Goal: Task Accomplishment & Management: Complete application form

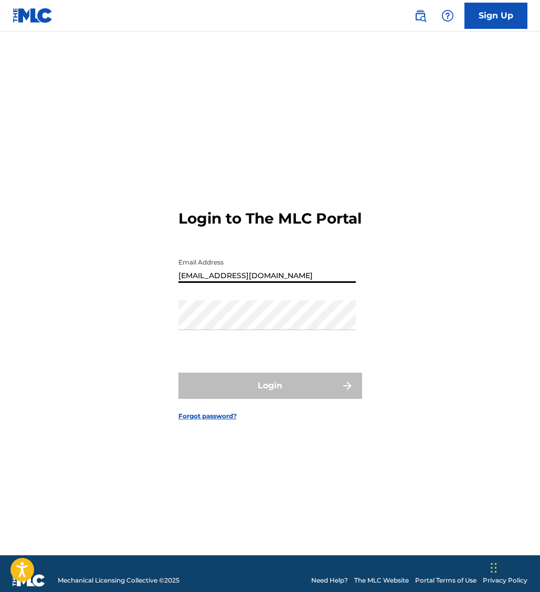
type input "[EMAIL_ADDRESS][DOMAIN_NAME]"
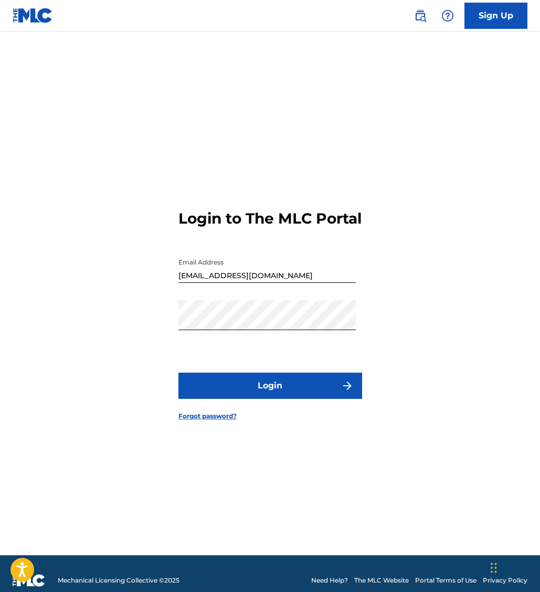
click at [266, 393] on button "Login" at bounding box center [271, 386] width 184 height 26
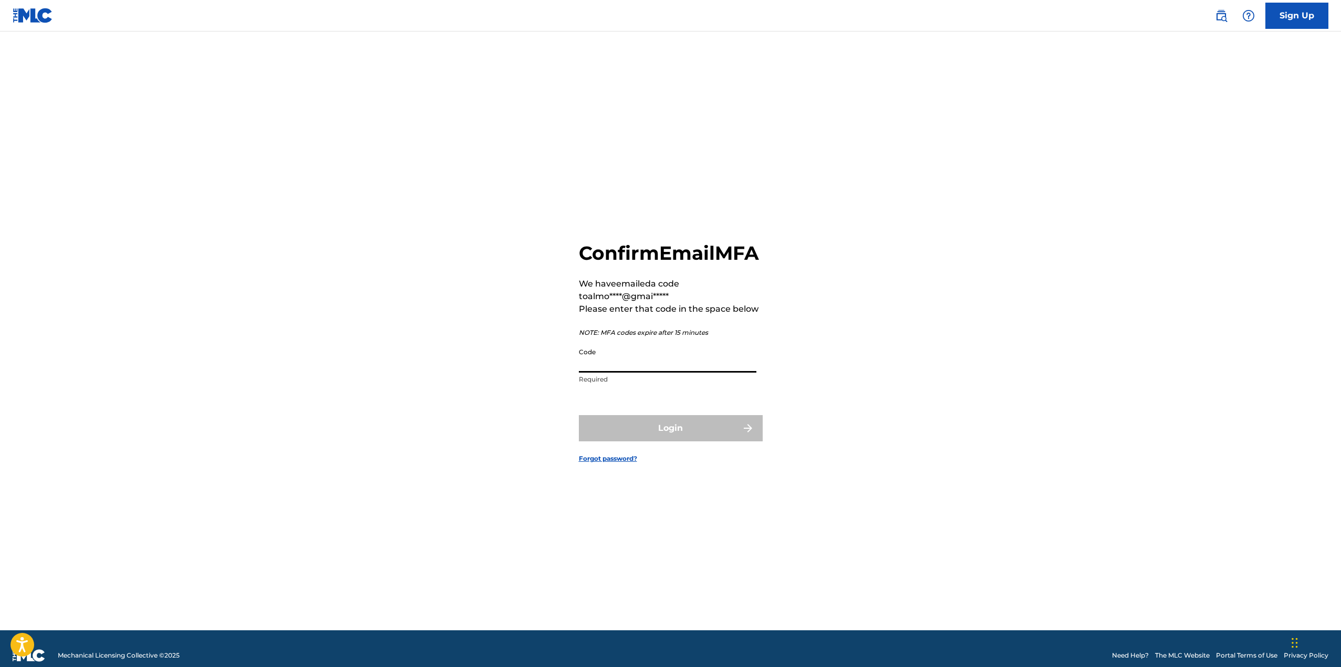
click at [540, 371] on input "Code" at bounding box center [667, 358] width 177 height 30
paste input "542678"
type input "542678"
click at [540, 440] on button "Login" at bounding box center [671, 428] width 184 height 26
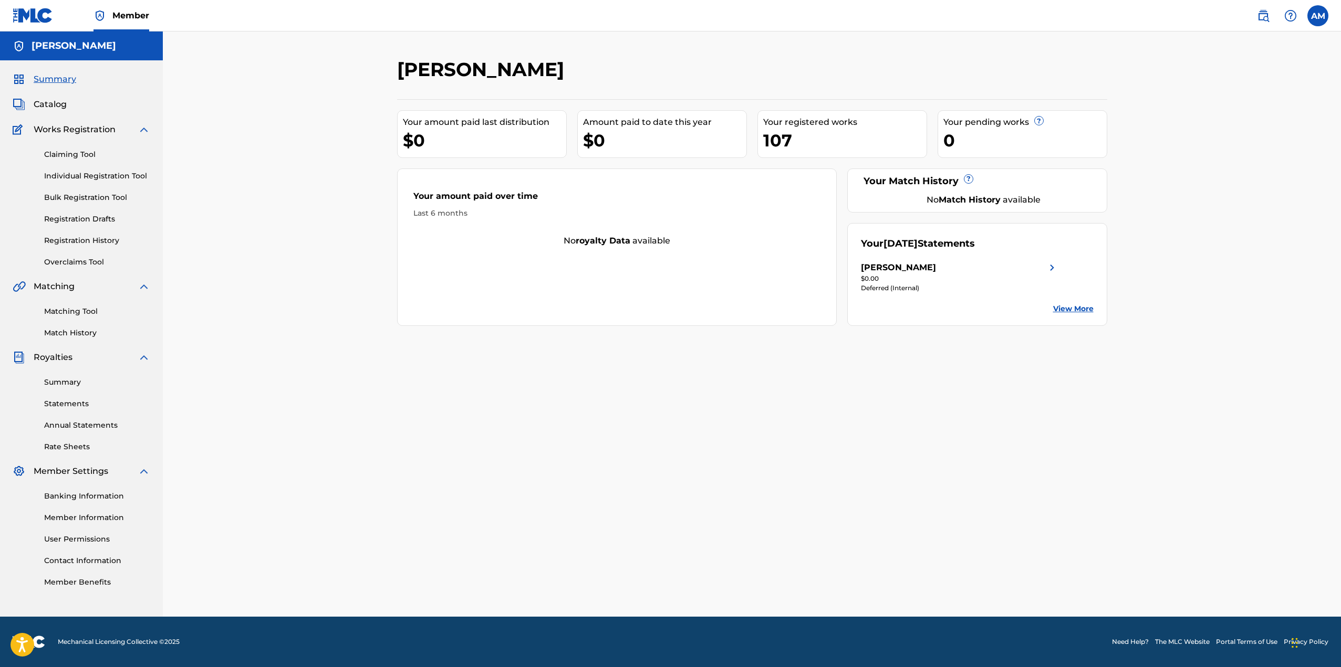
click at [84, 173] on link "Individual Registration Tool" at bounding box center [97, 176] width 106 height 11
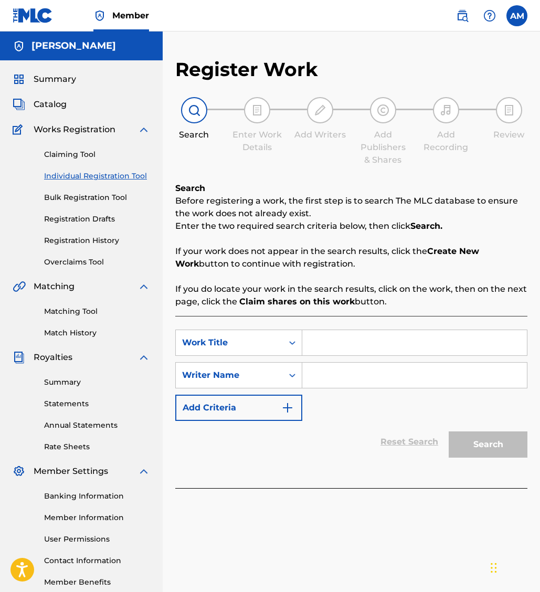
click at [357, 344] on input "Search Form" at bounding box center [414, 342] width 225 height 25
paste input "Tell Them What You Want"
type input "Tell Them What You Want"
click at [338, 369] on input "Search Form" at bounding box center [414, 375] width 225 height 25
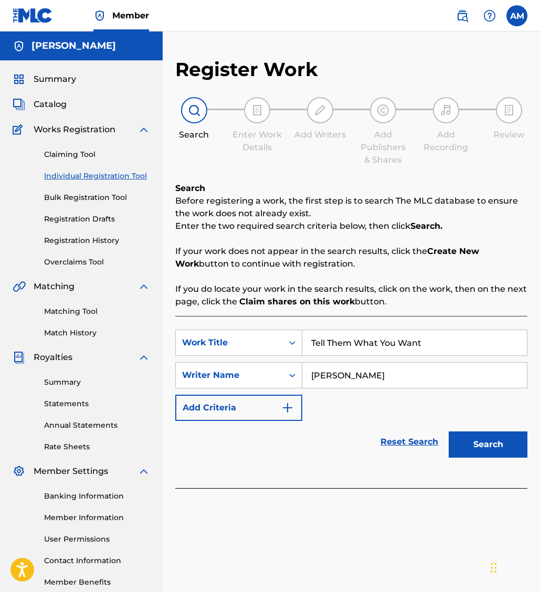
type input "[PERSON_NAME]"
click at [474, 441] on button "Search" at bounding box center [488, 445] width 79 height 26
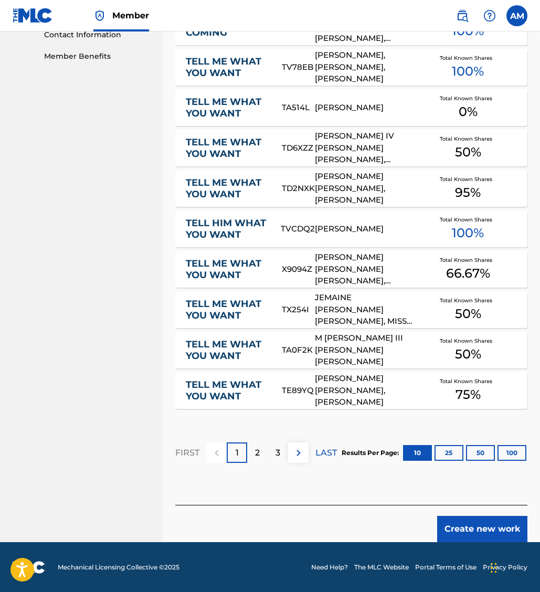
scroll to position [527, 0]
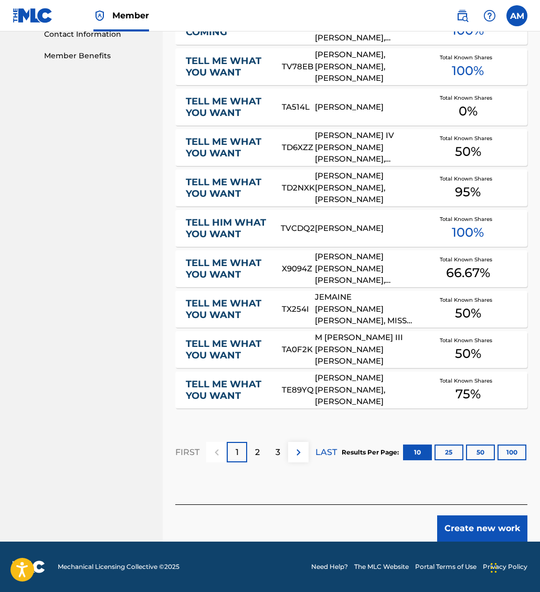
click at [472, 524] on button "Create new work" at bounding box center [482, 529] width 90 height 26
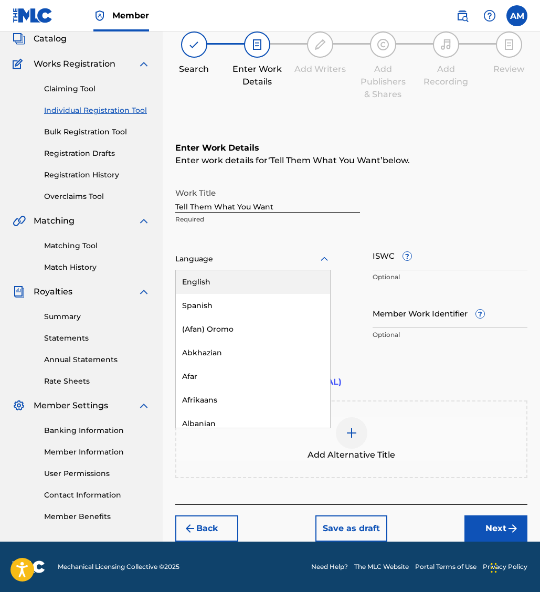
click at [222, 255] on div at bounding box center [252, 259] width 155 height 13
click at [215, 274] on div "English" at bounding box center [253, 282] width 154 height 24
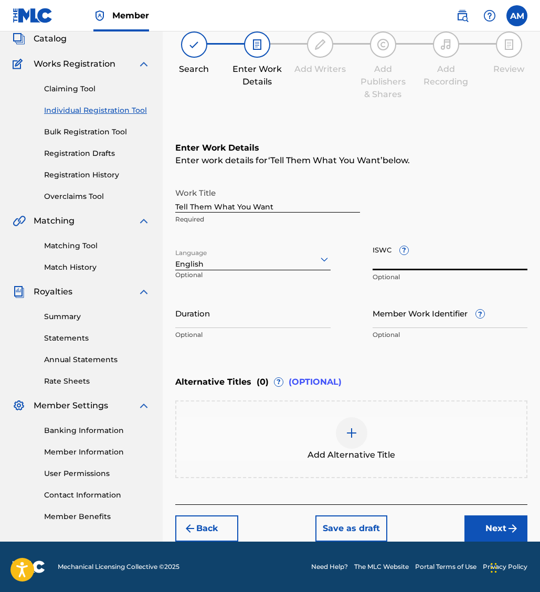
click at [383, 254] on input "ISWC ?" at bounding box center [450, 256] width 155 height 30
paste input "T3343640013"
type input "T3343640013"
click at [508, 524] on img "submit" at bounding box center [513, 529] width 13 height 13
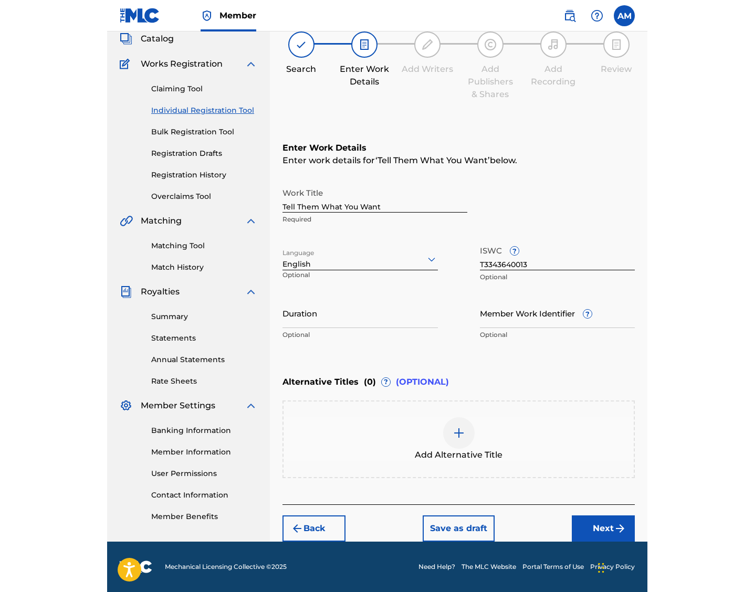
scroll to position [47, 0]
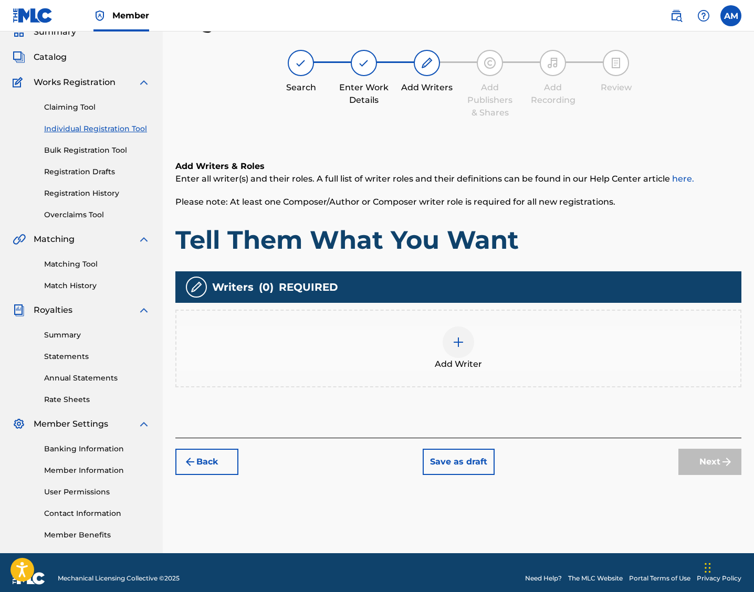
click at [465, 342] on div at bounding box center [459, 343] width 32 height 32
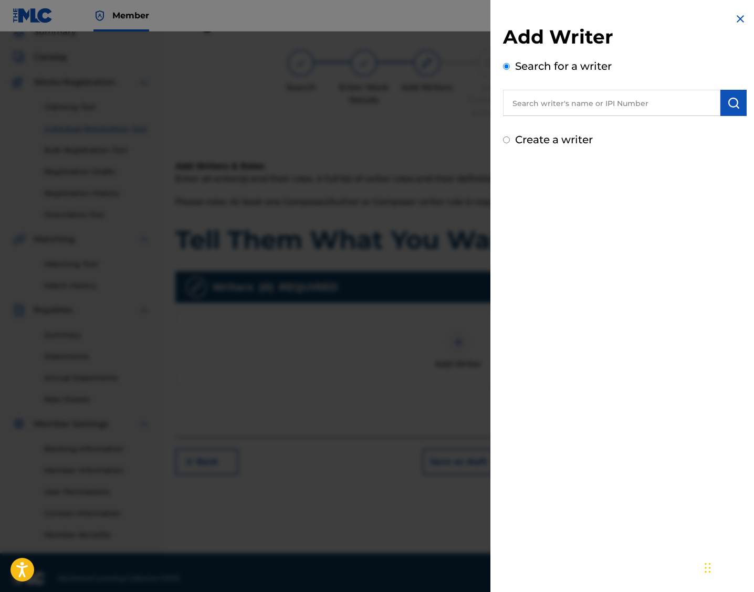
click at [540, 101] on input "text" at bounding box center [611, 103] width 217 height 26
click at [540, 106] on input "text" at bounding box center [611, 103] width 217 height 26
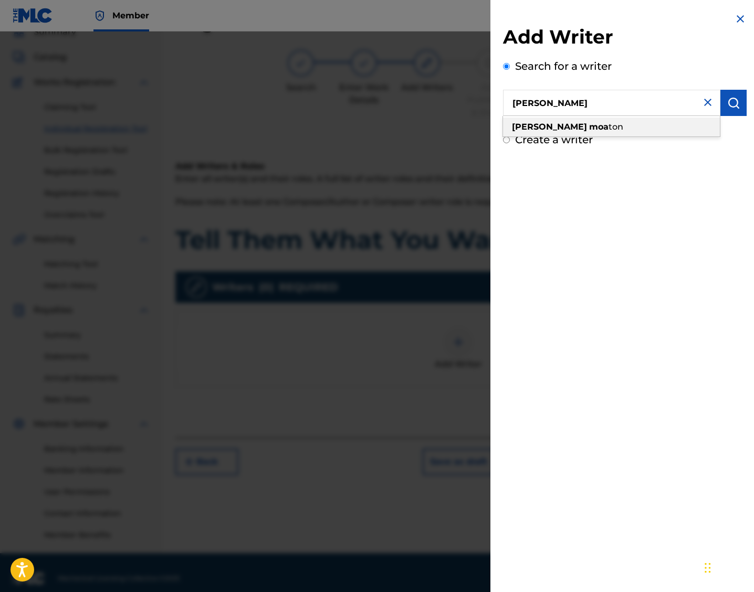
click at [540, 130] on div "[PERSON_NAME]" at bounding box center [611, 127] width 217 height 19
type input "[PERSON_NAME]"
click at [540, 106] on img "submit" at bounding box center [733, 103] width 13 height 13
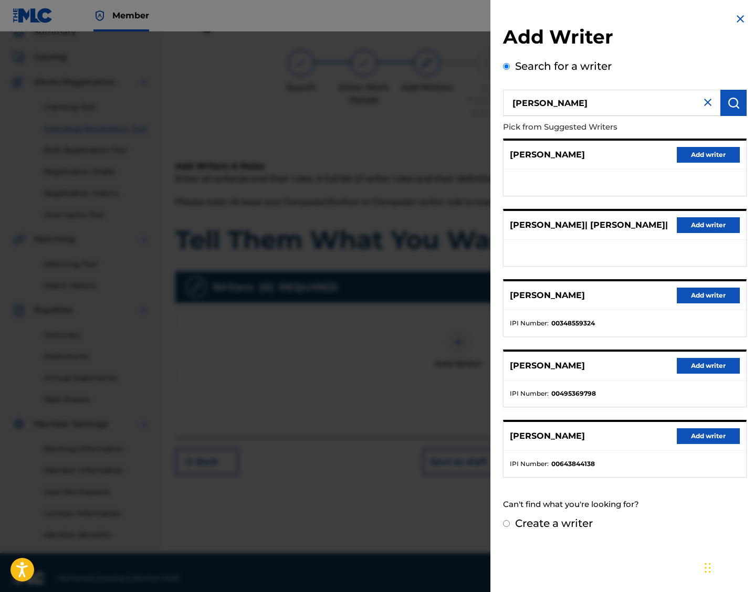
click at [540, 296] on button "Add writer" at bounding box center [708, 296] width 63 height 16
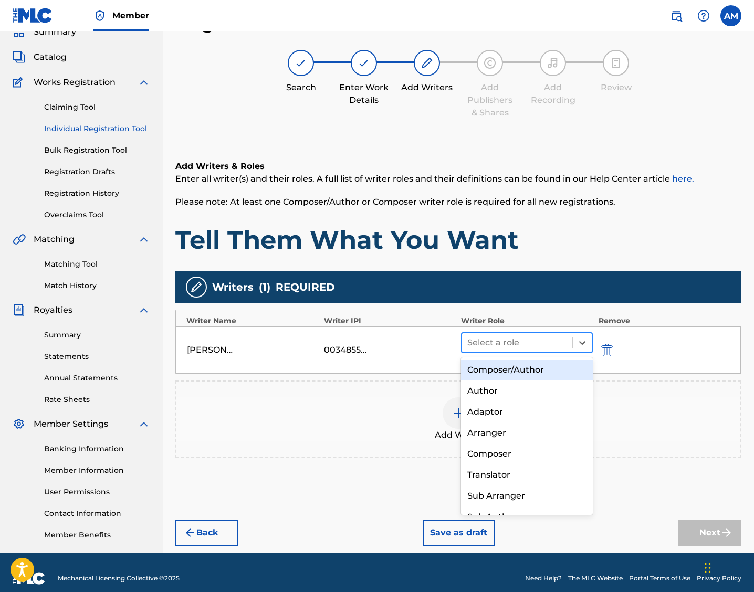
click at [517, 339] on div at bounding box center [517, 343] width 100 height 15
click at [509, 362] on div "Composer/Author" at bounding box center [527, 370] width 132 height 21
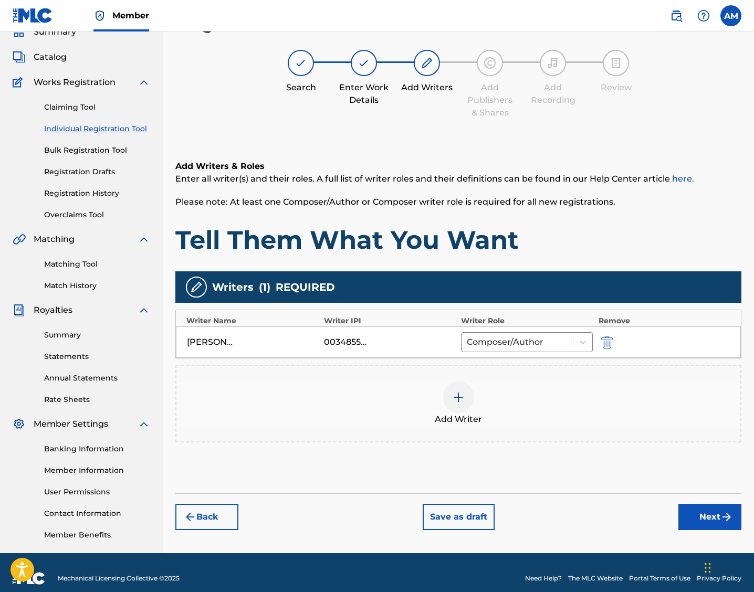
click at [540, 516] on button "Next" at bounding box center [709, 517] width 63 height 26
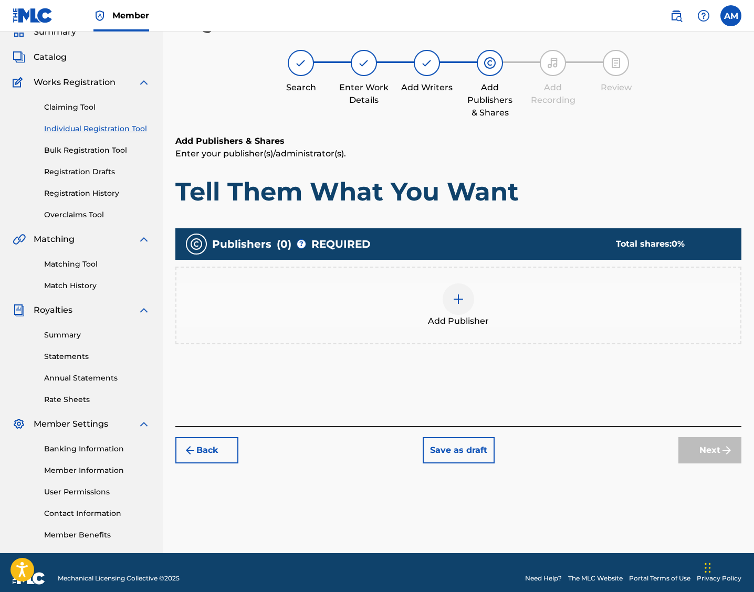
click at [450, 301] on div at bounding box center [459, 300] width 32 height 32
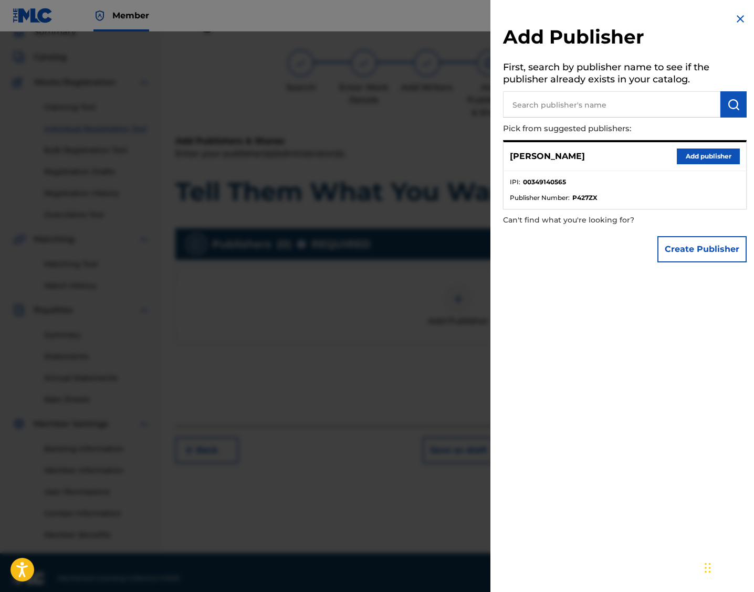
click at [540, 157] on button "Add publisher" at bounding box center [708, 157] width 63 height 16
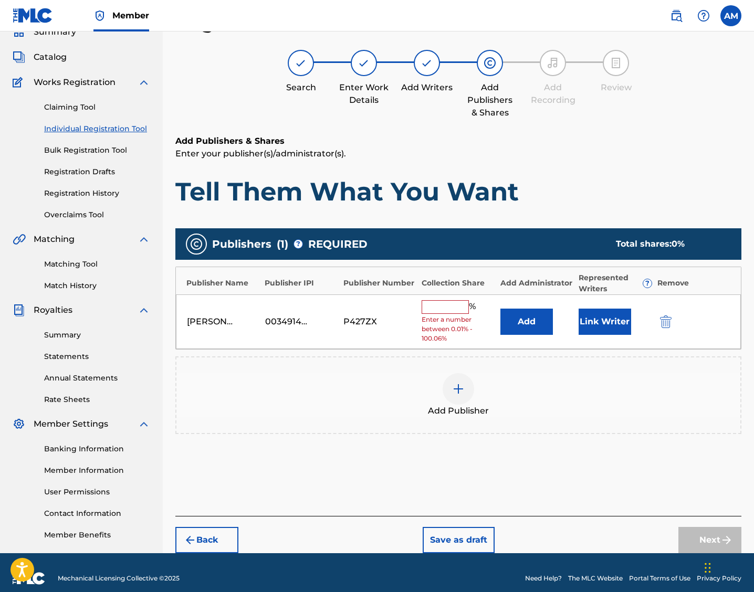
click at [446, 306] on input "text" at bounding box center [445, 307] width 47 height 14
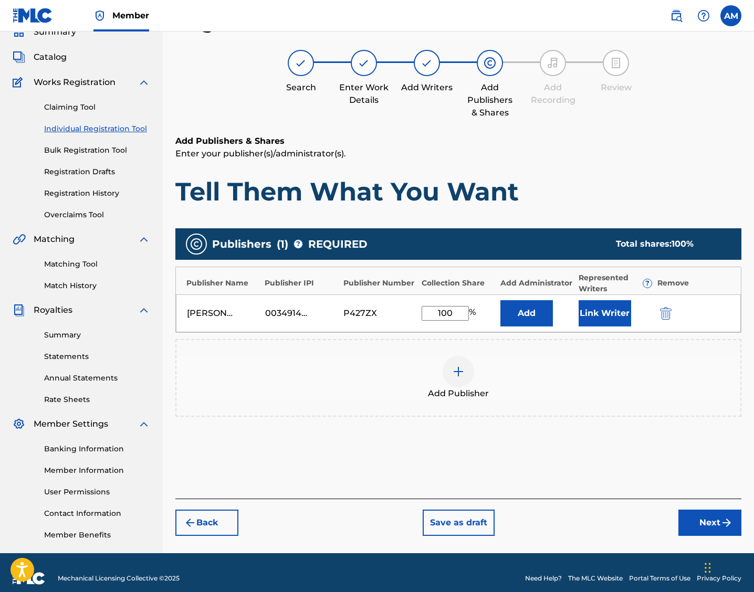
type input "100"
click at [540, 518] on button "Next" at bounding box center [709, 523] width 63 height 26
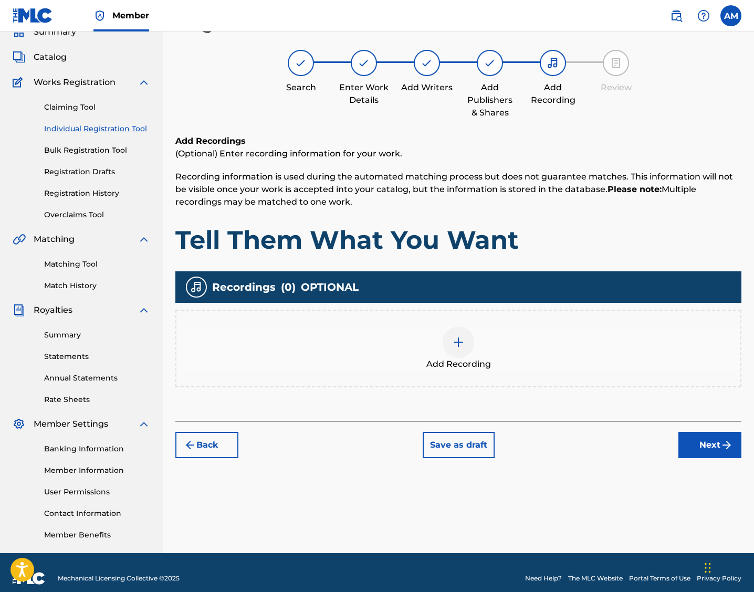
click at [472, 341] on div at bounding box center [459, 343] width 32 height 32
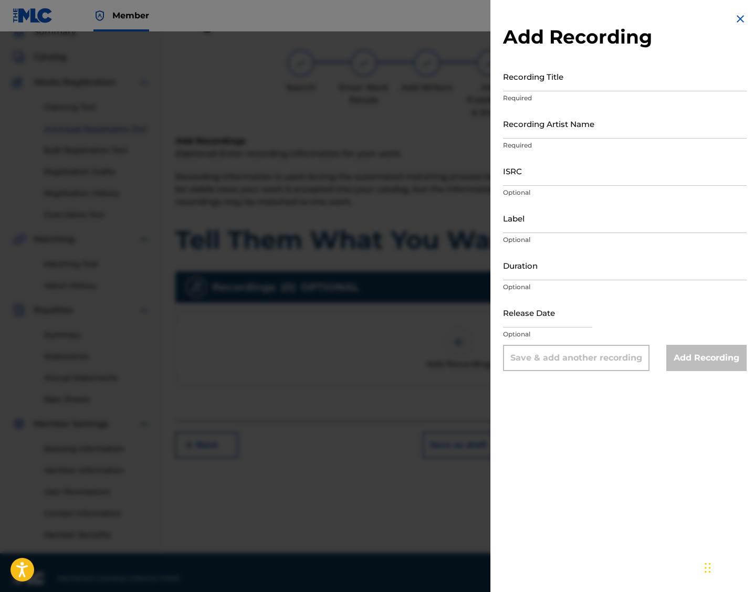
drag, startPoint x: 629, startPoint y: 186, endPoint x: 646, endPoint y: 127, distance: 61.8
drag, startPoint x: 646, startPoint y: 127, endPoint x: 557, endPoint y: 80, distance: 100.3
click at [540, 80] on input "Recording Title" at bounding box center [625, 76] width 244 height 30
click at [540, 83] on input "Recording Title" at bounding box center [625, 76] width 244 height 30
paste input "T3343640013"
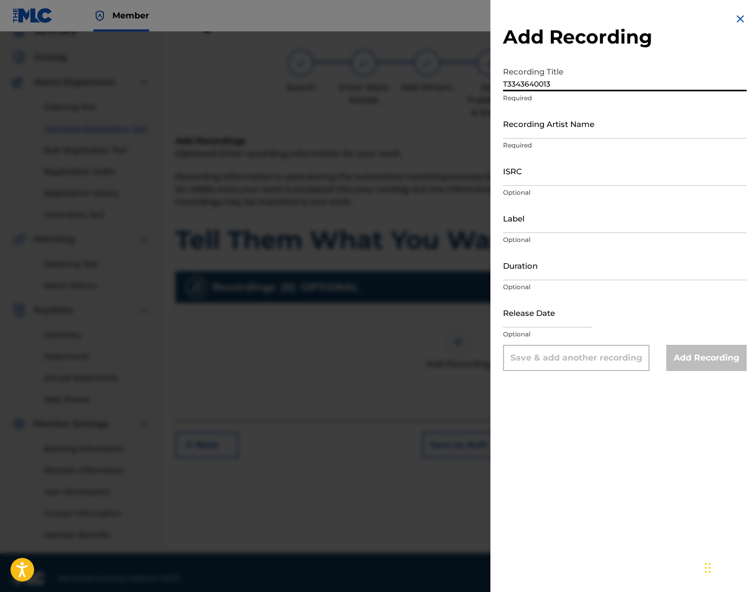
drag, startPoint x: 557, startPoint y: 88, endPoint x: 489, endPoint y: 81, distance: 68.1
click at [489, 81] on div "Add Recording Recording Title T3343640013 Required Recording Artist Name Requir…" at bounding box center [377, 312] width 754 height 561
paste input "Tell Them What You Want"
type input "Tell Them What You Want"
click at [540, 127] on input "Recording Artist Name" at bounding box center [625, 124] width 244 height 30
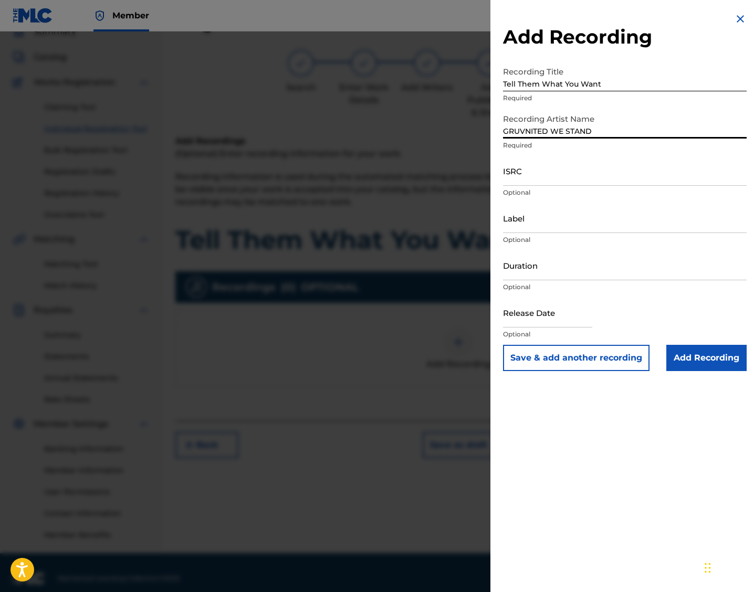
type input "GRUVNITED WE STAND"
click at [528, 179] on input "ISRC" at bounding box center [625, 171] width 244 height 30
paste input "QT2570000285"
type input "QT2570000285"
select select "7"
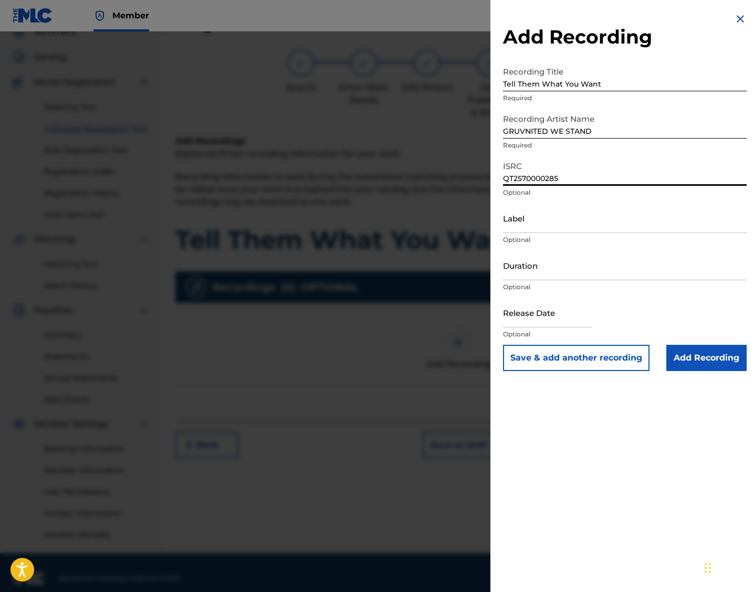
select select "2025"
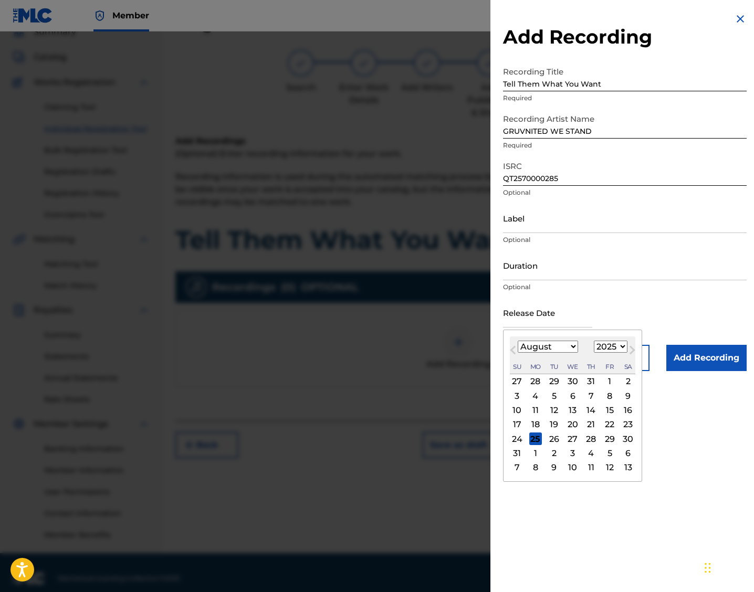
click at [540, 313] on input "text" at bounding box center [547, 313] width 89 height 30
click at [532, 432] on div "24 25 26 27 28 29 30" at bounding box center [573, 439] width 126 height 14
click at [537, 438] on div "25" at bounding box center [535, 439] width 13 height 13
type input "[DATE]"
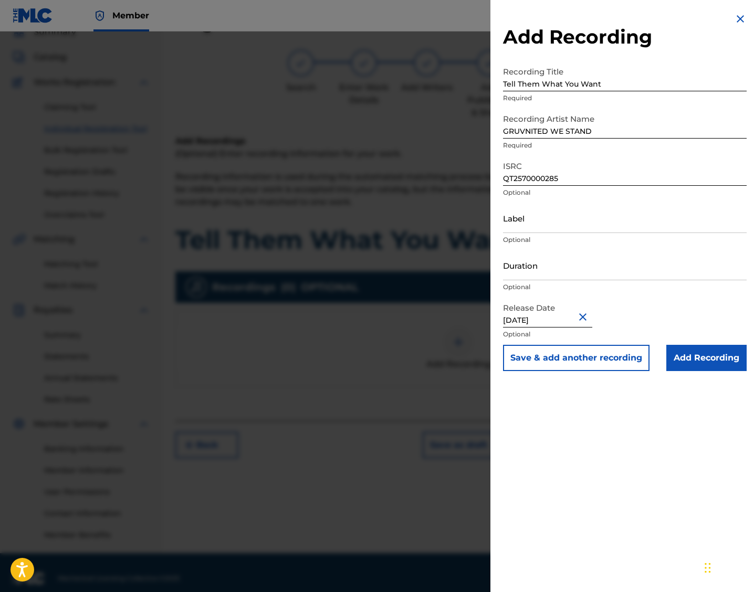
click at [540, 355] on input "Add Recording" at bounding box center [706, 358] width 80 height 26
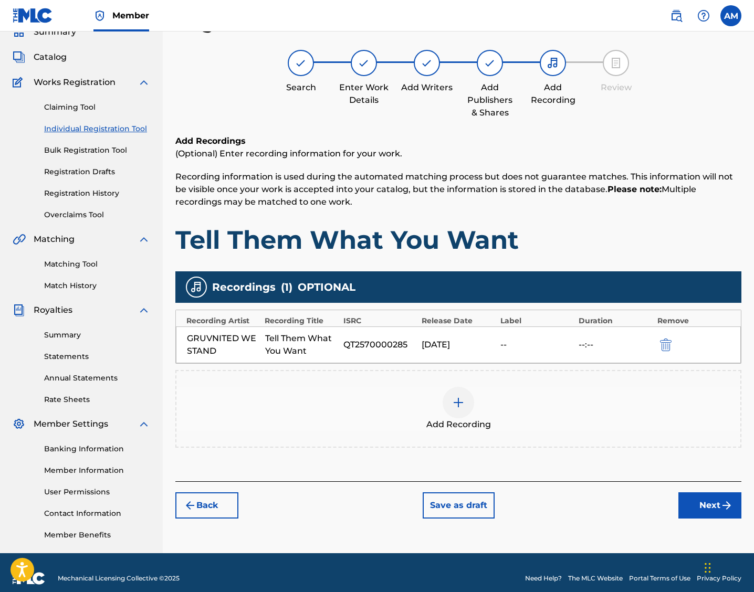
click at [540, 506] on button "Next" at bounding box center [709, 506] width 63 height 26
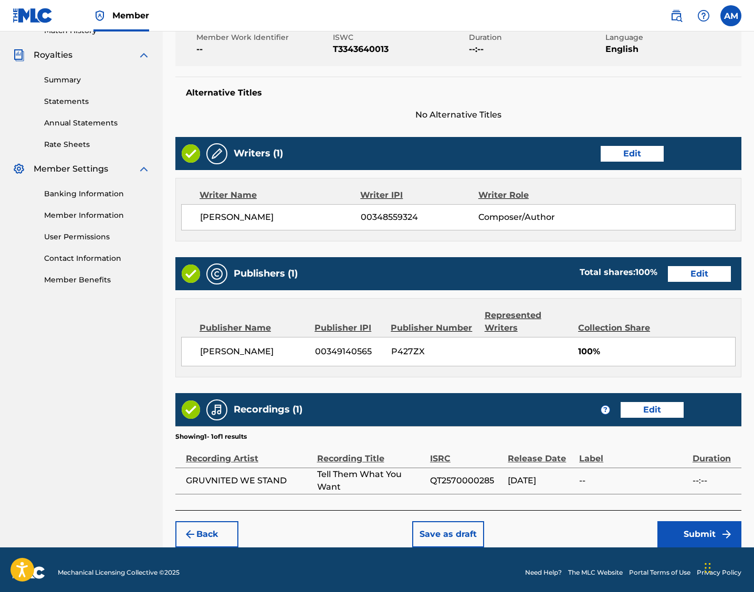
scroll to position [308, 0]
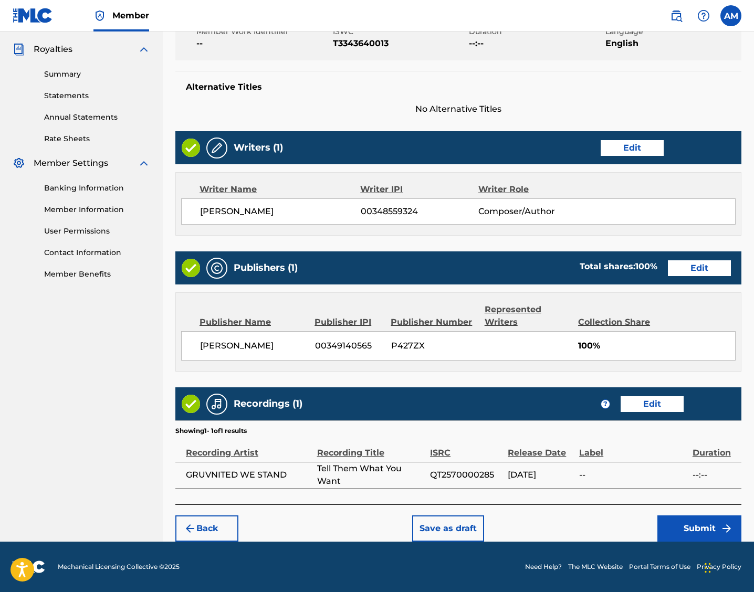
click at [540, 521] on button "Submit" at bounding box center [699, 529] width 84 height 26
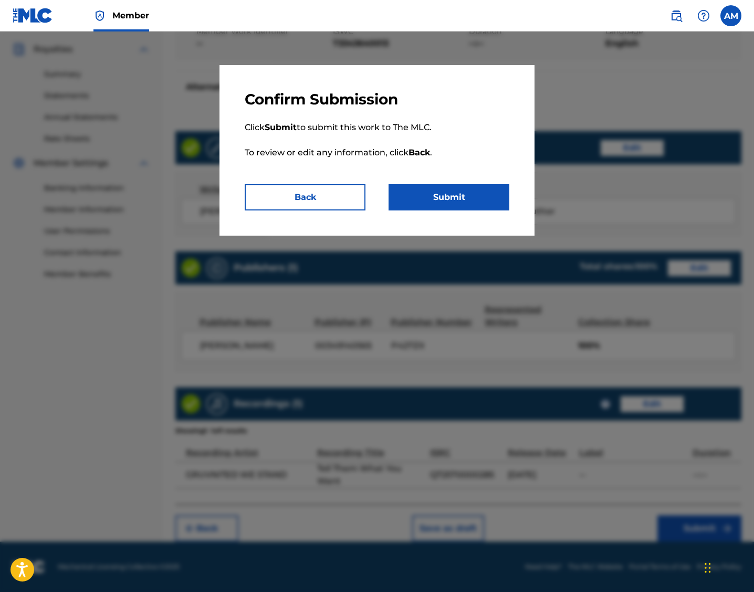
click at [442, 195] on button "Submit" at bounding box center [449, 197] width 121 height 26
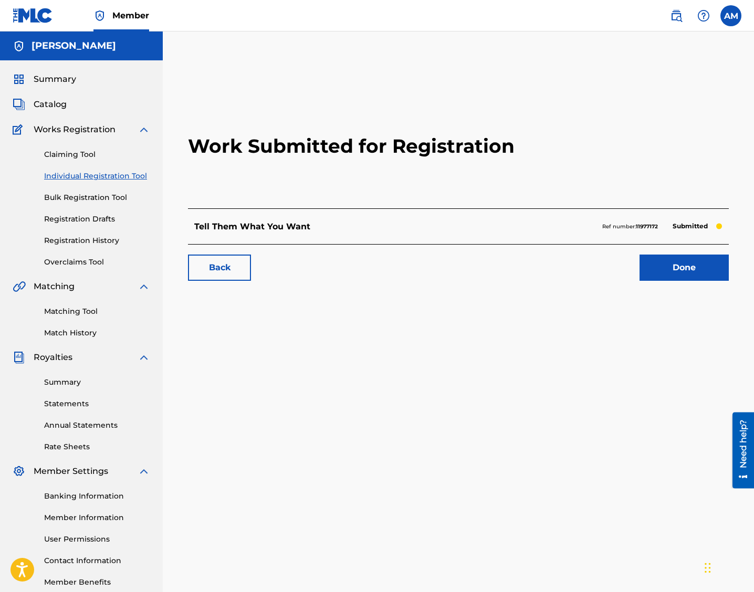
click at [540, 271] on link "Done" at bounding box center [684, 268] width 89 height 26
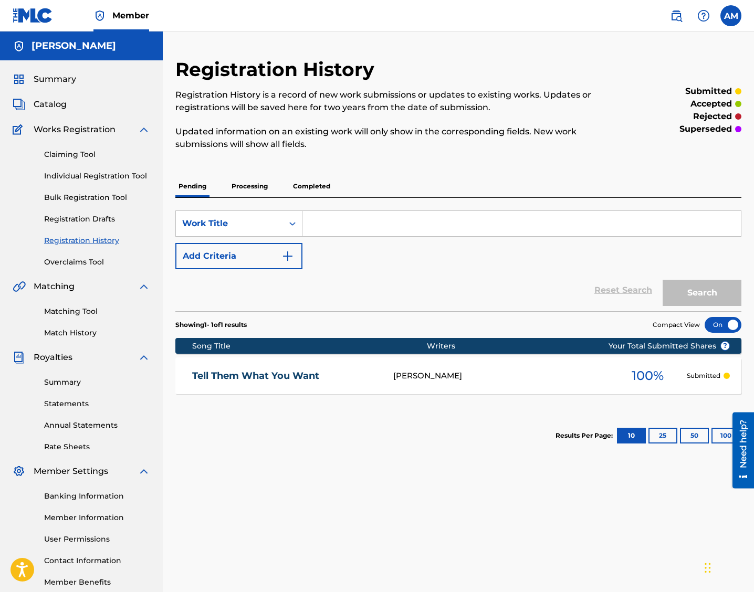
click at [350, 230] on input "Search Form" at bounding box center [521, 223] width 438 height 25
paste input "Don't You Talk To Me Bout Us"
type input "Don't You Talk To Me Bout Us"
click at [540, 288] on button "Search" at bounding box center [702, 293] width 79 height 26
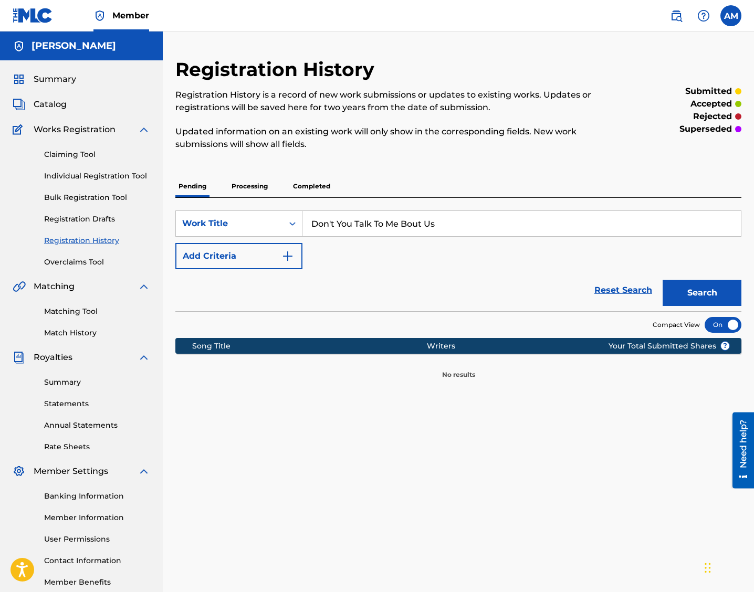
click at [540, 287] on button "Search" at bounding box center [702, 293] width 79 height 26
click at [540, 299] on button "Search" at bounding box center [702, 293] width 79 height 26
drag, startPoint x: 72, startPoint y: 183, endPoint x: 72, endPoint y: 174, distance: 8.4
click at [72, 174] on link "Individual Registration Tool" at bounding box center [97, 176] width 106 height 11
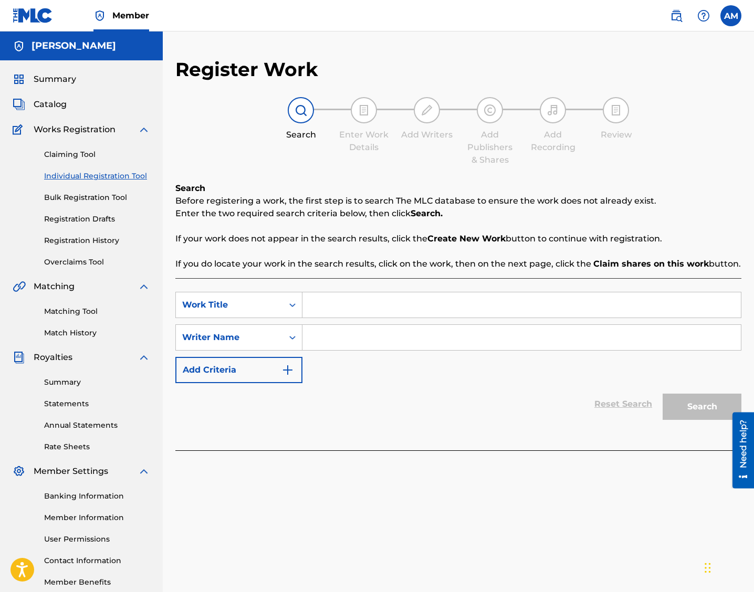
click at [338, 300] on input "Search Form" at bounding box center [521, 304] width 438 height 25
paste input "Don't You Talk To Me Bout Us"
type input "Don't You Talk To Me Bout Us"
click at [331, 342] on input "Search Form" at bounding box center [521, 337] width 438 height 25
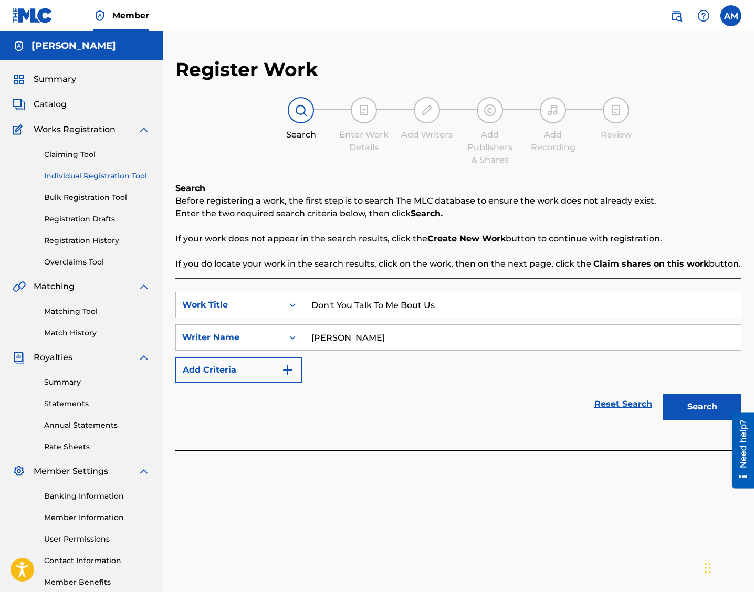
type input "[PERSON_NAME]"
click at [540, 404] on button "Search" at bounding box center [702, 407] width 79 height 26
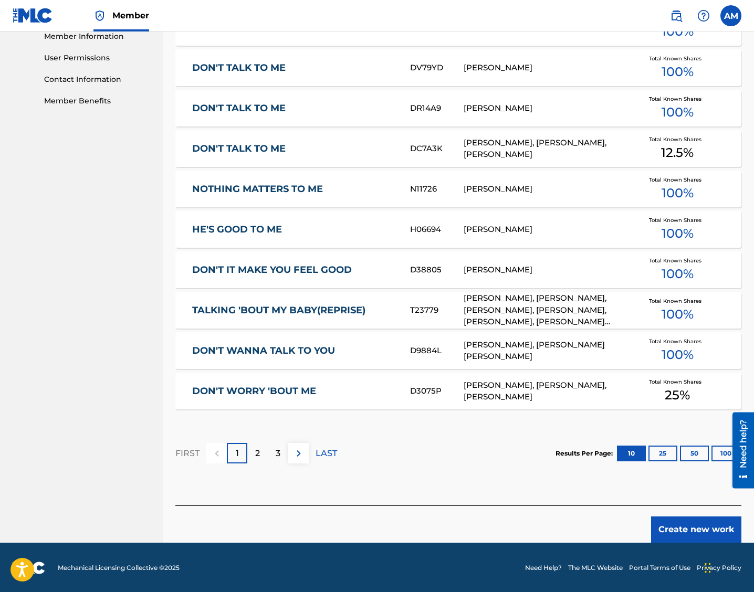
scroll to position [483, 0]
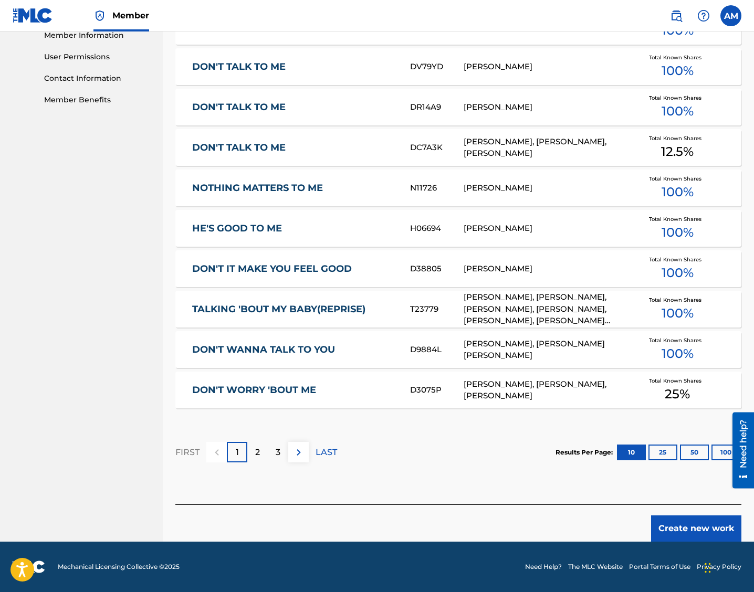
click at [540, 529] on button "Create new work" at bounding box center [696, 529] width 90 height 26
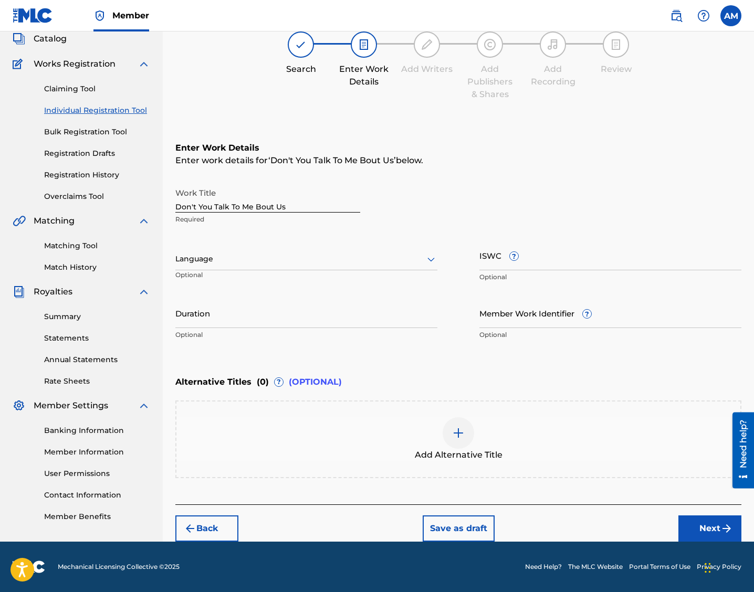
click at [277, 248] on div "Language Optional" at bounding box center [306, 264] width 262 height 47
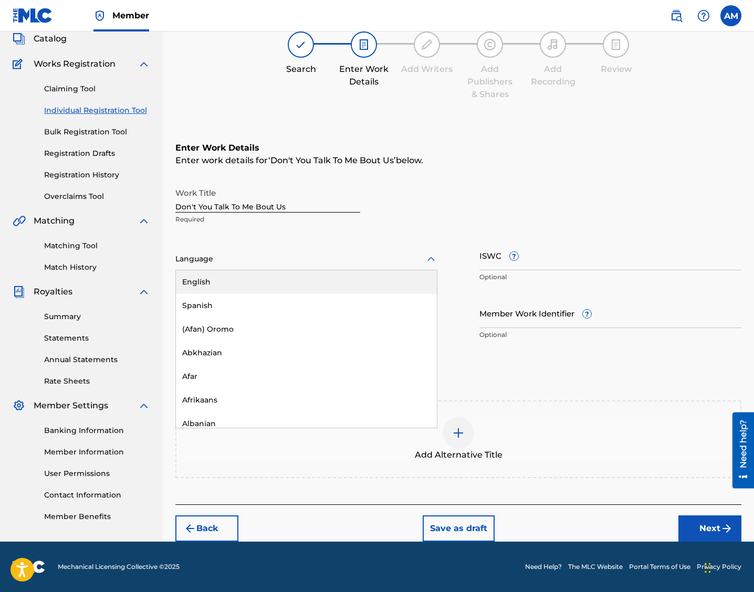
click at [270, 258] on div at bounding box center [306, 259] width 262 height 13
click at [256, 281] on div "English" at bounding box center [306, 282] width 261 height 24
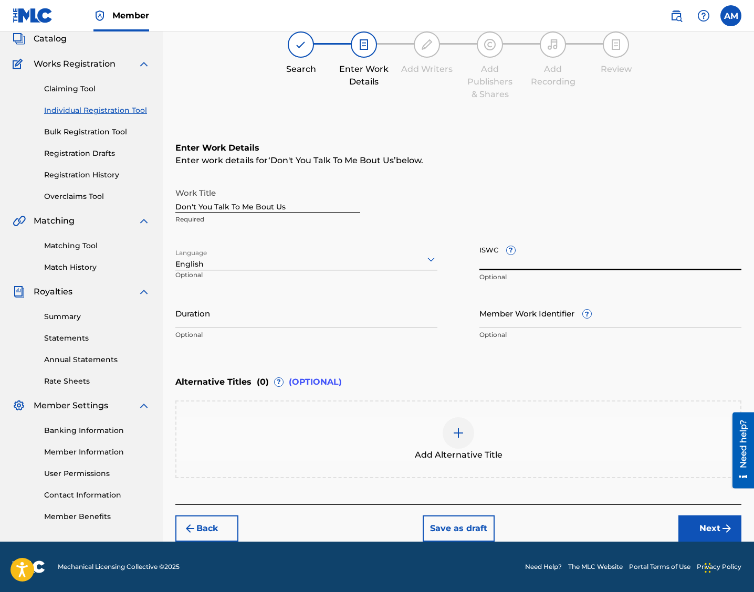
click at [496, 265] on input "ISWC ?" at bounding box center [610, 256] width 262 height 30
paste input "T3343640228"
type input "T3343640228"
click at [540, 525] on button "Next" at bounding box center [709, 529] width 63 height 26
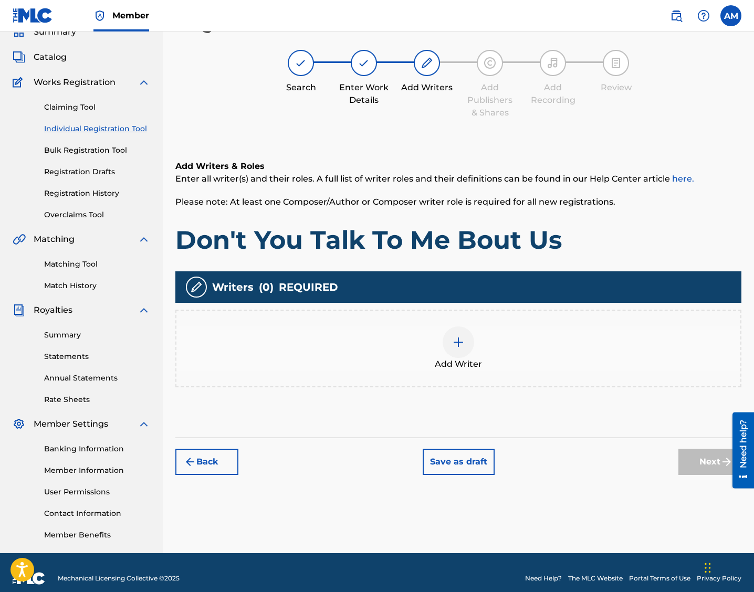
click at [462, 339] on img at bounding box center [458, 342] width 13 height 13
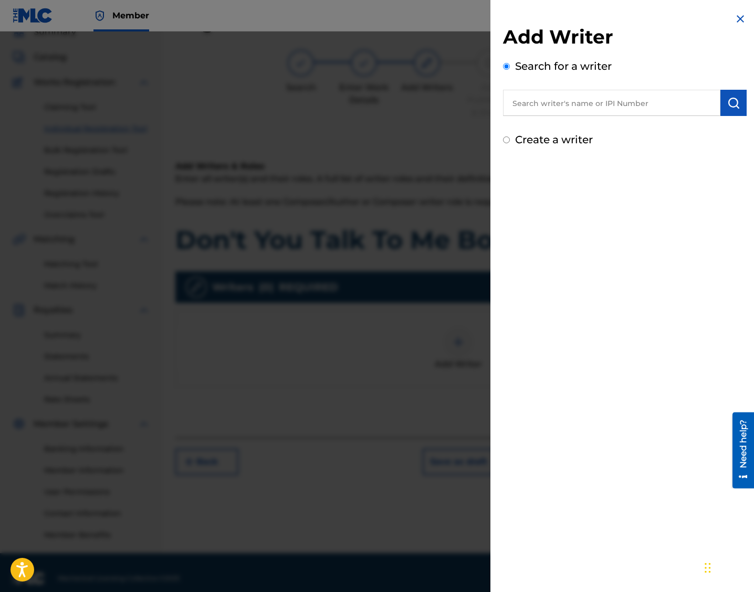
click at [540, 106] on input "text" at bounding box center [611, 103] width 217 height 26
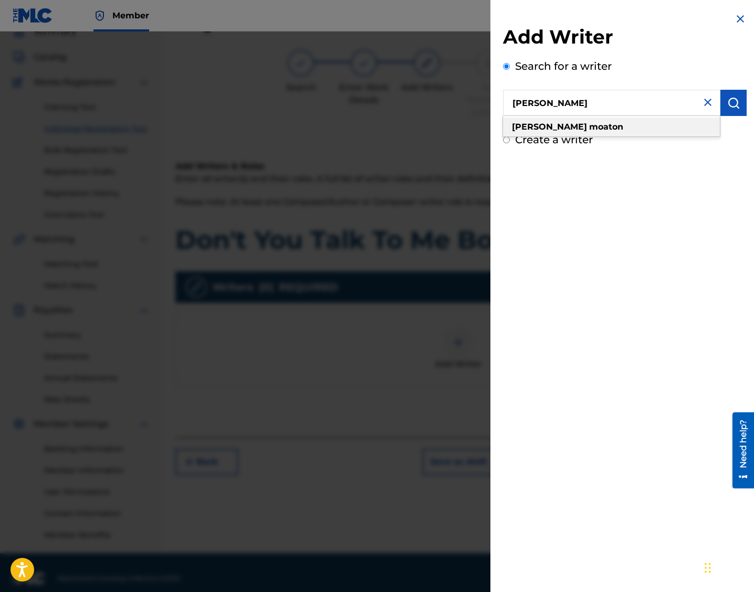
click at [540, 127] on div "[PERSON_NAME]" at bounding box center [611, 127] width 217 height 19
type input "[PERSON_NAME]"
click at [540, 99] on img "submit" at bounding box center [733, 103] width 13 height 13
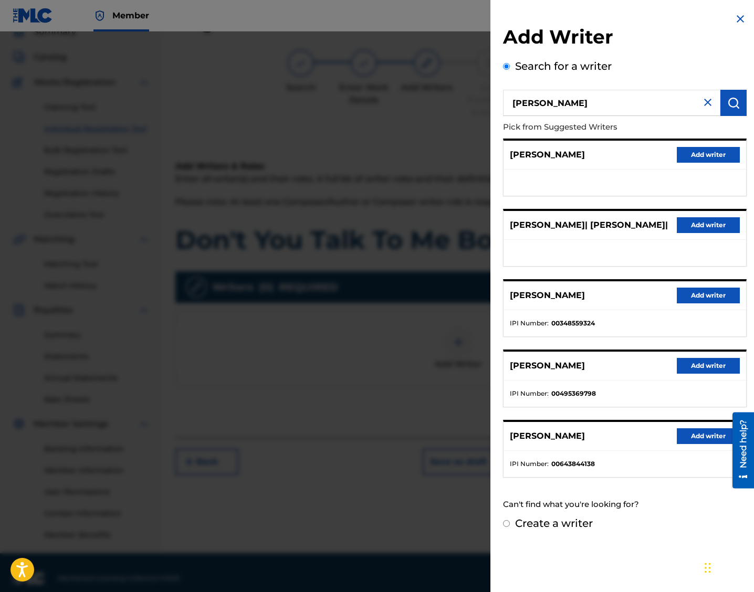
click at [540, 292] on button "Add writer" at bounding box center [708, 296] width 63 height 16
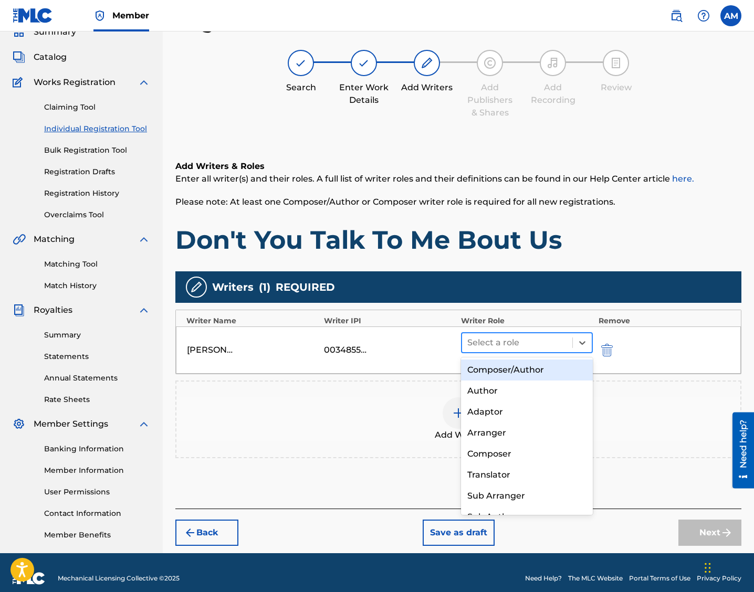
click at [540, 342] on div at bounding box center [517, 343] width 100 height 15
click at [523, 372] on div "Composer/Author" at bounding box center [527, 370] width 132 height 21
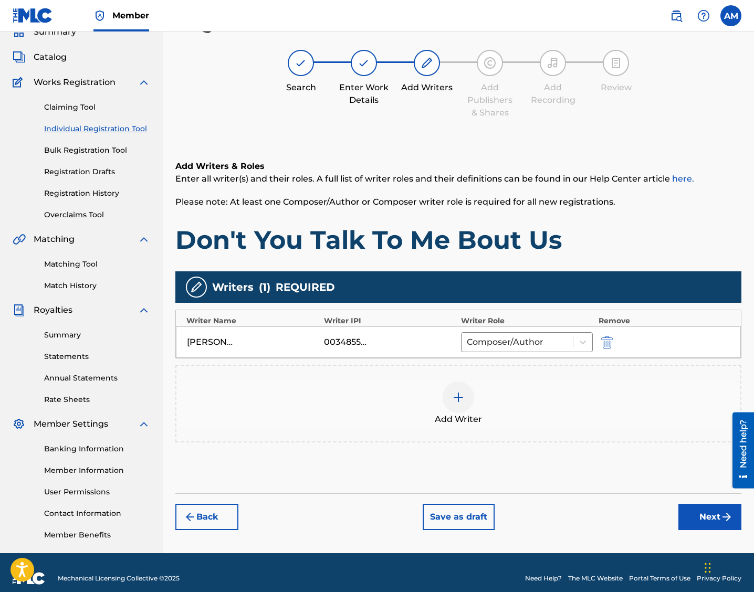
click at [540, 506] on button "Next" at bounding box center [709, 517] width 63 height 26
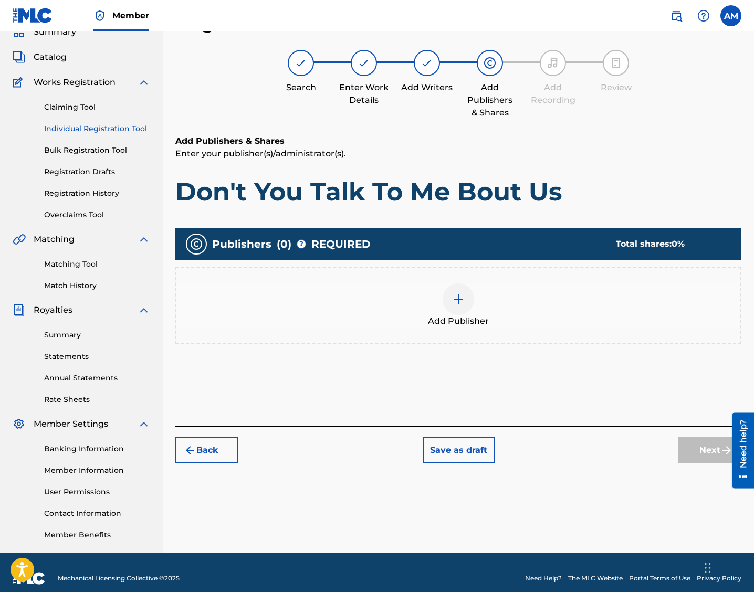
click at [462, 291] on div at bounding box center [459, 300] width 32 height 32
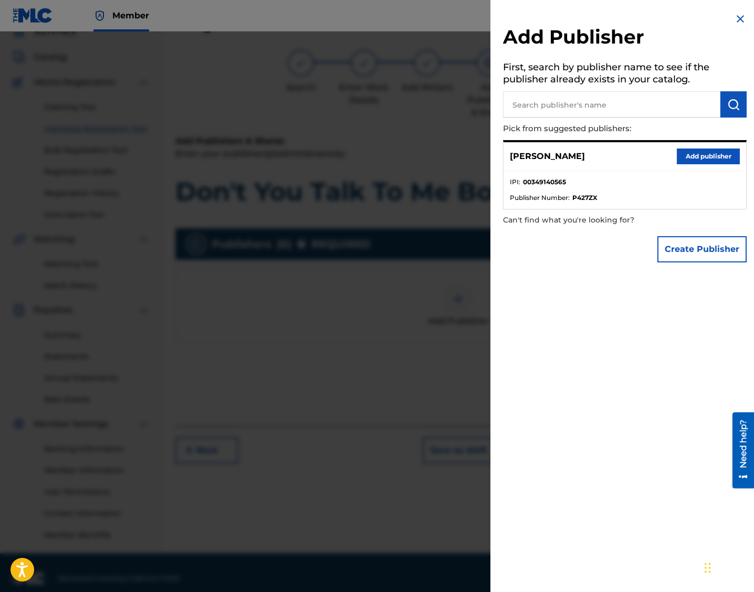
click at [540, 152] on button "Add publisher" at bounding box center [708, 157] width 63 height 16
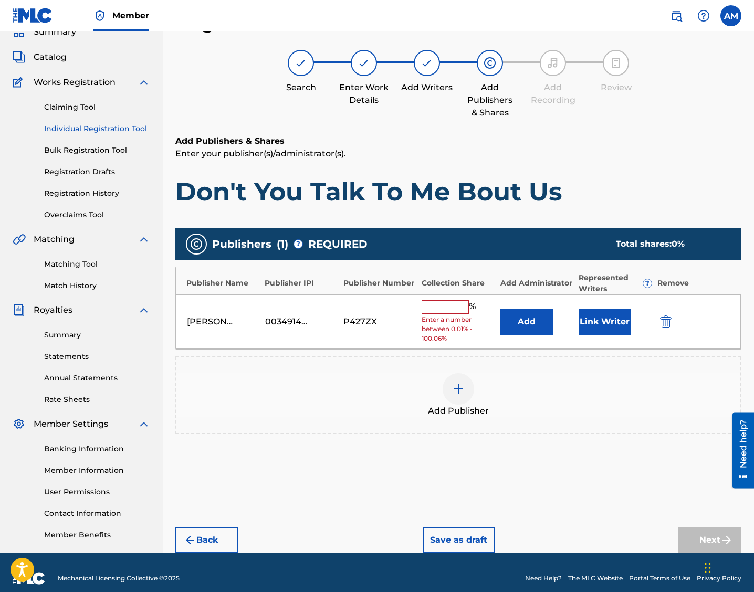
click at [436, 307] on input "text" at bounding box center [445, 307] width 47 height 14
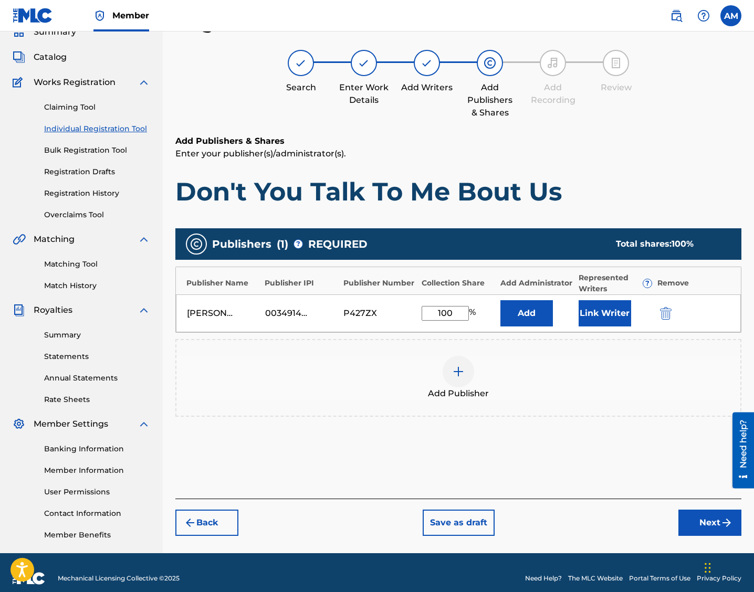
type input "100"
click at [540, 517] on button "Next" at bounding box center [709, 523] width 63 height 26
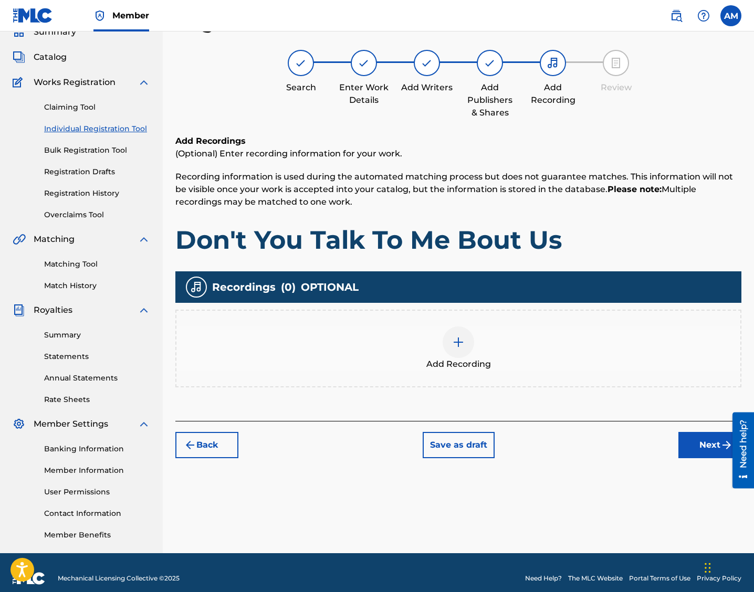
click at [461, 346] on img at bounding box center [458, 342] width 13 height 13
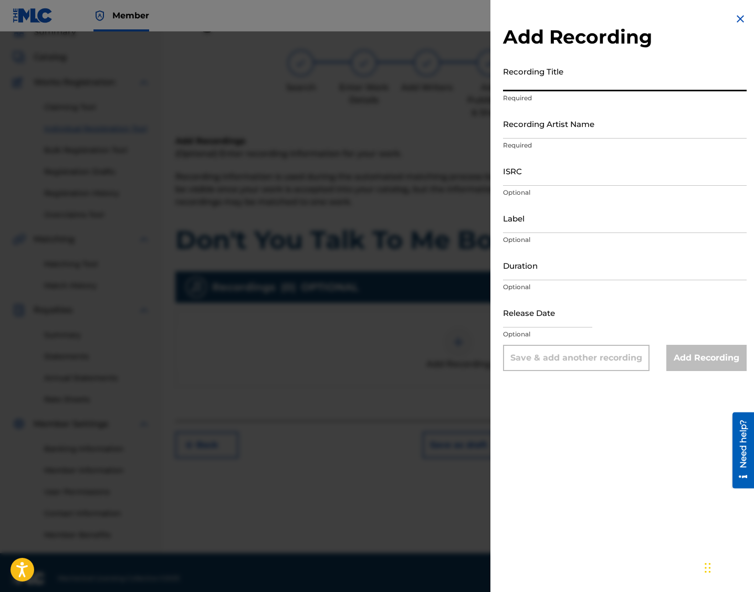
click at [529, 85] on input "Recording Title" at bounding box center [625, 76] width 244 height 30
paste input "Don't You Talk To Me Bout Us"
type input "Don't You Talk To Me Bout Us"
click at [540, 127] on input "Recording Artist Name" at bounding box center [625, 124] width 244 height 30
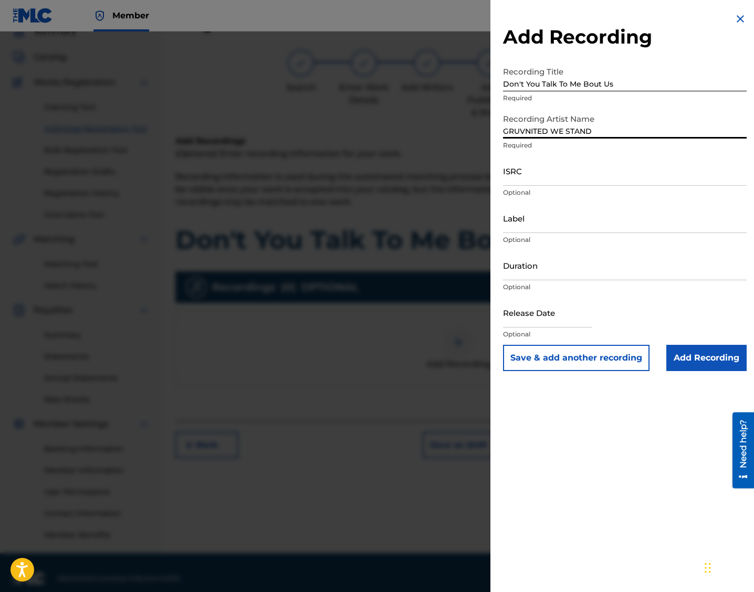
type input "GRUVNITED WE STAND"
click at [530, 176] on input "ISRC" at bounding box center [625, 171] width 244 height 30
paste input "QT2570000286"
type input "QT2570000286"
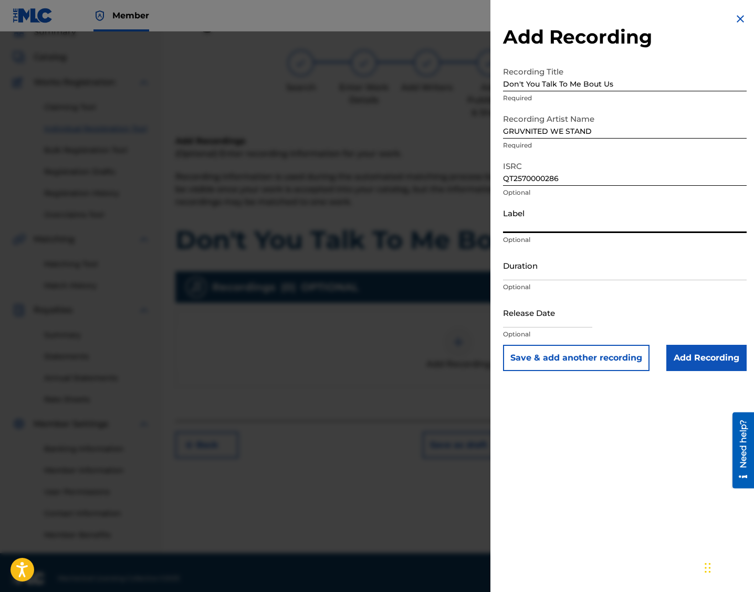
click at [540, 226] on input "Label" at bounding box center [625, 218] width 244 height 30
select select "7"
select select "2025"
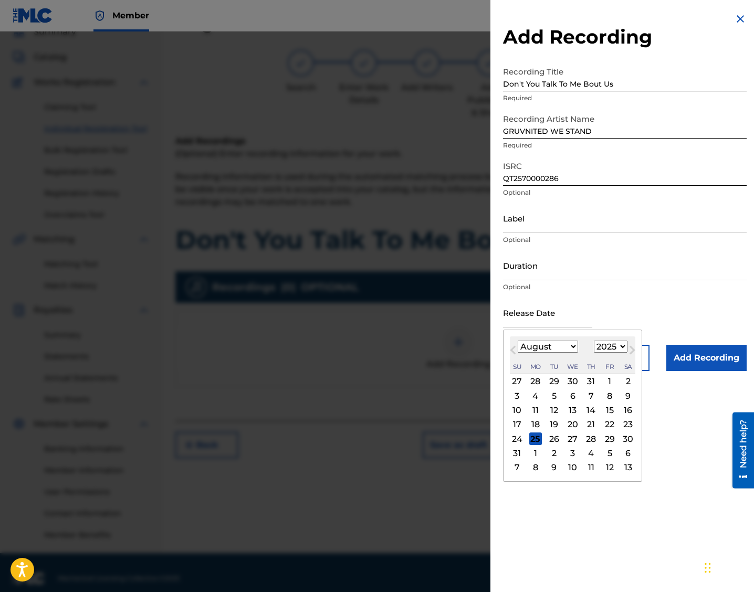
click at [521, 305] on input "text" at bounding box center [547, 313] width 89 height 30
click at [535, 442] on div "25" at bounding box center [535, 439] width 13 height 13
type input "[DATE]"
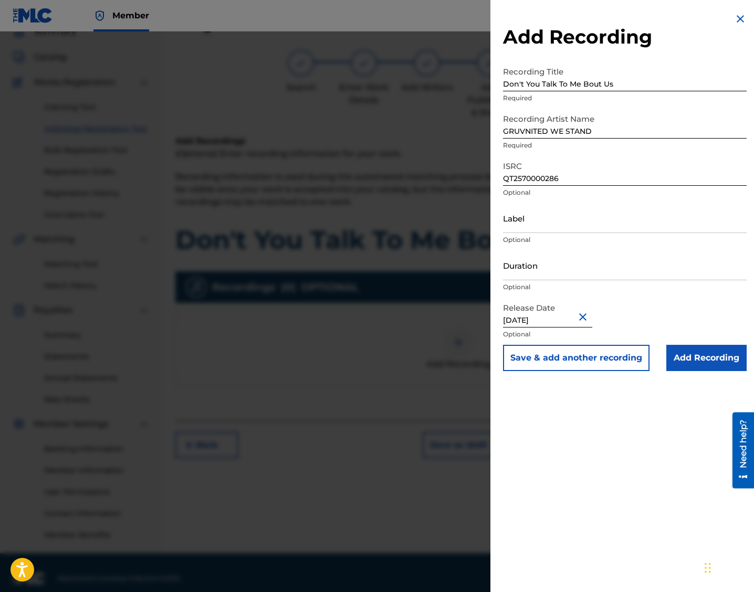
click at [540, 358] on input "Add Recording" at bounding box center [706, 358] width 80 height 26
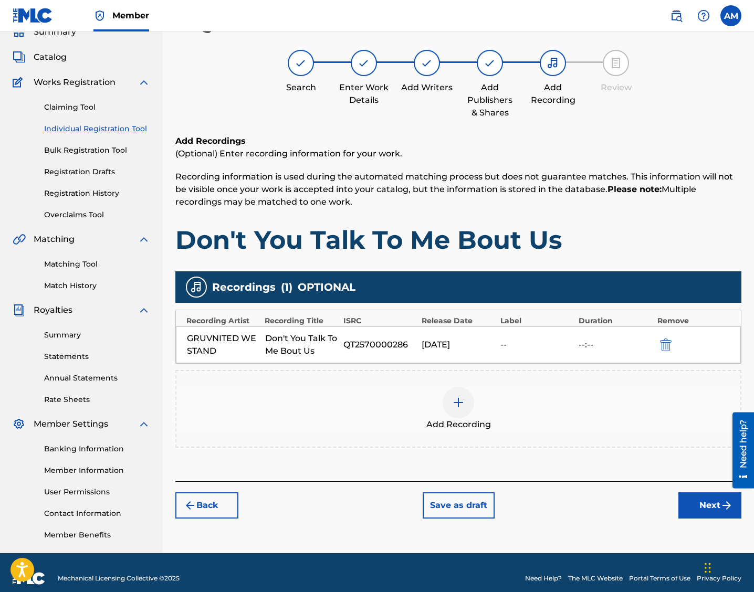
click at [540, 507] on button "Next" at bounding box center [709, 506] width 63 height 26
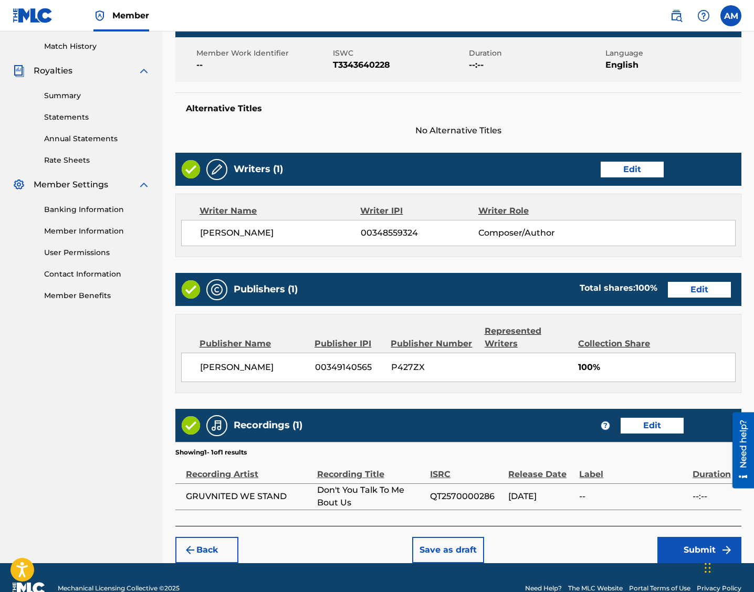
scroll to position [308, 0]
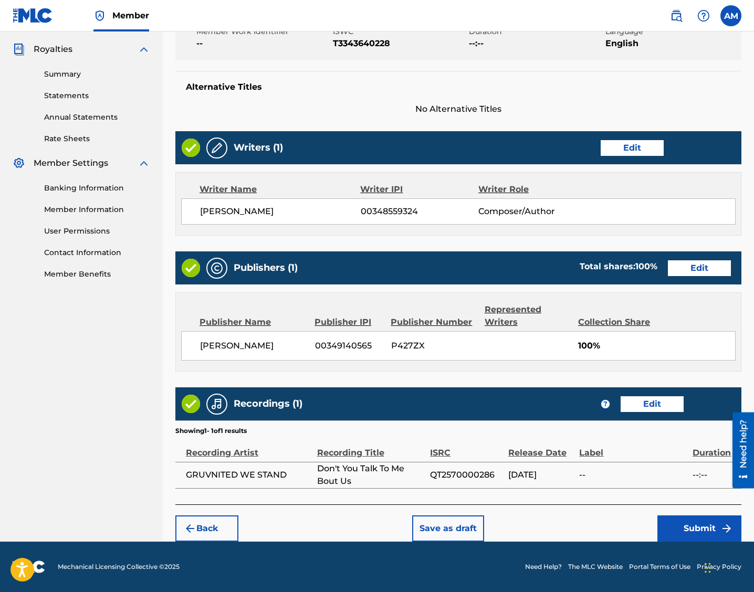
click at [540, 520] on button "Submit" at bounding box center [699, 529] width 84 height 26
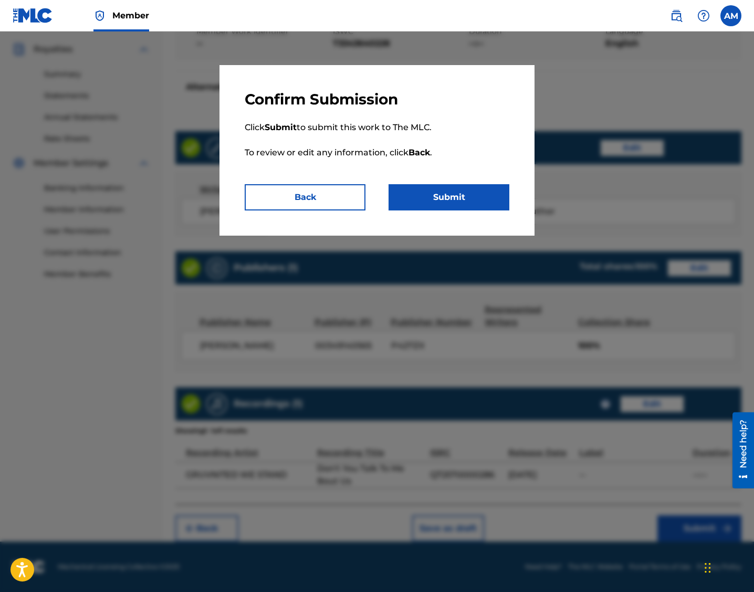
click at [439, 206] on button "Submit" at bounding box center [449, 197] width 121 height 26
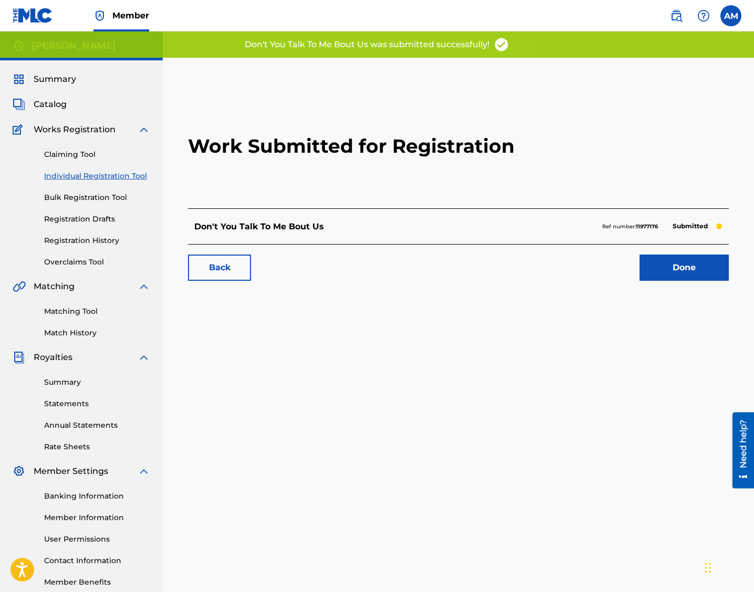
click at [540, 265] on link "Done" at bounding box center [684, 268] width 89 height 26
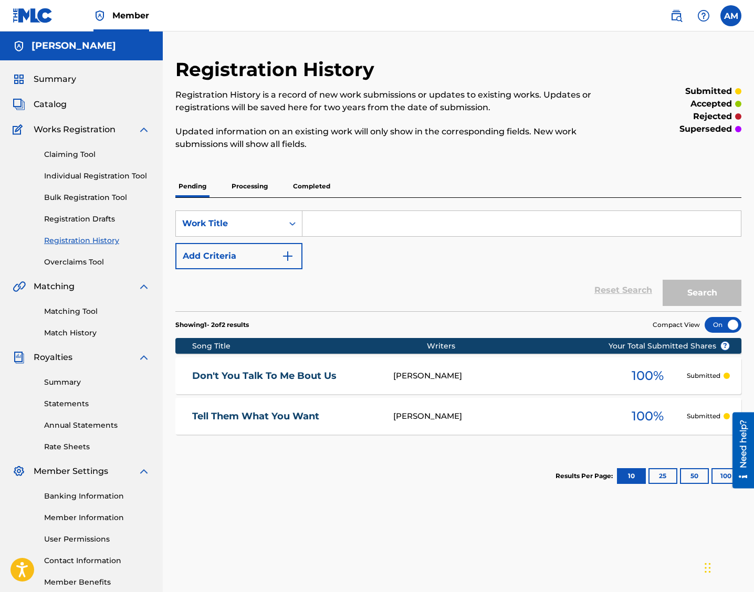
click at [75, 174] on link "Individual Registration Tool" at bounding box center [97, 176] width 106 height 11
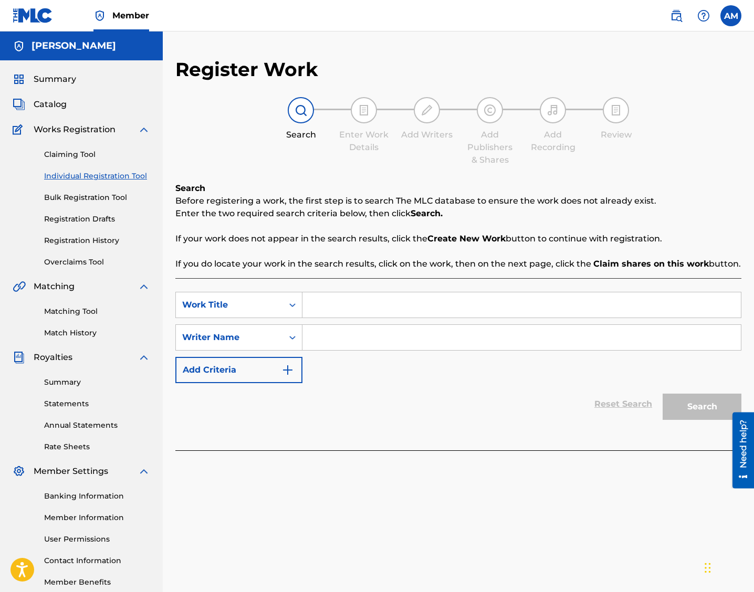
click at [335, 297] on input "Search Form" at bounding box center [521, 304] width 438 height 25
paste input "QT2570000286"
drag, startPoint x: 390, startPoint y: 310, endPoint x: 300, endPoint y: 328, distance: 91.6
click at [300, 328] on div "SearchWithCriteria6aecd034-553f-4fc7-969c-a564ddc3e292 Work Title QT2570000286 …" at bounding box center [458, 337] width 566 height 91
drag, startPoint x: 383, startPoint y: 307, endPoint x: 305, endPoint y: 307, distance: 78.2
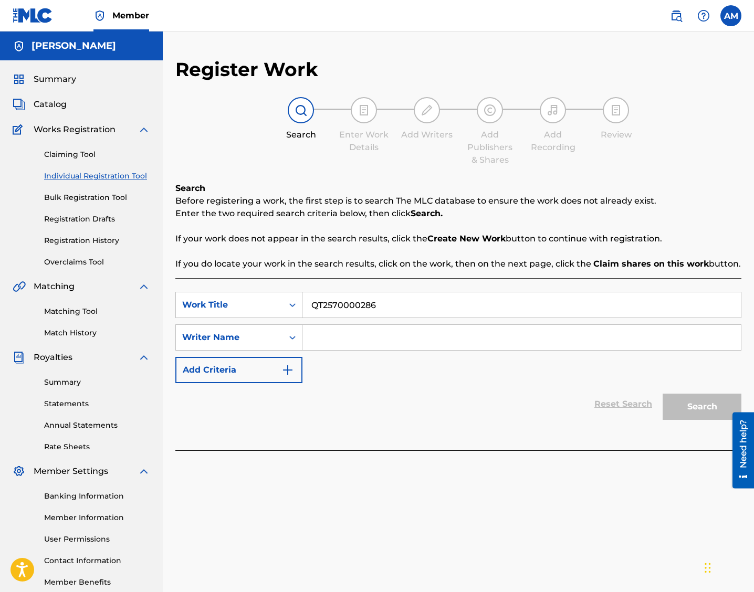
click at [305, 307] on input "QT2570000286" at bounding box center [521, 304] width 438 height 25
drag, startPoint x: 377, startPoint y: 306, endPoint x: 308, endPoint y: 305, distance: 68.8
click at [308, 305] on input "QT2570000286" at bounding box center [521, 304] width 438 height 25
paste input "The Same"
type input "The Same"
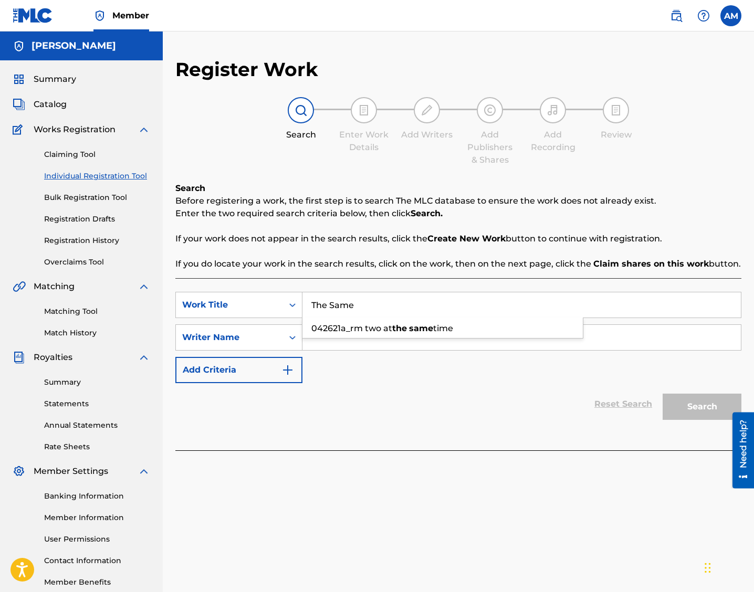
click at [327, 415] on div "Reset Search Search" at bounding box center [458, 404] width 566 height 42
click at [368, 340] on input "Search Form" at bounding box center [521, 337] width 438 height 25
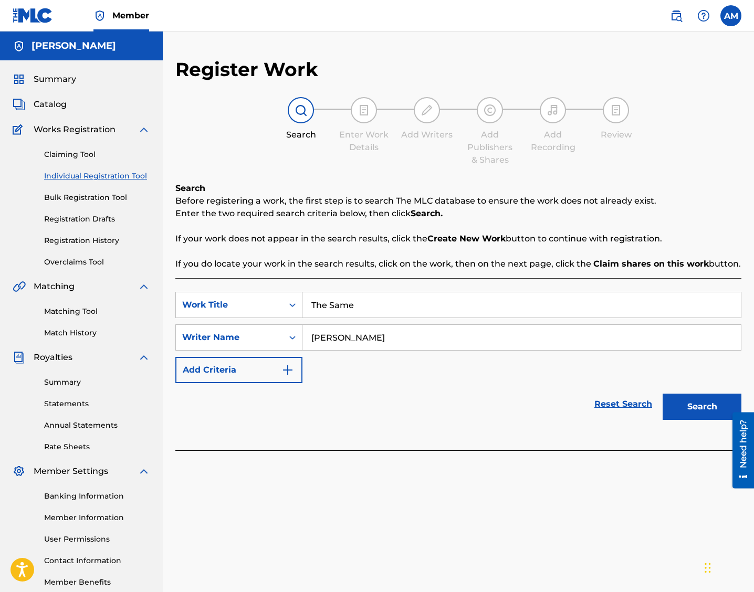
type input "[PERSON_NAME]"
click at [540, 412] on button "Search" at bounding box center [702, 407] width 79 height 26
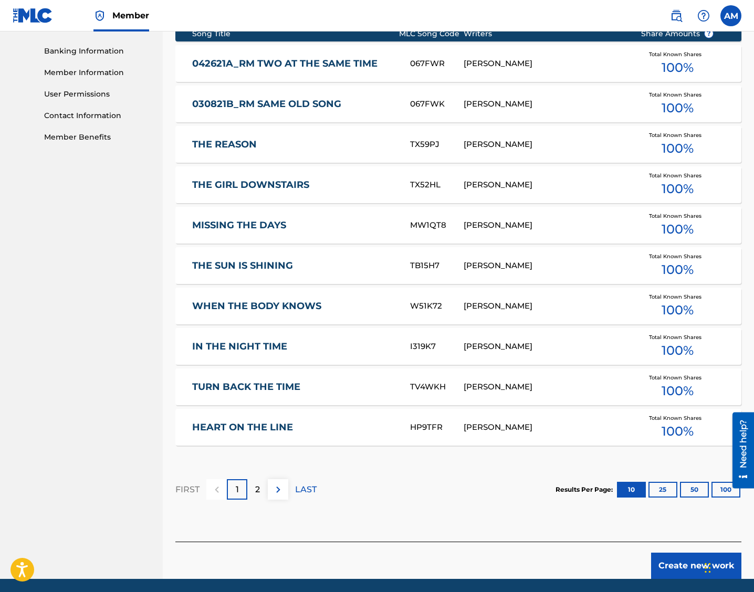
scroll to position [483, 0]
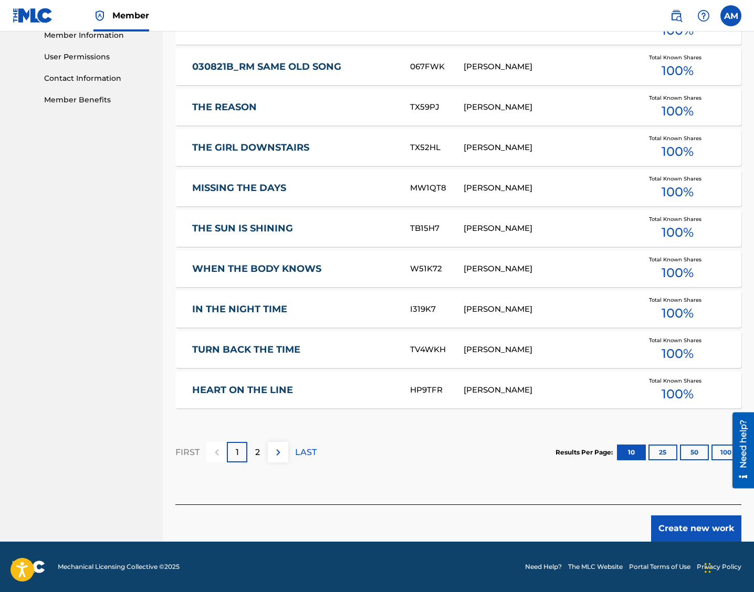
click at [540, 516] on button "Create new work" at bounding box center [696, 529] width 90 height 26
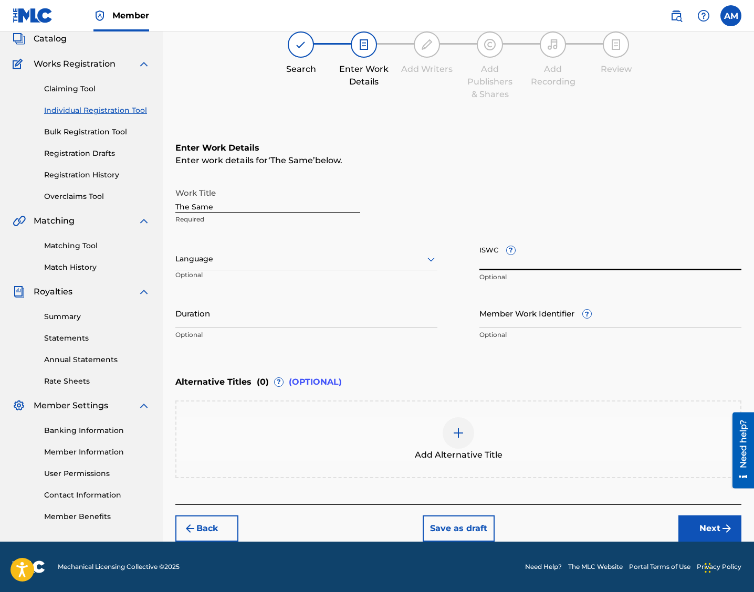
click at [492, 256] on input "ISWC ?" at bounding box center [610, 256] width 262 height 30
paste input "T3343639743"
type input "T3343639743"
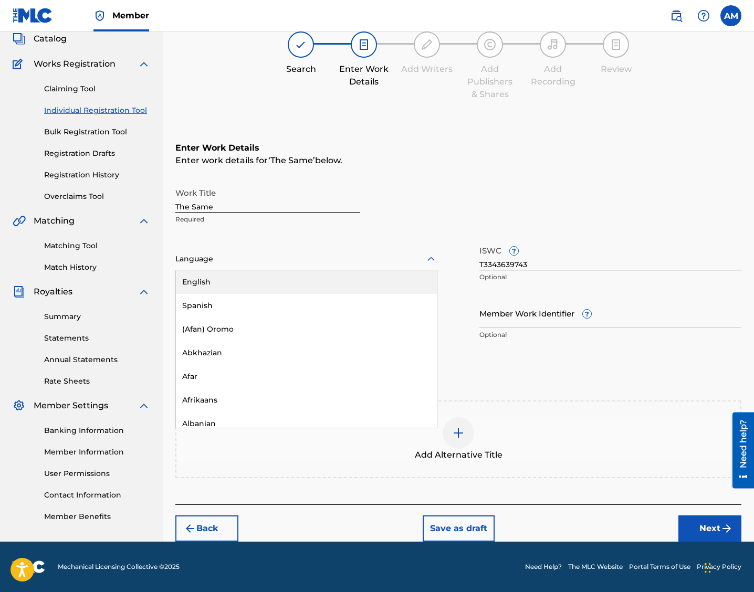
click at [277, 252] on div "Language" at bounding box center [306, 259] width 262 height 22
click at [232, 280] on div "English" at bounding box center [306, 282] width 261 height 24
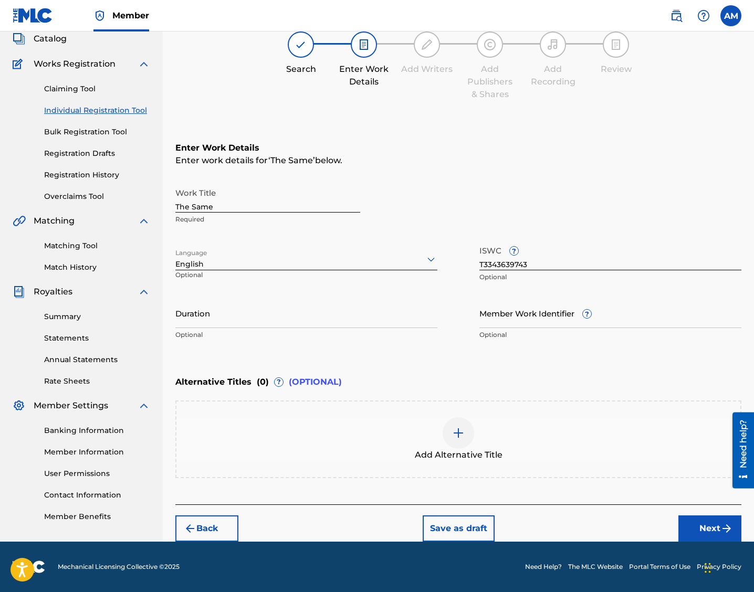
click at [540, 528] on button "Next" at bounding box center [709, 529] width 63 height 26
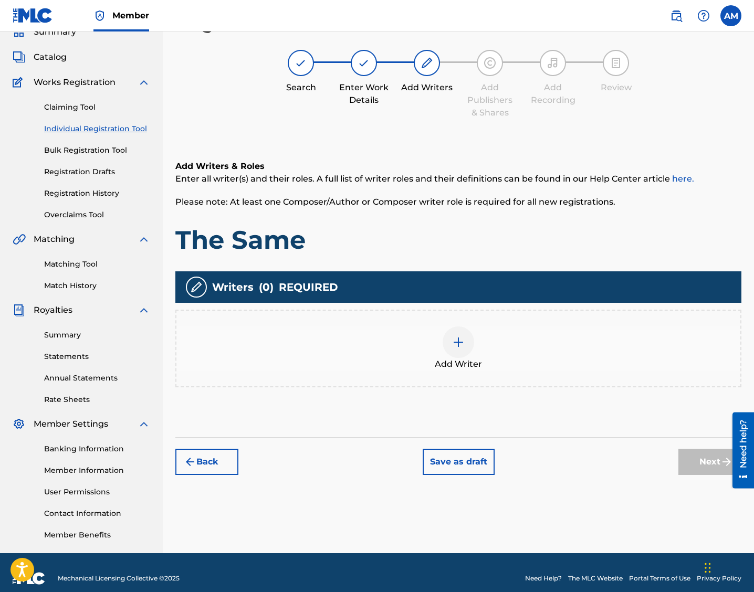
click at [456, 354] on div at bounding box center [459, 343] width 32 height 32
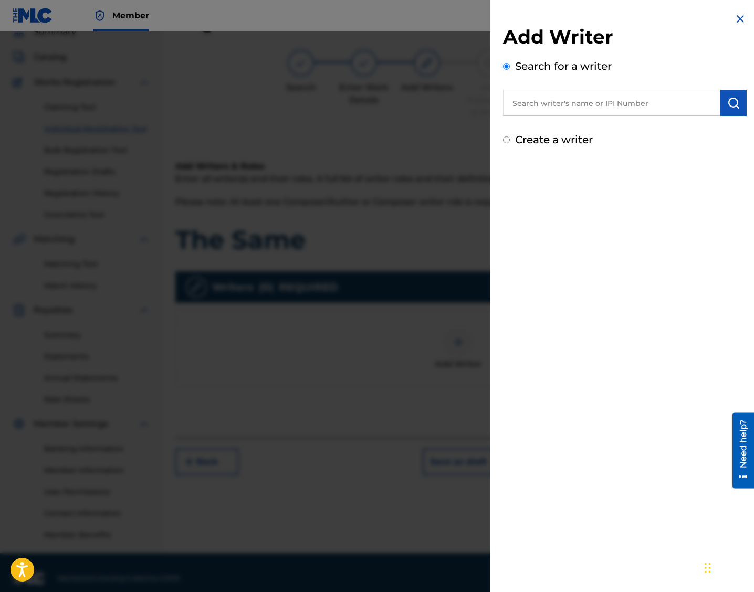
click at [540, 102] on input "text" at bounding box center [611, 103] width 217 height 26
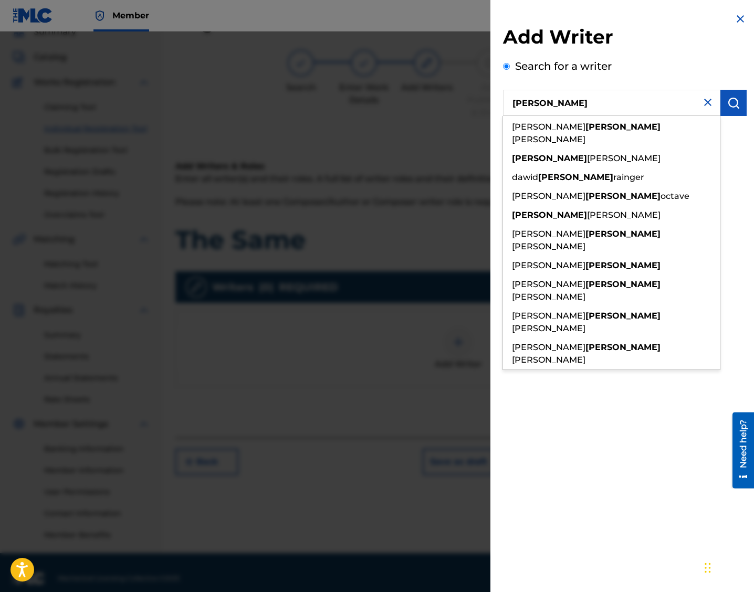
type input "[PERSON_NAME]"
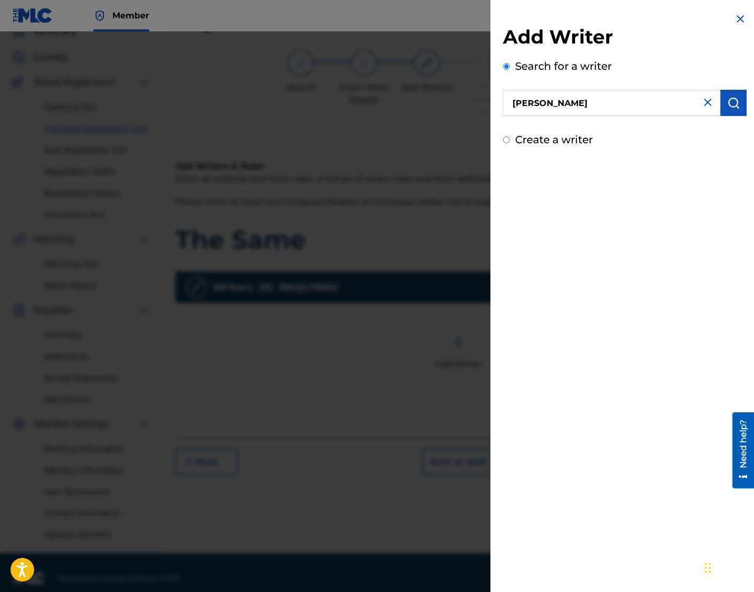
click at [540, 97] on img "submit" at bounding box center [733, 103] width 13 height 13
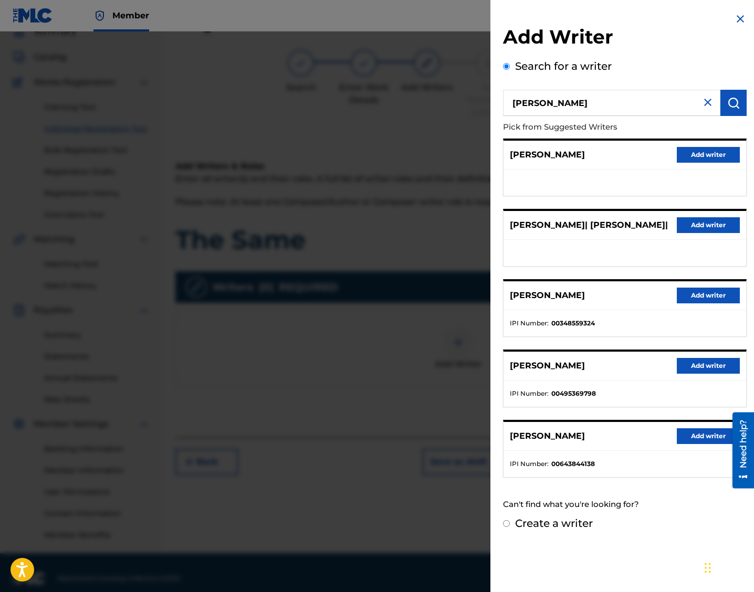
click at [540, 292] on button "Add writer" at bounding box center [708, 296] width 63 height 16
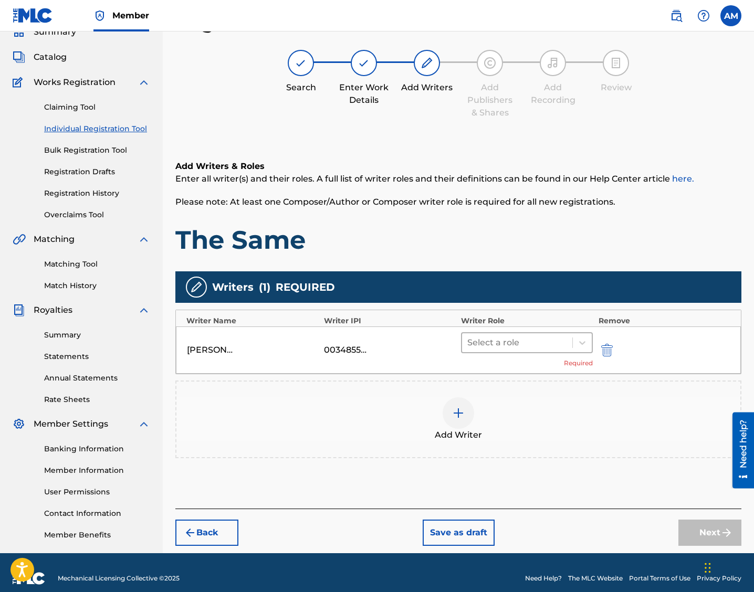
click at [490, 344] on div at bounding box center [517, 343] width 100 height 15
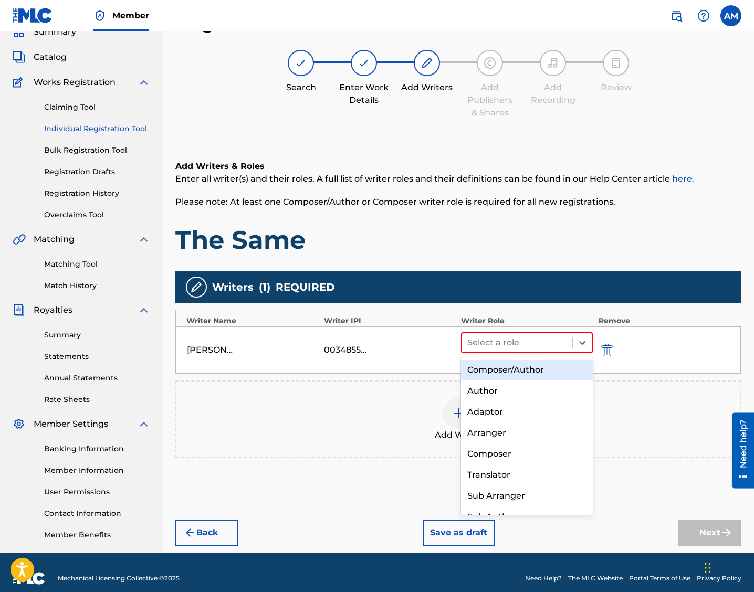
click at [486, 373] on div "Composer/Author" at bounding box center [527, 370] width 132 height 21
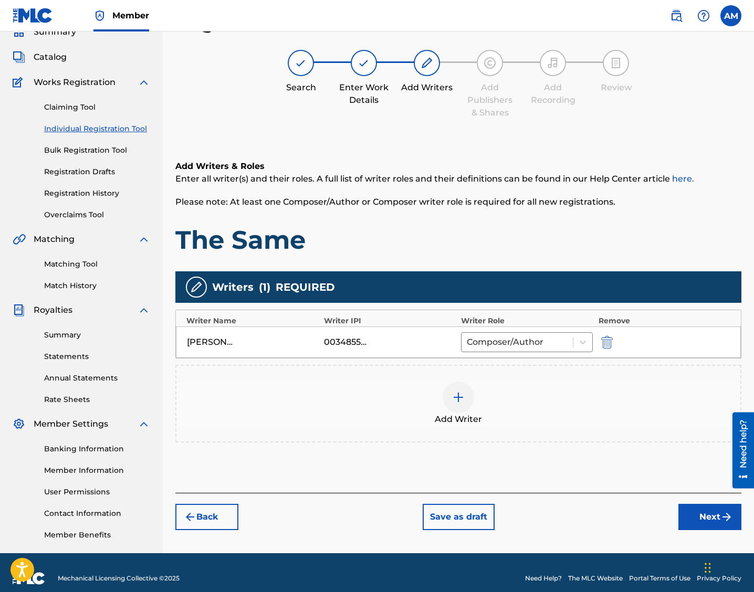
click at [540, 511] on img "submit" at bounding box center [726, 517] width 13 height 13
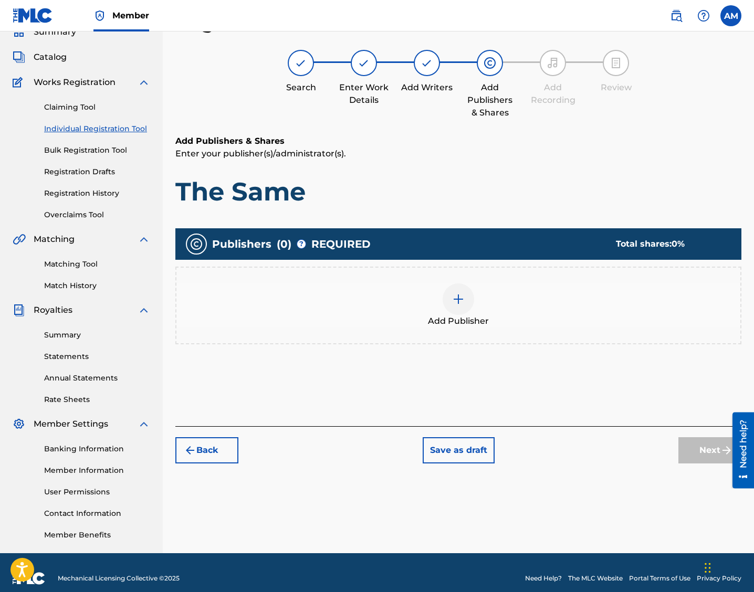
click at [462, 305] on img at bounding box center [458, 299] width 13 height 13
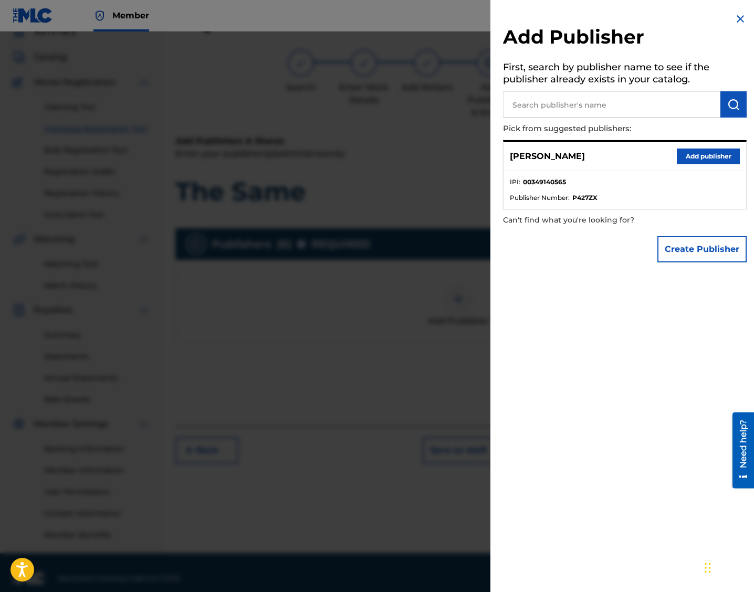
click at [540, 108] on input "text" at bounding box center [611, 104] width 217 height 26
click at [540, 153] on button "Add publisher" at bounding box center [708, 157] width 63 height 16
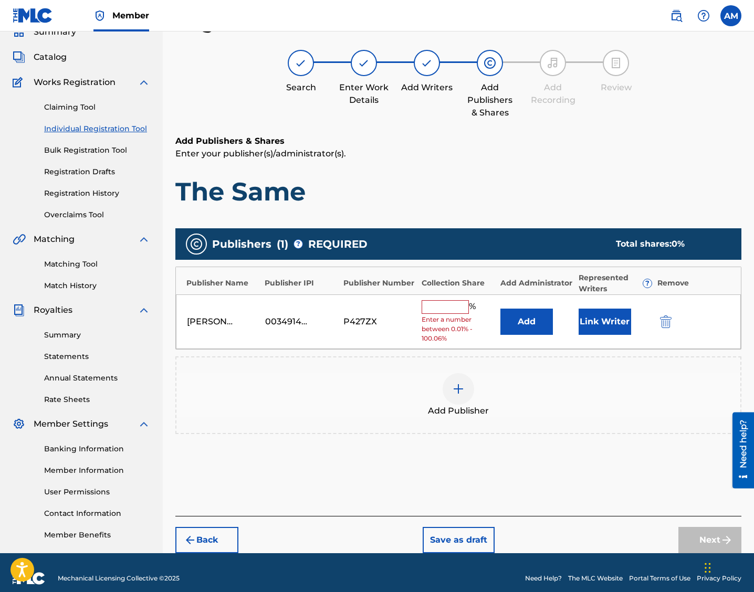
click at [450, 309] on input "text" at bounding box center [445, 307] width 47 height 14
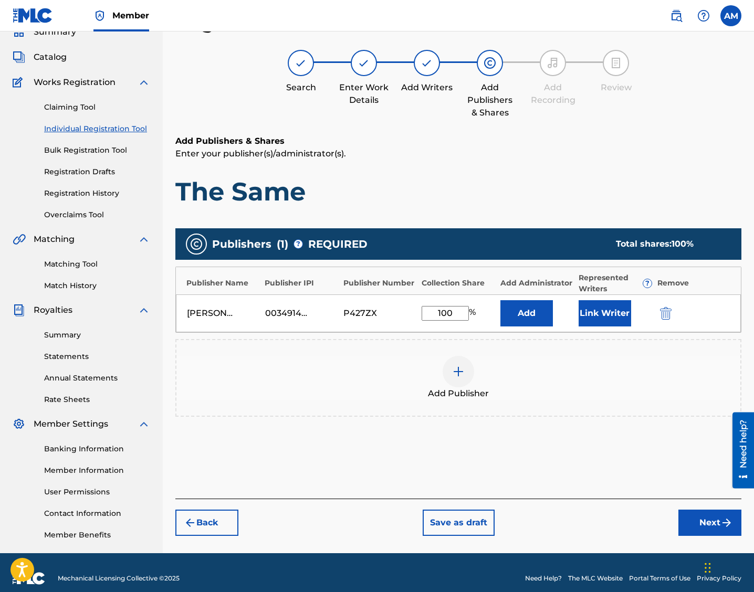
type input "100"
click at [540, 517] on button "Next" at bounding box center [709, 523] width 63 height 26
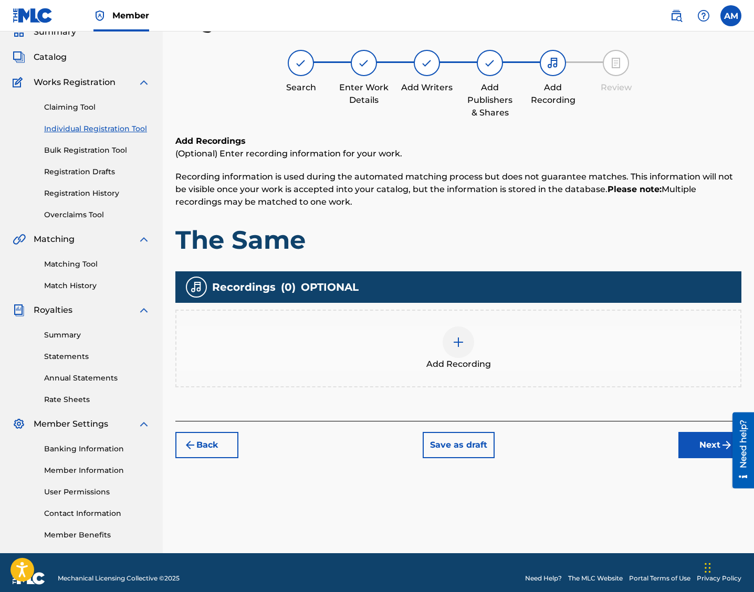
click at [465, 356] on div at bounding box center [459, 343] width 32 height 32
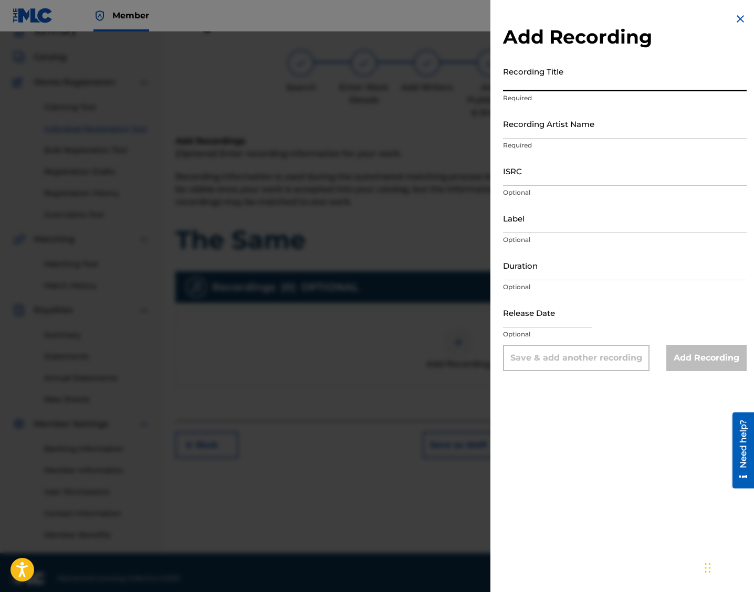
click at [529, 83] on input "Recording Title" at bounding box center [625, 76] width 244 height 30
type input "THE SAME"
click at [527, 123] on input "Recording Artist Name" at bounding box center [625, 124] width 244 height 30
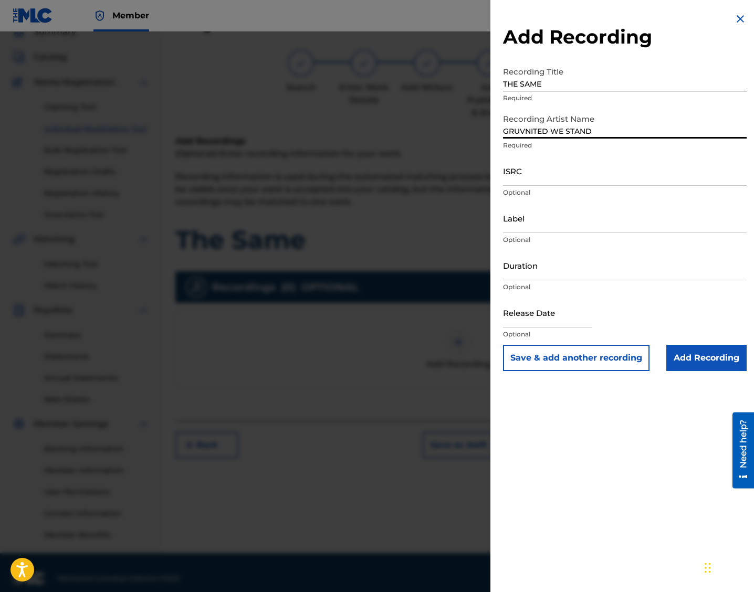
type input "GRUVNITED WE STAND"
click at [540, 174] on input "ISRC" at bounding box center [625, 171] width 244 height 30
paste input "QT2570000287"
type input "QT2570000287"
click at [524, 315] on input "text" at bounding box center [547, 313] width 89 height 30
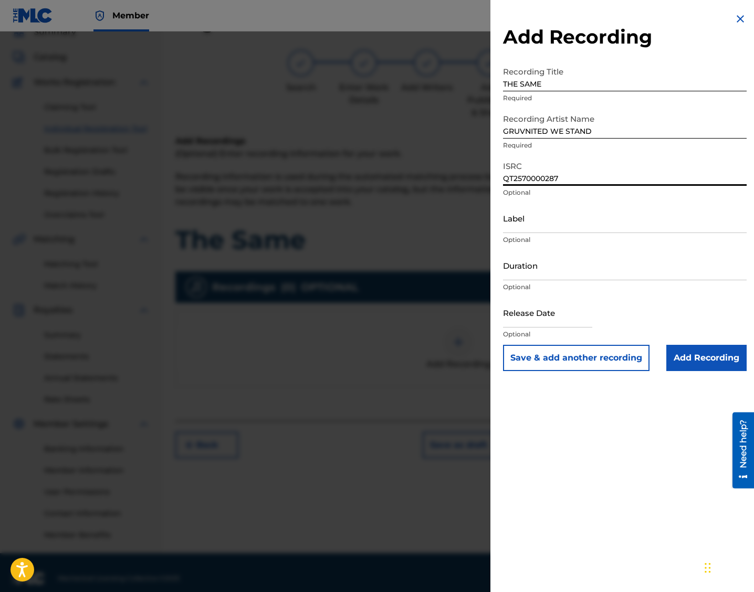
select select "7"
select select "2025"
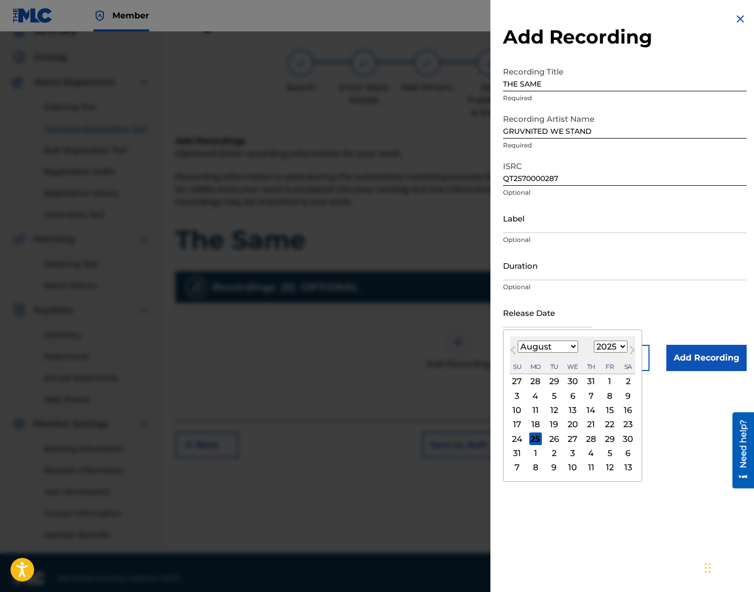
click at [537, 440] on div "25" at bounding box center [535, 439] width 13 height 13
type input "[DATE]"
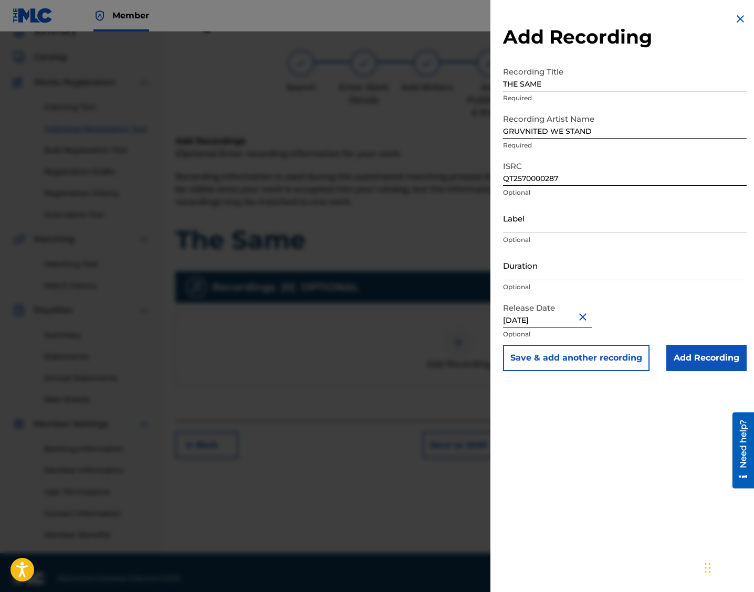
click at [540, 359] on input "Add Recording" at bounding box center [706, 358] width 80 height 26
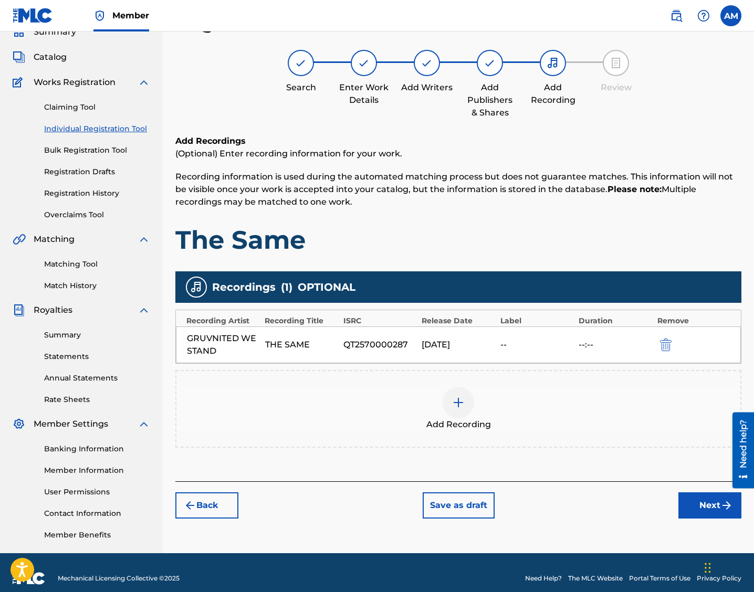
click at [540, 502] on button "Next" at bounding box center [709, 506] width 63 height 26
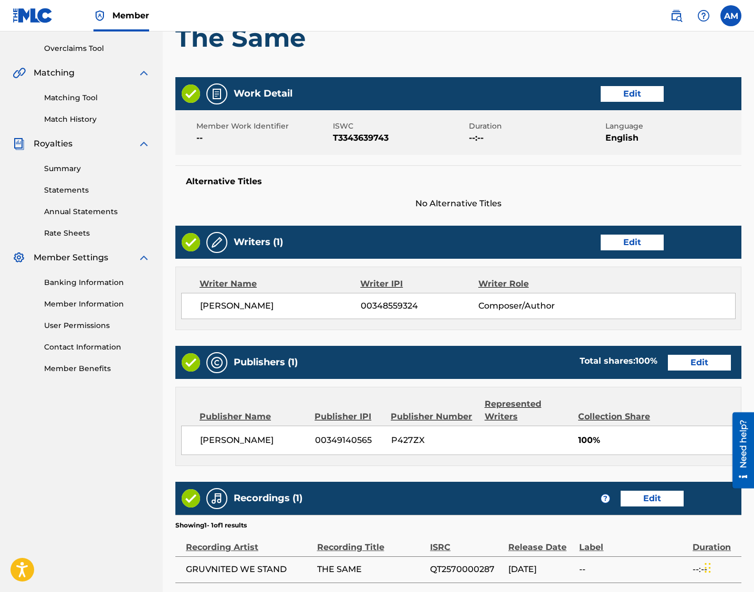
scroll to position [308, 0]
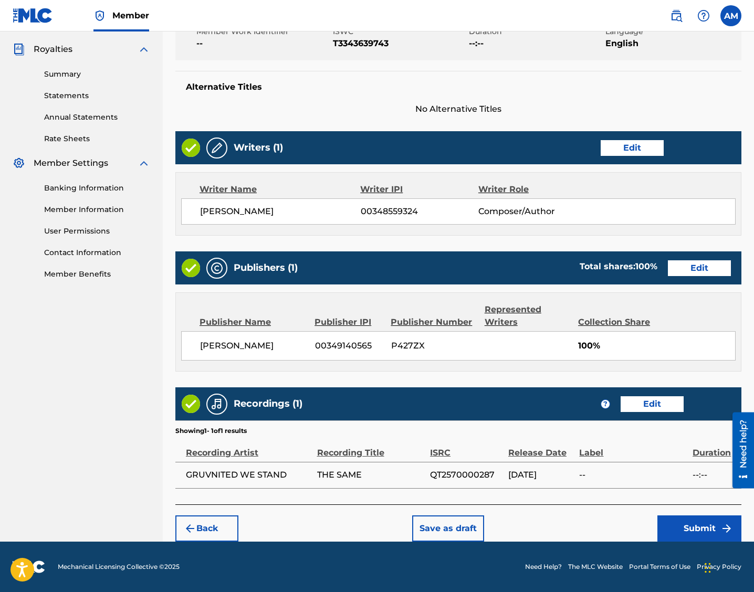
click at [540, 522] on button "Submit" at bounding box center [699, 529] width 84 height 26
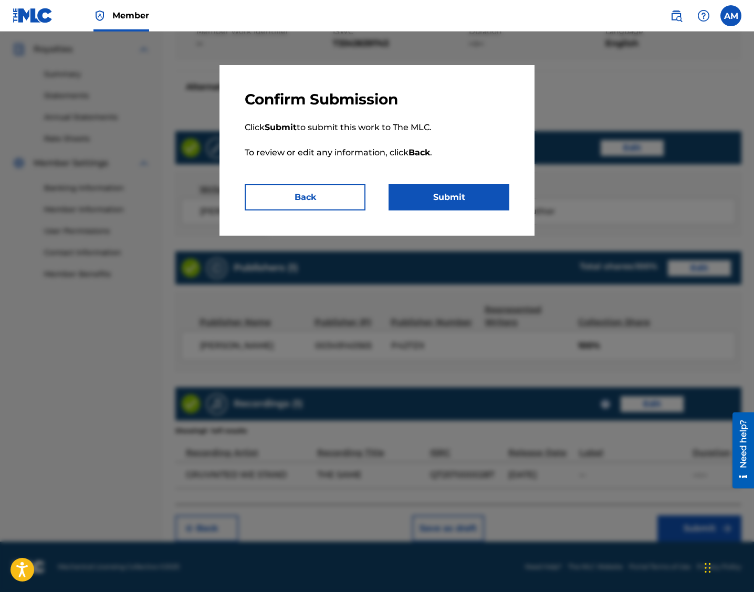
click at [454, 187] on button "Submit" at bounding box center [449, 197] width 121 height 26
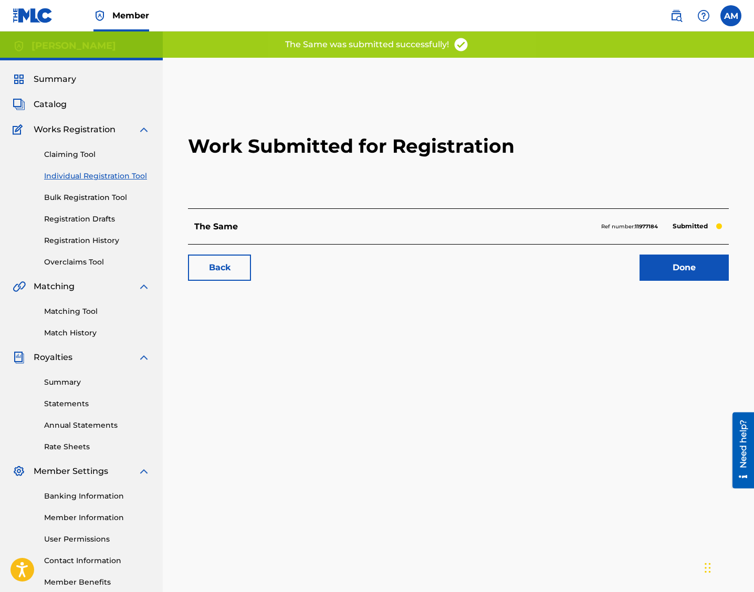
click at [540, 98] on h2 "Work Submitted for Registration" at bounding box center [458, 146] width 541 height 124
click at [540, 265] on link "Done" at bounding box center [684, 268] width 89 height 26
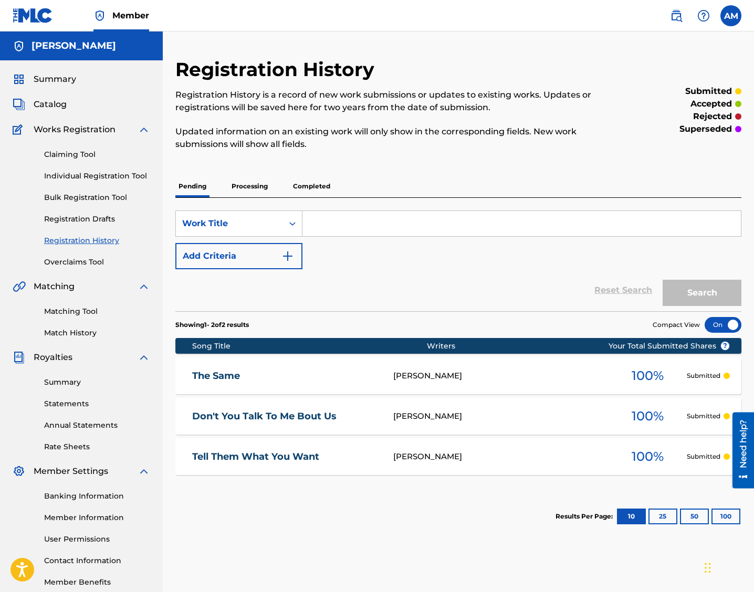
click at [71, 175] on link "Individual Registration Tool" at bounding box center [97, 176] width 106 height 11
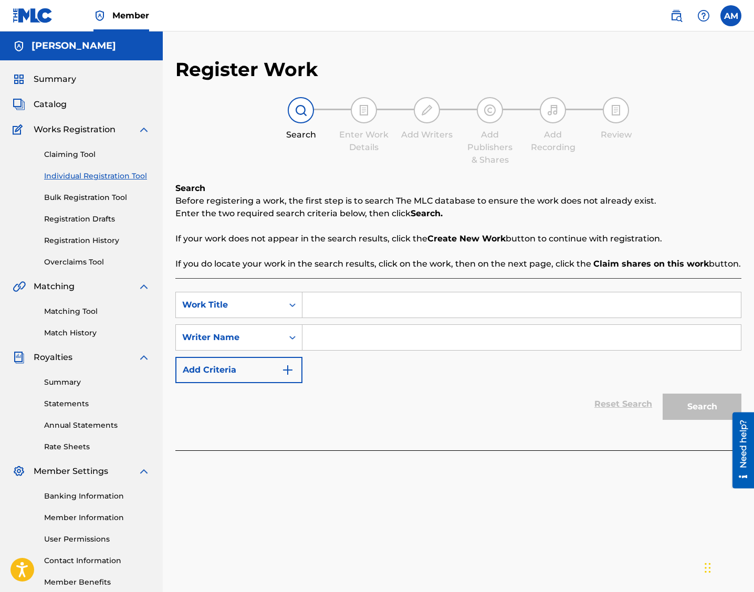
click at [327, 305] on input "Search Form" at bounding box center [521, 304] width 438 height 25
paste input "QT2570000287"
drag, startPoint x: 385, startPoint y: 307, endPoint x: 298, endPoint y: 306, distance: 87.2
click at [298, 306] on div "SearchWithCriteria6aecd034-553f-4fc7-969c-a564ddc3e292 Work Title QT2570000287" at bounding box center [458, 305] width 566 height 26
paste input "Sounds Of My Life"
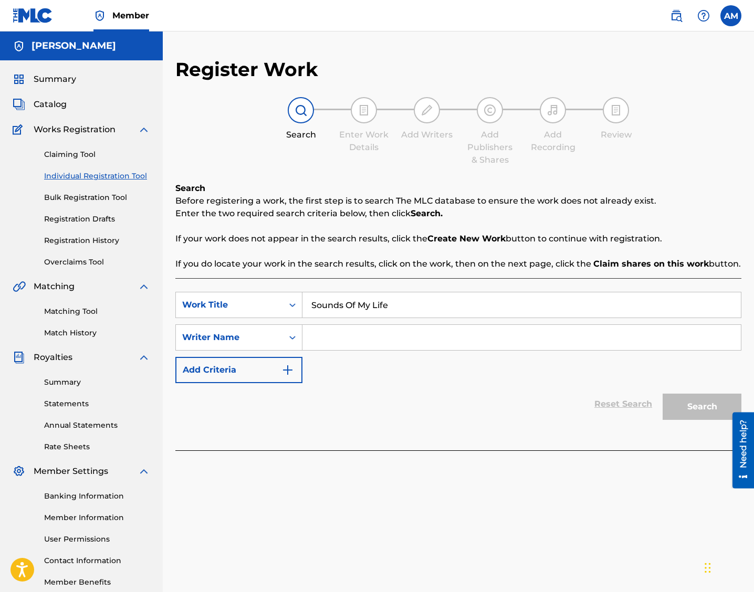
type input "Sounds Of My Life"
click at [324, 346] on input "Search Form" at bounding box center [521, 337] width 438 height 25
type input "[PERSON_NAME]"
click at [540, 410] on button "Search" at bounding box center [702, 407] width 79 height 26
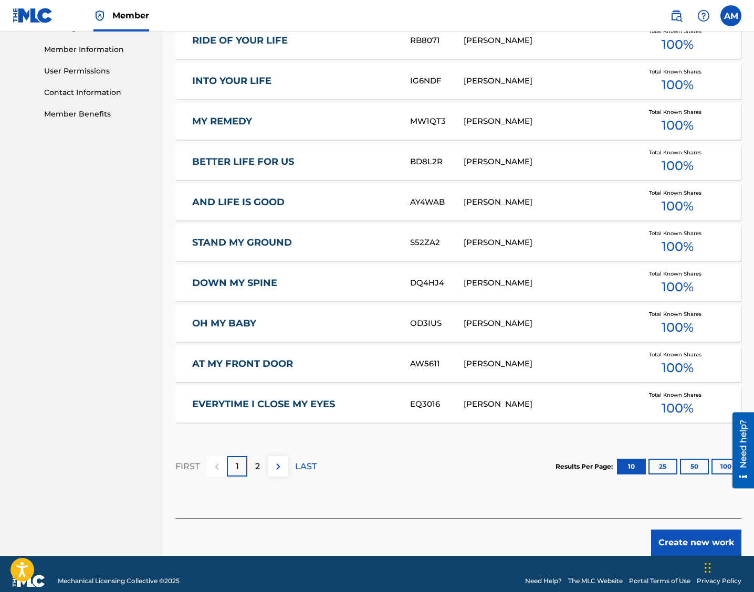
scroll to position [483, 0]
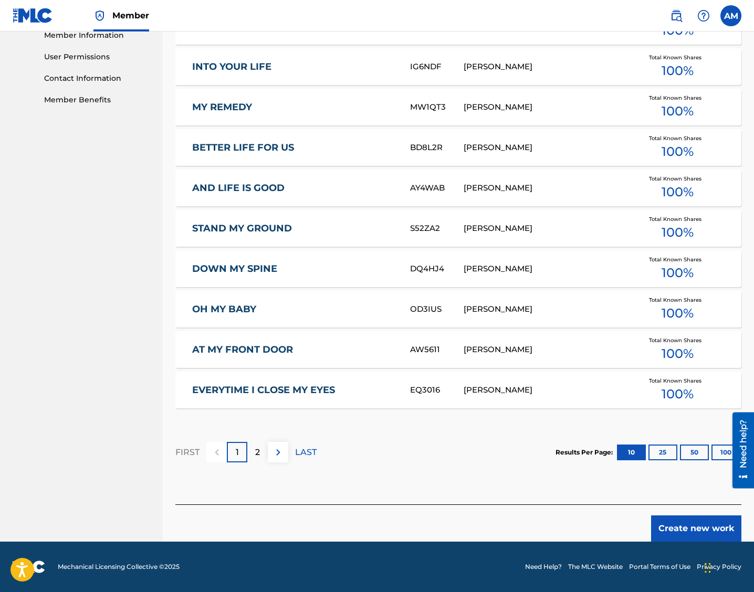
click at [540, 530] on button "Create new work" at bounding box center [696, 529] width 90 height 26
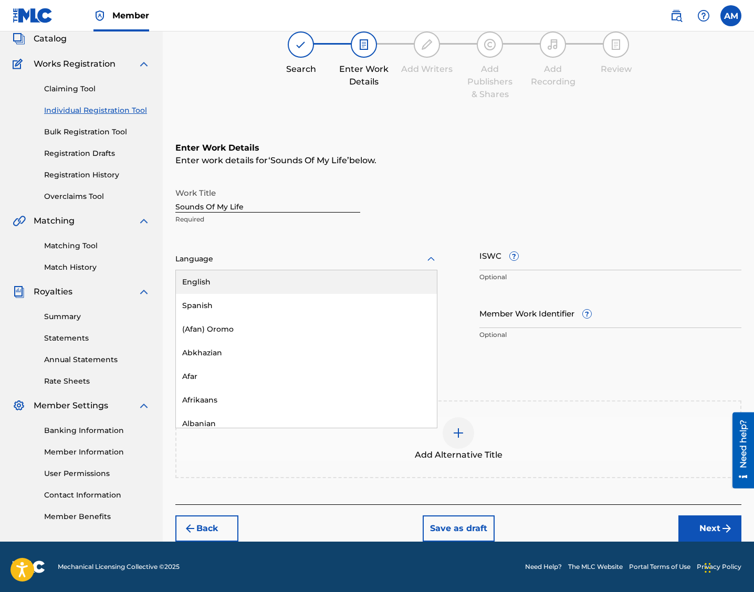
click at [273, 250] on div "Language" at bounding box center [306, 259] width 262 height 22
click at [223, 283] on div "English" at bounding box center [306, 282] width 261 height 24
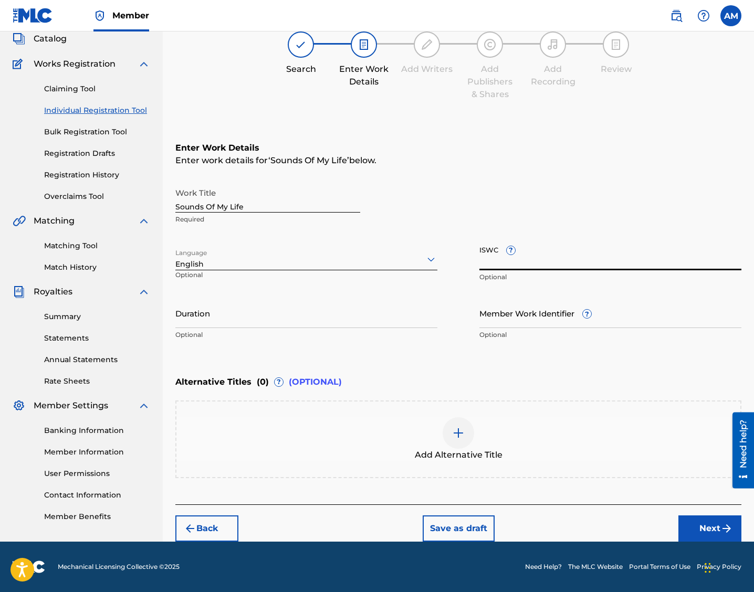
click at [487, 260] on input "ISWC ?" at bounding box center [610, 256] width 262 height 30
paste input "T3343647876"
type input "T3343647876"
click at [540, 524] on img "submit" at bounding box center [726, 529] width 13 height 13
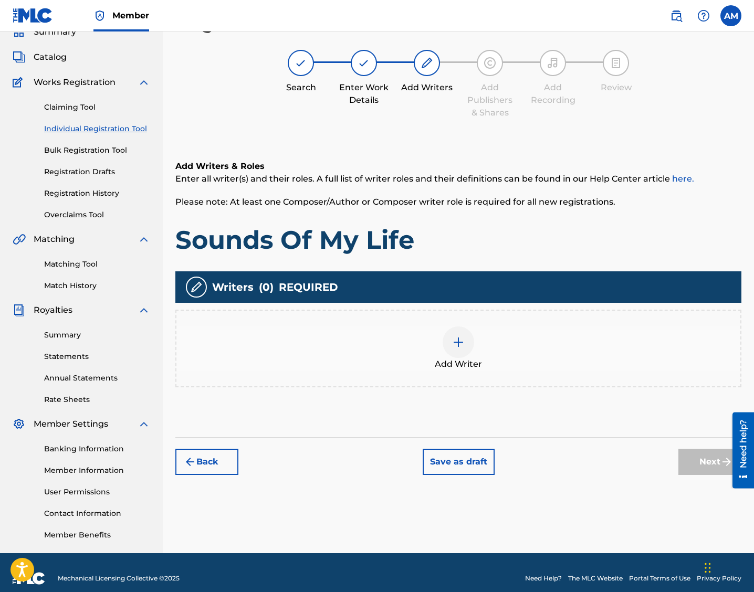
click at [458, 343] on img at bounding box center [458, 342] width 13 height 13
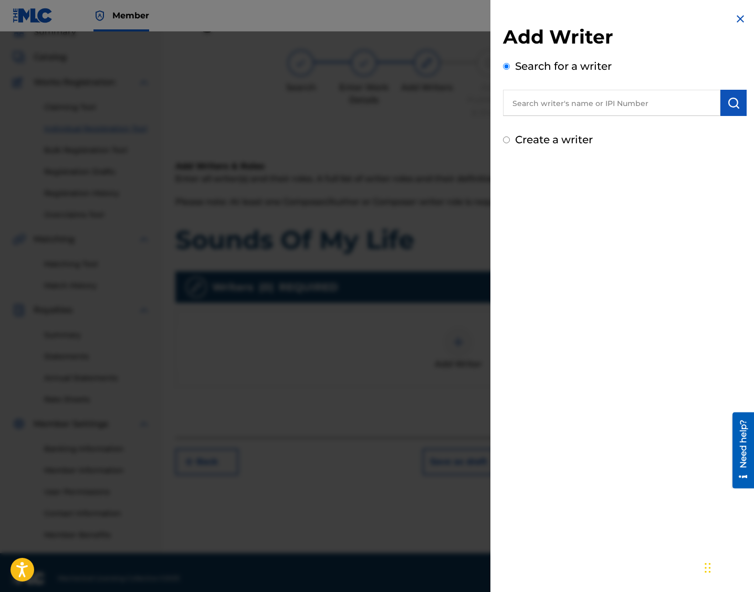
click at [540, 106] on input "text" at bounding box center [611, 103] width 217 height 26
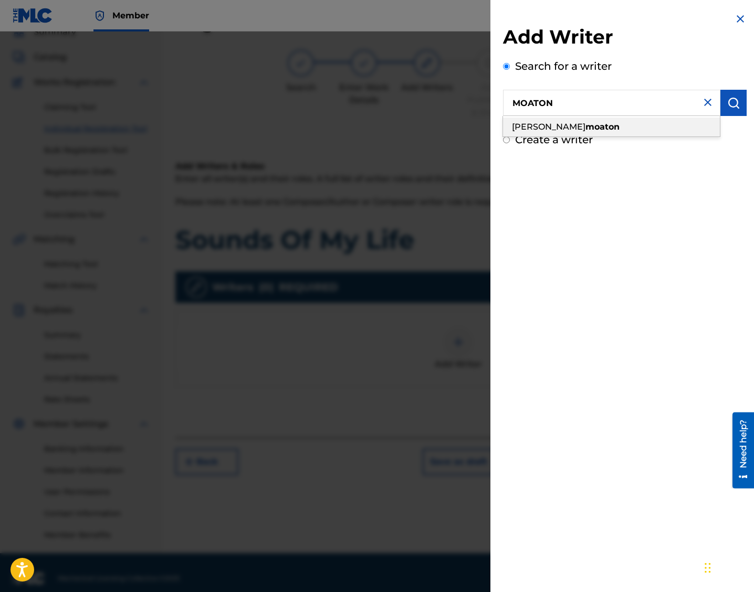
click at [540, 127] on div "[PERSON_NAME]" at bounding box center [611, 127] width 217 height 19
type input "[PERSON_NAME]"
click at [540, 106] on img "submit" at bounding box center [733, 103] width 13 height 13
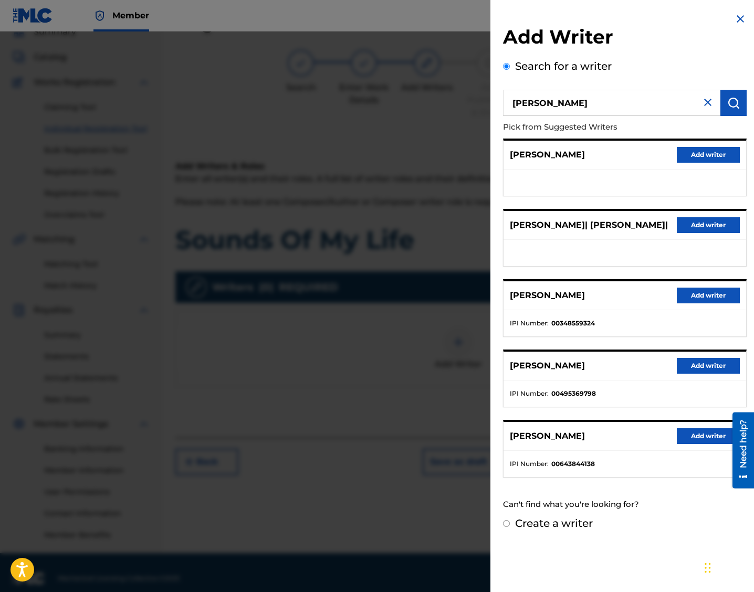
click at [540, 297] on button "Add writer" at bounding box center [708, 296] width 63 height 16
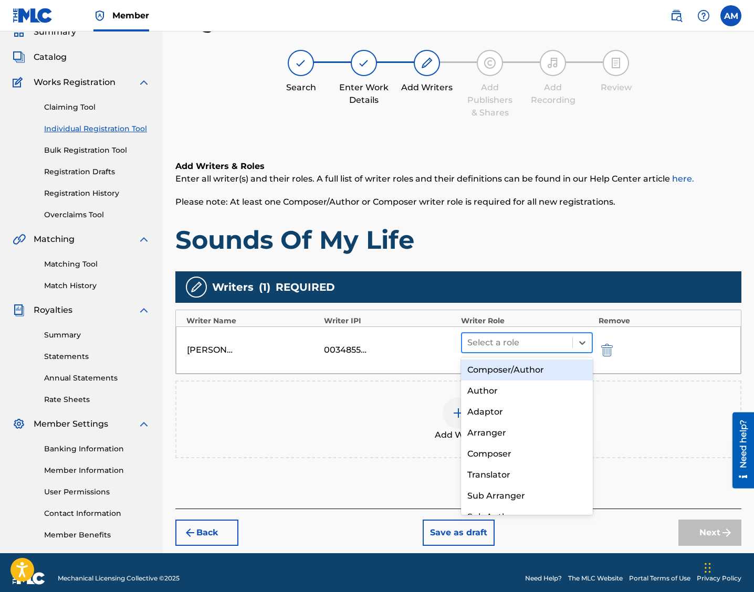
click at [479, 349] on div at bounding box center [517, 343] width 100 height 15
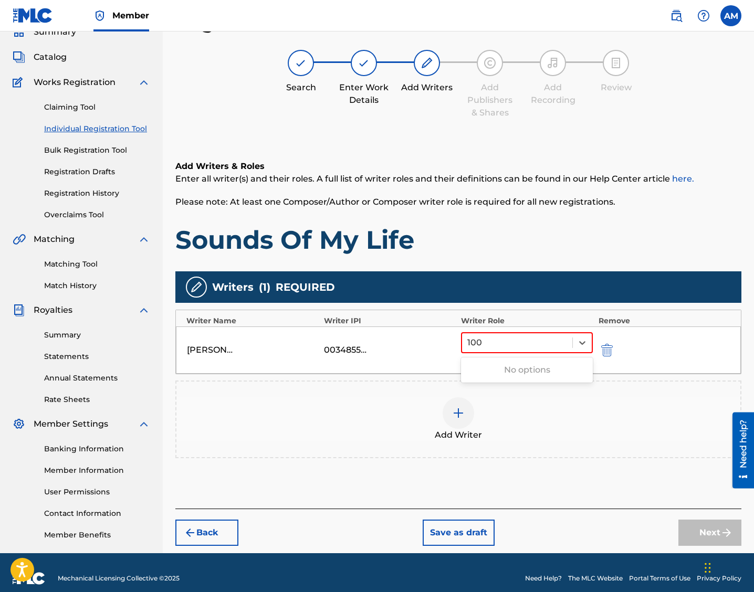
type input "100"
click at [532, 418] on div "Add Writer" at bounding box center [458, 420] width 564 height 44
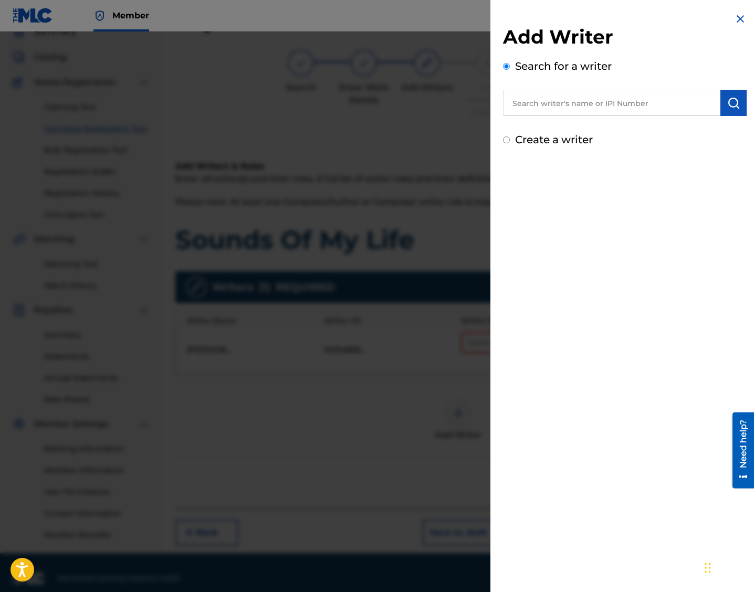
click at [540, 15] on img at bounding box center [740, 19] width 13 height 13
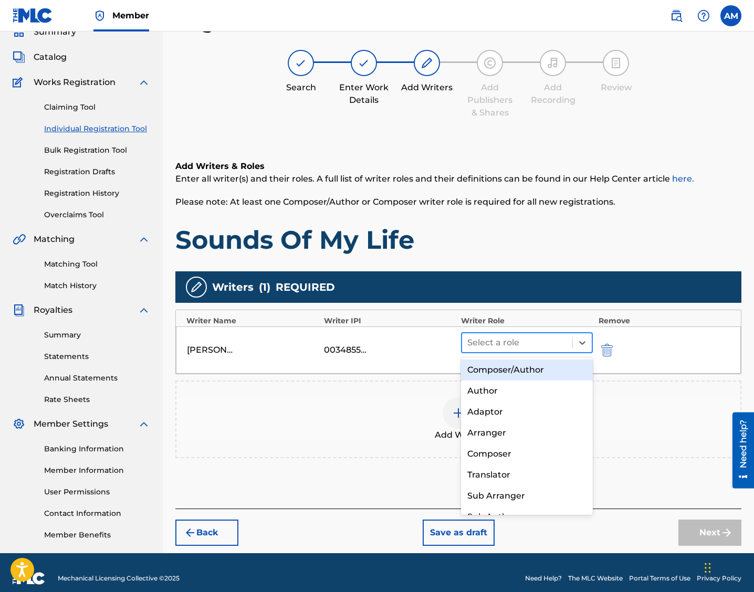
click at [505, 342] on div at bounding box center [517, 343] width 100 height 15
click at [507, 362] on div "Composer/Author" at bounding box center [527, 370] width 132 height 21
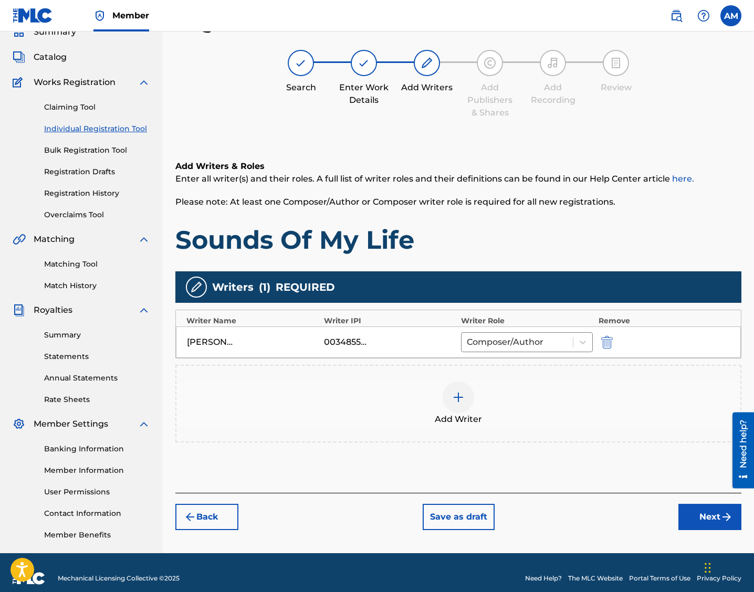
click at [540, 515] on button "Next" at bounding box center [709, 517] width 63 height 26
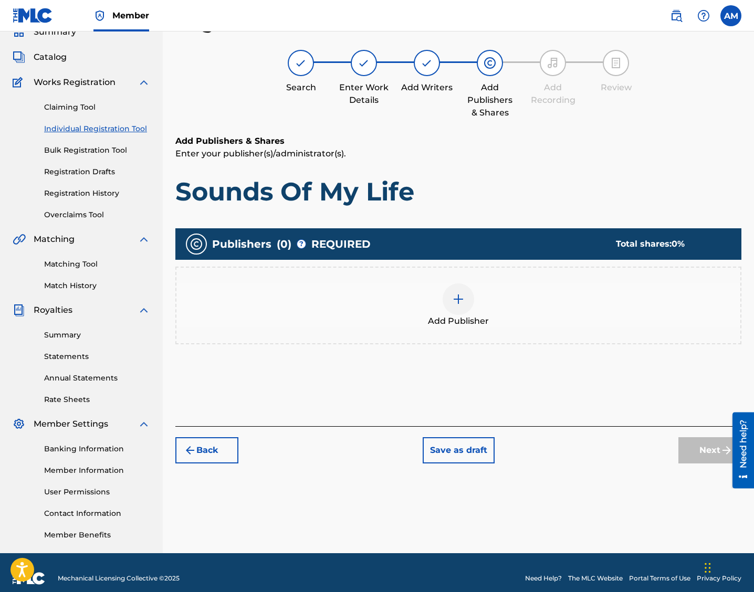
click at [455, 306] on div at bounding box center [459, 300] width 32 height 32
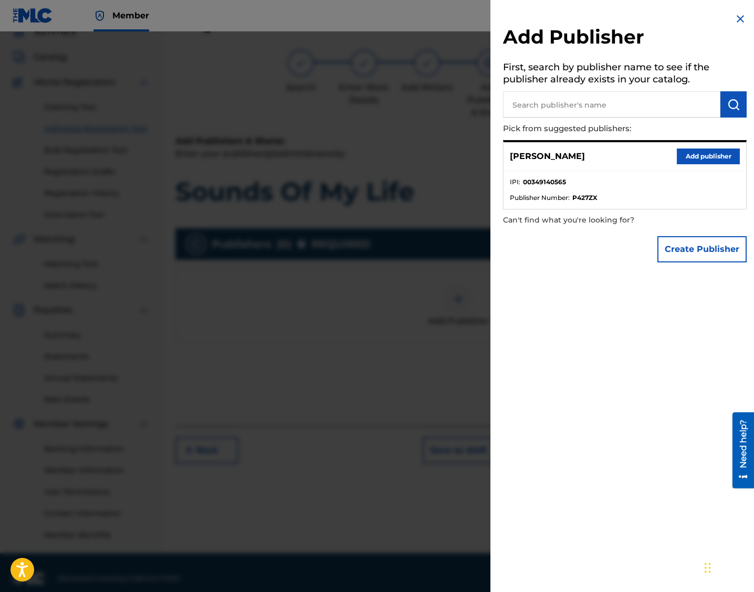
click at [540, 159] on button "Add publisher" at bounding box center [708, 157] width 63 height 16
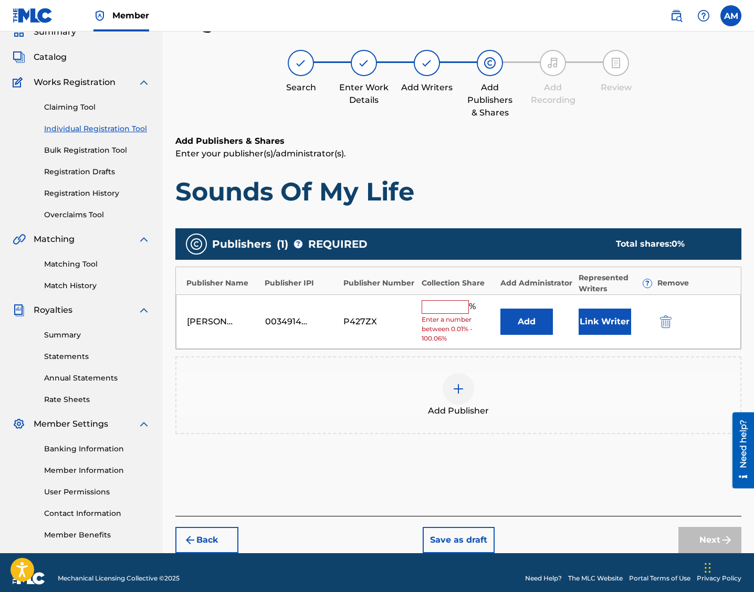
click at [443, 309] on input "text" at bounding box center [445, 307] width 47 height 14
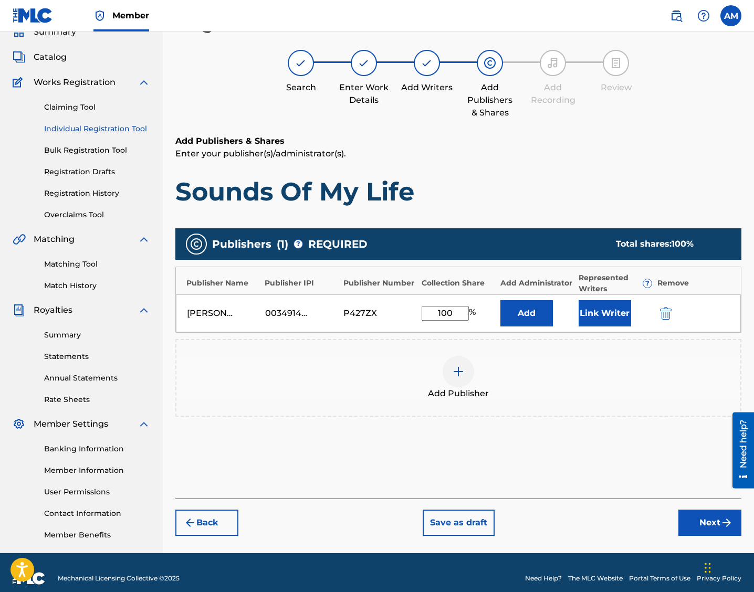
type input "100"
click at [540, 439] on div "Publishers ( 1 ) ? REQUIRED Total shares: 100 % Publisher Name Publisher IPI Pu…" at bounding box center [458, 337] width 566 height 229
click at [540, 513] on button "Next" at bounding box center [709, 523] width 63 height 26
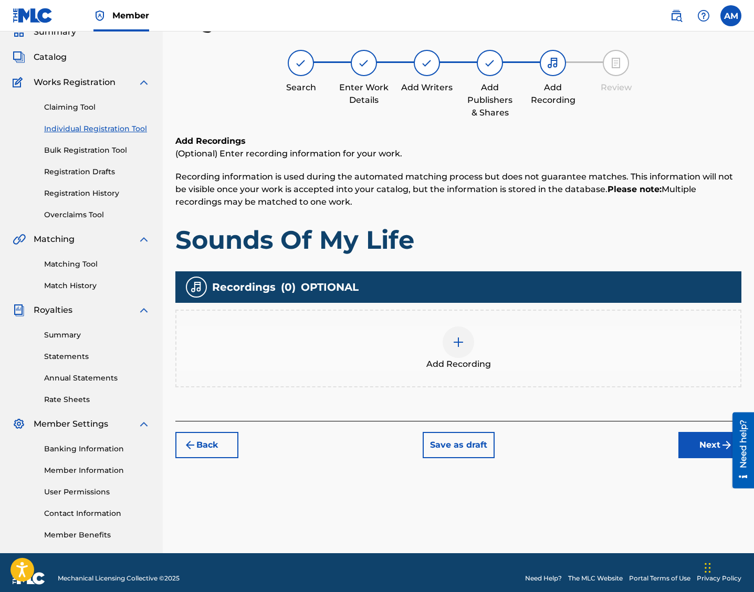
click at [466, 346] on div at bounding box center [459, 343] width 32 height 32
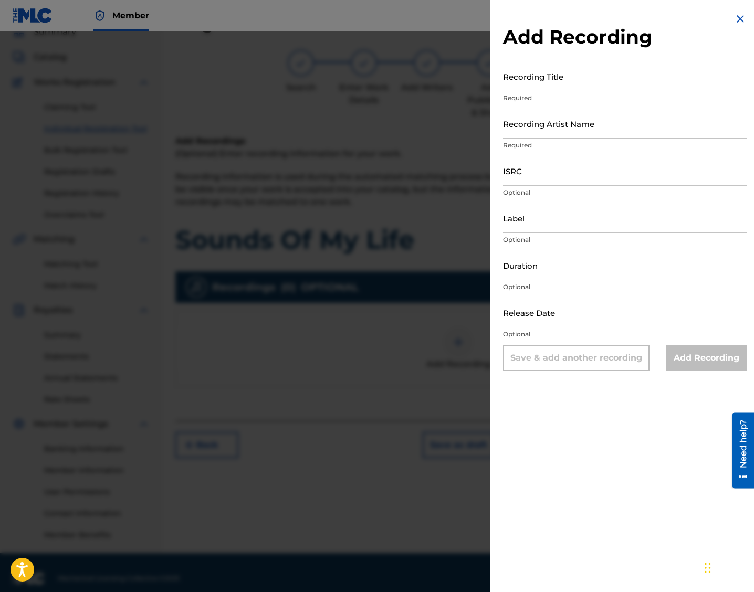
click at [538, 85] on input "Recording Title" at bounding box center [625, 76] width 244 height 30
click at [513, 75] on input "Recording Title" at bounding box center [625, 76] width 244 height 30
paste input "Sounds Of My Life"
type input "Sounds Of My Life"
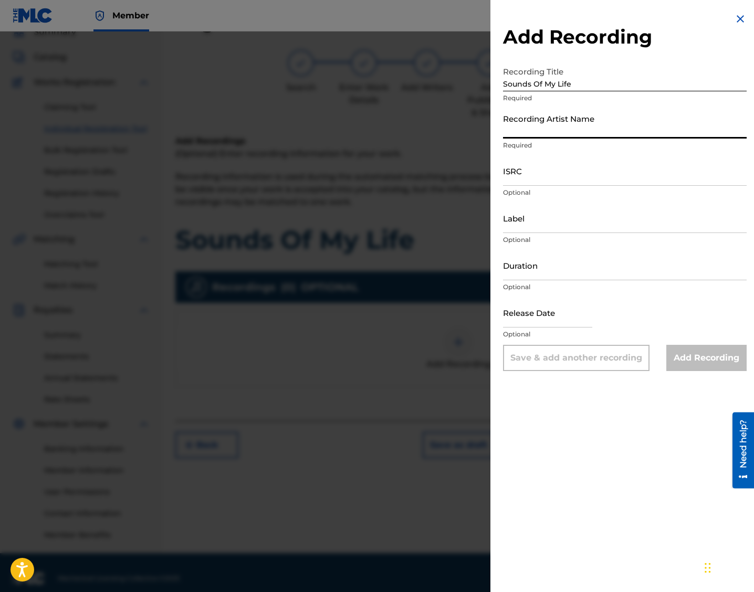
click at [540, 132] on input "Recording Artist Name" at bounding box center [625, 124] width 244 height 30
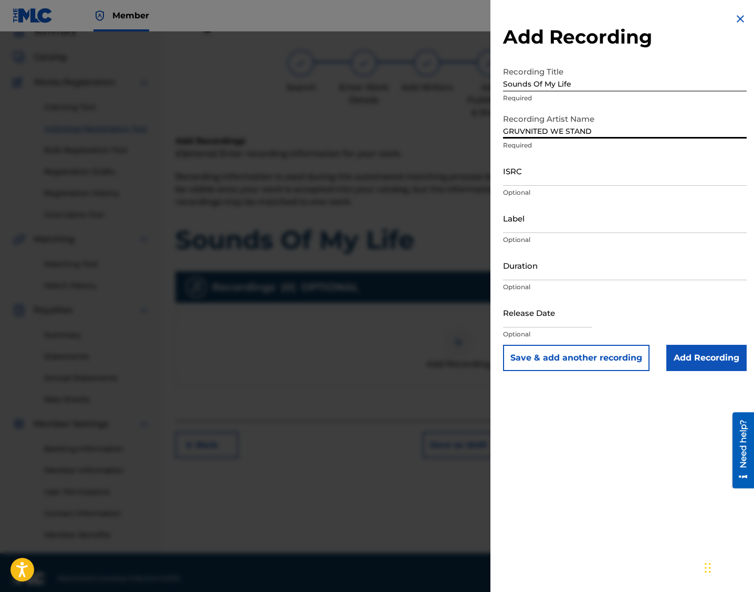
type input "GRUVNITED WE STAND"
click at [525, 175] on input "ISRC" at bounding box center [625, 171] width 244 height 30
click at [540, 180] on input "ISRC" at bounding box center [625, 171] width 244 height 30
paste input "QT2570000288"
type input "QT2570000288"
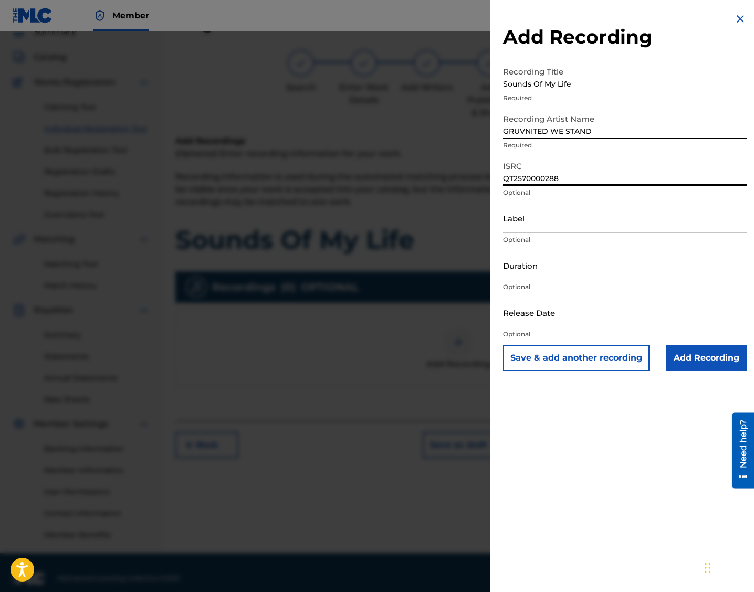
select select "7"
select select "2025"
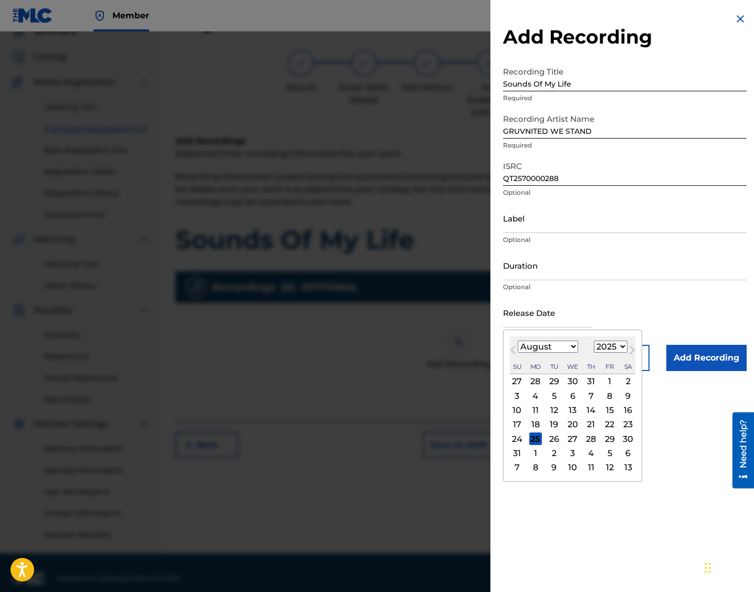
click at [531, 311] on input "text" at bounding box center [547, 313] width 89 height 30
click at [537, 445] on div "25" at bounding box center [535, 439] width 13 height 13
type input "[DATE]"
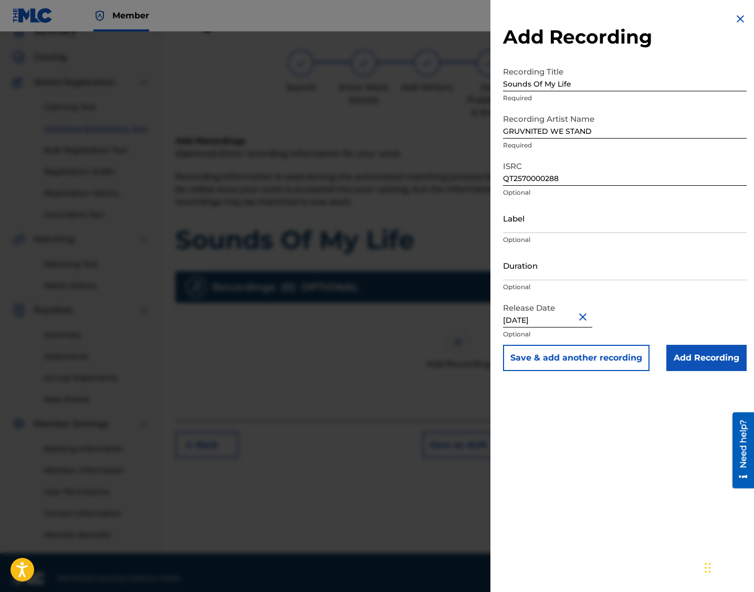
click at [540, 360] on input "Add Recording" at bounding box center [706, 358] width 80 height 26
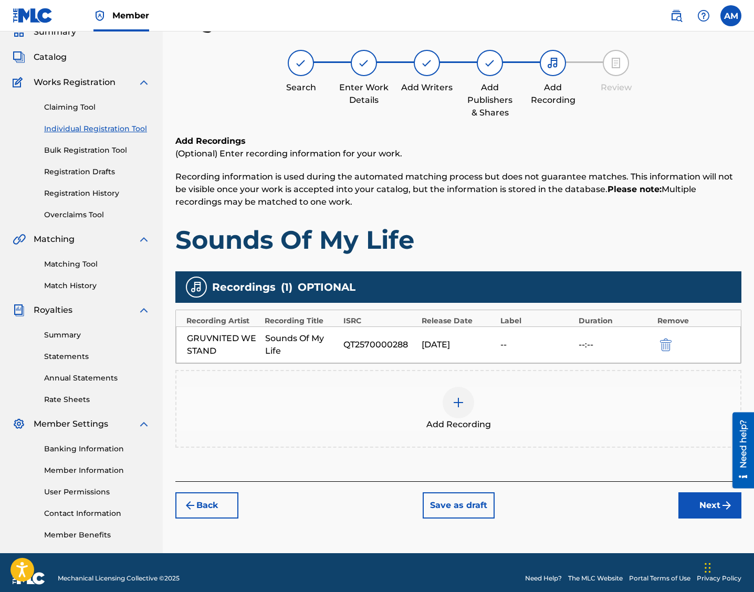
click at [540, 512] on button "Next" at bounding box center [709, 506] width 63 height 26
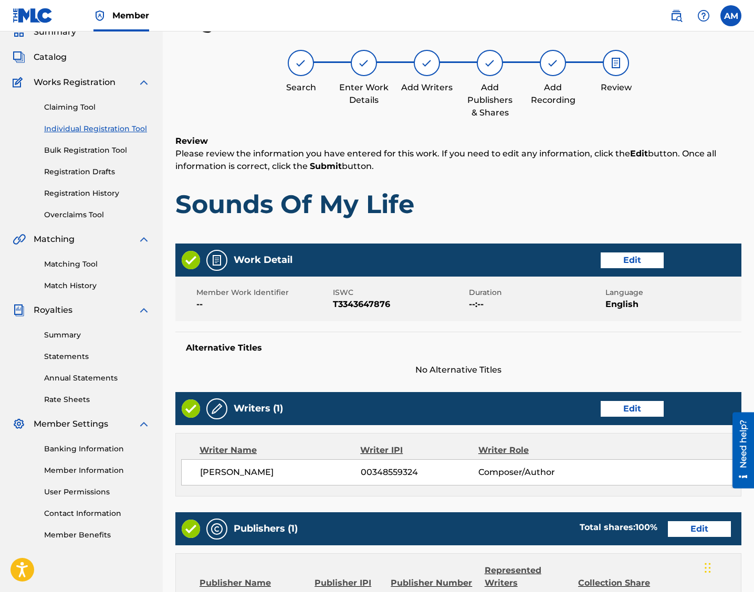
scroll to position [308, 0]
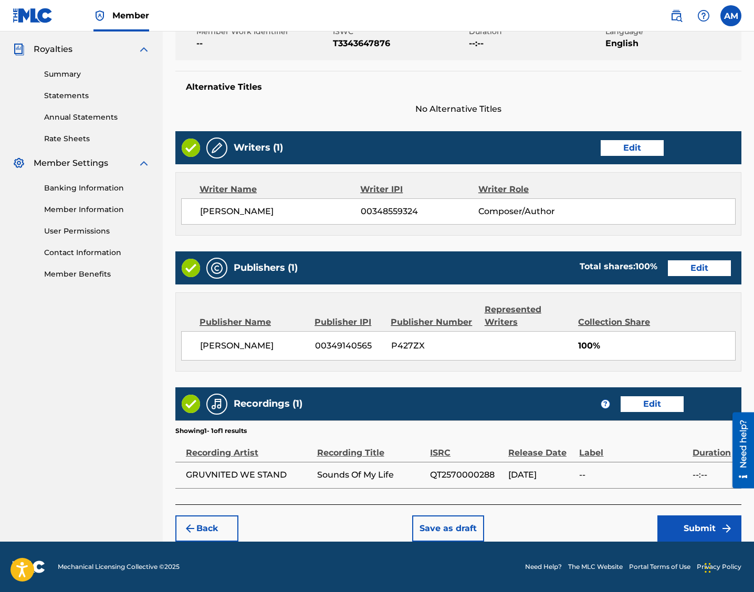
click at [540, 524] on button "Submit" at bounding box center [699, 529] width 84 height 26
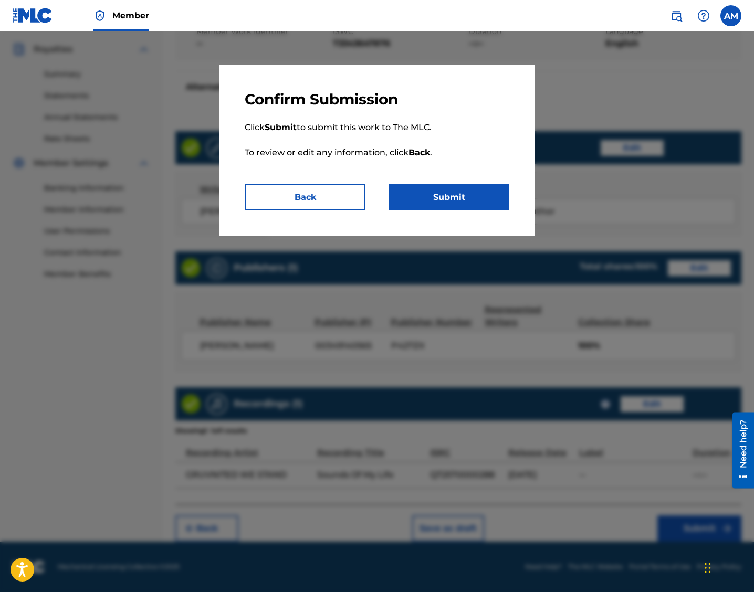
click at [449, 190] on button "Submit" at bounding box center [449, 197] width 121 height 26
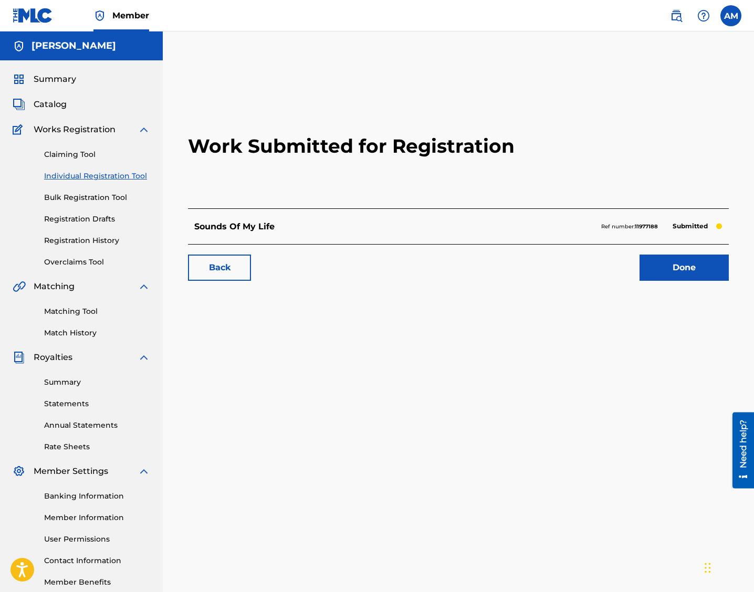
click at [540, 269] on link "Done" at bounding box center [684, 268] width 89 height 26
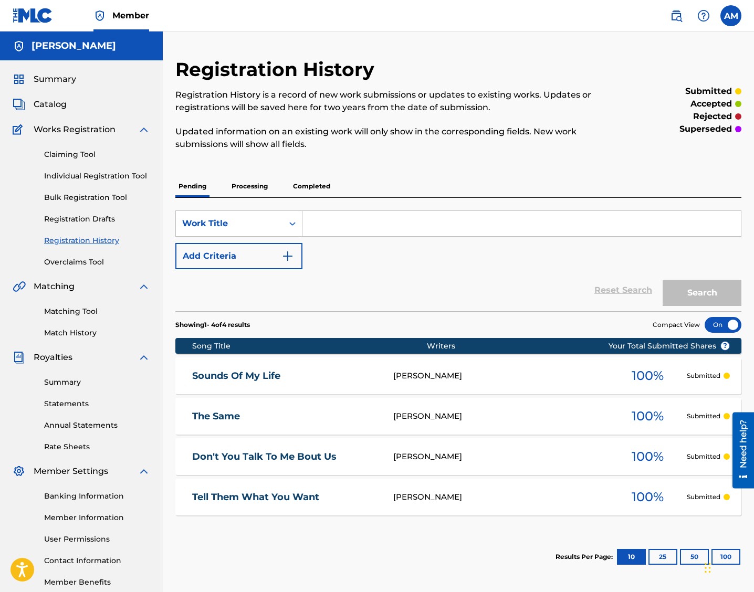
click at [72, 176] on link "Individual Registration Tool" at bounding box center [97, 176] width 106 height 11
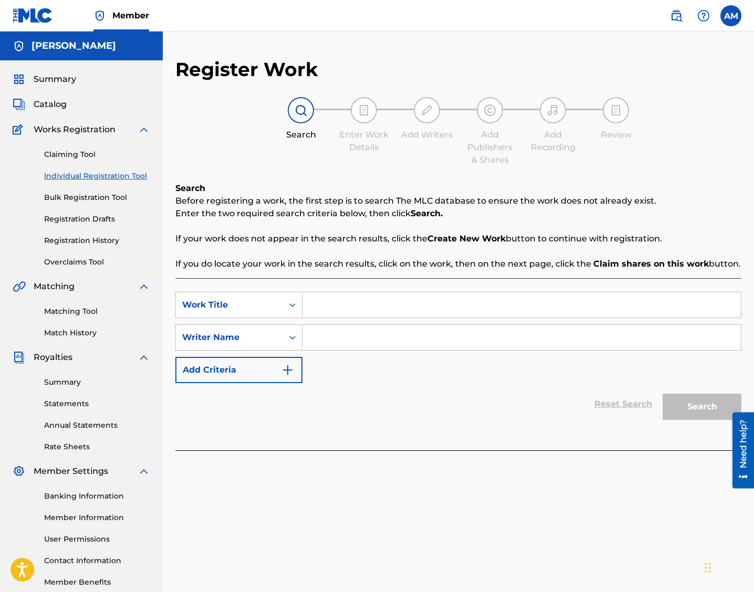
click at [336, 302] on input "Search Form" at bounding box center [521, 304] width 438 height 25
paste input "More Beat, More Time"
type input "More Beat, More Time"
click at [322, 341] on input "Search Form" at bounding box center [521, 337] width 438 height 25
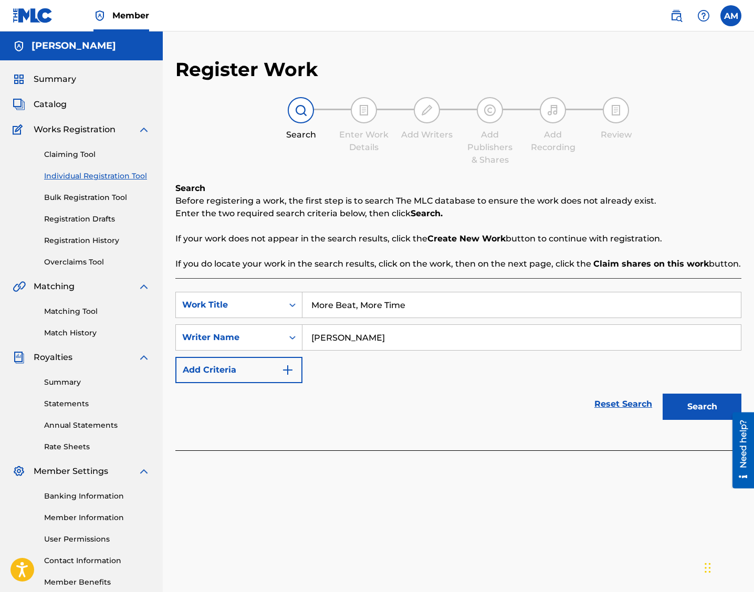
type input "[PERSON_NAME]"
click at [540, 401] on button "Search" at bounding box center [702, 407] width 79 height 26
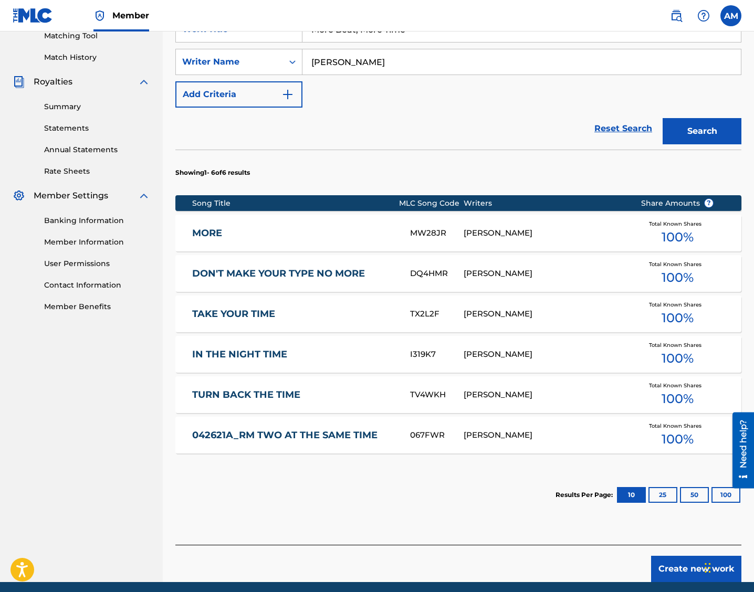
scroll to position [278, 0]
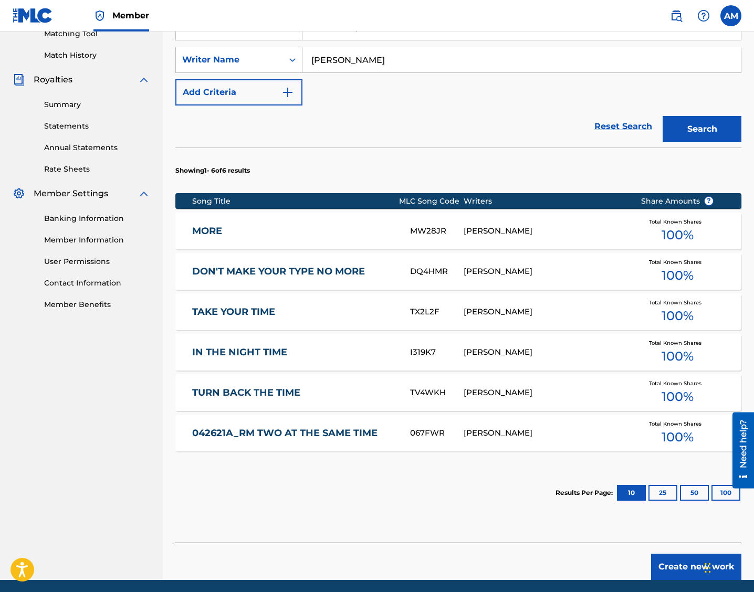
click at [540, 562] on button "Create new work" at bounding box center [696, 567] width 90 height 26
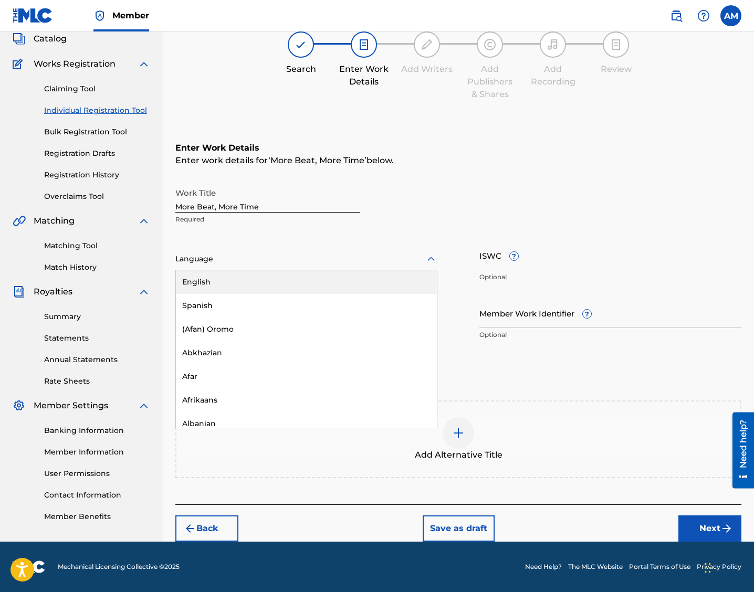
click at [239, 265] on div at bounding box center [306, 259] width 262 height 13
click at [233, 277] on div "English" at bounding box center [306, 282] width 261 height 24
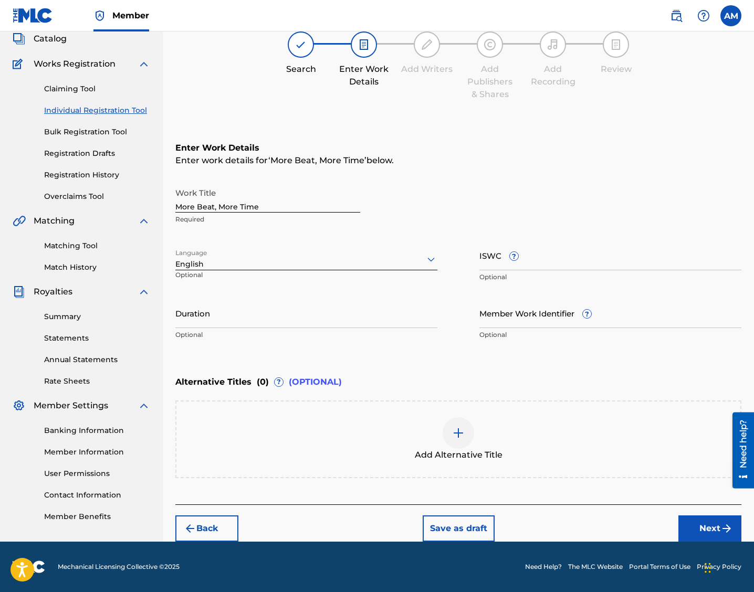
click at [478, 263] on div "Work Title More Beat, More Time Required Language English Optional ISWC ? Optio…" at bounding box center [458, 264] width 566 height 163
click at [487, 262] on input "ISWC ?" at bounding box center [610, 256] width 262 height 30
paste input "T3343647149"
type input "T3343647149"
click at [540, 530] on button "Next" at bounding box center [709, 529] width 63 height 26
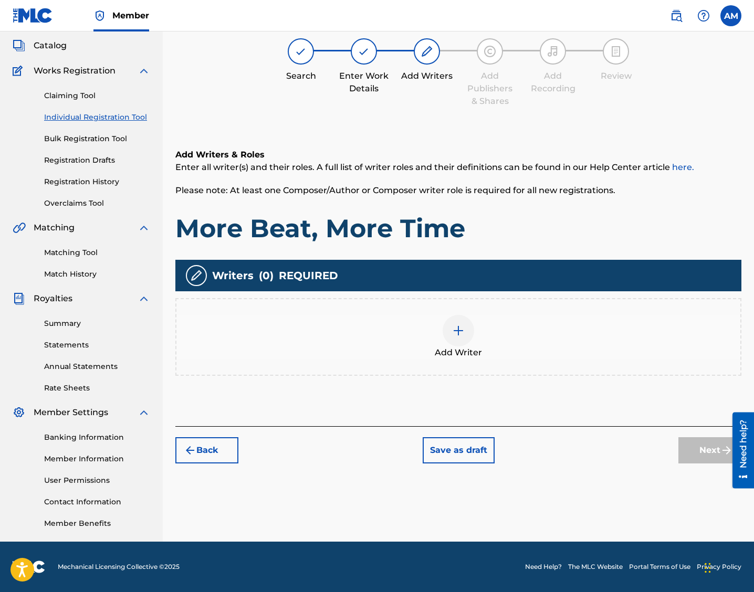
scroll to position [47, 0]
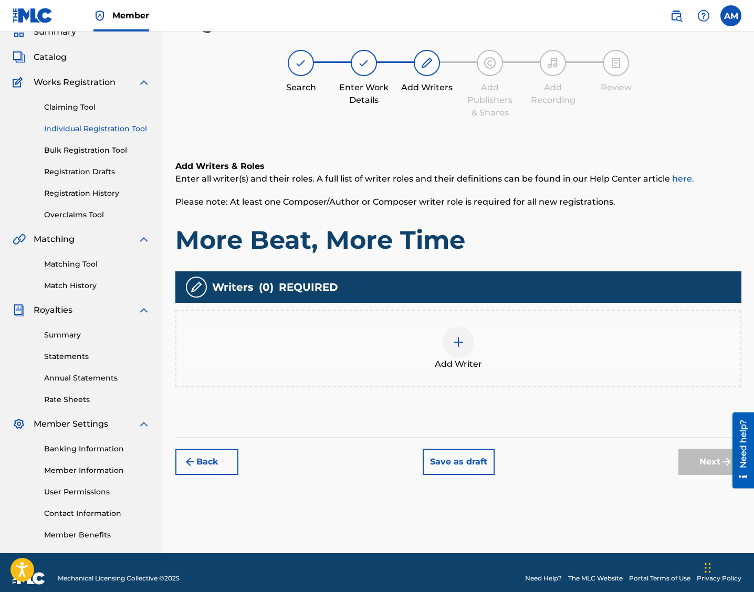
click at [457, 338] on img at bounding box center [458, 342] width 13 height 13
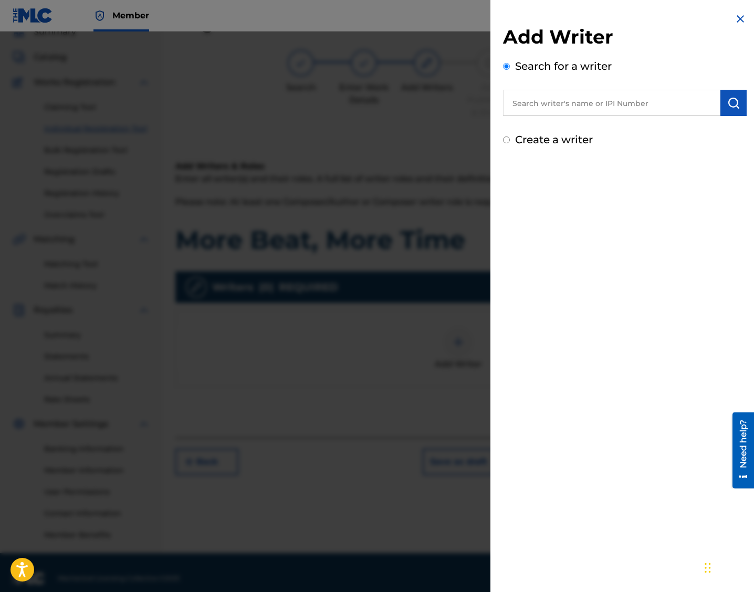
click at [540, 105] on input "text" at bounding box center [611, 103] width 217 height 26
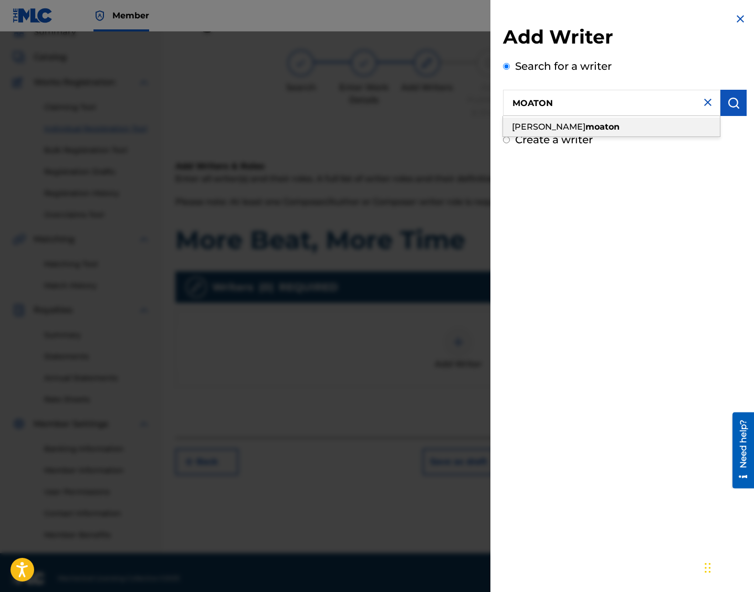
click at [540, 128] on strong "moaton" at bounding box center [603, 127] width 34 height 10
type input "[PERSON_NAME]"
click at [540, 107] on img "submit" at bounding box center [733, 103] width 13 height 13
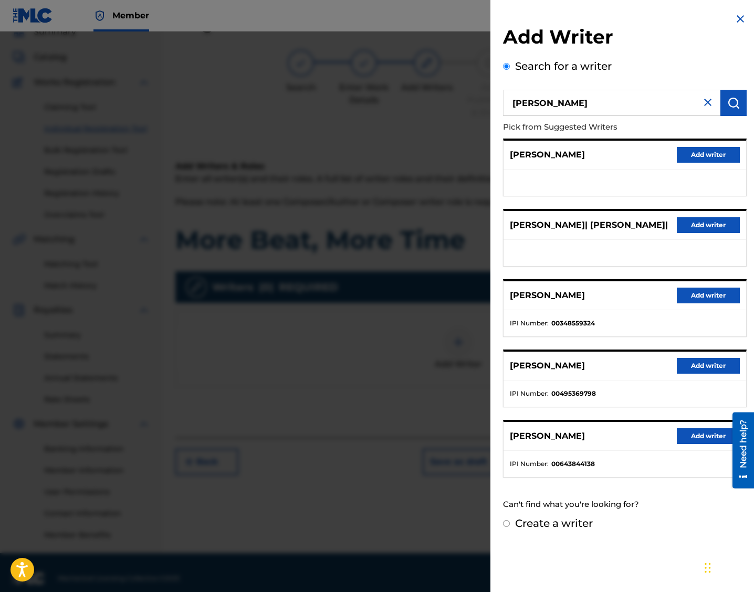
click at [540, 289] on button "Add writer" at bounding box center [708, 296] width 63 height 16
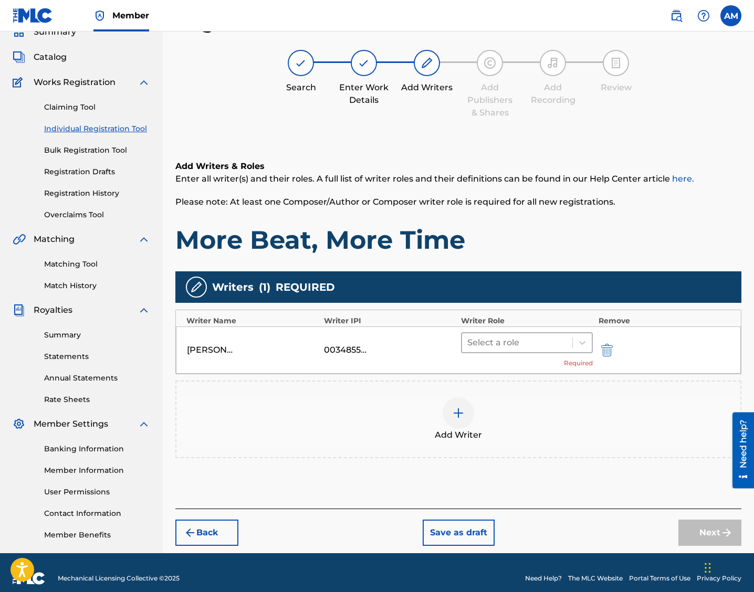
click at [477, 339] on div at bounding box center [517, 343] width 100 height 15
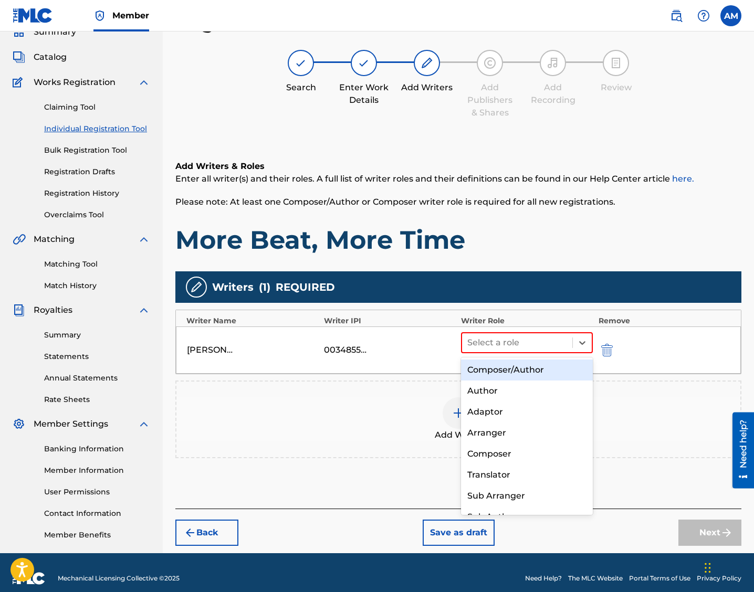
click at [492, 367] on div "Composer/Author" at bounding box center [527, 370] width 132 height 21
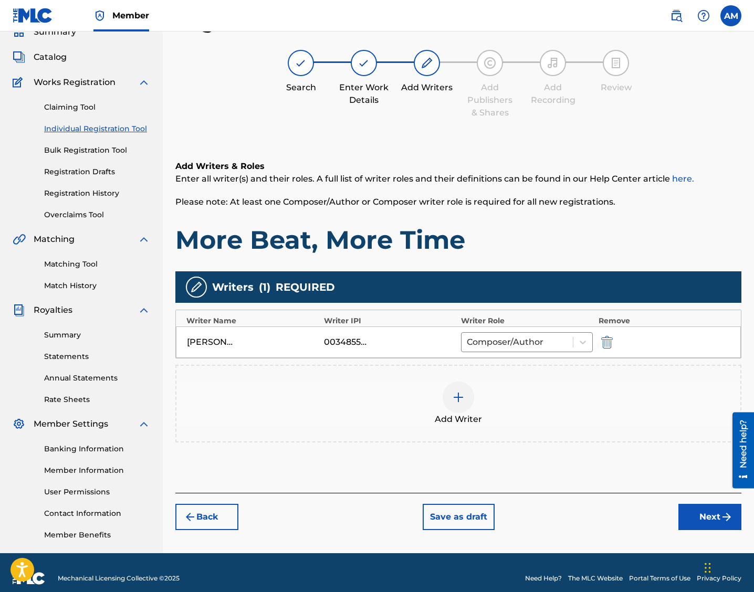
click at [540, 515] on button "Next" at bounding box center [709, 517] width 63 height 26
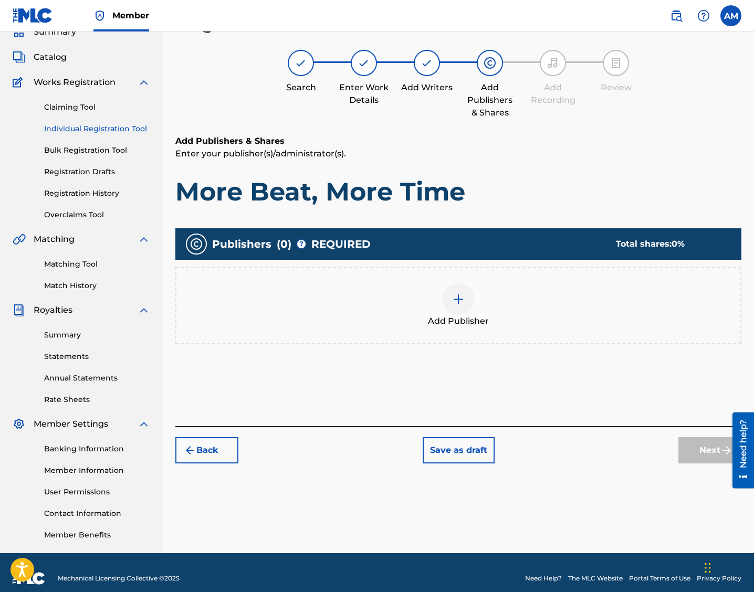
click at [459, 300] on img at bounding box center [458, 299] width 13 height 13
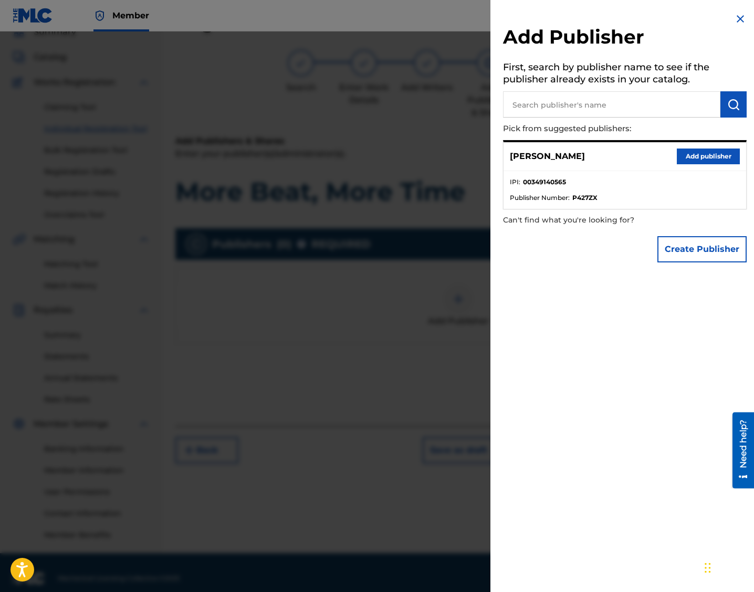
click at [540, 154] on button "Add publisher" at bounding box center [708, 157] width 63 height 16
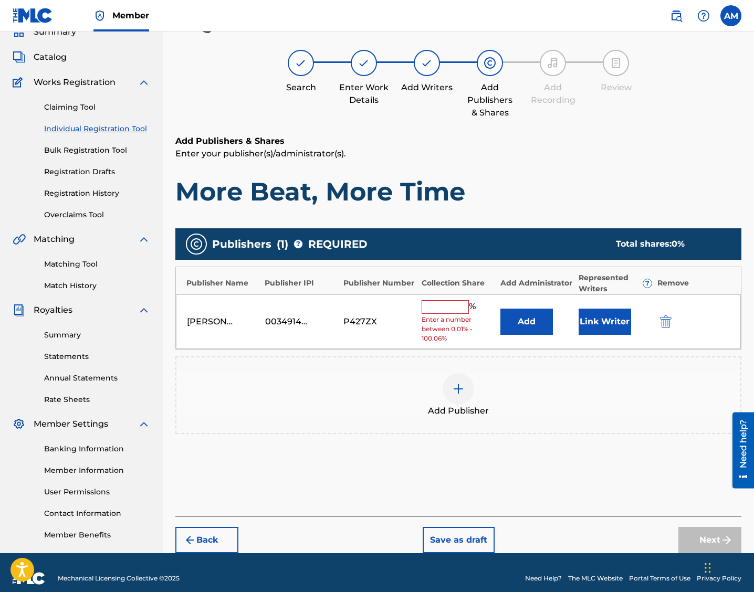
click at [432, 315] on span "Enter a number between 0.01% - 100.06%" at bounding box center [458, 329] width 73 height 28
click at [437, 306] on input "text" at bounding box center [445, 307] width 47 height 14
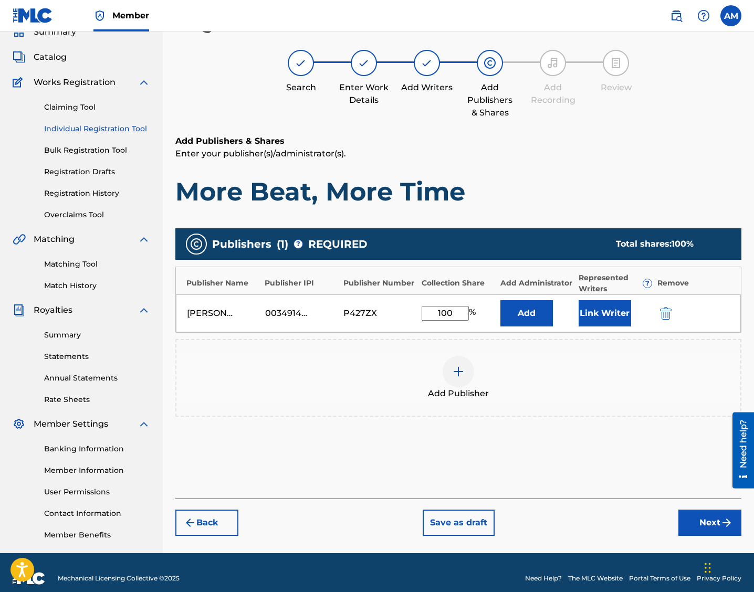
type input "100"
click at [540, 430] on div "Publishers ( 1 ) ? REQUIRED Total shares: 100 % Publisher Name Publisher IPI Pu…" at bounding box center [458, 337] width 566 height 229
click at [540, 523] on button "Next" at bounding box center [709, 523] width 63 height 26
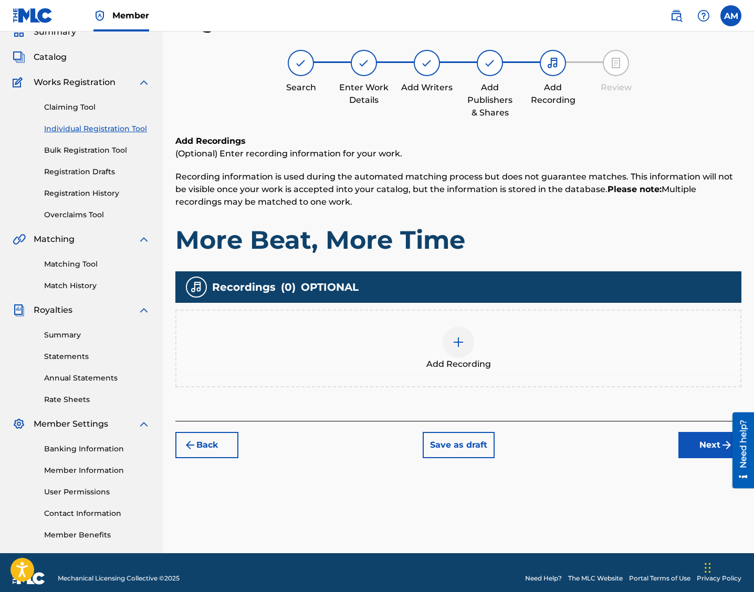
click at [457, 348] on img at bounding box center [458, 342] width 13 height 13
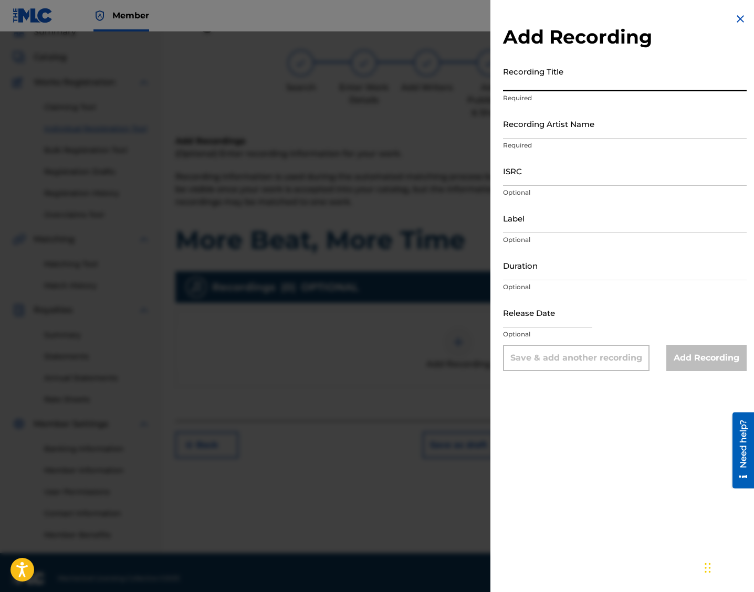
click at [540, 78] on input "Recording Title" at bounding box center [625, 76] width 244 height 30
click at [532, 88] on input "Recording Title" at bounding box center [625, 76] width 244 height 30
paste input "More Beat, More Time"
type input "More Beat, More Time"
click at [540, 126] on input "Recording Artist Name" at bounding box center [625, 124] width 244 height 30
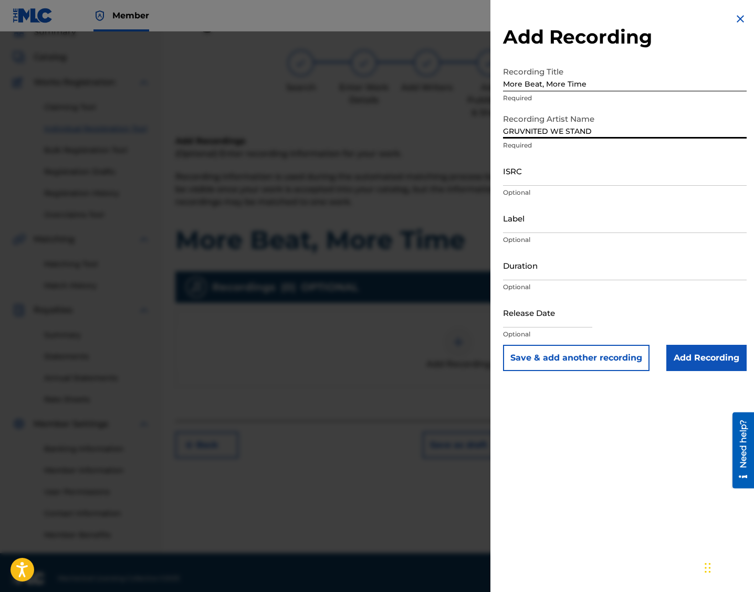
type input "GRUVNITED WE STAND"
click at [524, 181] on input "ISRC" at bounding box center [625, 171] width 244 height 30
click at [540, 182] on input "ISRC" at bounding box center [625, 171] width 244 height 30
paste input "QT2570000289"
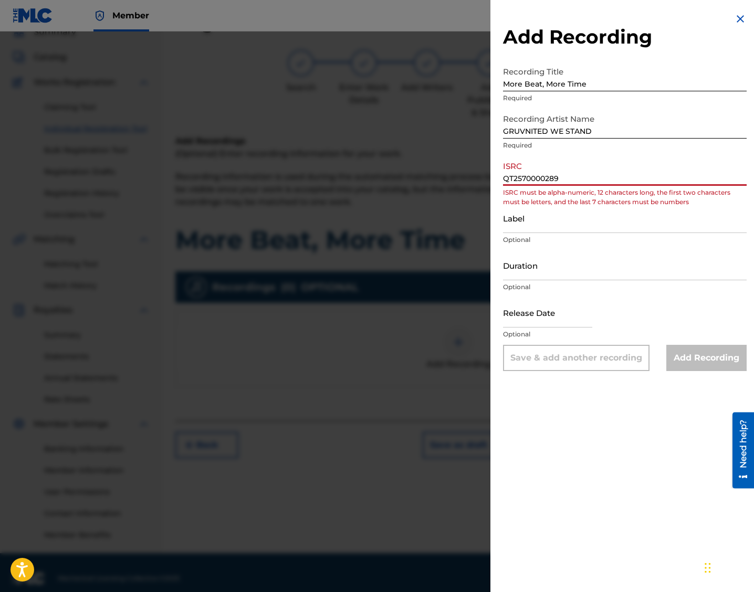
drag, startPoint x: 573, startPoint y: 177, endPoint x: 451, endPoint y: 182, distance: 123.0
click at [451, 182] on div "Add Recording Recording Title More Beat, More Time Required Recording Artist Na…" at bounding box center [377, 312] width 754 height 561
paste input
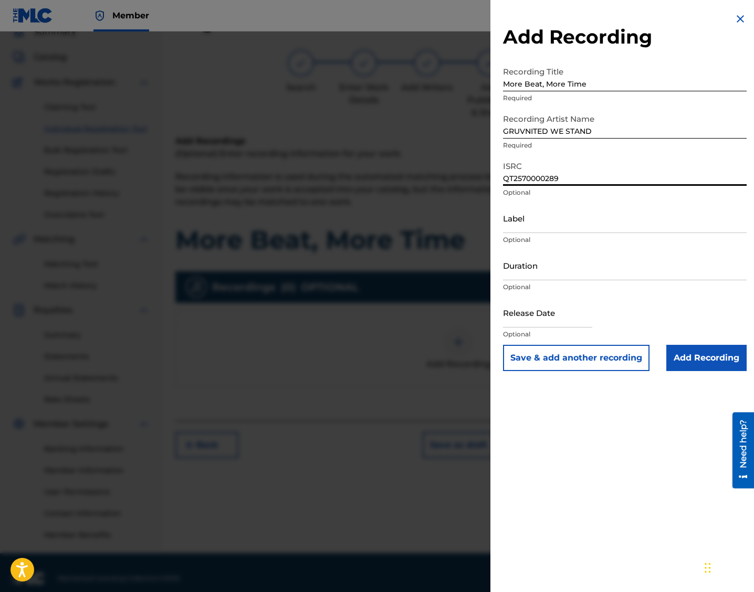
type input "QT2570000289"
select select "7"
select select "2025"
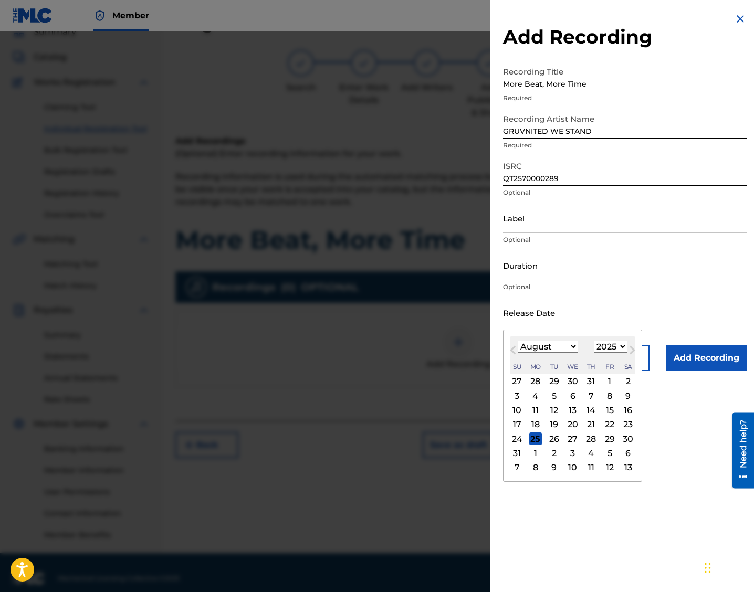
click at [540, 317] on input "text" at bounding box center [547, 313] width 89 height 30
click at [535, 439] on div "25" at bounding box center [535, 439] width 13 height 13
type input "[DATE]"
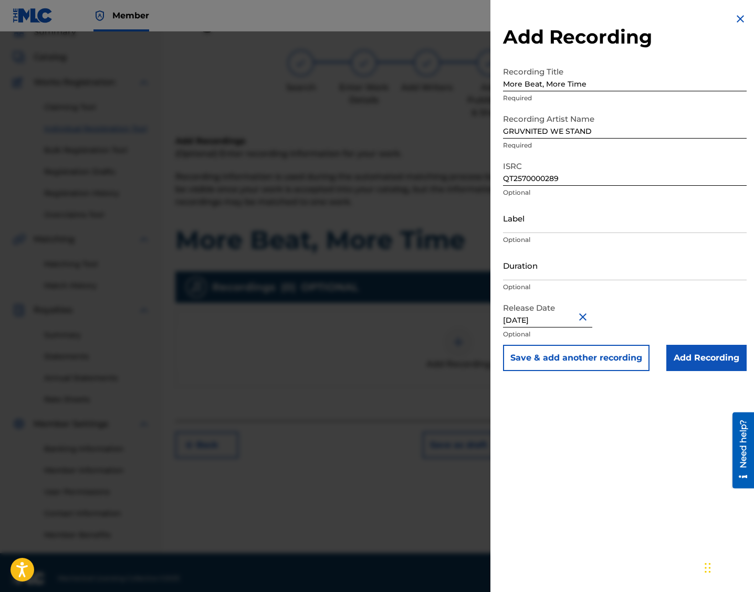
click at [540, 365] on input "Add Recording" at bounding box center [706, 358] width 80 height 26
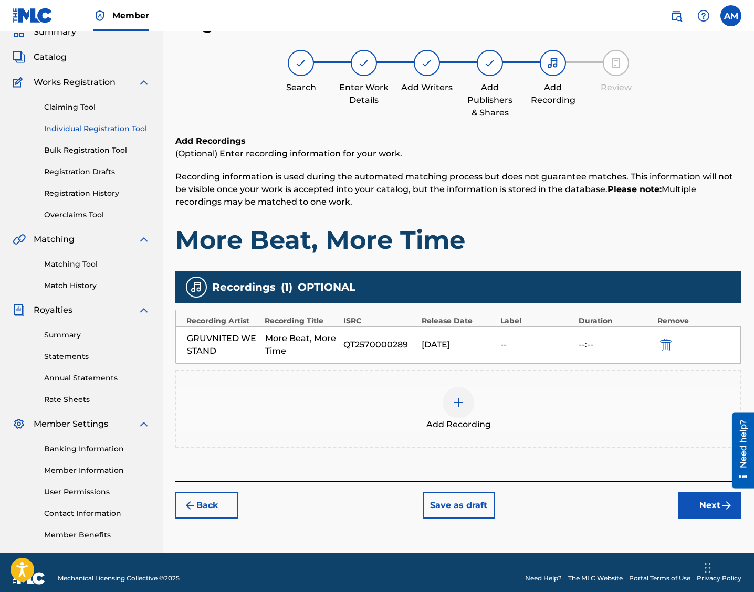
click at [540, 504] on button "Next" at bounding box center [709, 506] width 63 height 26
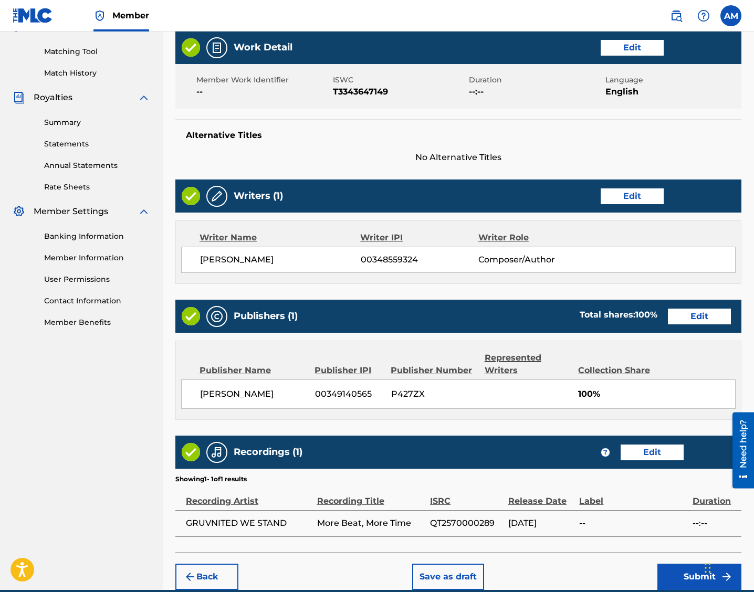
scroll to position [308, 0]
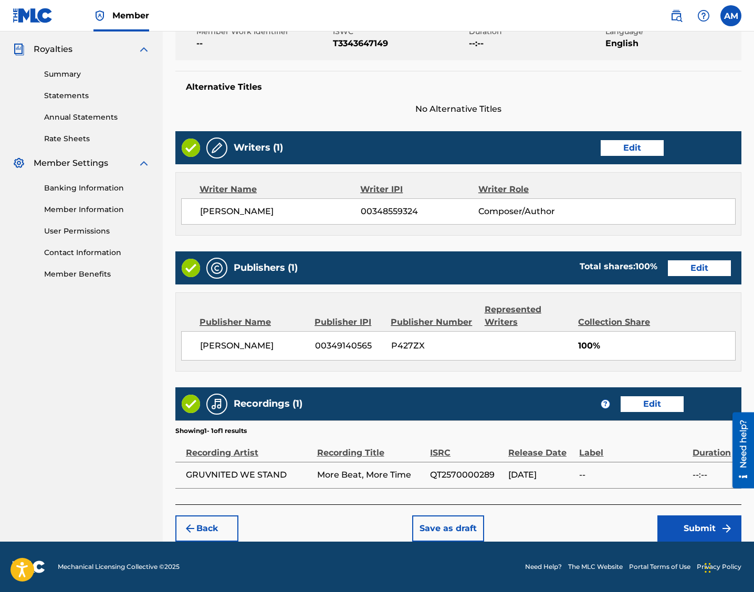
click at [540, 530] on button "Submit" at bounding box center [699, 529] width 84 height 26
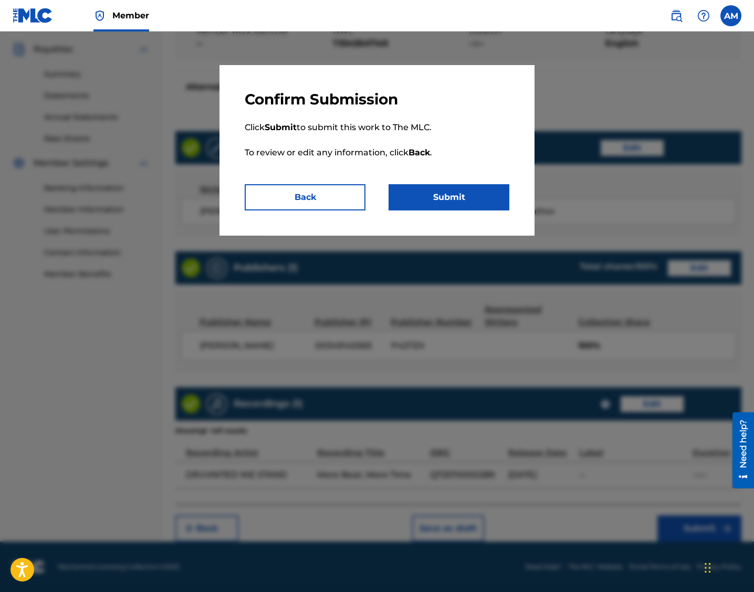
click at [477, 195] on button "Submit" at bounding box center [449, 197] width 121 height 26
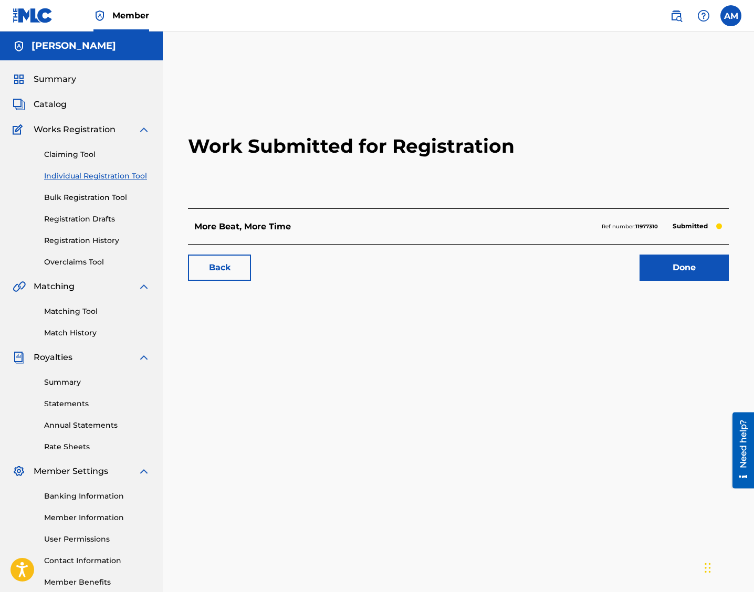
click at [540, 275] on link "Done" at bounding box center [684, 268] width 89 height 26
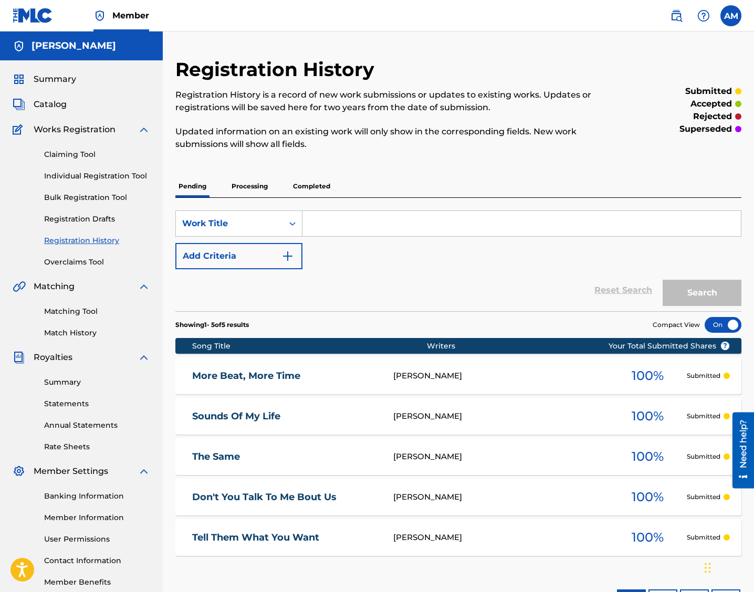
click at [66, 176] on link "Individual Registration Tool" at bounding box center [97, 176] width 106 height 11
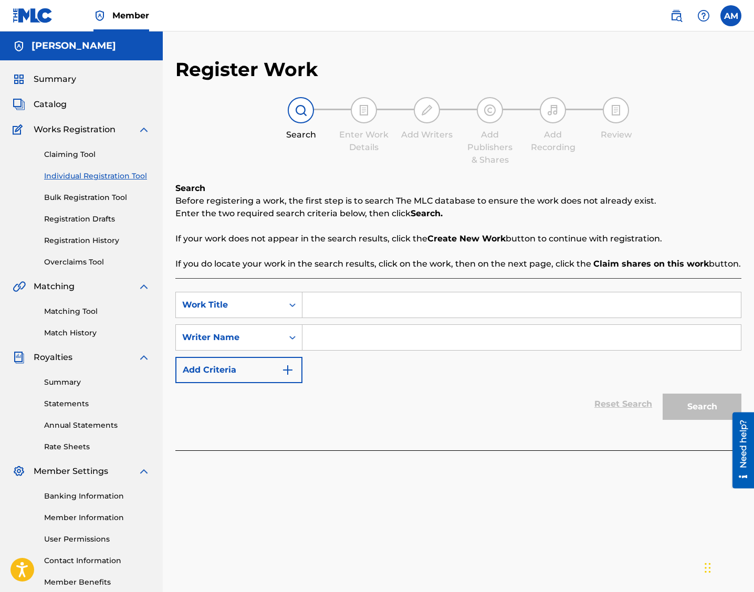
click at [329, 303] on input "Search Form" at bounding box center [521, 304] width 438 height 25
paste input "Love Your Way"
type input "Love Your Way"
click at [337, 347] on input "Search Form" at bounding box center [521, 337] width 438 height 25
type input "MOATON"
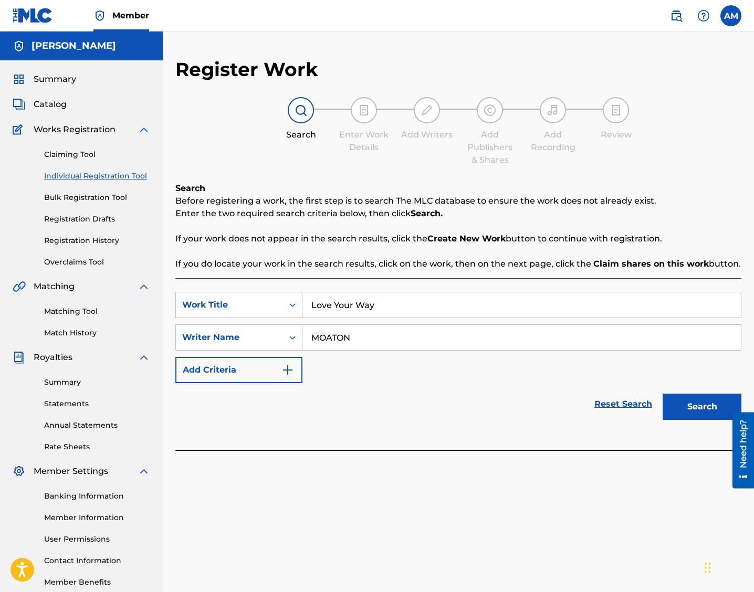
click at [540, 396] on button "Search" at bounding box center [702, 407] width 79 height 26
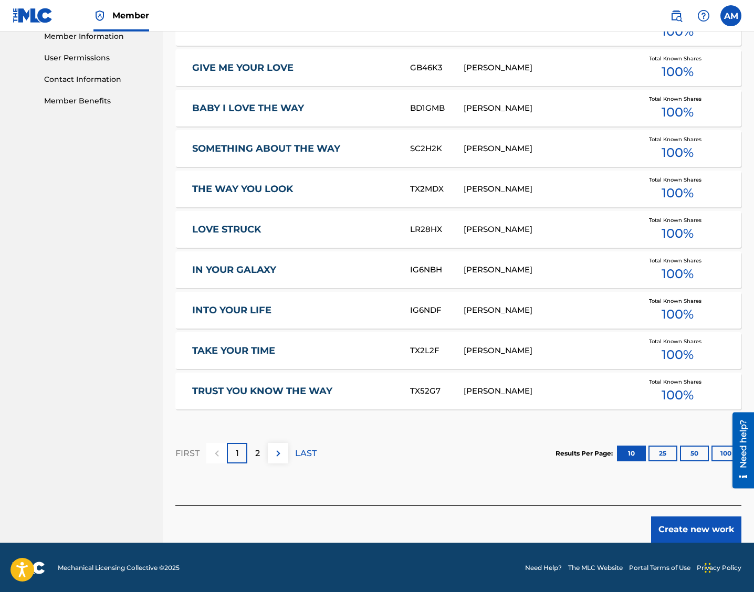
scroll to position [483, 0]
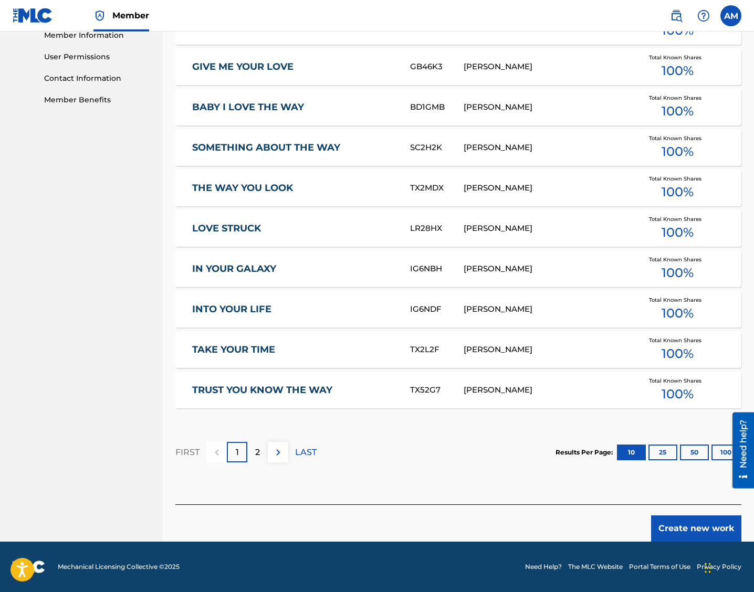
click at [540, 520] on button "Create new work" at bounding box center [696, 529] width 90 height 26
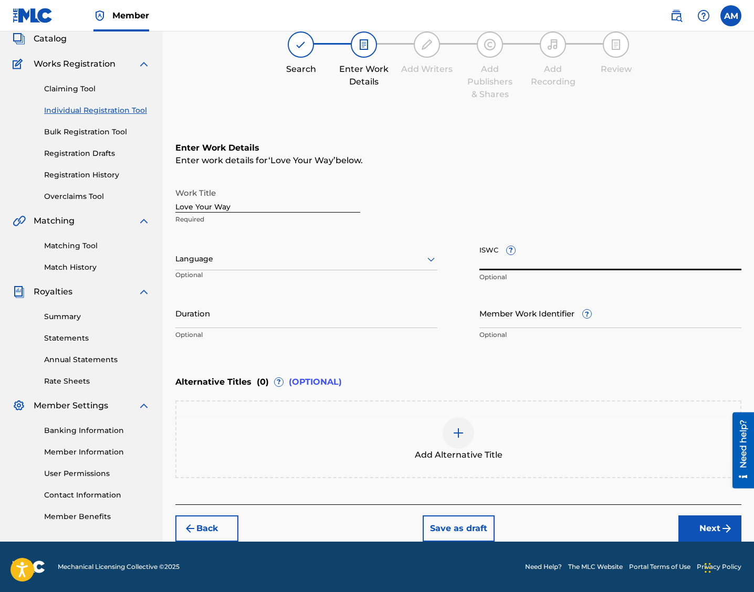
click at [489, 269] on input "ISWC ?" at bounding box center [610, 256] width 262 height 30
paste input "T3343647650"
type input "T3343647650"
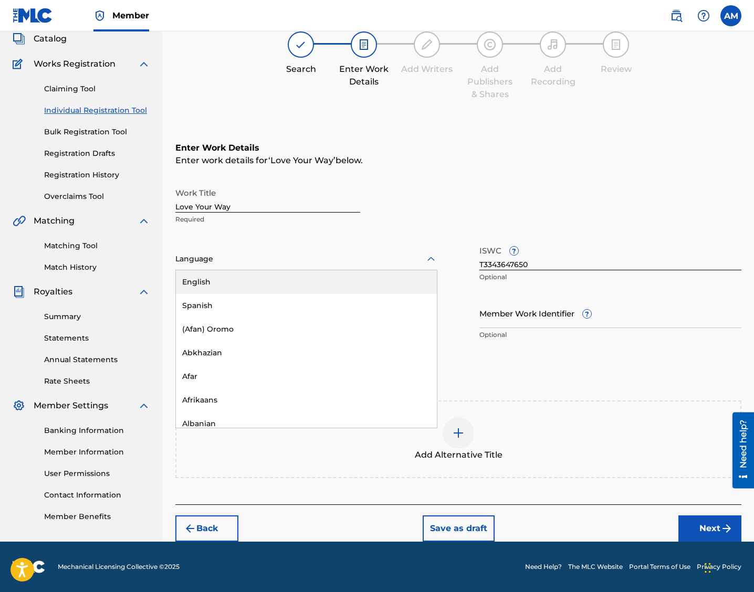
click at [226, 261] on div at bounding box center [306, 259] width 262 height 13
click at [213, 283] on div "English" at bounding box center [306, 282] width 261 height 24
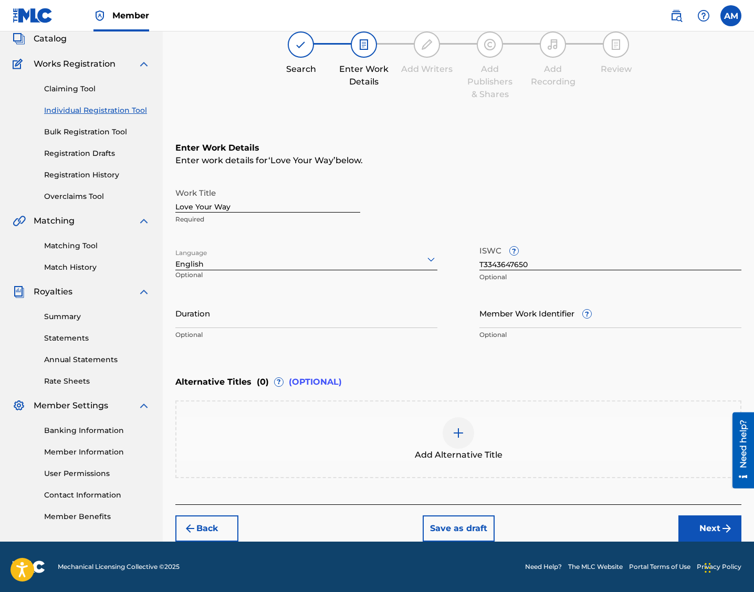
click at [540, 529] on button "Next" at bounding box center [709, 529] width 63 height 26
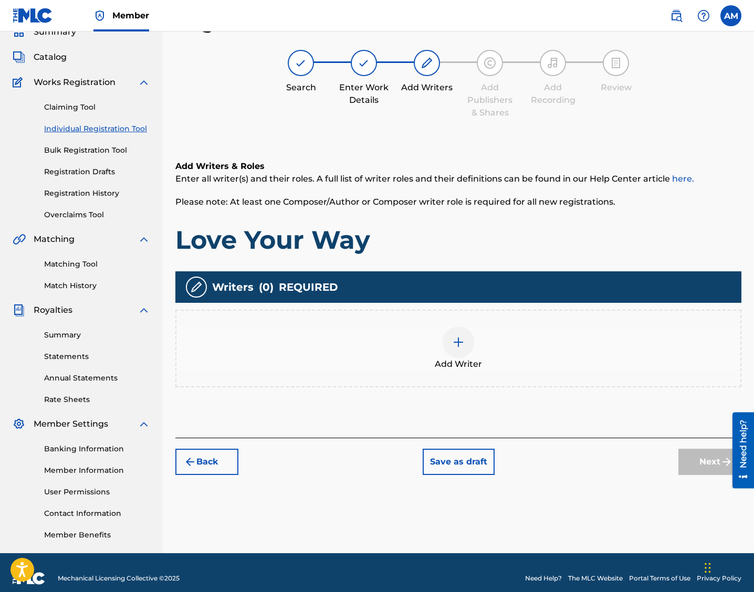
click at [457, 339] on img at bounding box center [458, 342] width 13 height 13
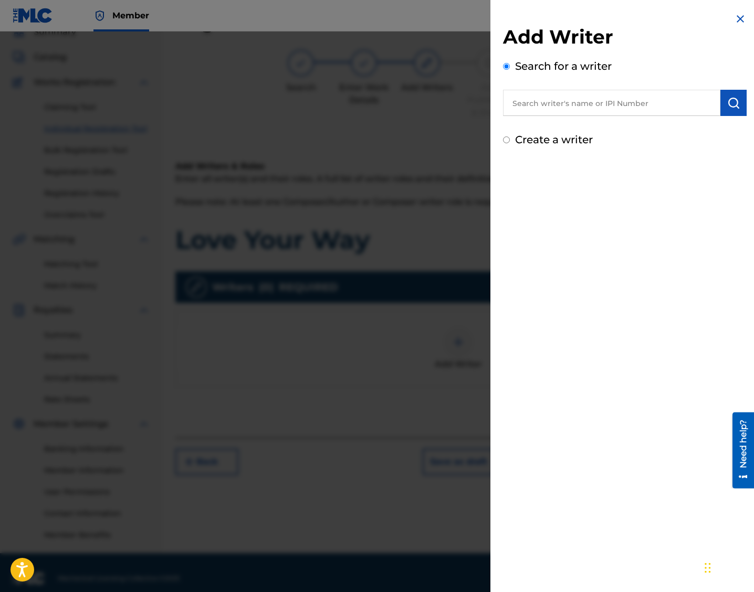
click at [540, 107] on input "text" at bounding box center [611, 103] width 217 height 26
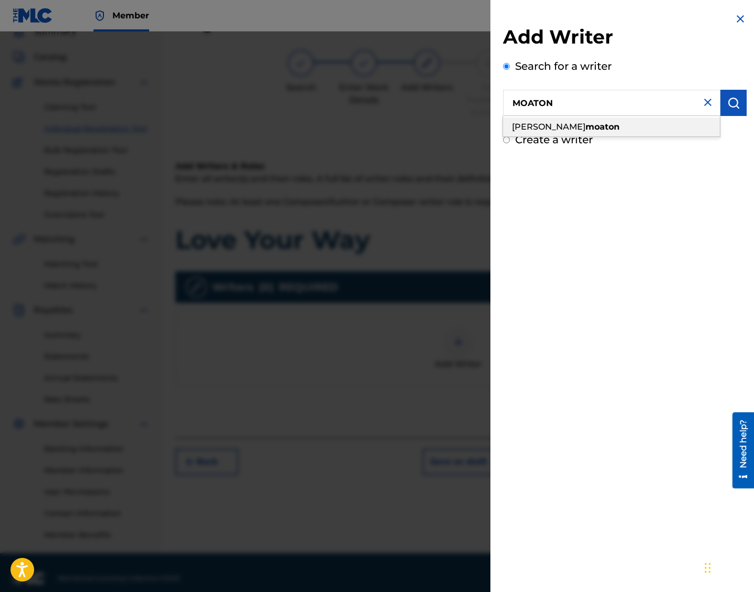
click at [540, 126] on div "[PERSON_NAME]" at bounding box center [611, 127] width 217 height 19
type input "[PERSON_NAME]"
click at [540, 106] on img "submit" at bounding box center [733, 103] width 13 height 13
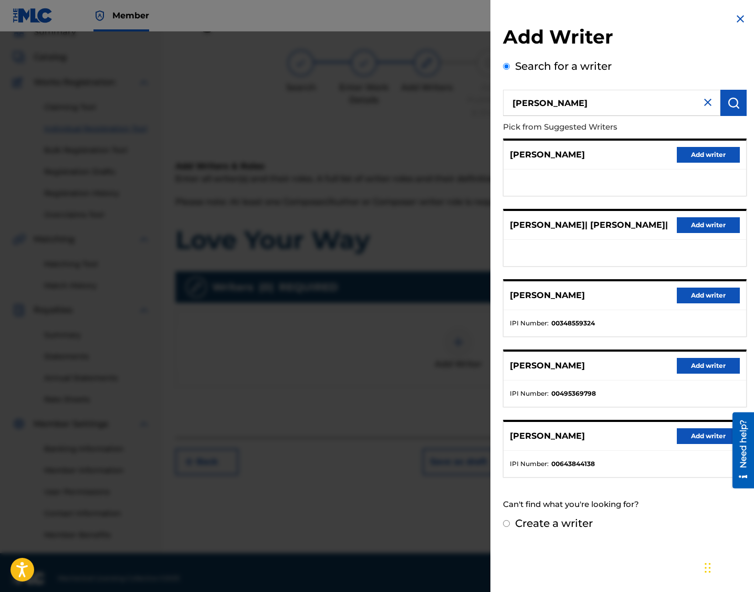
click at [540, 298] on button "Add writer" at bounding box center [708, 296] width 63 height 16
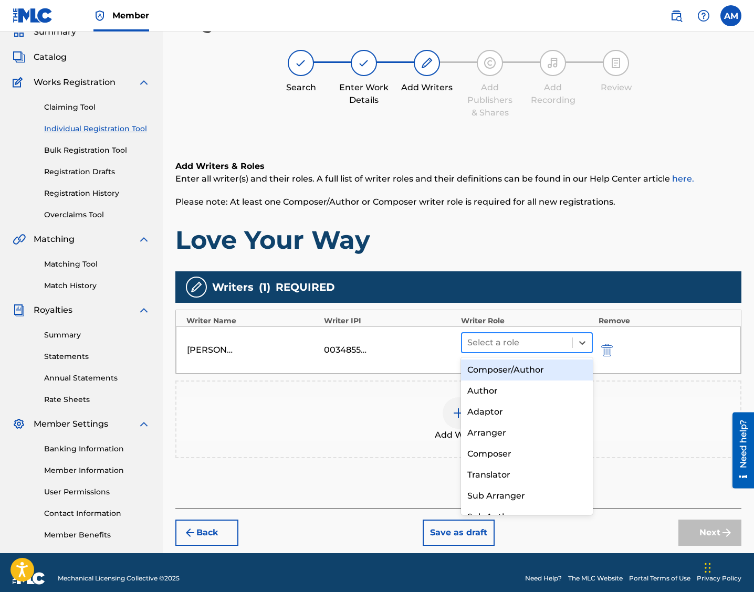
click at [500, 344] on div at bounding box center [517, 343] width 100 height 15
click at [509, 364] on div "Composer/Author" at bounding box center [527, 370] width 132 height 21
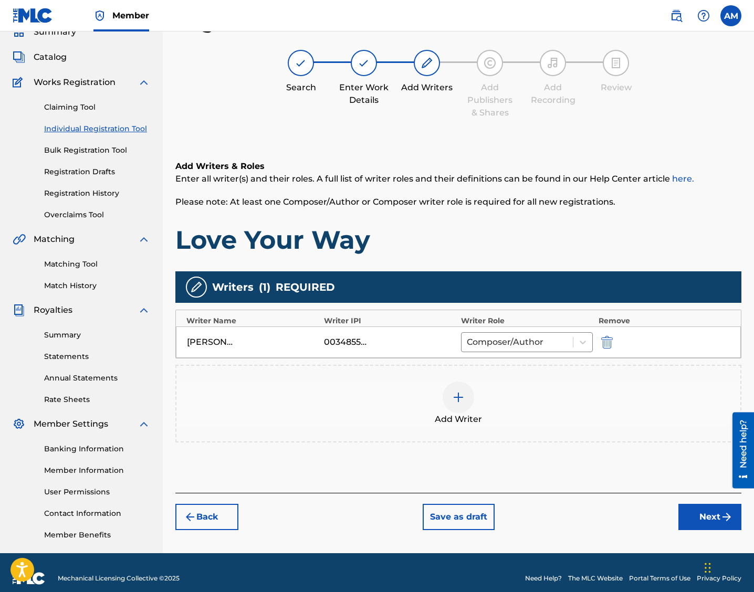
click at [540, 517] on img "submit" at bounding box center [726, 517] width 13 height 13
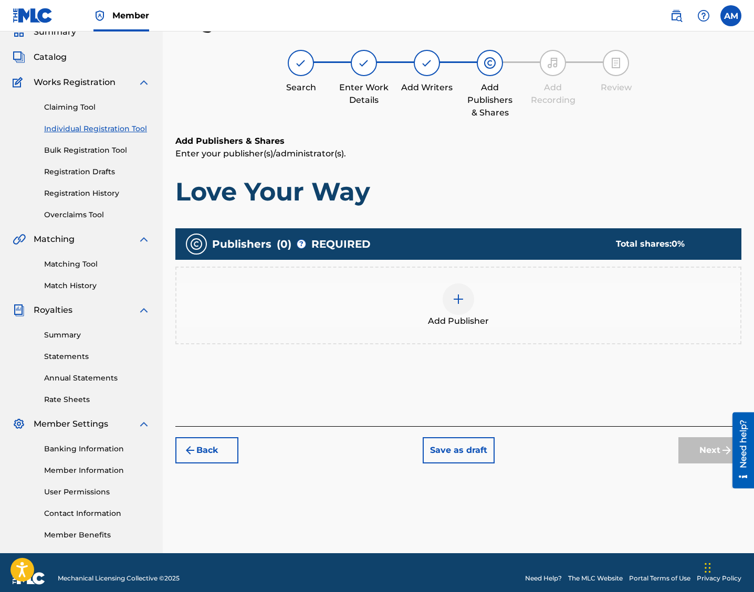
click at [463, 300] on img at bounding box center [458, 299] width 13 height 13
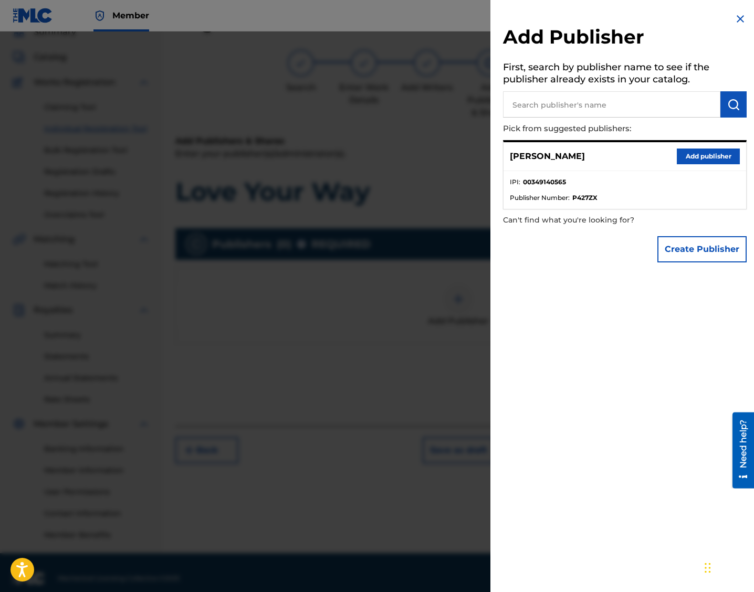
click at [540, 153] on button "Add publisher" at bounding box center [708, 157] width 63 height 16
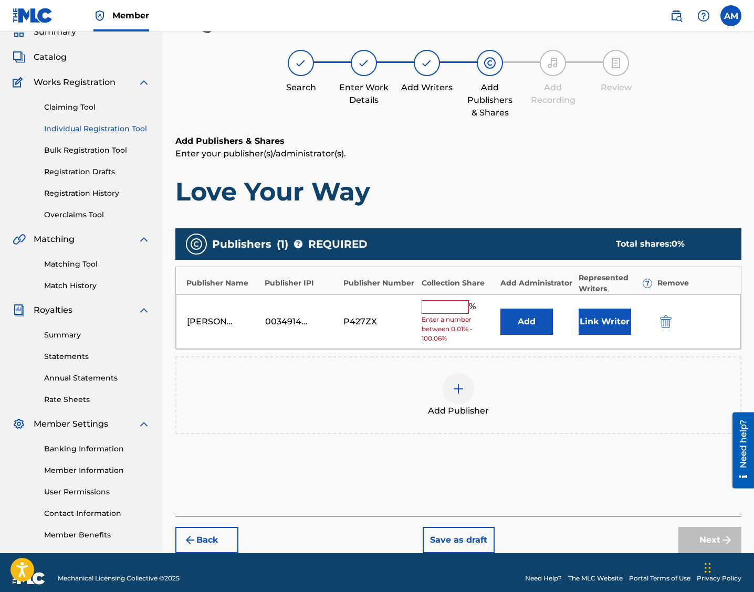
click at [427, 307] on input "text" at bounding box center [445, 307] width 47 height 14
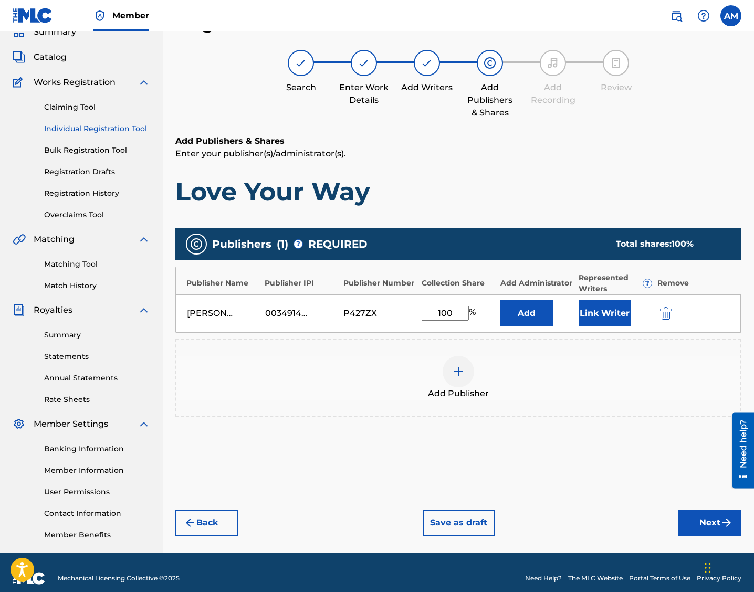
type input "100"
click at [540, 416] on div "Publishers ( 1 ) ? REQUIRED Total shares: 100 % Publisher Name Publisher IPI Pu…" at bounding box center [458, 327] width 566 height 199
click at [540, 525] on button "Next" at bounding box center [709, 523] width 63 height 26
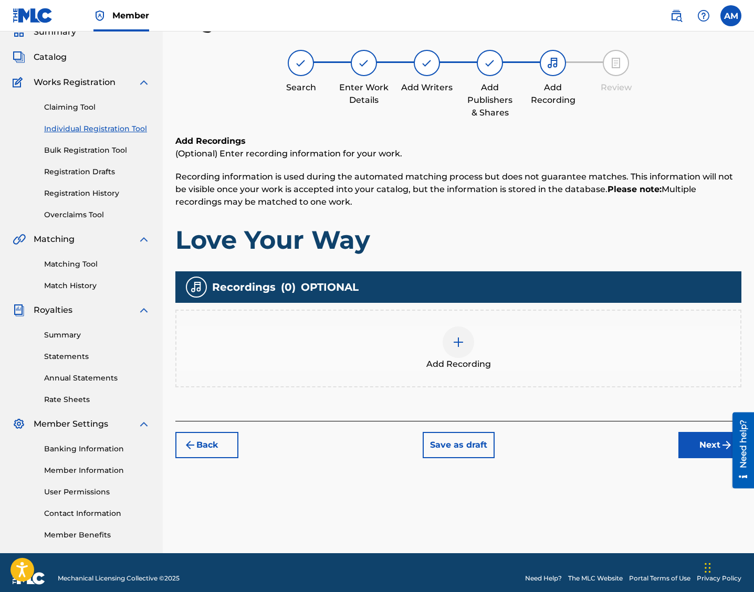
click at [467, 352] on div at bounding box center [459, 343] width 32 height 32
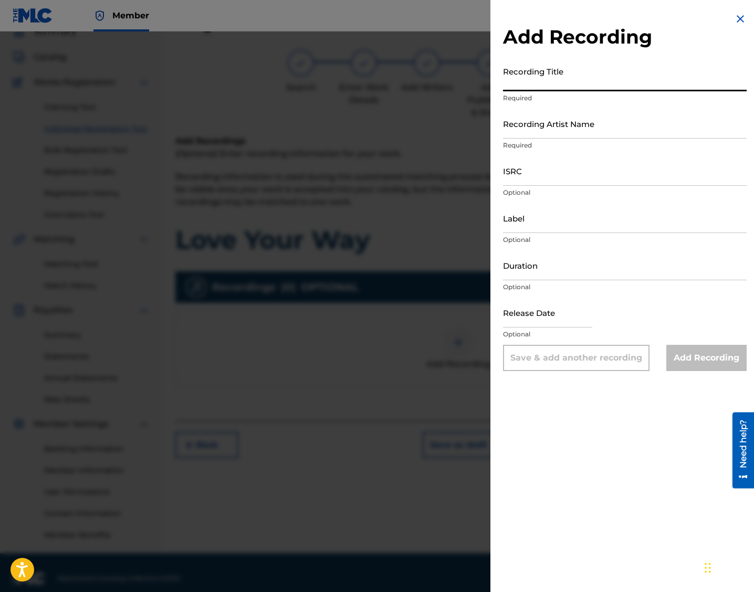
click at [539, 78] on input "Recording Title" at bounding box center [625, 76] width 244 height 30
paste input "Love Your Way"
type input "Love Your Way"
click at [540, 127] on input "Recording Artist Name" at bounding box center [625, 124] width 244 height 30
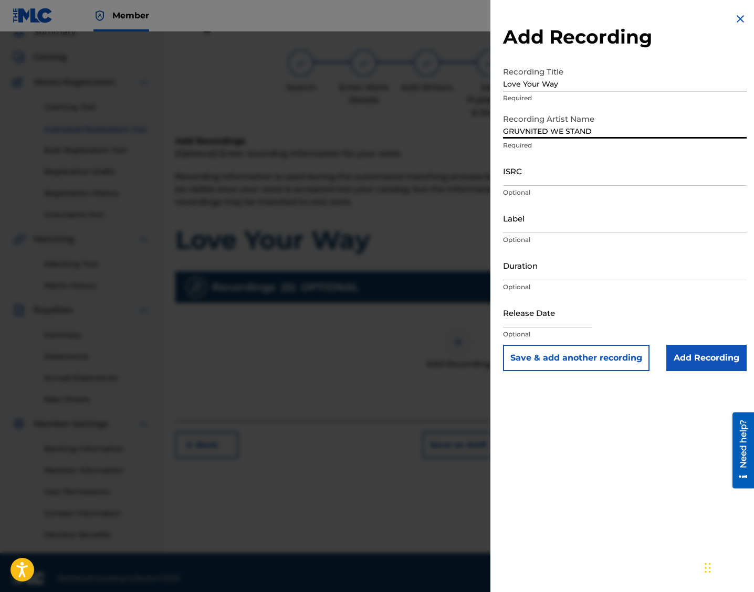
type input "GRUVNITED WE STAND"
click at [540, 176] on input "ISRC" at bounding box center [625, 171] width 244 height 30
paste input "Love Your Way"
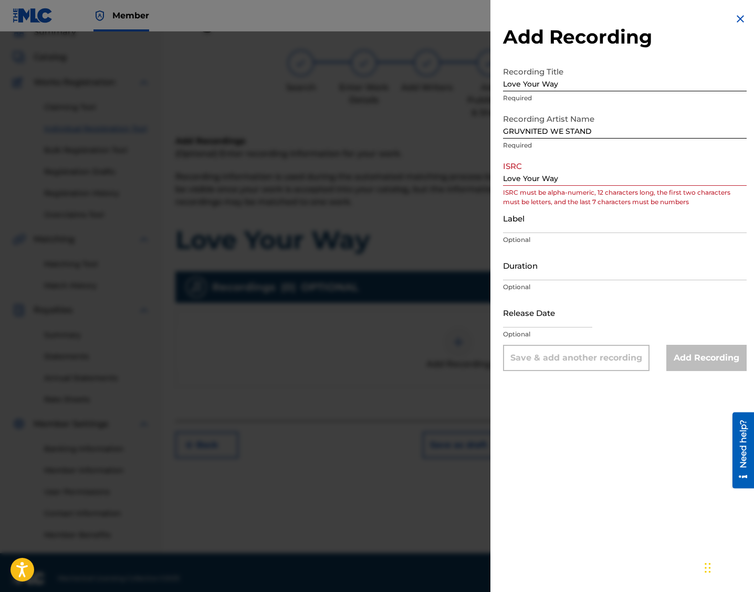
click at [524, 178] on input "Love Your Way" at bounding box center [625, 171] width 244 height 30
drag, startPoint x: 561, startPoint y: 180, endPoint x: 470, endPoint y: 180, distance: 91.4
click at [470, 180] on div "Add Recording Recording Title Love Your Way Required Recording Artist Name GRUV…" at bounding box center [377, 312] width 754 height 561
paste input "QT2570000290"
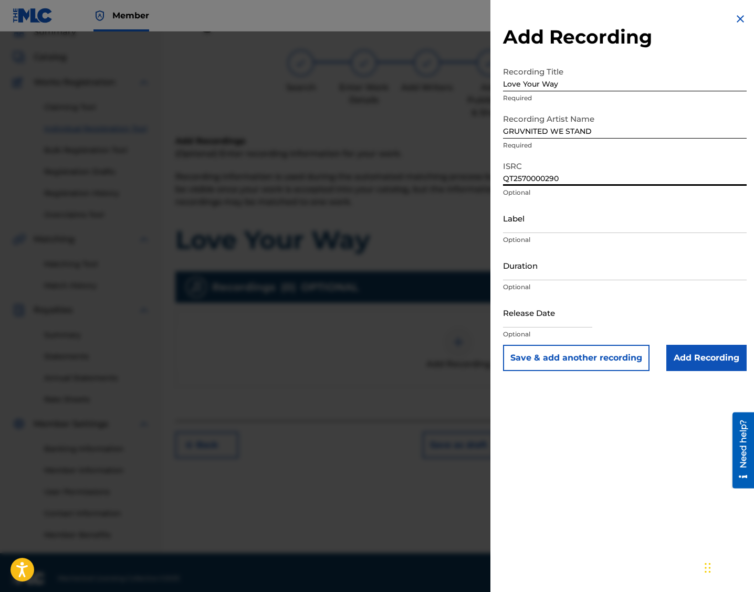
type input "QT2570000290"
select select "7"
select select "2025"
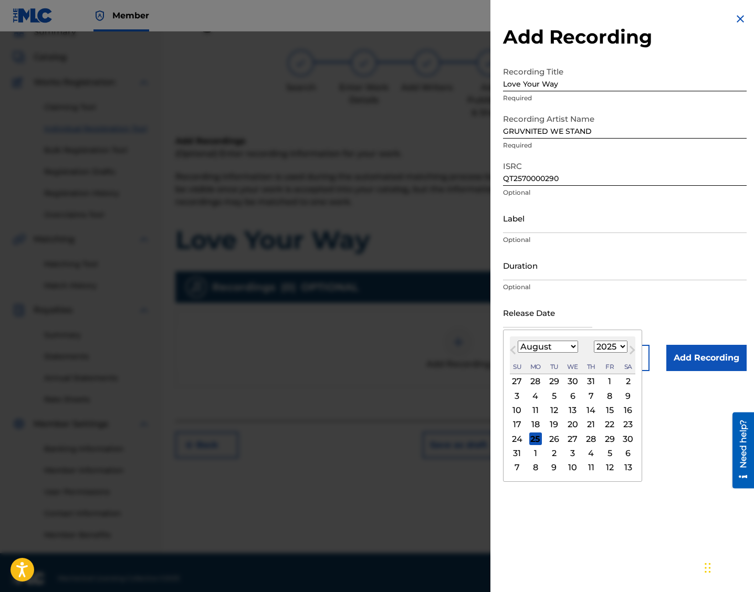
click at [540, 312] on input "text" at bounding box center [547, 313] width 89 height 30
click at [539, 435] on div "25" at bounding box center [535, 439] width 13 height 13
type input "[DATE]"
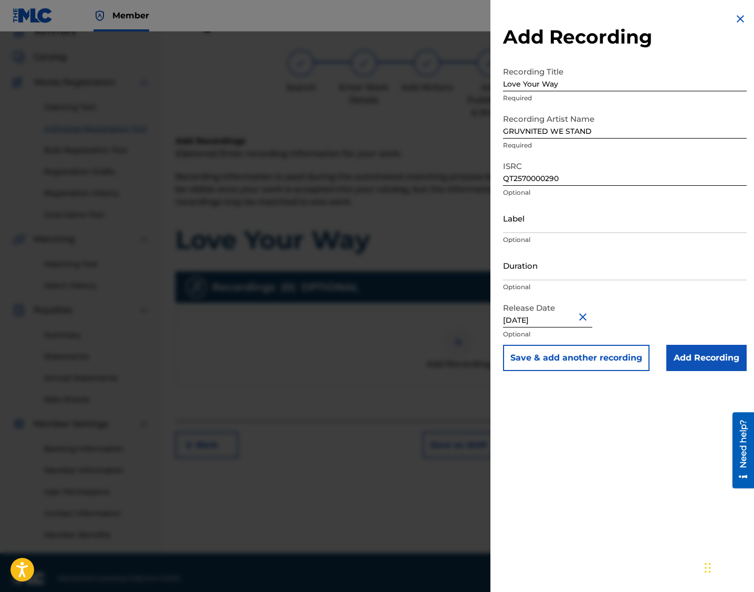
click at [540, 361] on input "Add Recording" at bounding box center [706, 358] width 80 height 26
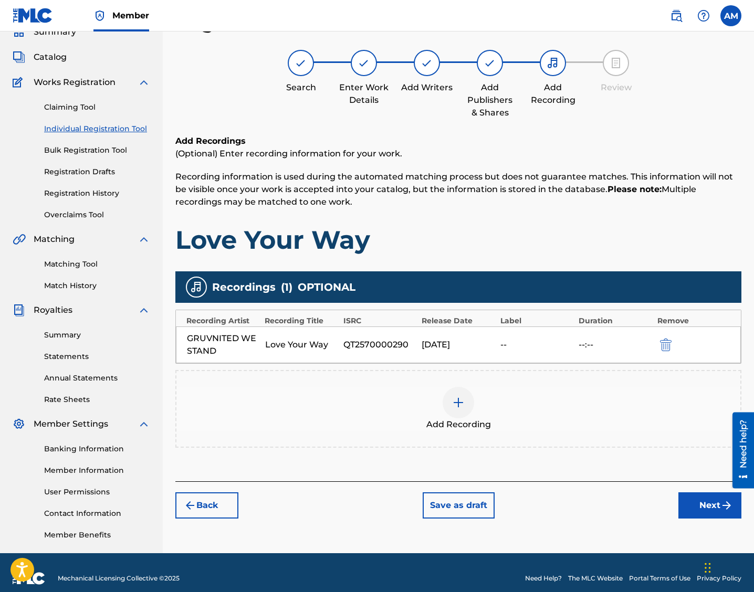
click at [540, 506] on button "Next" at bounding box center [709, 506] width 63 height 26
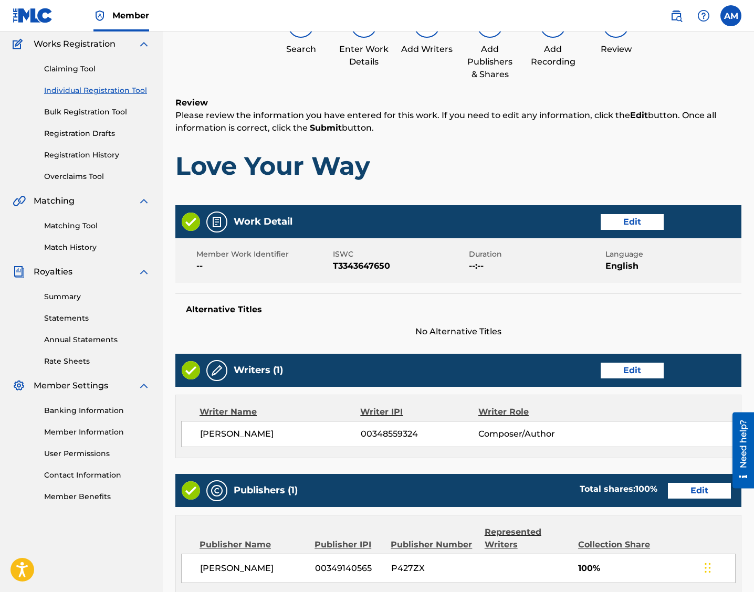
scroll to position [308, 0]
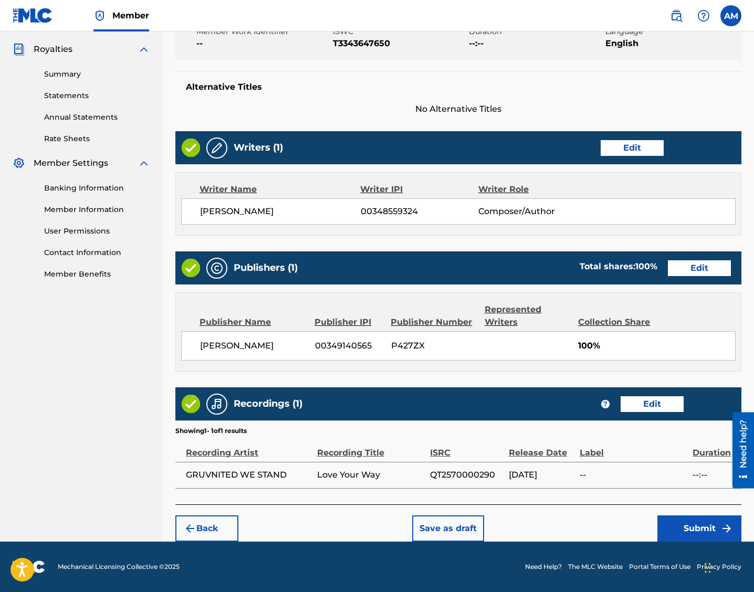
click at [540, 523] on button "Submit" at bounding box center [699, 529] width 84 height 26
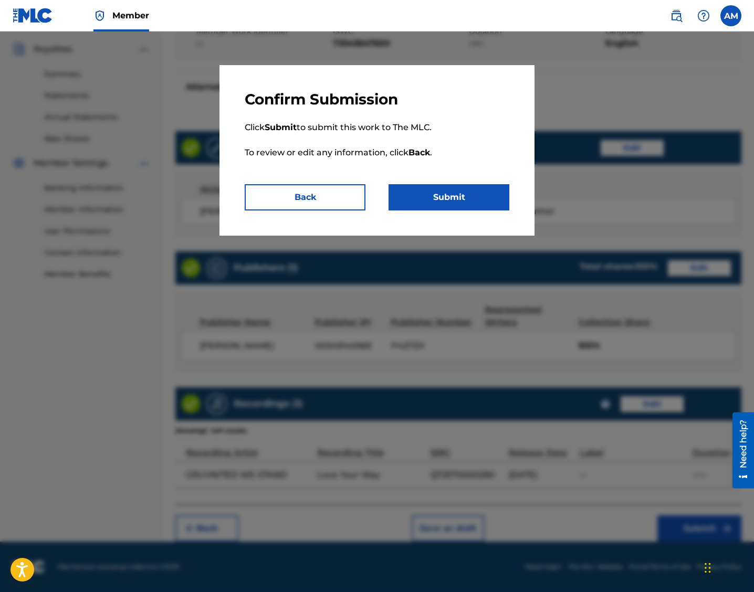
click at [452, 195] on button "Submit" at bounding box center [449, 197] width 121 height 26
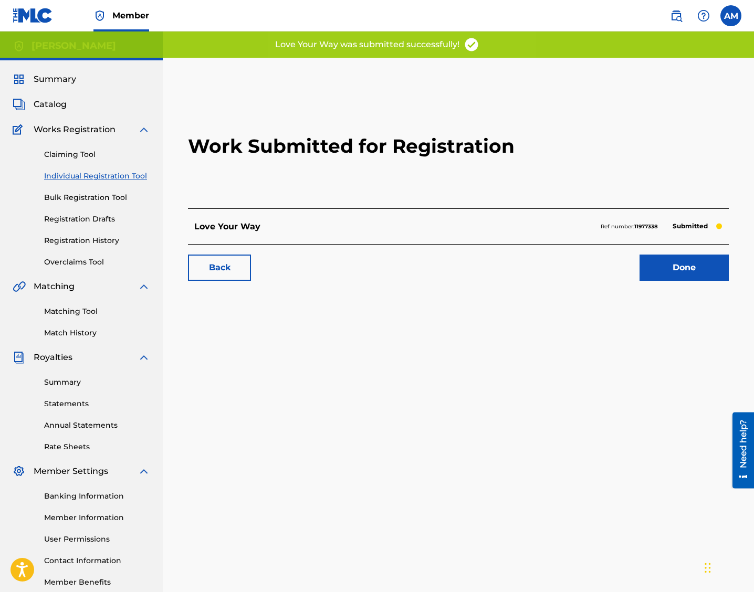
click at [540, 268] on link "Done" at bounding box center [684, 268] width 89 height 26
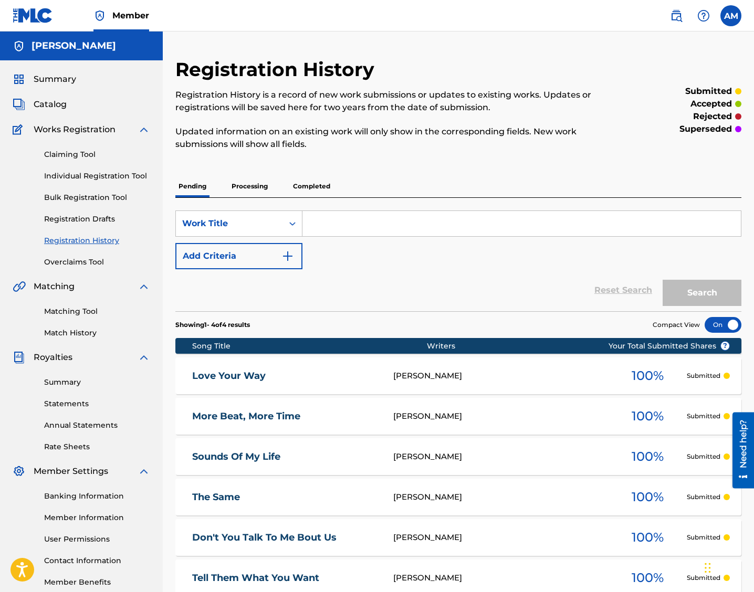
click at [61, 179] on link "Individual Registration Tool" at bounding box center [97, 176] width 106 height 11
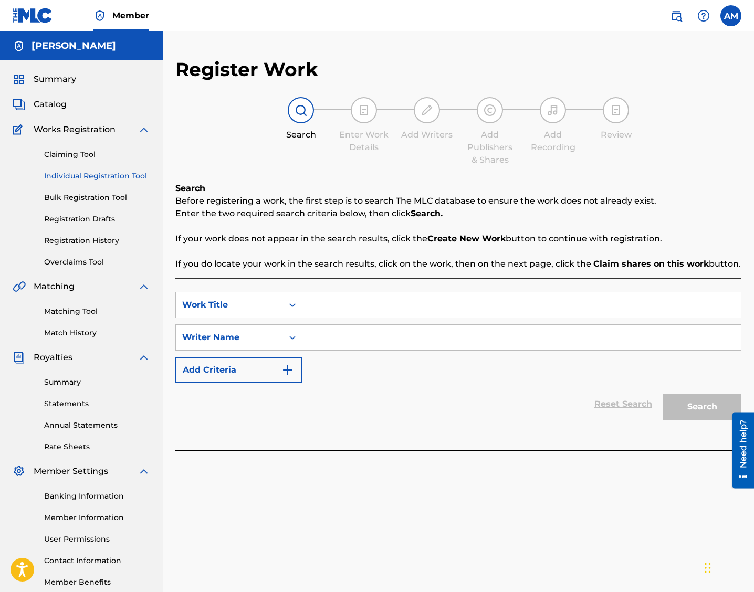
click at [332, 311] on input "Search Form" at bounding box center [521, 304] width 438 height 25
paste input "From Up Under"
type input "From Up Under"
click at [343, 348] on input "Search Form" at bounding box center [521, 337] width 438 height 25
type input "MOATON"
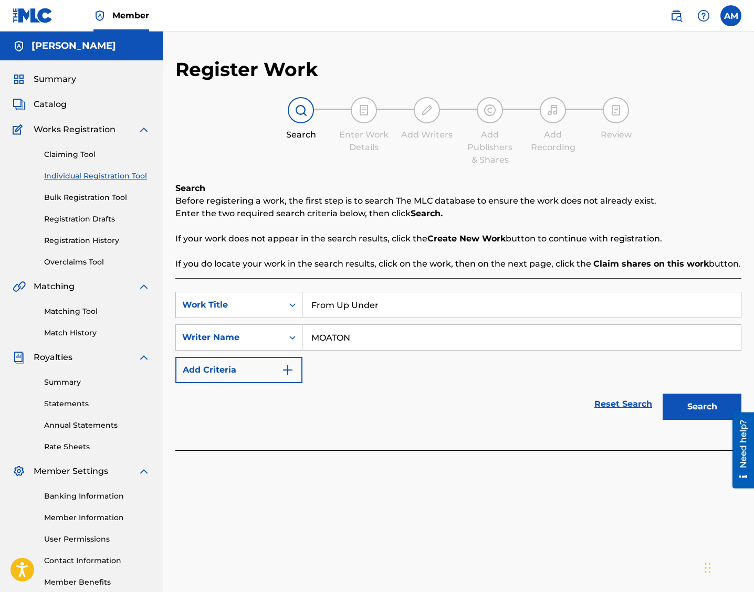
click at [540, 409] on button "Search" at bounding box center [702, 407] width 79 height 26
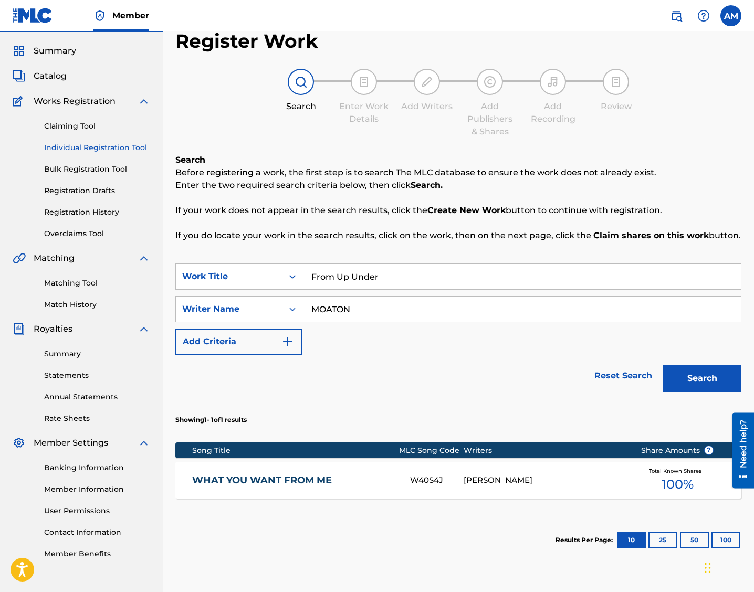
scroll to position [114, 0]
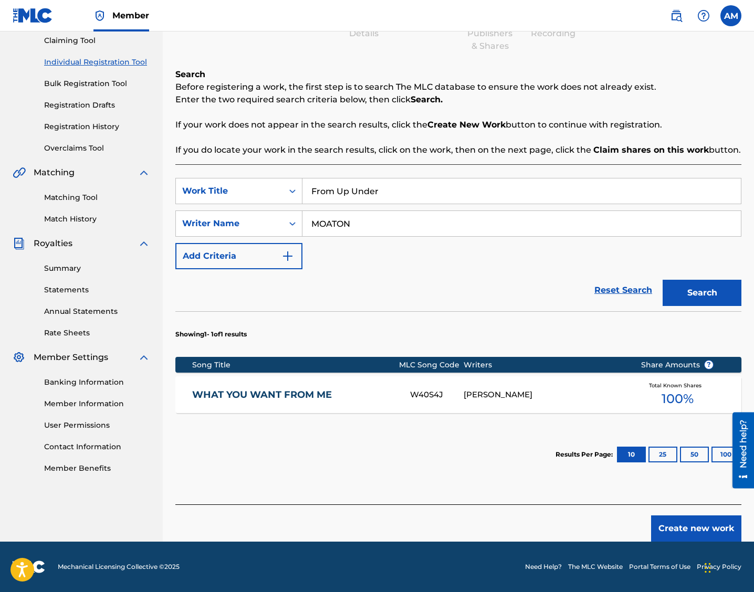
click at [540, 528] on button "Create new work" at bounding box center [696, 529] width 90 height 26
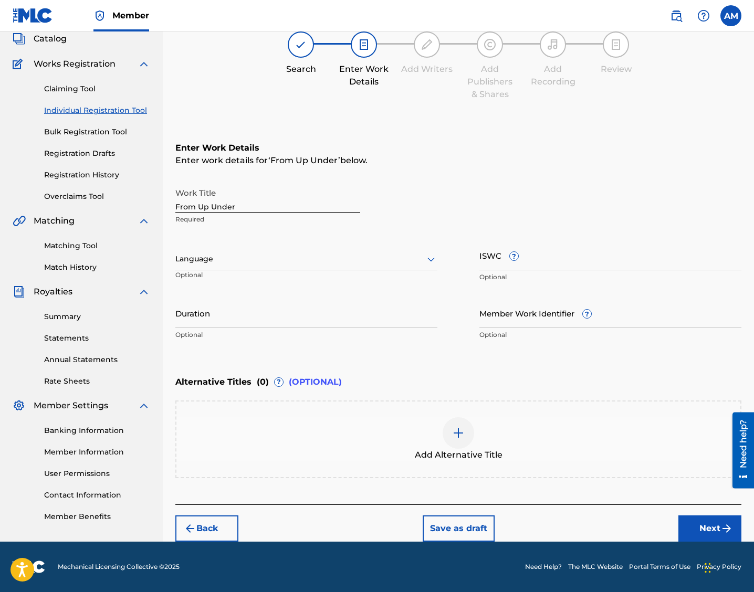
scroll to position [66, 0]
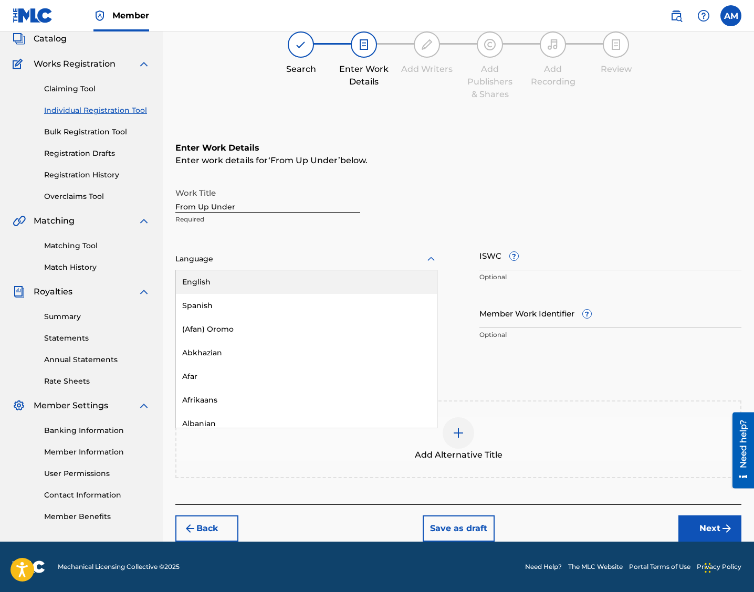
click at [224, 263] on div at bounding box center [306, 259] width 262 height 13
click at [220, 278] on div "English" at bounding box center [306, 282] width 261 height 24
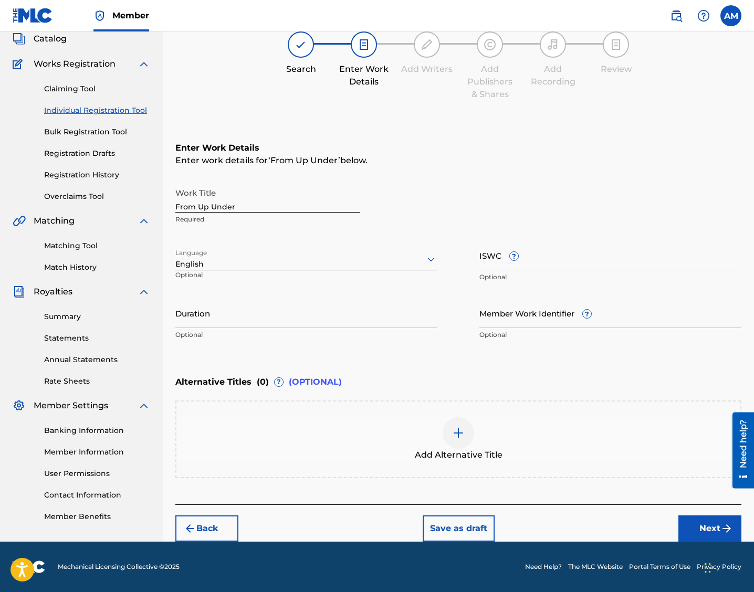
click at [498, 263] on input "ISWC ?" at bounding box center [610, 256] width 262 height 30
paste input "T3343648095"
type input "T3343648095"
click at [540, 529] on button "Next" at bounding box center [709, 529] width 63 height 26
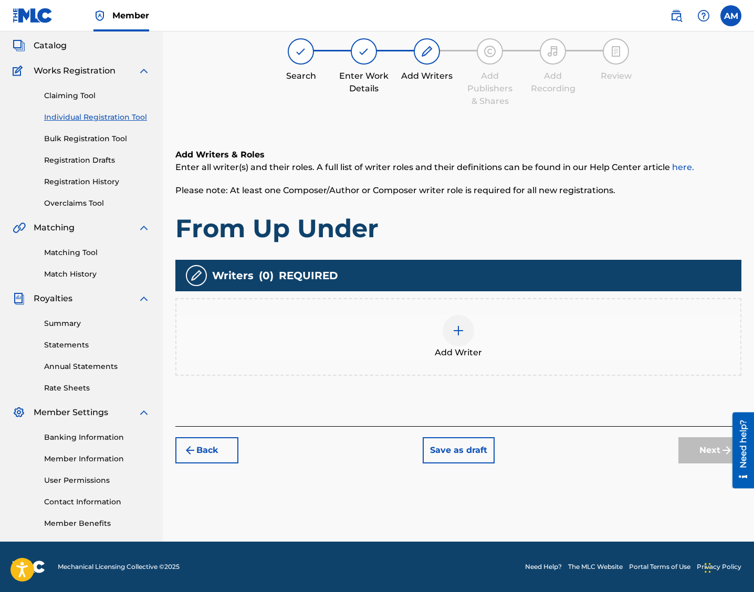
scroll to position [47, 0]
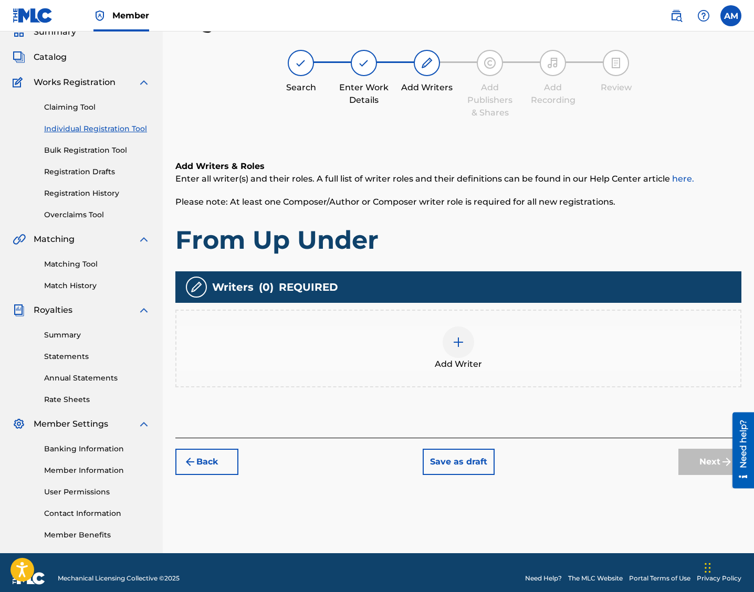
click at [458, 343] on img at bounding box center [458, 342] width 13 height 13
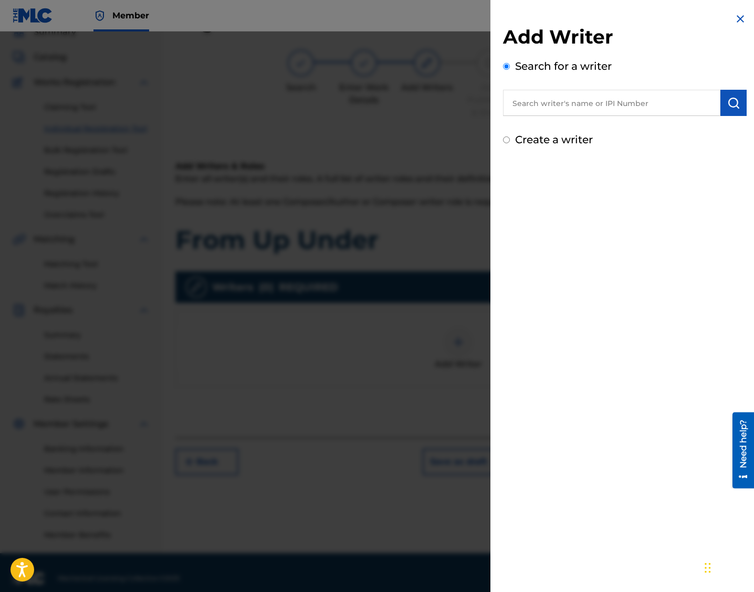
click at [540, 108] on input "text" at bounding box center [611, 103] width 217 height 26
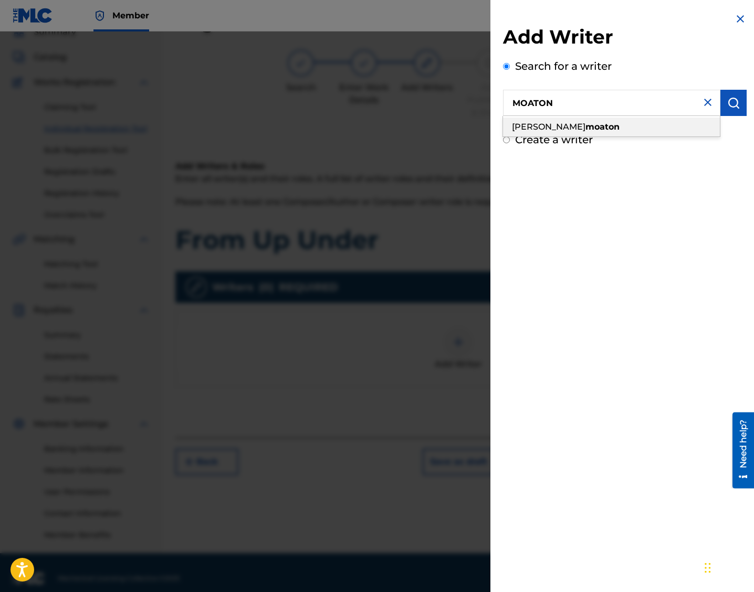
click at [540, 122] on strong "moaton" at bounding box center [603, 127] width 34 height 10
type input "[PERSON_NAME]"
click at [540, 103] on img "submit" at bounding box center [733, 103] width 13 height 13
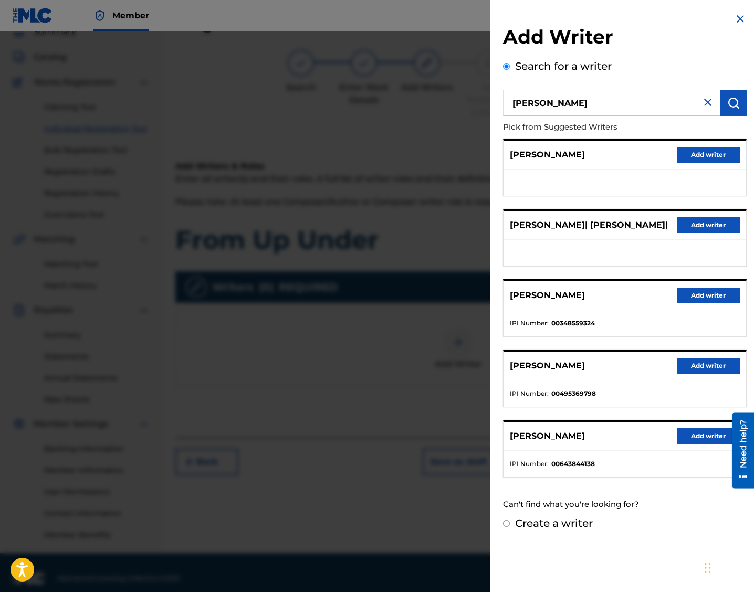
click at [540, 295] on button "Add writer" at bounding box center [708, 296] width 63 height 16
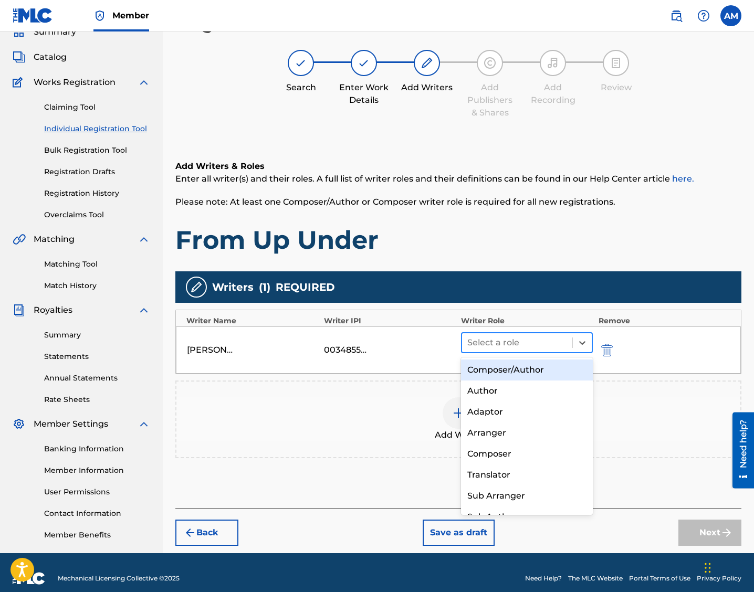
click at [509, 342] on div at bounding box center [517, 343] width 100 height 15
click at [515, 367] on div "Composer/Author" at bounding box center [527, 370] width 132 height 21
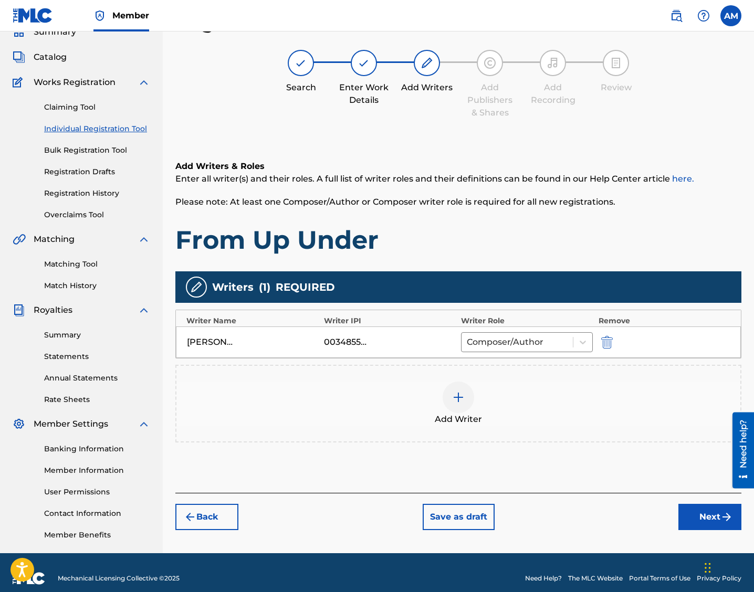
click at [540, 512] on button "Next" at bounding box center [709, 517] width 63 height 26
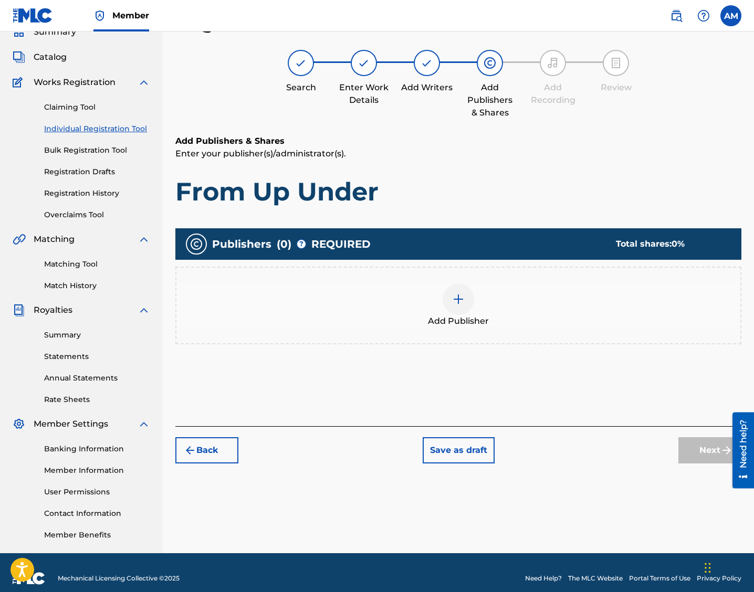
click at [462, 301] on img at bounding box center [458, 299] width 13 height 13
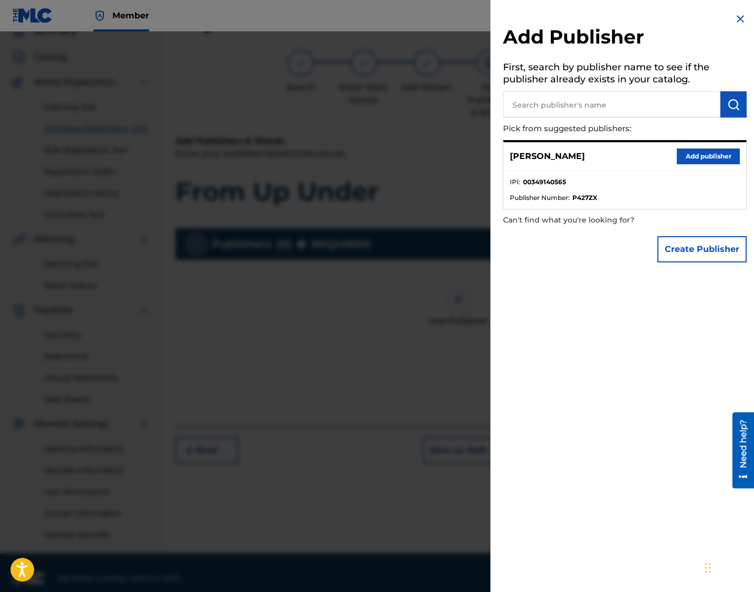
click at [540, 159] on button "Add publisher" at bounding box center [708, 157] width 63 height 16
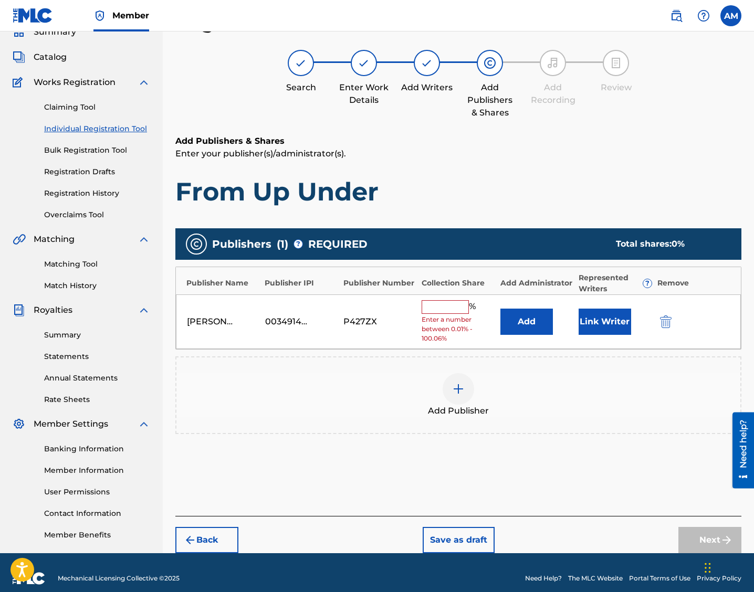
click at [438, 316] on span "Enter a number between 0.01% - 100.06%" at bounding box center [458, 329] width 73 height 28
click at [455, 317] on span "Enter a number between 0.01% - 100.06%" at bounding box center [458, 329] width 73 height 28
click at [436, 305] on input "text" at bounding box center [445, 307] width 47 height 14
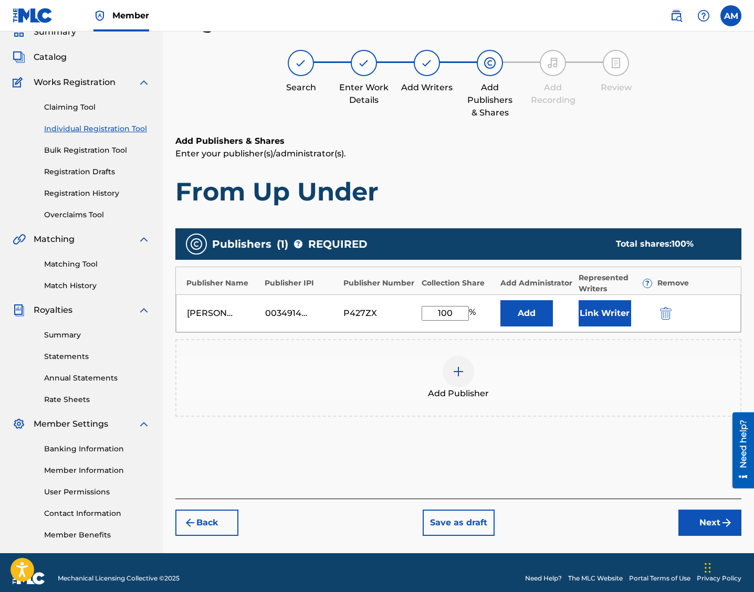
type input "100"
click at [540, 522] on button "Next" at bounding box center [709, 523] width 63 height 26
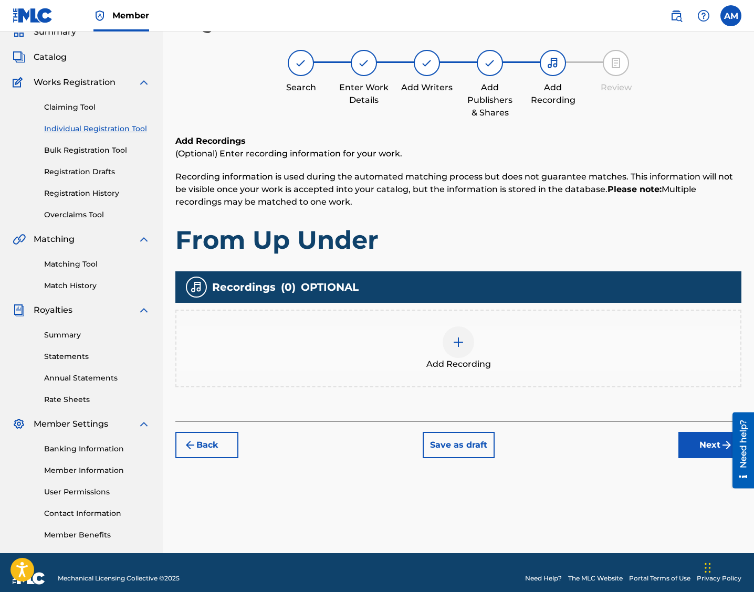
click at [454, 342] on img at bounding box center [458, 342] width 13 height 13
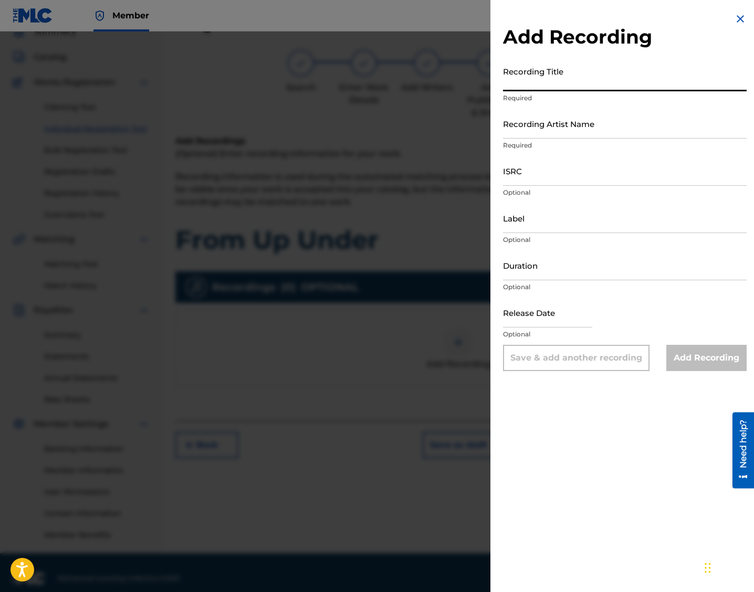
click at [540, 83] on input "Recording Title" at bounding box center [625, 76] width 244 height 30
paste input "T3343648095"
type input "T3343648095"
drag, startPoint x: 566, startPoint y: 85, endPoint x: 503, endPoint y: 81, distance: 63.6
click at [503, 81] on div "Add Recording Recording Title T3343648095 Required Recording Artist Name Requir…" at bounding box center [624, 192] width 269 height 384
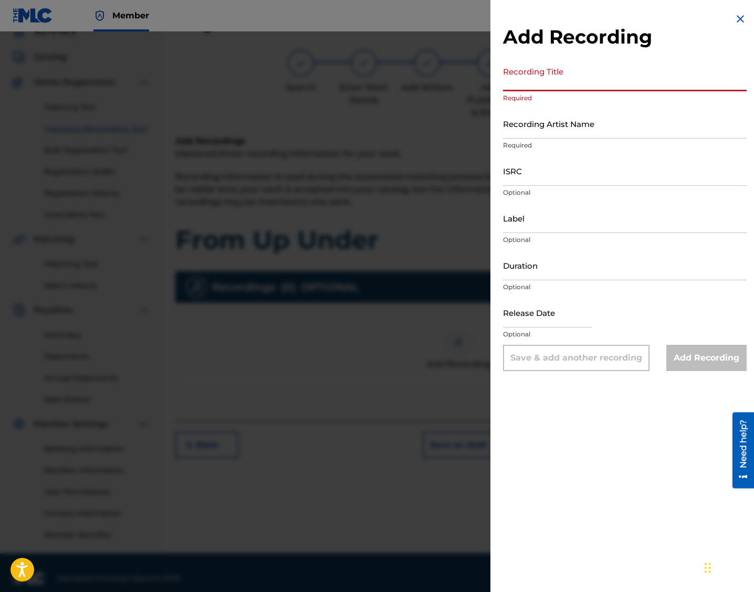
click at [515, 82] on input "Recording Title" at bounding box center [625, 76] width 244 height 30
paste input "From Up Under"
type input "From Up Under"
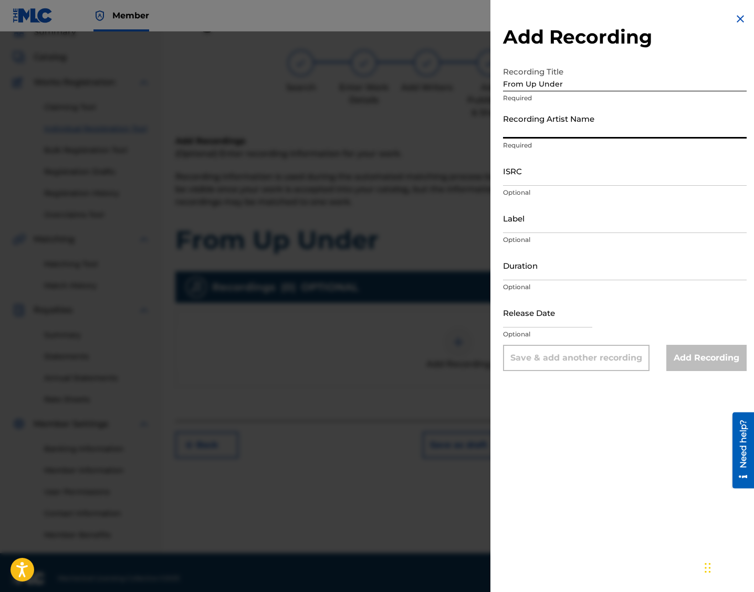
click at [540, 127] on input "Recording Artist Name" at bounding box center [625, 124] width 244 height 30
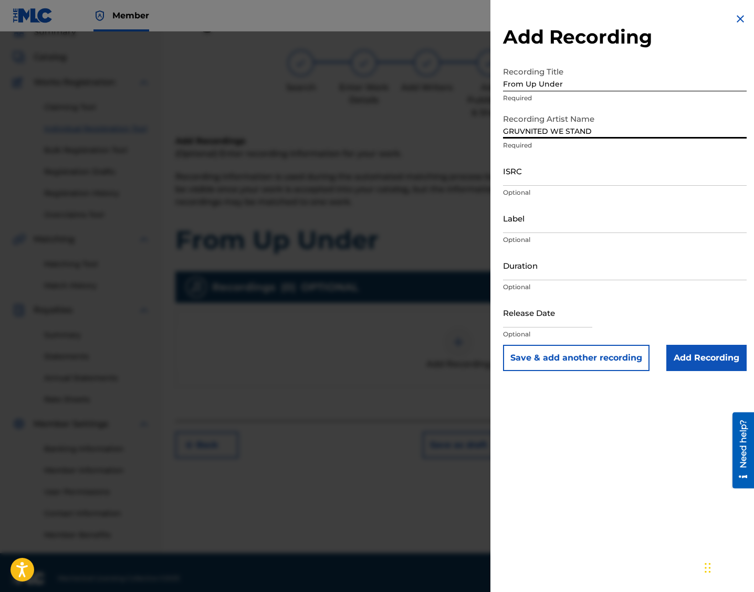
type input "GRUVNITED WE STAND"
click at [530, 177] on input "ISRC" at bounding box center [625, 171] width 244 height 30
paste input "QT2570000291"
type input "QT2570000291"
select select "7"
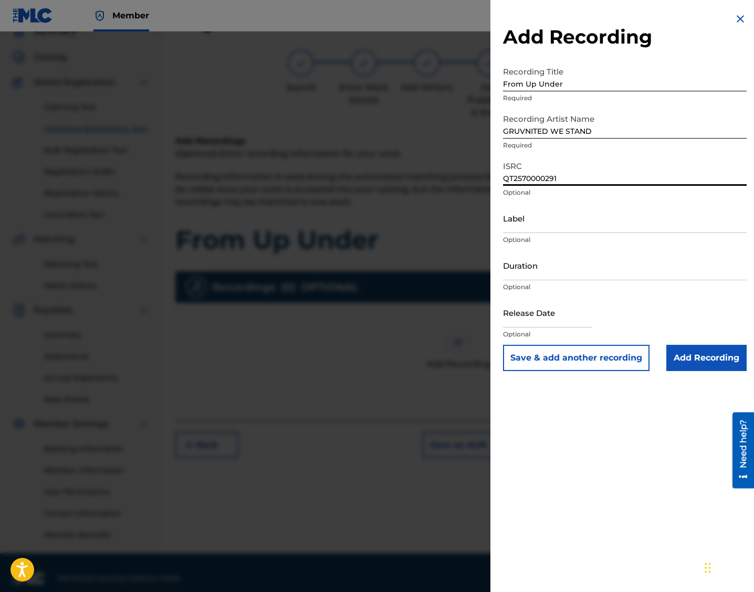
select select "2025"
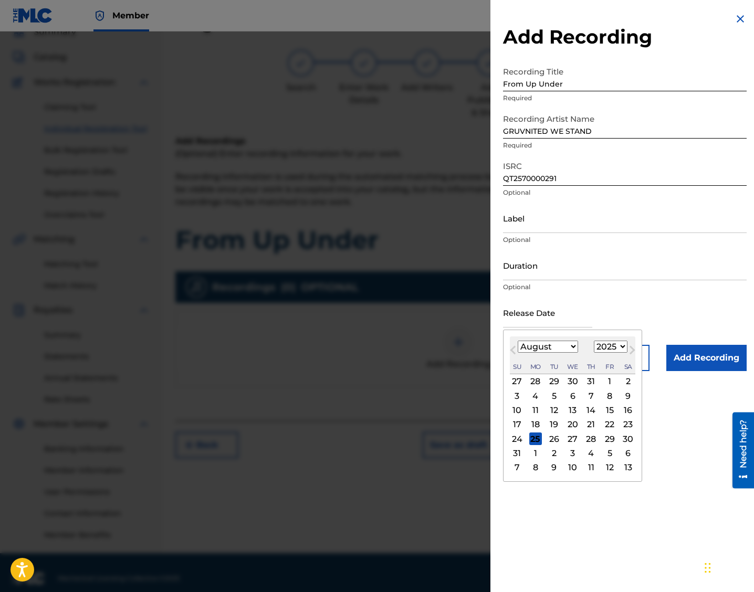
click at [540, 323] on input "text" at bounding box center [547, 313] width 89 height 30
click at [531, 441] on div "25" at bounding box center [535, 439] width 13 height 13
type input "[DATE]"
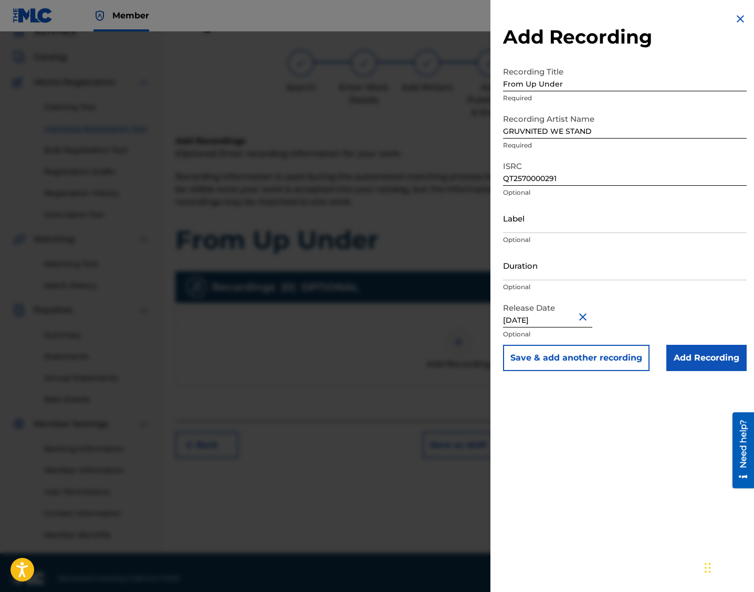
click at [540, 360] on input "Add Recording" at bounding box center [706, 358] width 80 height 26
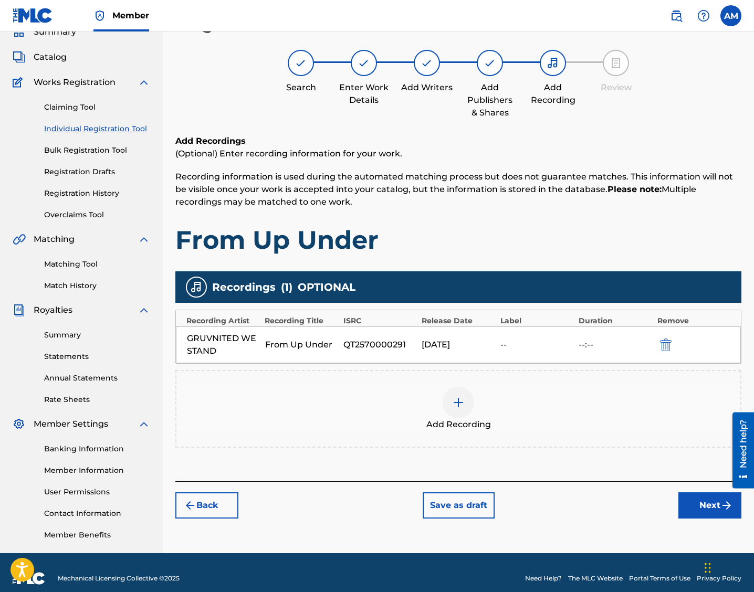
click at [540, 505] on button "Next" at bounding box center [709, 506] width 63 height 26
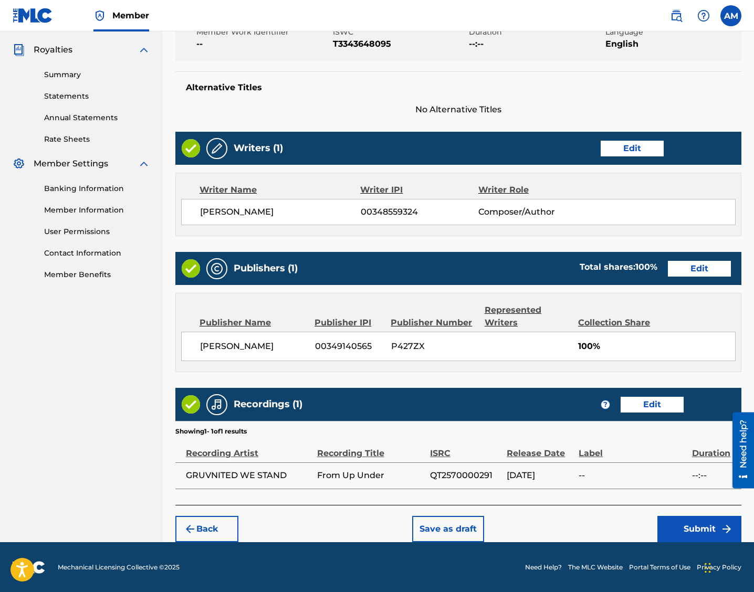
scroll to position [308, 0]
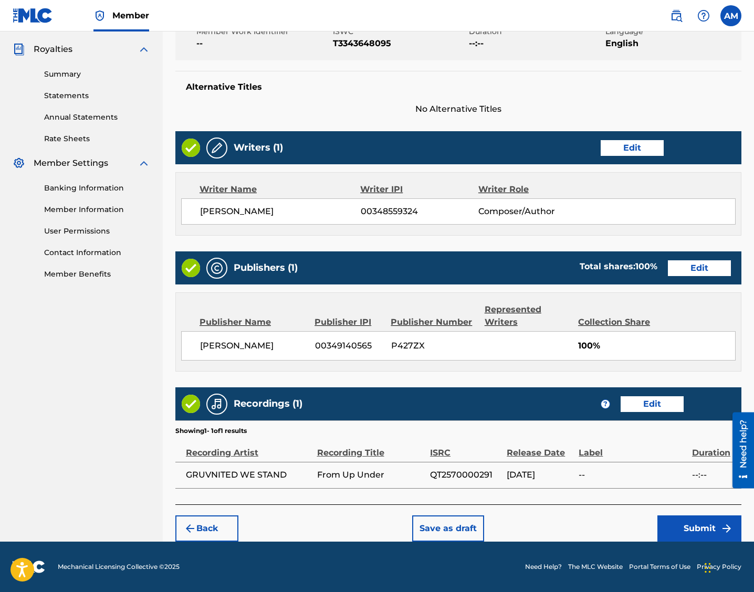
click at [540, 532] on button "Submit" at bounding box center [699, 529] width 84 height 26
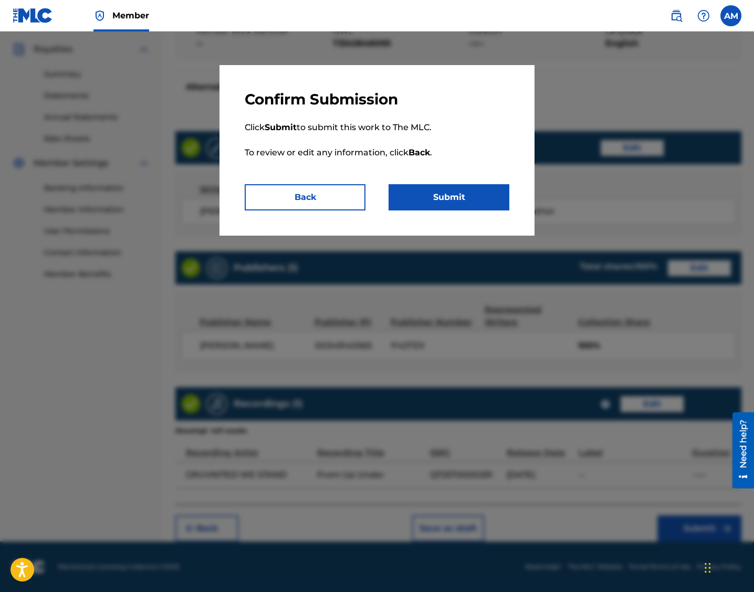
click at [459, 202] on button "Submit" at bounding box center [449, 197] width 121 height 26
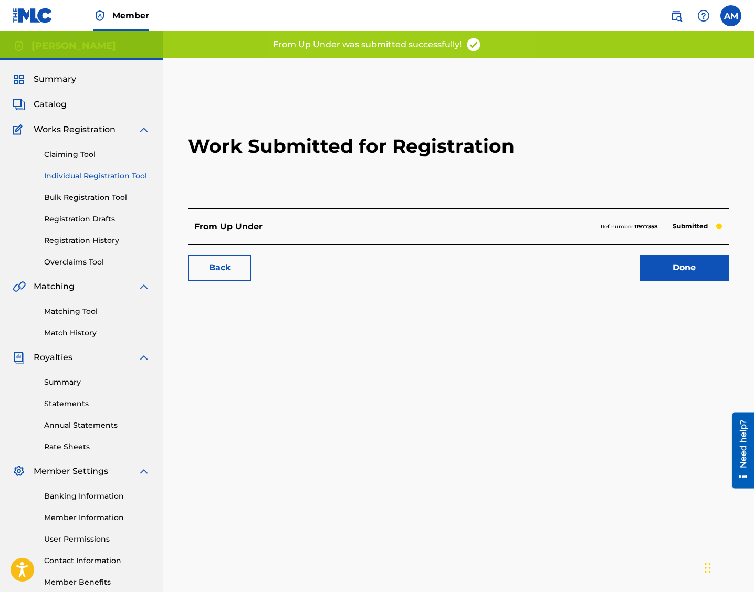
click at [540, 262] on link "Done" at bounding box center [684, 268] width 89 height 26
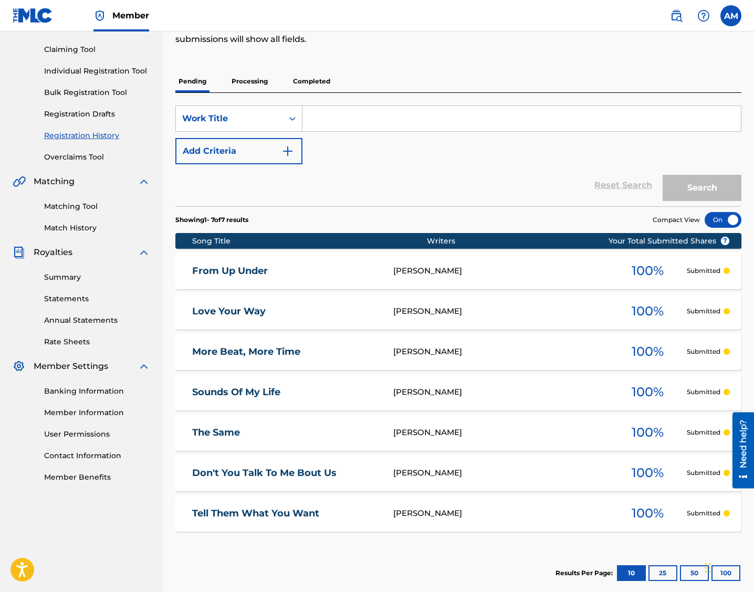
scroll to position [161, 0]
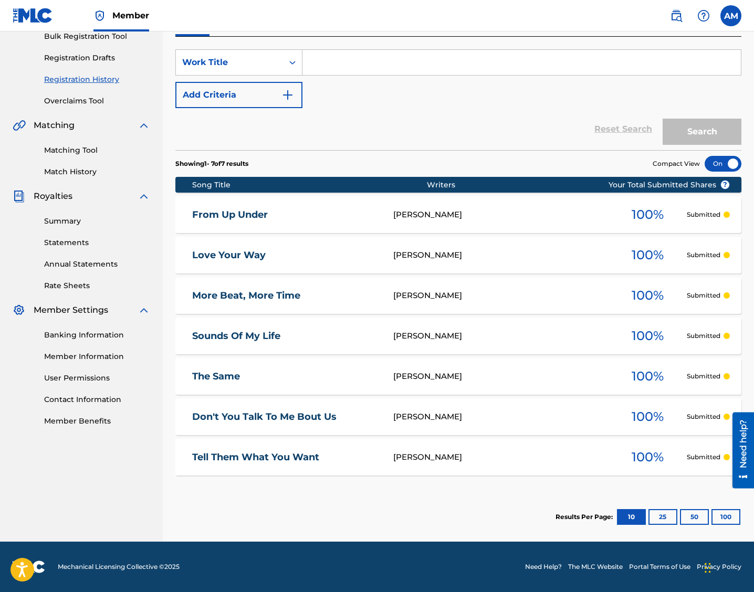
click at [163, 9] on nav "Member AM AM [PERSON_NAME] [EMAIL_ADDRESS][DOMAIN_NAME] Notification Preference…" at bounding box center [377, 16] width 754 height 32
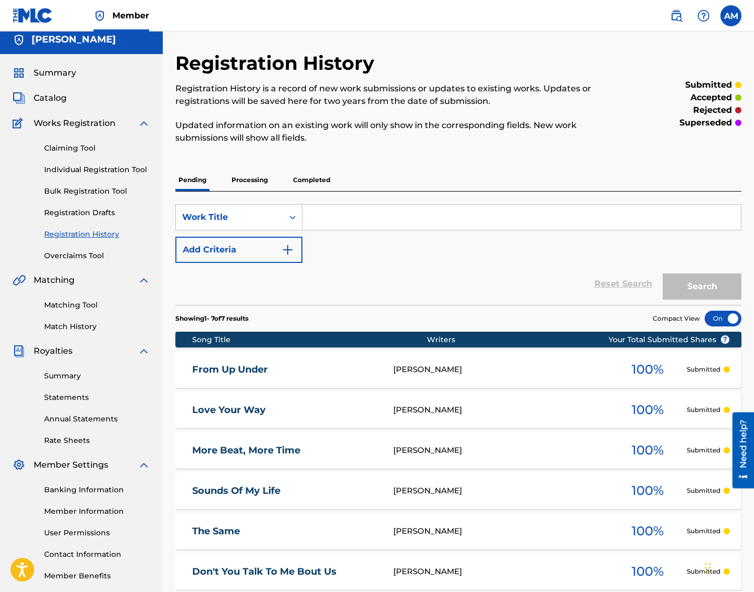
scroll to position [0, 0]
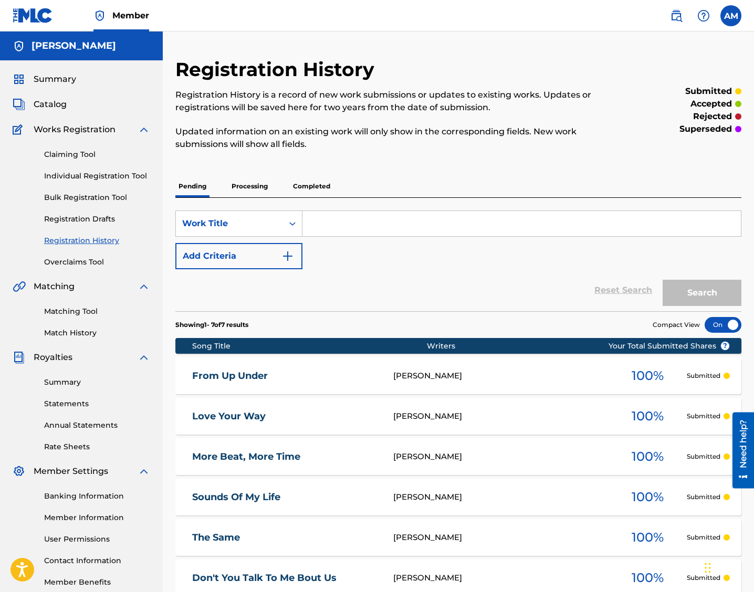
click at [128, 172] on link "Individual Registration Tool" at bounding box center [97, 176] width 106 height 11
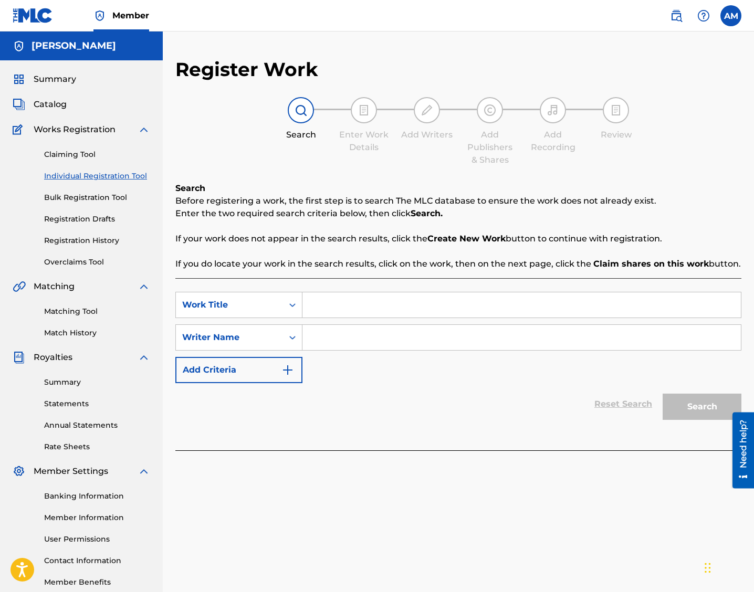
click at [325, 307] on input "Search Form" at bounding box center [521, 304] width 438 height 25
paste input "Sure Thing"
type input "Sure Thing"
click at [318, 342] on input "Search Form" at bounding box center [521, 337] width 438 height 25
type input "MOATON"
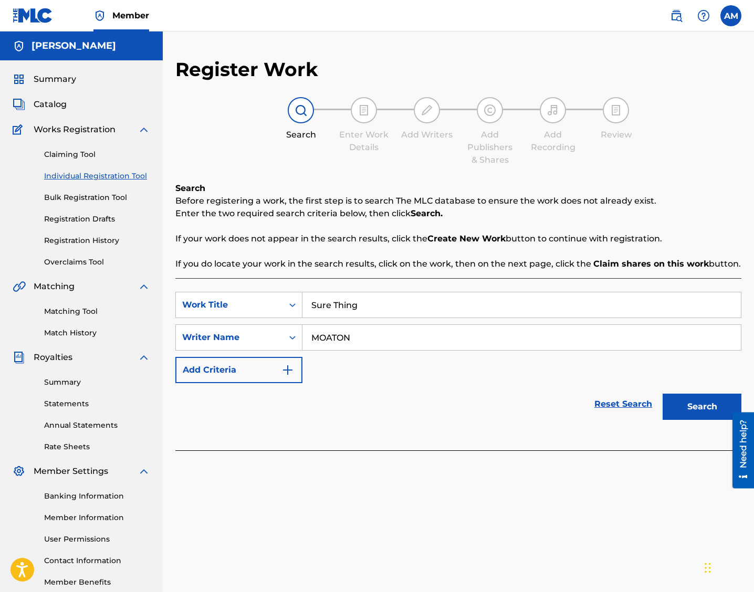
click at [540, 406] on button "Search" at bounding box center [702, 407] width 79 height 26
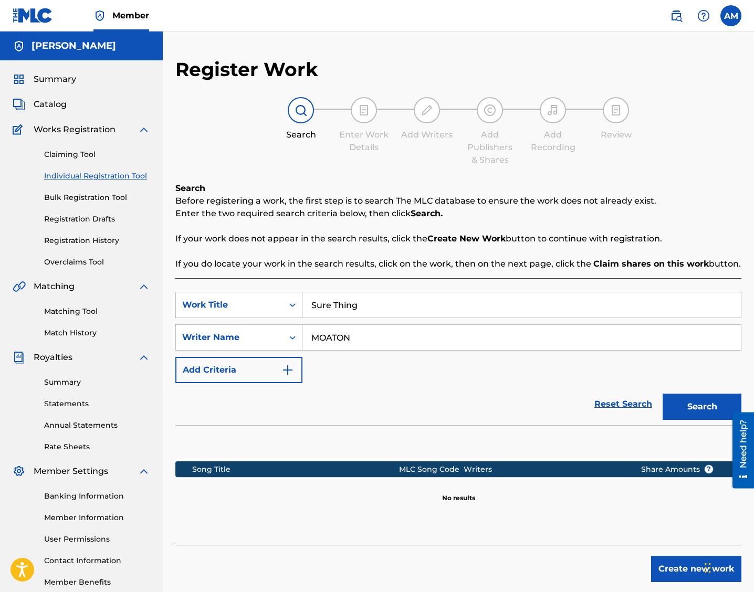
click at [540, 579] on button "Create new work" at bounding box center [696, 569] width 90 height 26
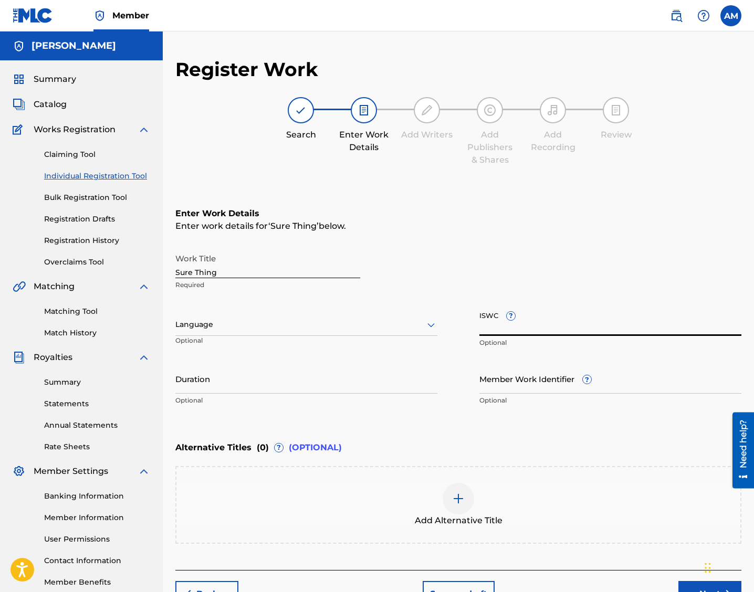
click at [486, 331] on input "ISWC ?" at bounding box center [610, 321] width 262 height 30
paste input "T3343646997"
type input "T3343646997"
click at [267, 332] on div "Language" at bounding box center [306, 325] width 262 height 22
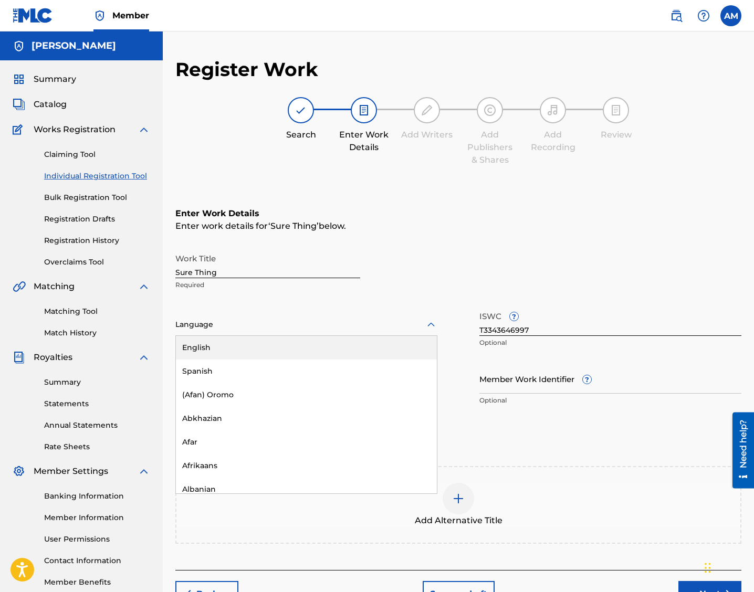
click at [257, 357] on div "English" at bounding box center [306, 348] width 261 height 24
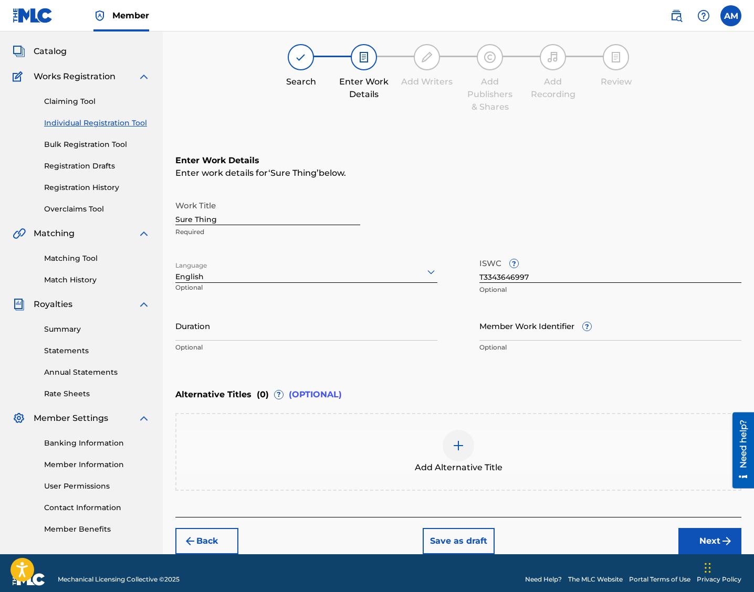
scroll to position [66, 0]
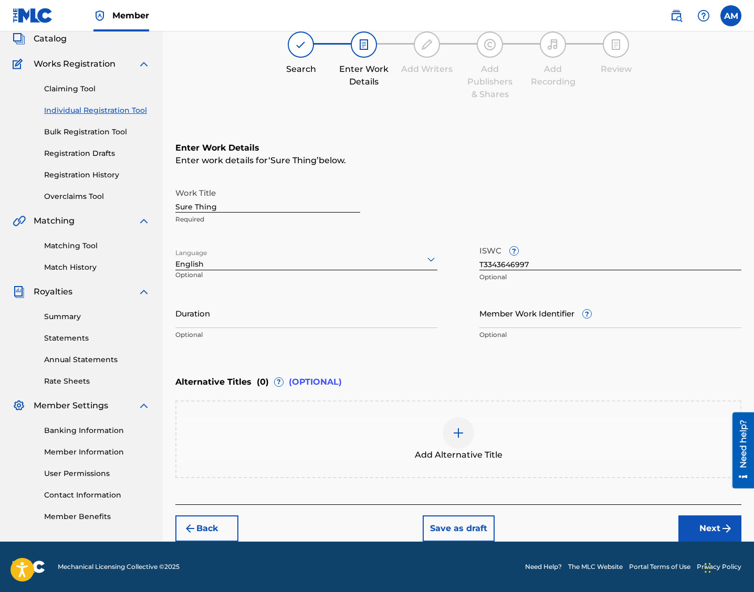
click at [540, 526] on button "Next" at bounding box center [709, 529] width 63 height 26
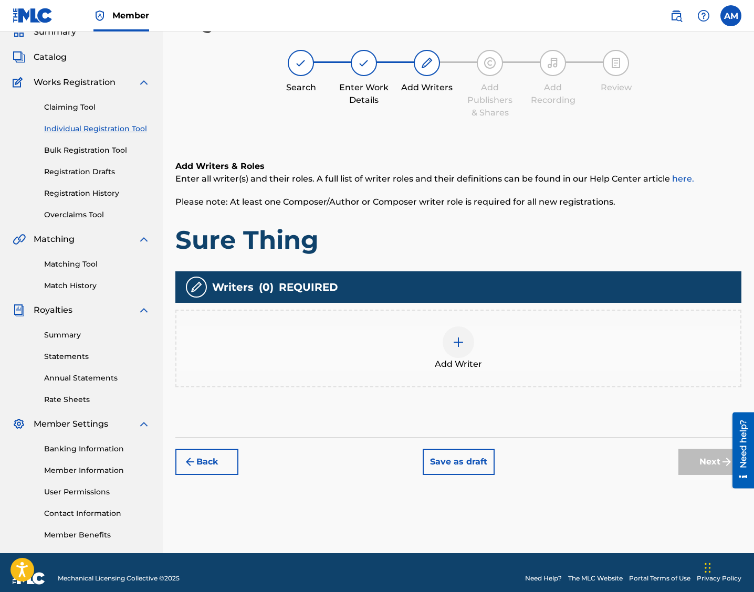
click at [464, 341] on img at bounding box center [458, 342] width 13 height 13
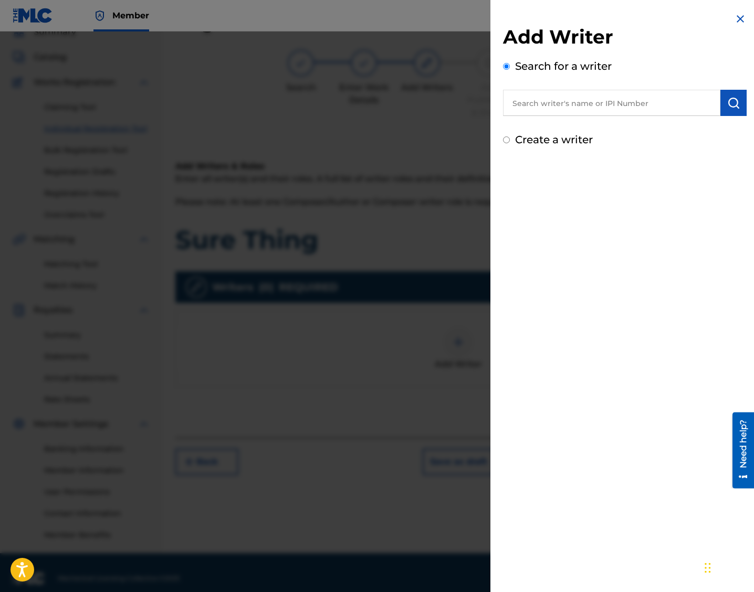
click at [540, 114] on input "text" at bounding box center [611, 103] width 217 height 26
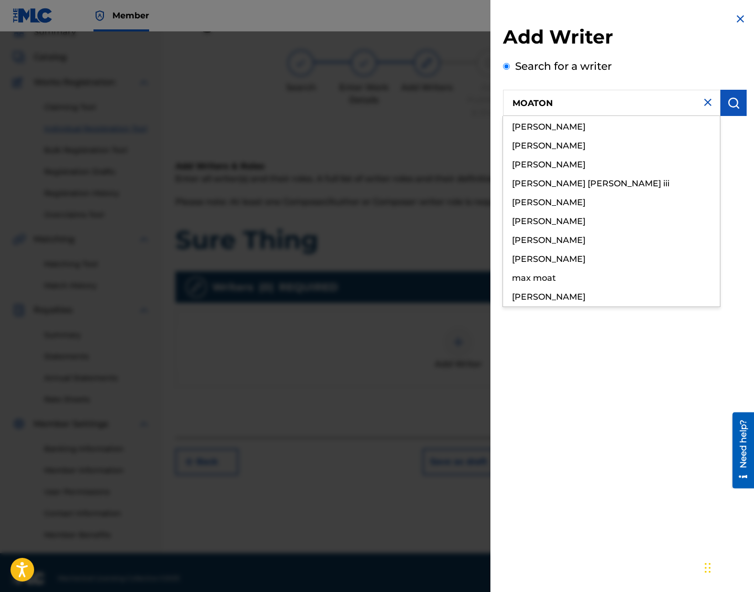
type input "MOATON"
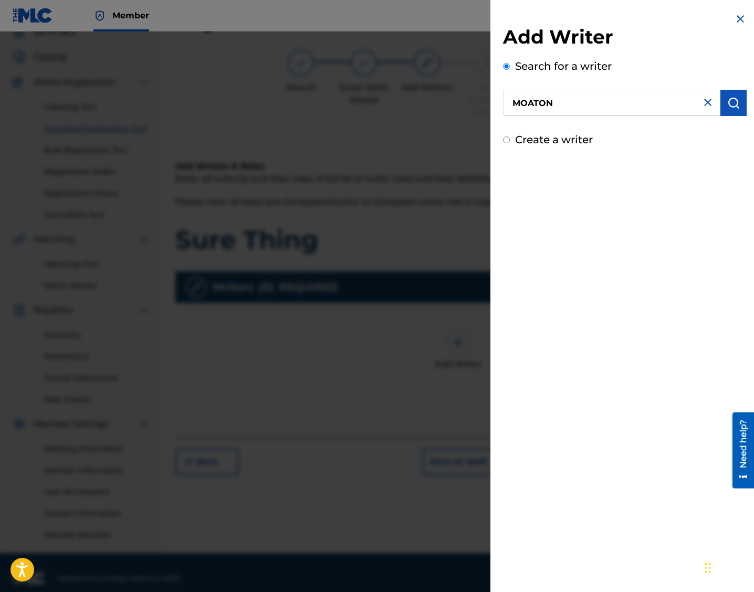
click at [540, 109] on button "submit" at bounding box center [733, 103] width 26 height 26
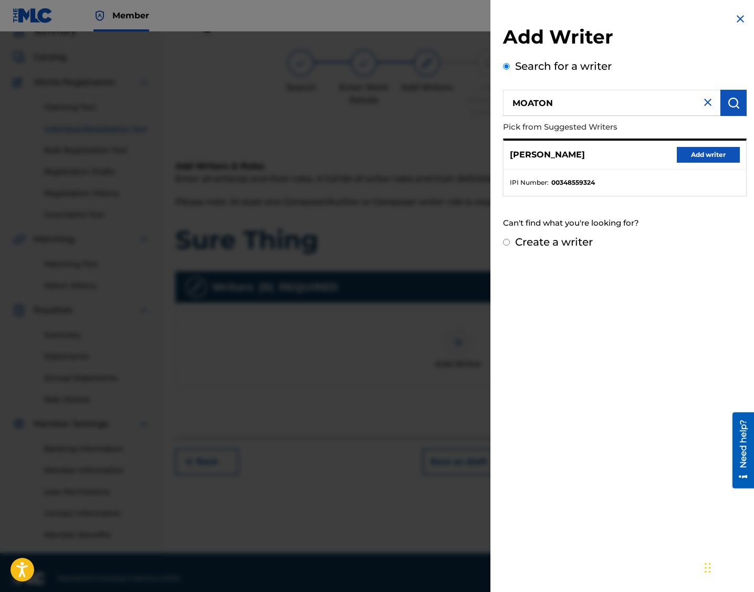
click at [540, 158] on button "Add writer" at bounding box center [708, 155] width 63 height 16
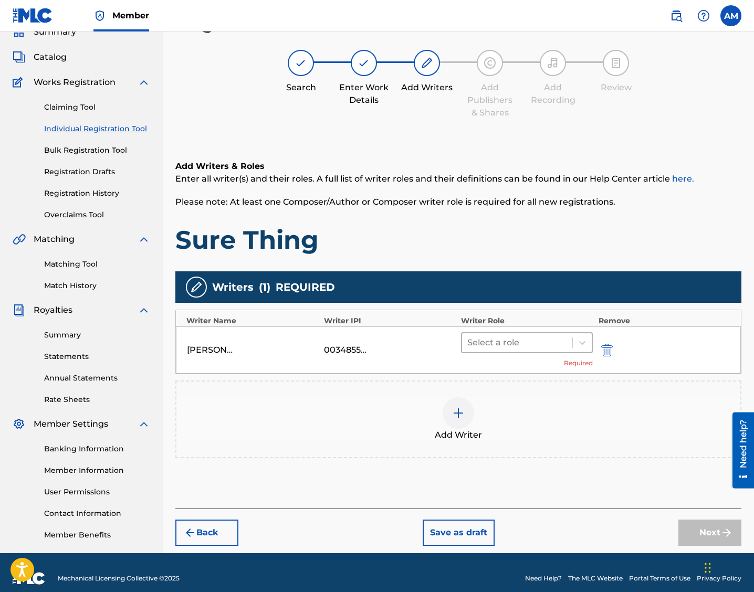
click at [493, 342] on div at bounding box center [517, 343] width 100 height 15
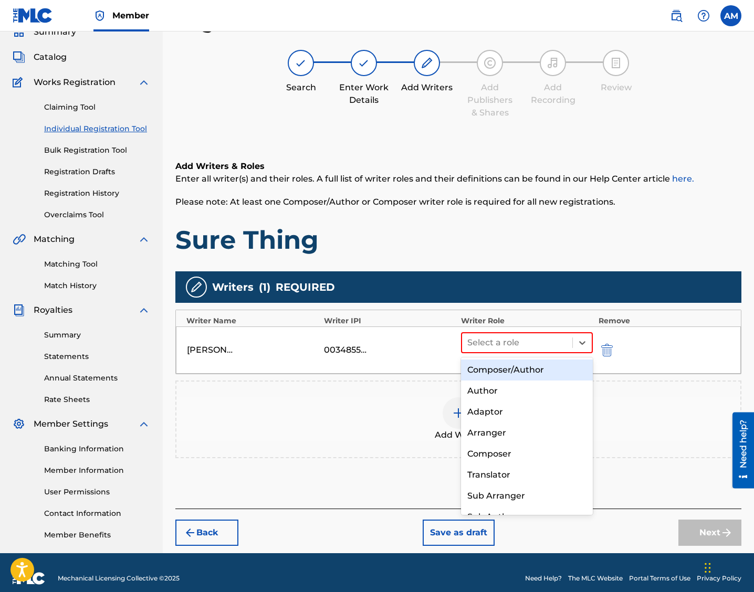
click at [493, 378] on div "Composer/Author" at bounding box center [527, 370] width 132 height 21
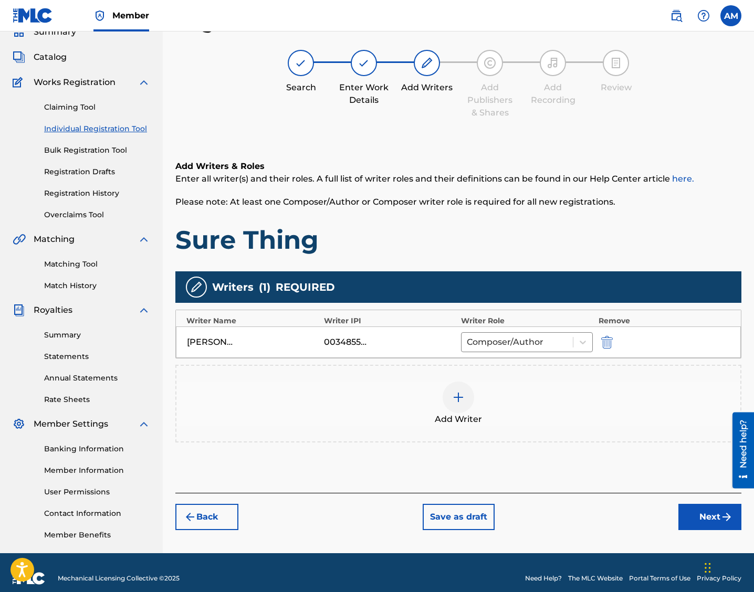
click at [540, 512] on button "Next" at bounding box center [709, 517] width 63 height 26
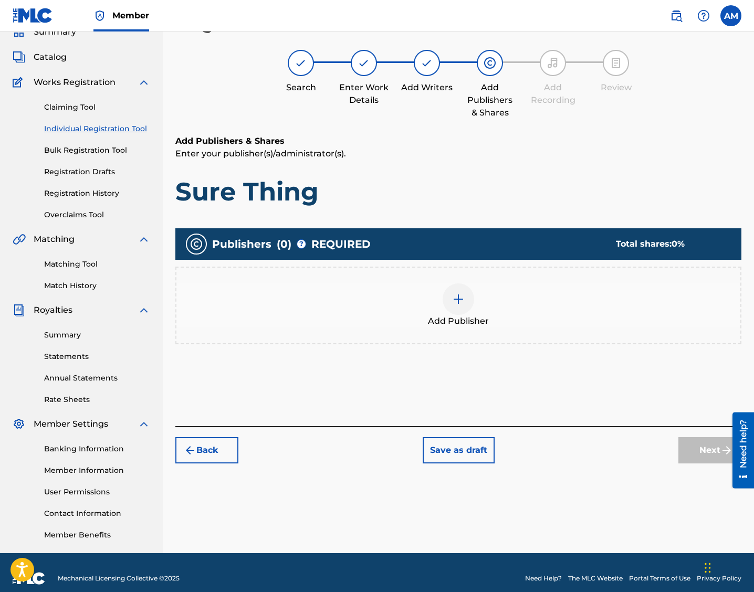
click at [460, 305] on div at bounding box center [459, 300] width 32 height 32
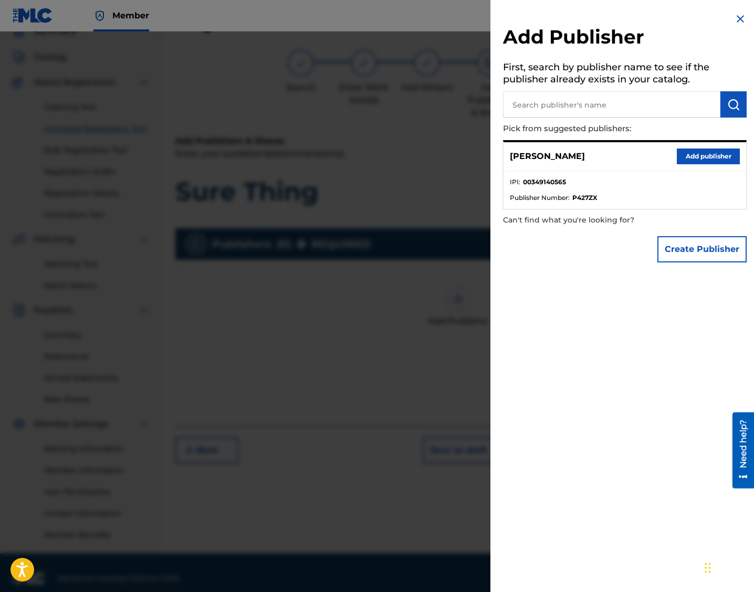
click at [540, 155] on button "Add publisher" at bounding box center [708, 157] width 63 height 16
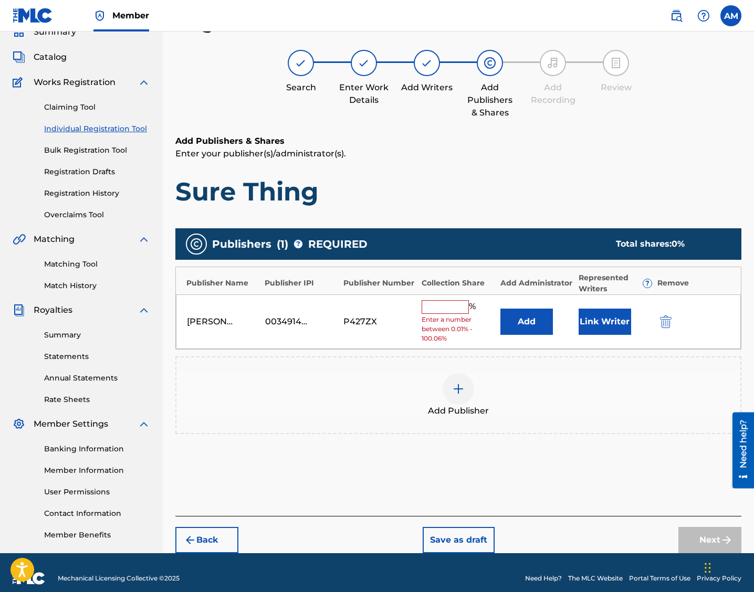
click at [447, 307] on input "text" at bounding box center [445, 307] width 47 height 14
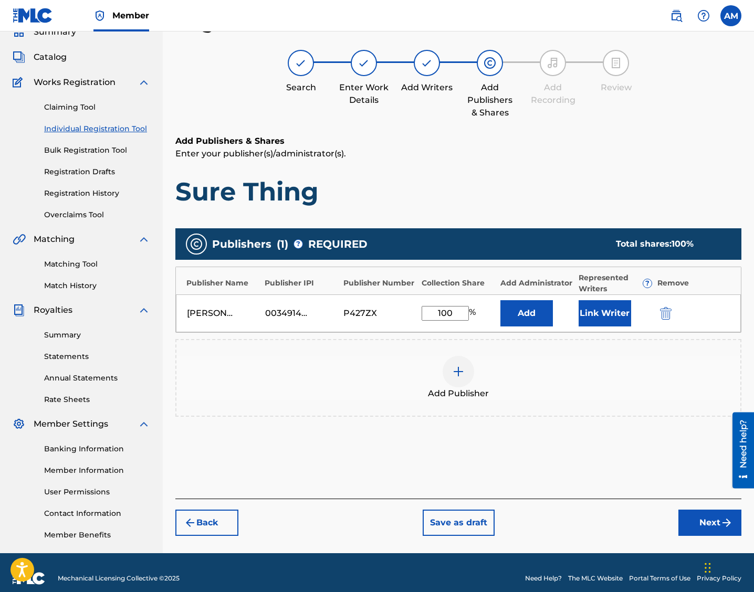
type input "100"
click at [540, 519] on button "Next" at bounding box center [709, 523] width 63 height 26
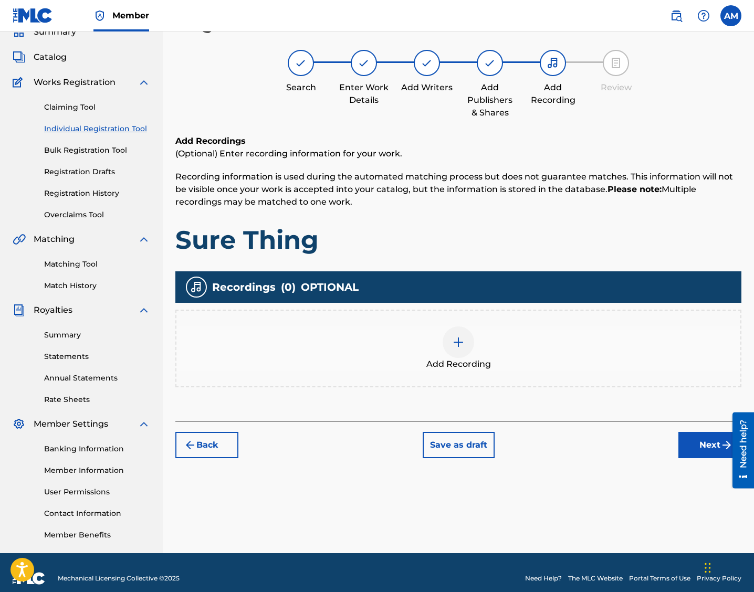
click at [540, 456] on button "Next" at bounding box center [709, 445] width 63 height 26
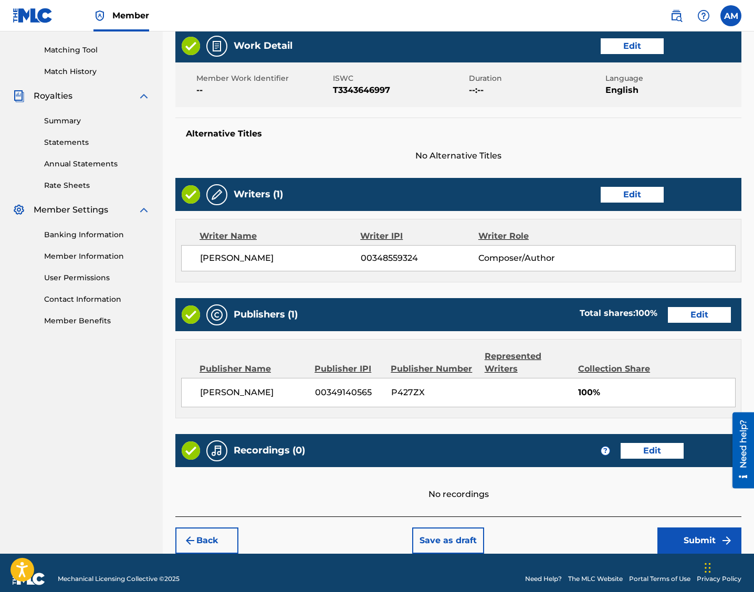
scroll to position [274, 0]
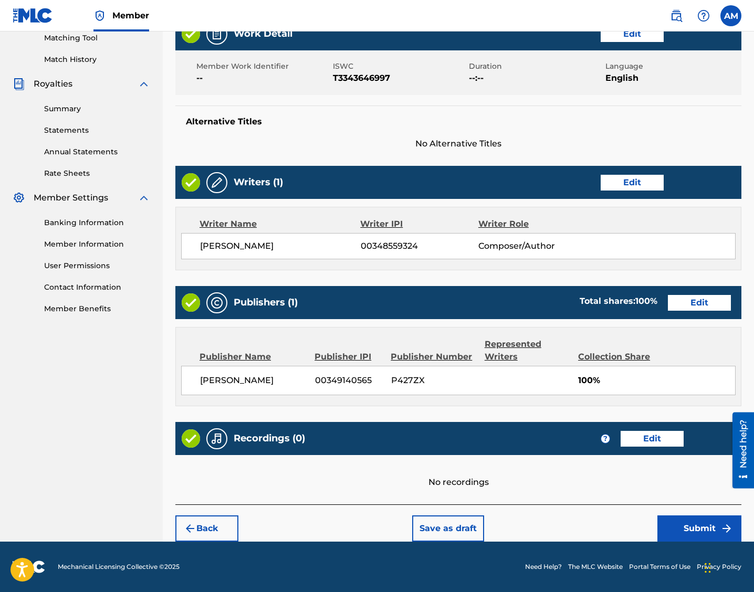
click at [540, 517] on button "Submit" at bounding box center [699, 529] width 84 height 26
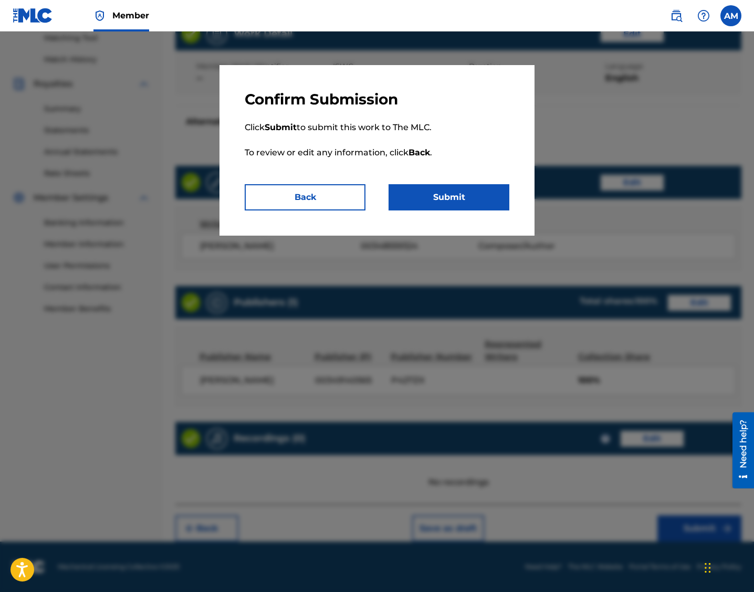
click at [450, 190] on button "Submit" at bounding box center [449, 197] width 121 height 26
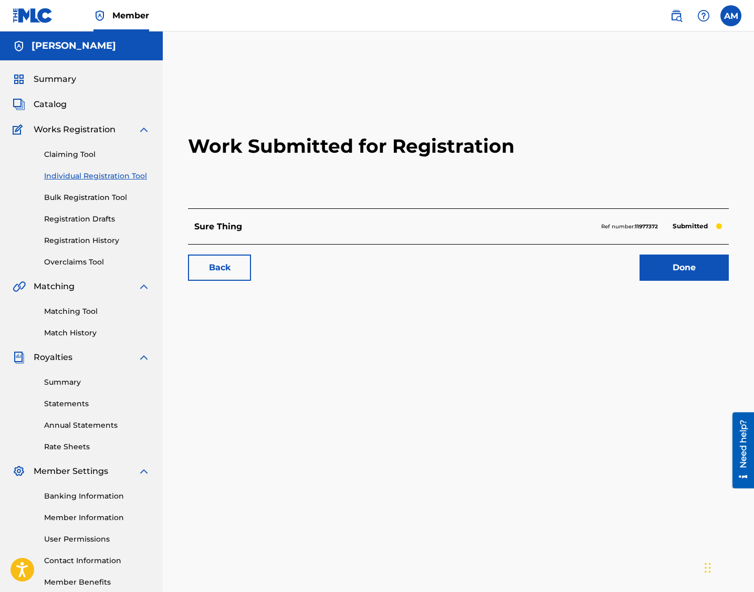
click at [540, 267] on link "Done" at bounding box center [684, 268] width 89 height 26
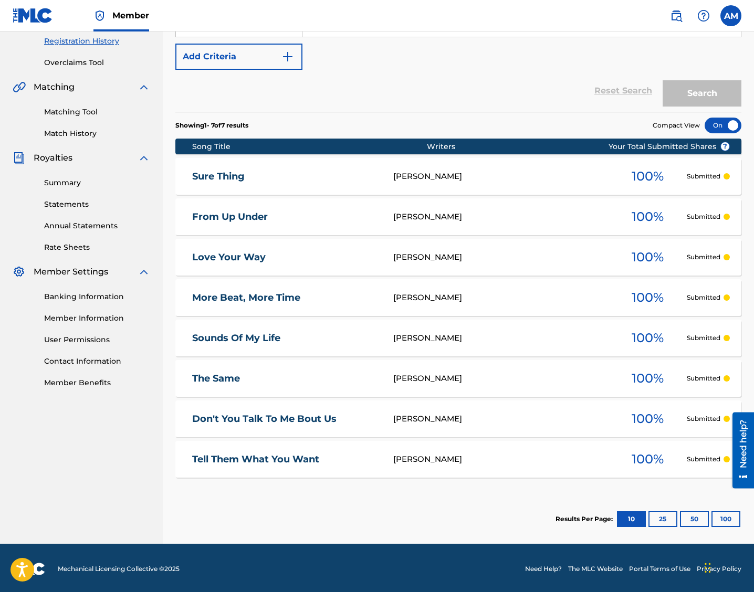
scroll to position [202, 0]
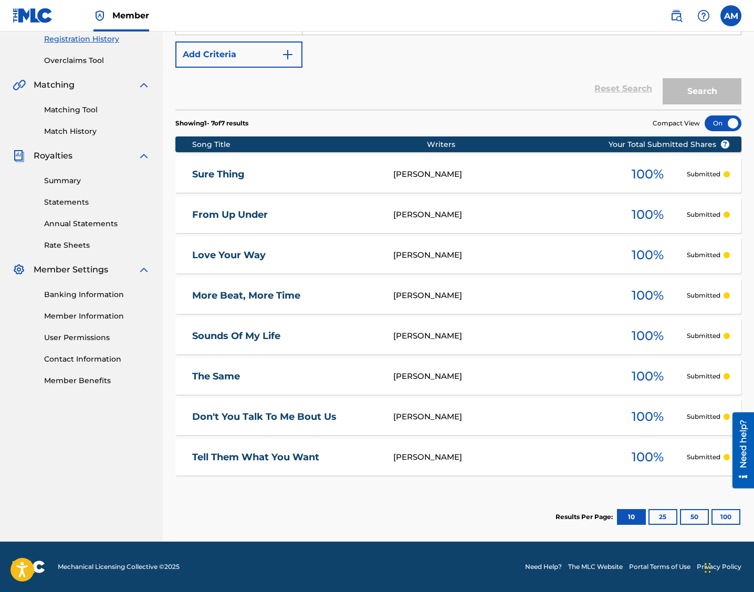
click at [135, 57] on link "Overclaims Tool" at bounding box center [97, 60] width 106 height 11
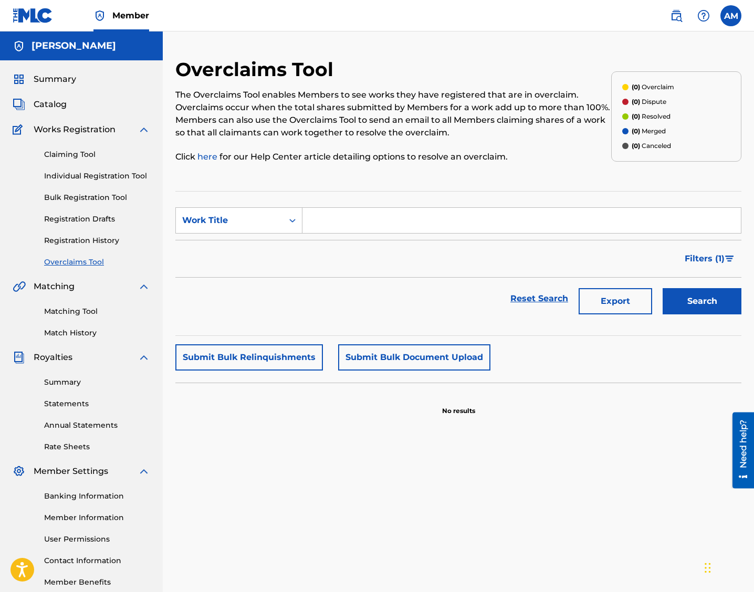
click at [78, 173] on link "Individual Registration Tool" at bounding box center [97, 176] width 106 height 11
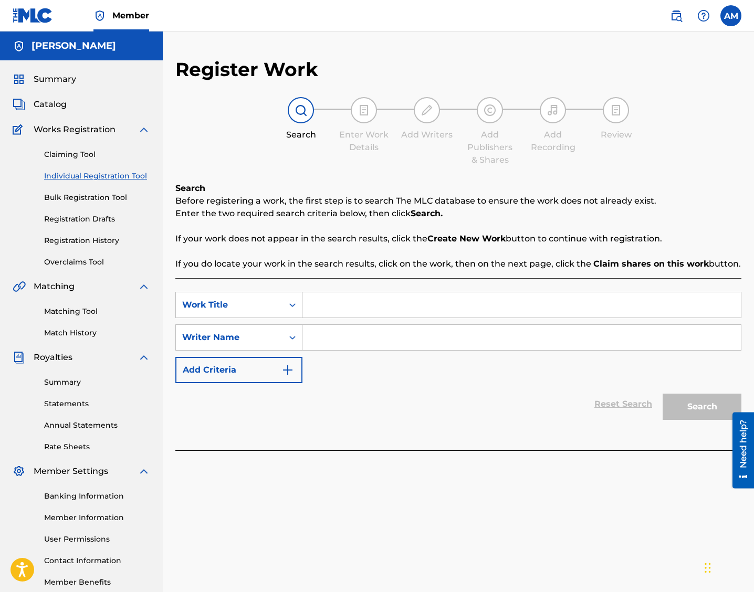
click at [336, 321] on div "SearchWithCriteria6aecd034-553f-4fc7-969c-a564ddc3e292 Work Title SearchWithCri…" at bounding box center [458, 337] width 566 height 91
click at [333, 308] on input "Search Form" at bounding box center [521, 304] width 438 height 25
paste input "A Little Grace To Me"
type input "A Little Grace To Me"
click at [331, 332] on input "Search Form" at bounding box center [521, 337] width 438 height 25
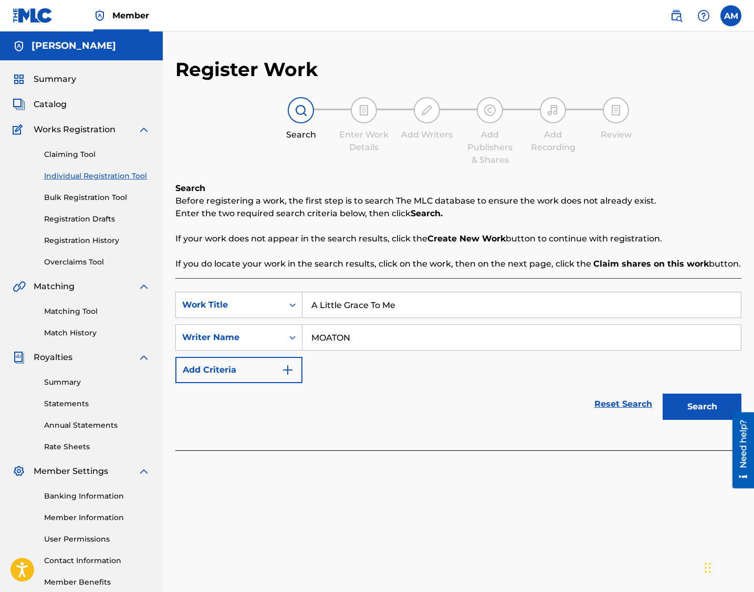
type input "MOATON"
click at [540, 416] on button "Search" at bounding box center [702, 407] width 79 height 26
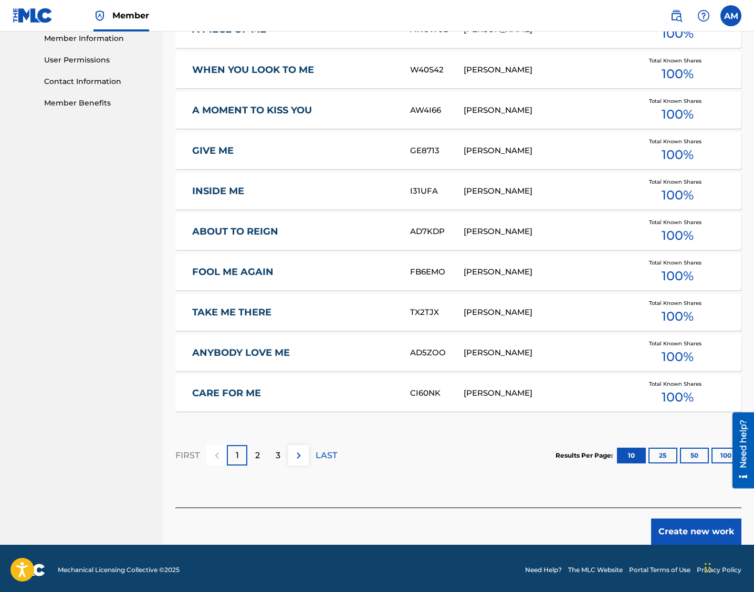
scroll to position [483, 0]
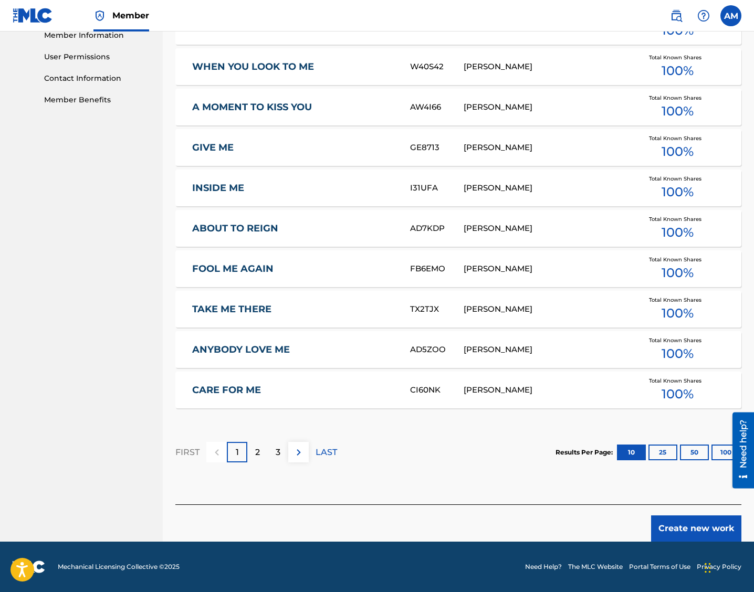
click at [540, 528] on button "Create new work" at bounding box center [696, 529] width 90 height 26
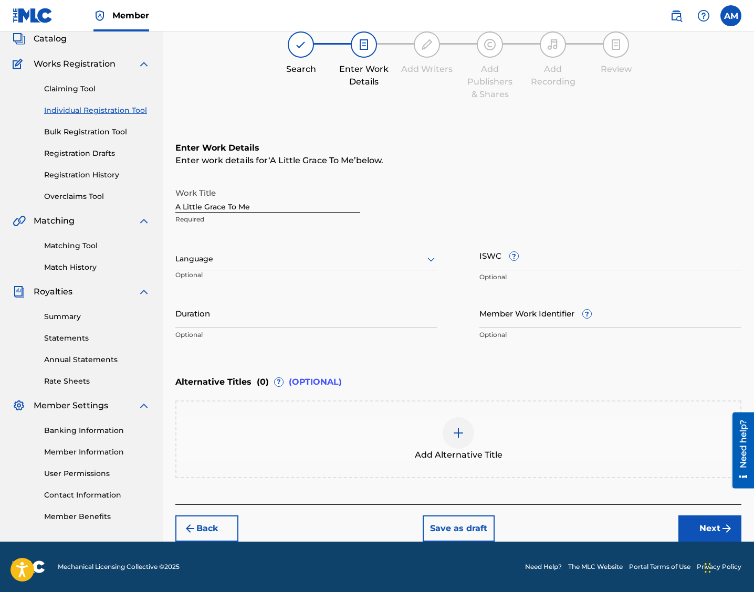
scroll to position [66, 0]
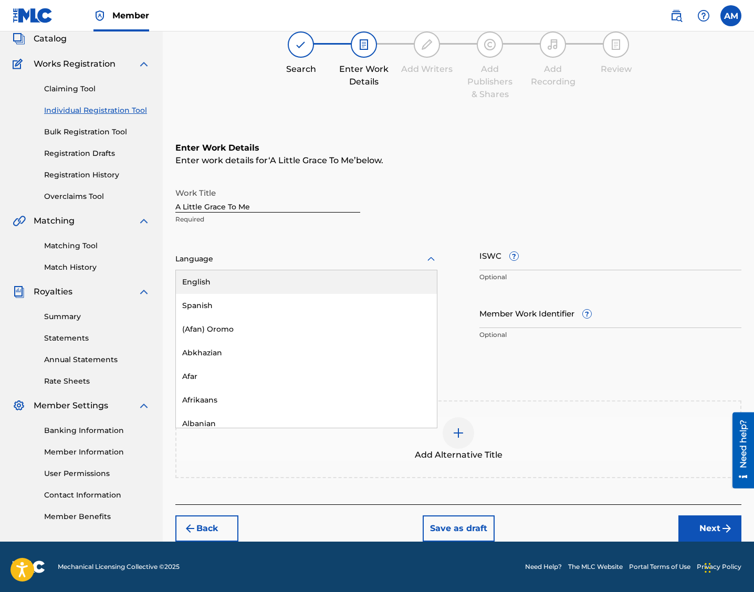
click at [232, 254] on div at bounding box center [306, 259] width 262 height 13
click at [221, 279] on div "English" at bounding box center [306, 282] width 261 height 24
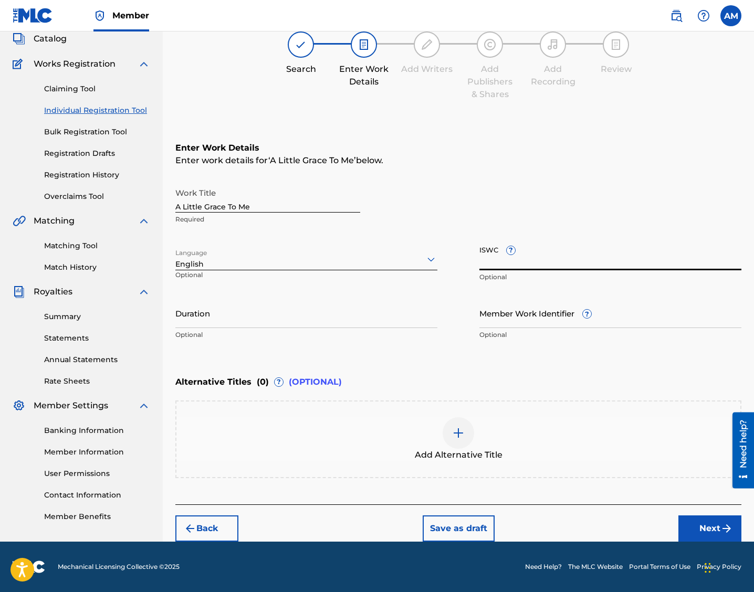
click at [488, 264] on input "ISWC ?" at bounding box center [610, 256] width 262 height 30
paste input "T3343646839"
type input "T3343646839"
click at [540, 525] on button "Next" at bounding box center [709, 529] width 63 height 26
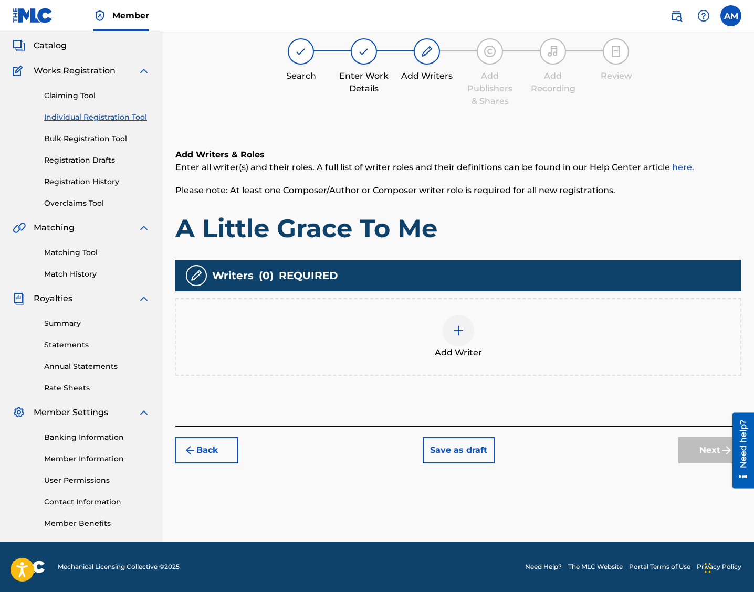
scroll to position [47, 0]
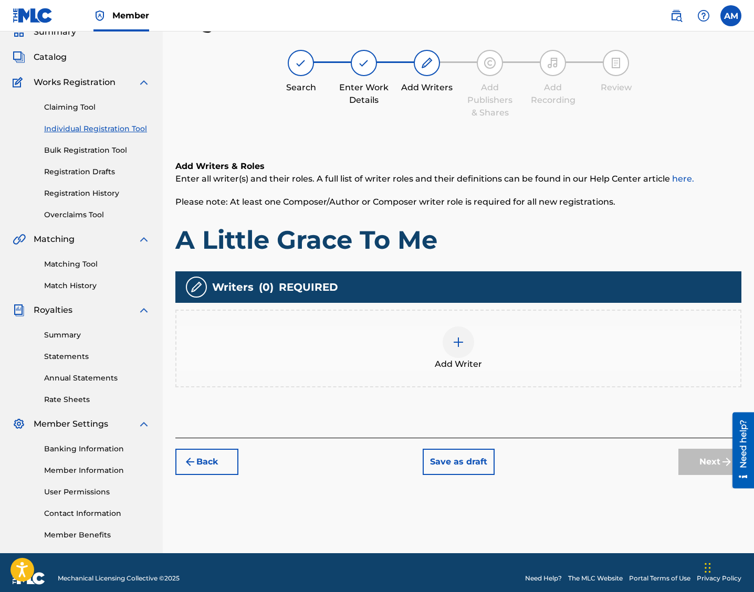
click at [461, 343] on img at bounding box center [458, 342] width 13 height 13
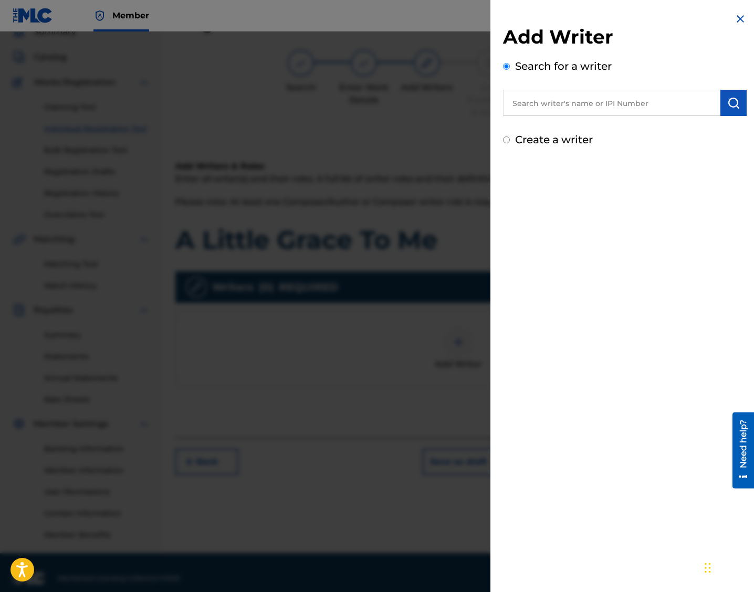
click at [540, 105] on input "text" at bounding box center [611, 103] width 217 height 26
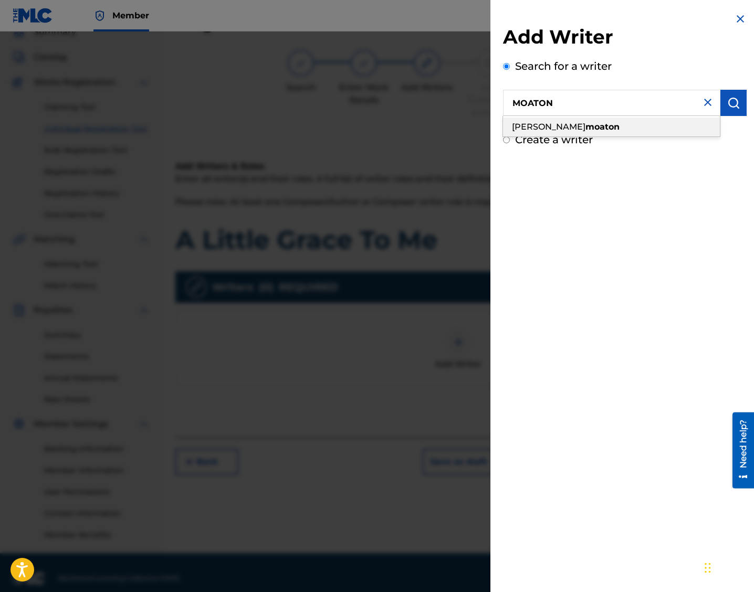
click at [540, 127] on strong "moaton" at bounding box center [603, 127] width 34 height 10
type input "[PERSON_NAME]"
click at [540, 109] on button "submit" at bounding box center [733, 103] width 26 height 26
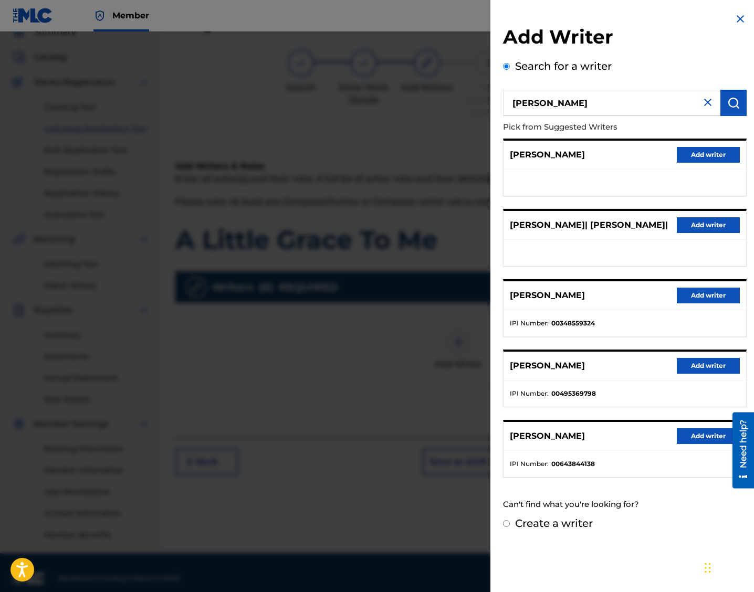
click at [540, 294] on button "Add writer" at bounding box center [708, 296] width 63 height 16
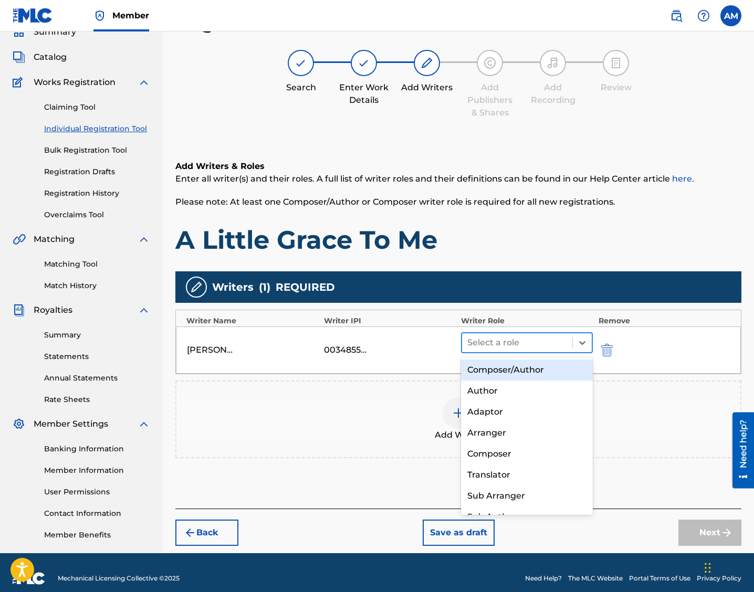
click at [539, 345] on div at bounding box center [517, 343] width 100 height 15
click at [526, 369] on div "Composer/Author" at bounding box center [527, 370] width 132 height 21
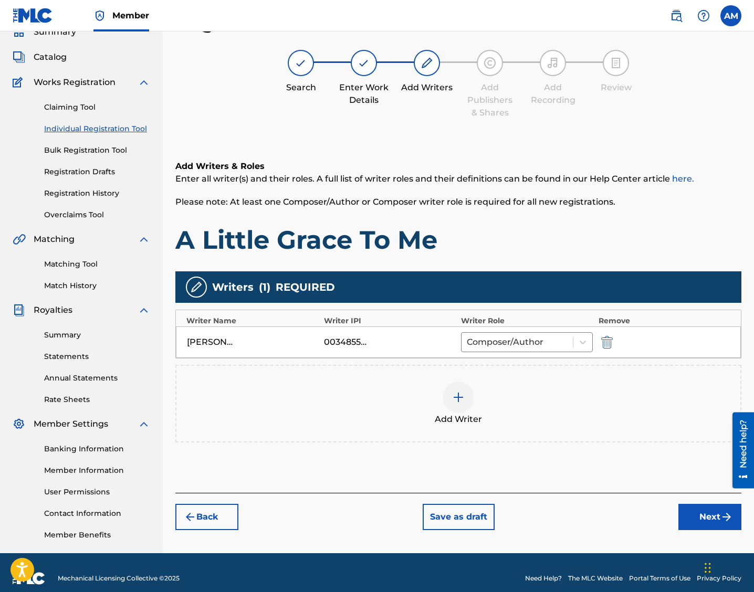
click at [540, 526] on button "Next" at bounding box center [709, 517] width 63 height 26
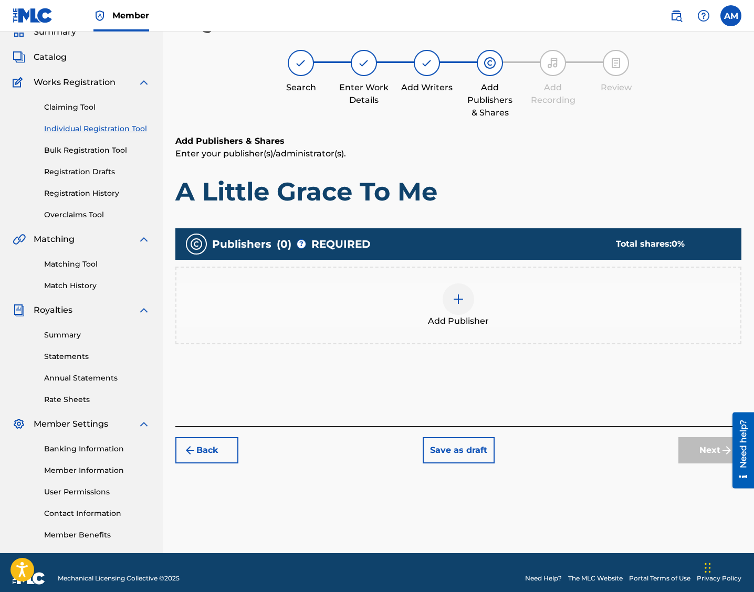
click at [447, 308] on div at bounding box center [459, 300] width 32 height 32
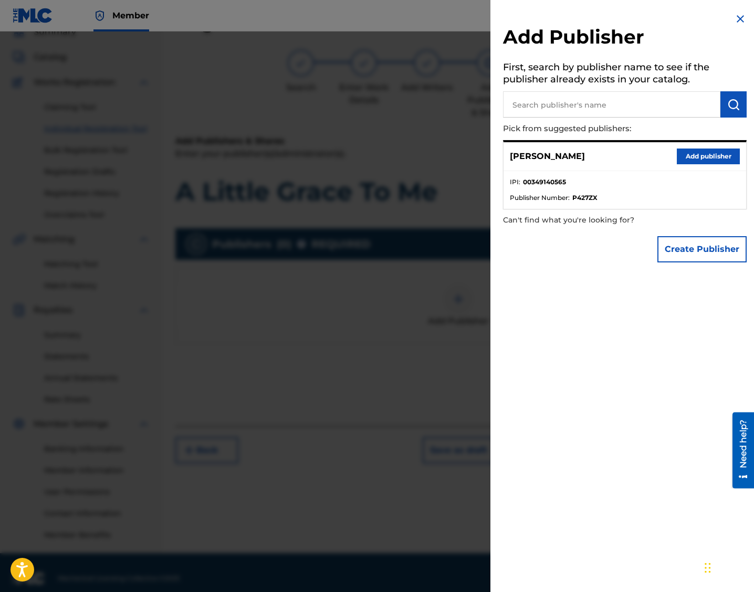
click at [540, 159] on button "Add publisher" at bounding box center [708, 157] width 63 height 16
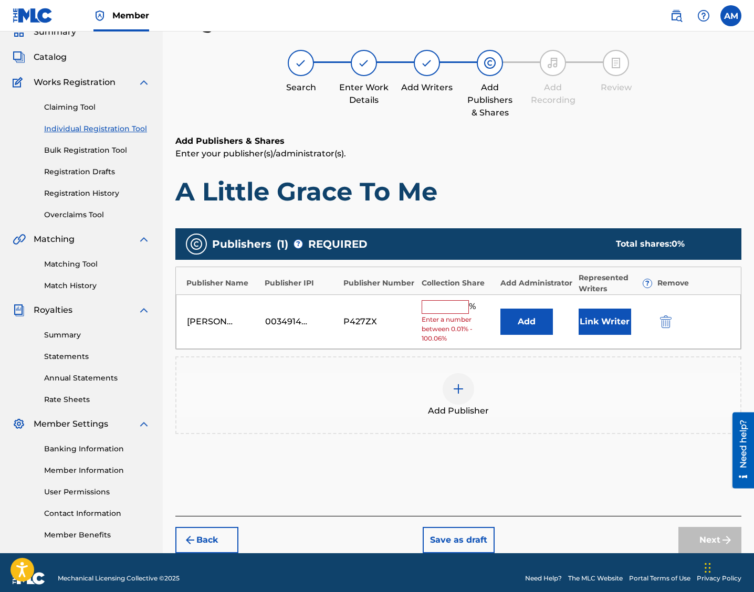
click at [445, 310] on input "text" at bounding box center [445, 307] width 47 height 14
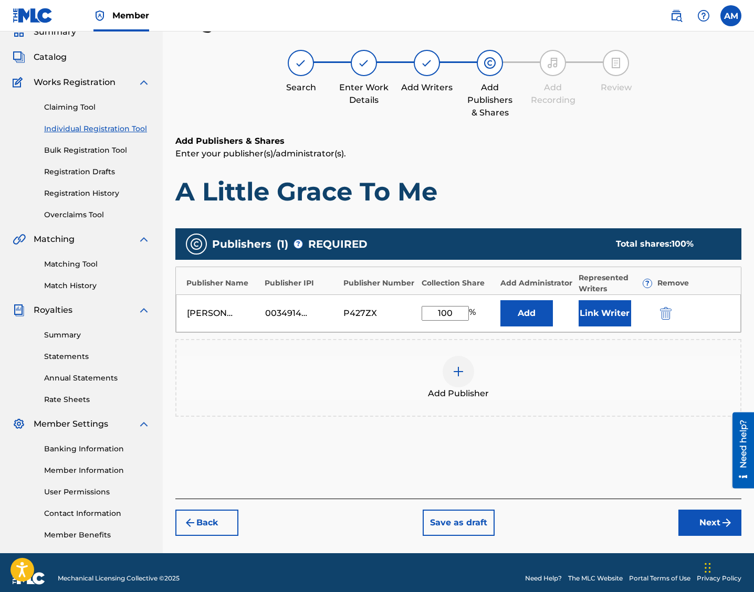
type input "100"
click at [540, 494] on div "Add Publishers & Shares Enter your publisher(s)/administrator(s). A Little Grac…" at bounding box center [458, 317] width 566 height 364
click at [540, 520] on button "Next" at bounding box center [709, 523] width 63 height 26
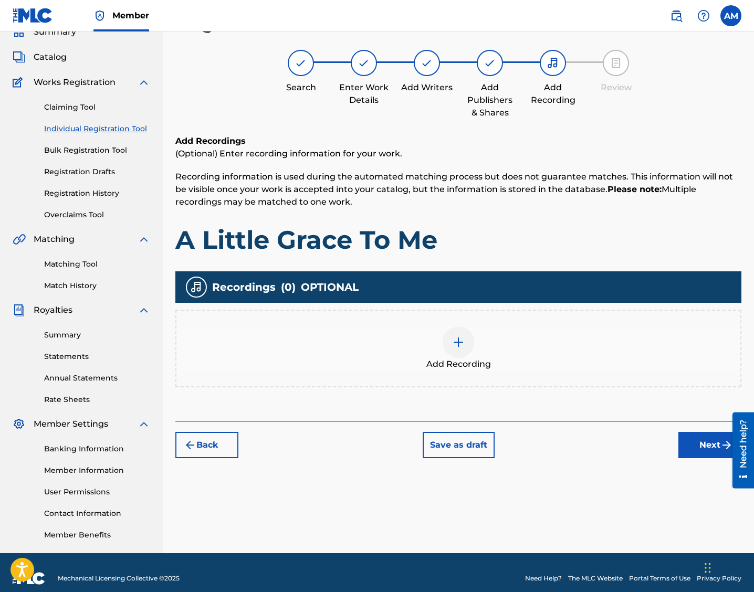
click at [464, 341] on img at bounding box center [458, 342] width 13 height 13
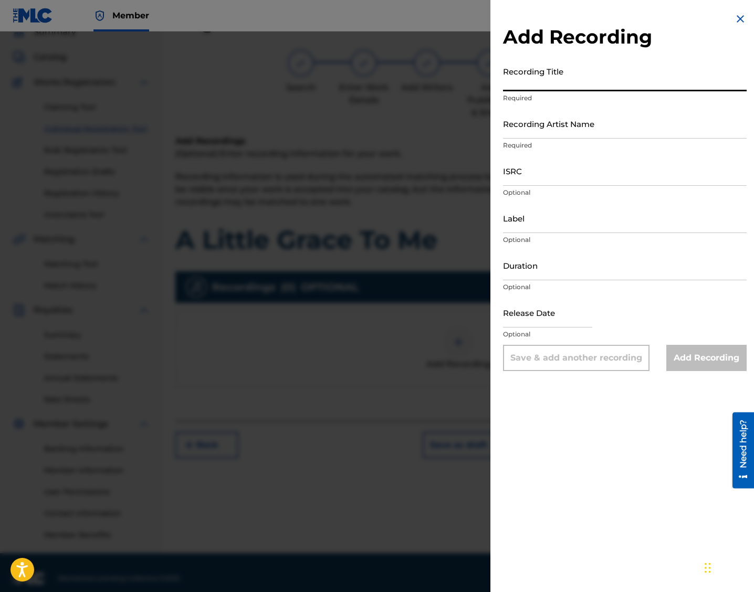
click at [540, 70] on input "Recording Title" at bounding box center [625, 76] width 244 height 30
paste input "A Little Grace To Me"
type input "A Little Grace To Me"
click at [540, 126] on input "Recording Artist Name" at bounding box center [625, 124] width 244 height 30
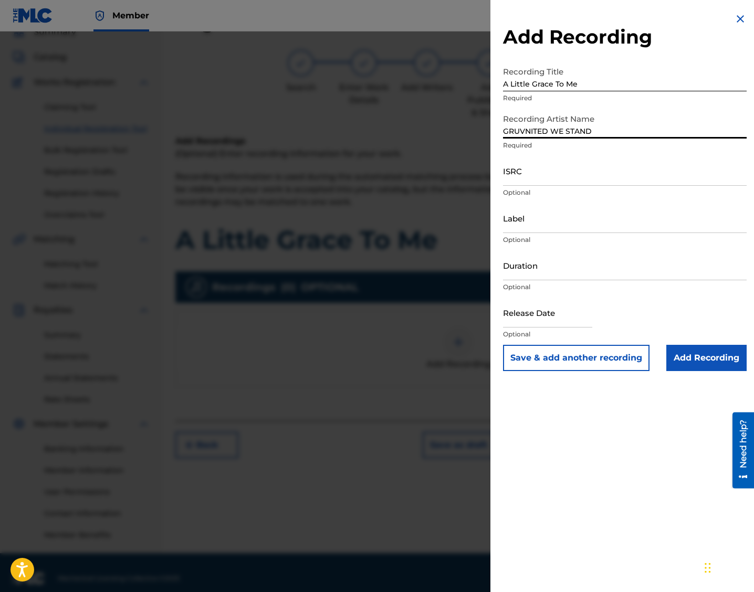
type input "GRUVNITED WE STAND"
click at [535, 170] on input "ISRC" at bounding box center [625, 171] width 244 height 30
click at [531, 177] on input "ISRC" at bounding box center [625, 171] width 244 height 30
paste input "QT2570000293"
type input "QT2570000293"
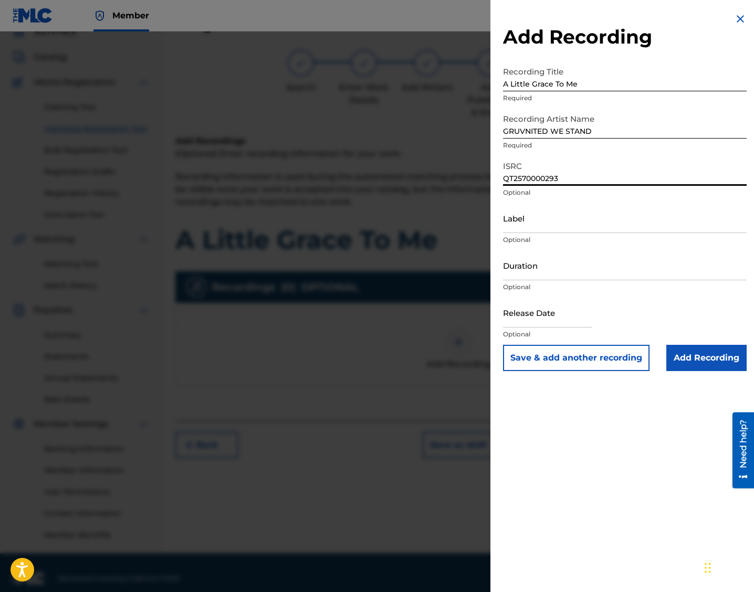
select select "7"
select select "2025"
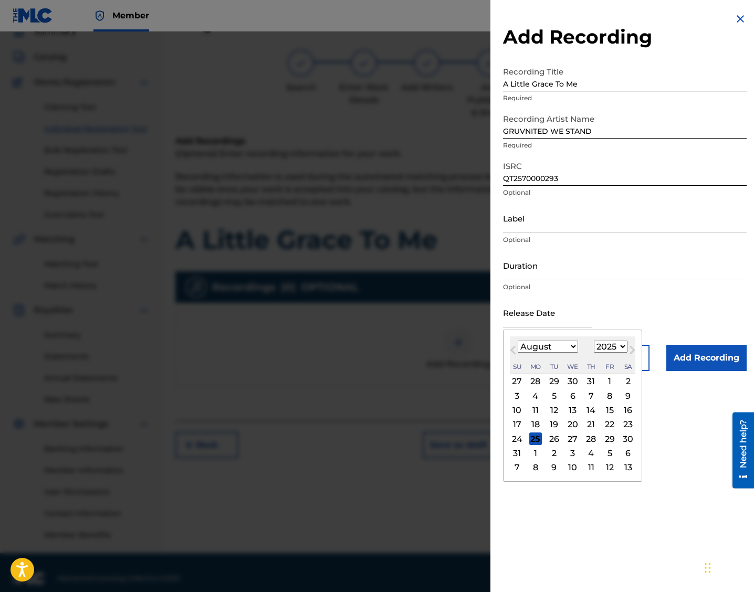
click at [531, 306] on input "text" at bounding box center [547, 313] width 89 height 30
click at [533, 440] on div "25" at bounding box center [535, 439] width 13 height 13
type input "[DATE]"
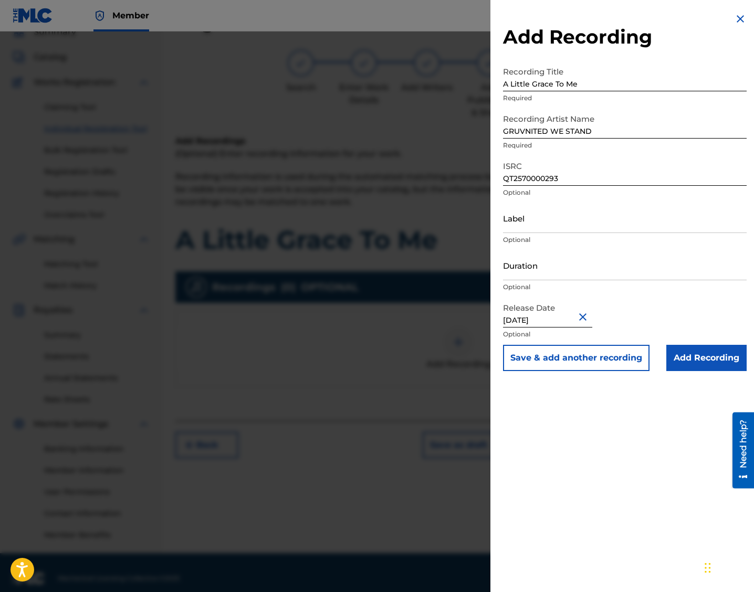
click at [540, 362] on input "Add Recording" at bounding box center [706, 358] width 80 height 26
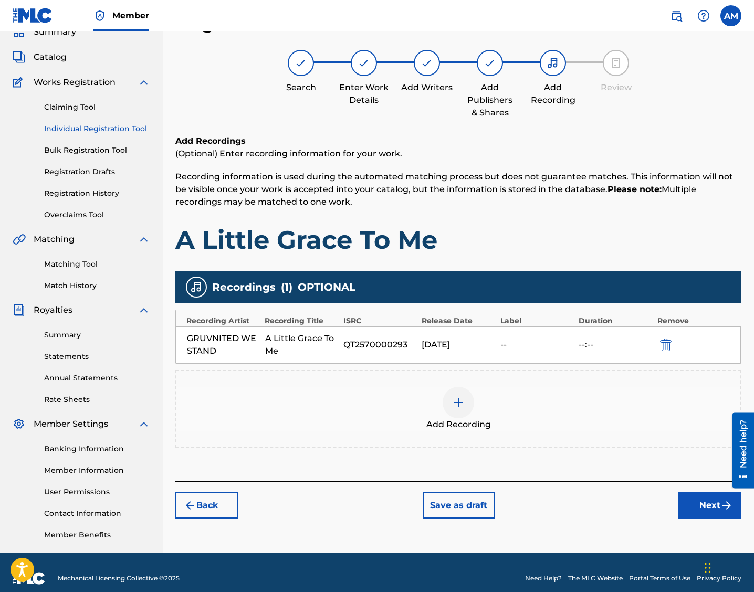
click at [540, 497] on button "Next" at bounding box center [709, 506] width 63 height 26
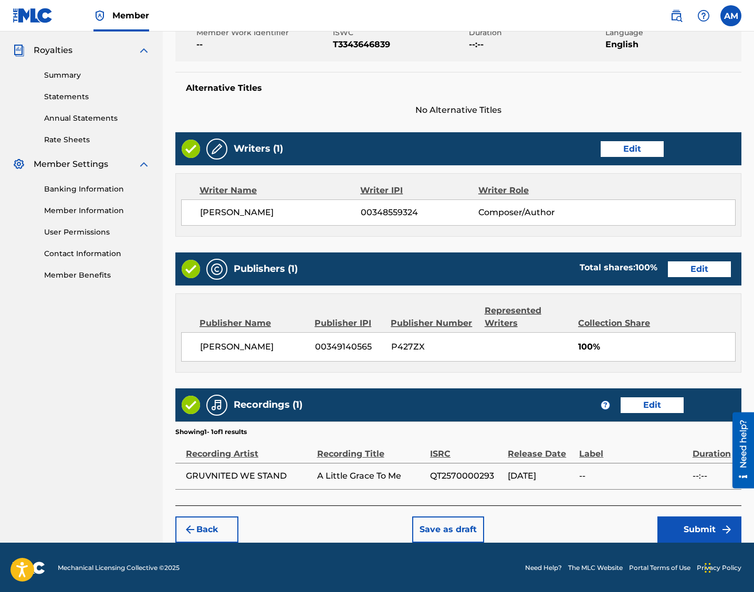
scroll to position [308, 0]
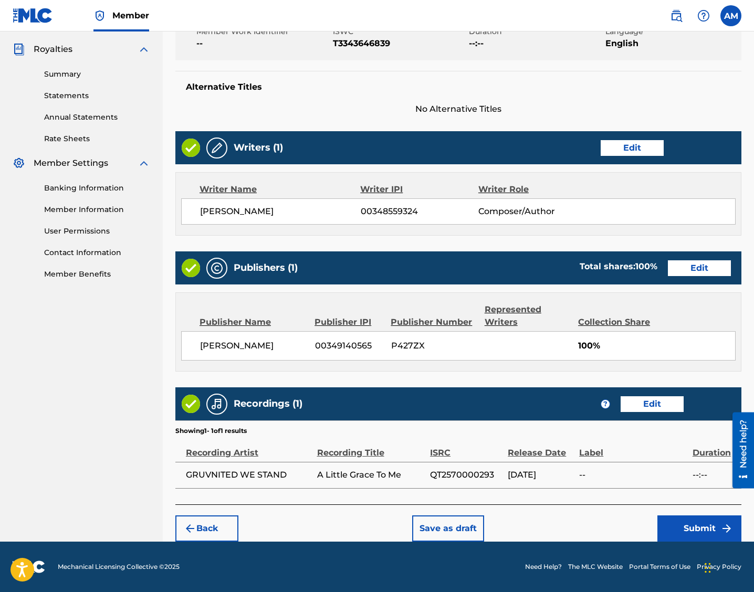
click at [540, 521] on button "Submit" at bounding box center [699, 529] width 84 height 26
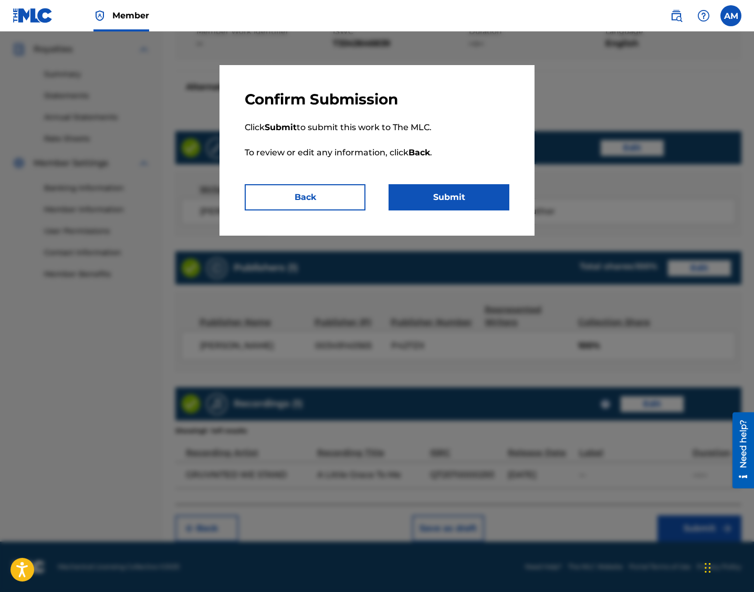
click at [434, 201] on button "Submit" at bounding box center [449, 197] width 121 height 26
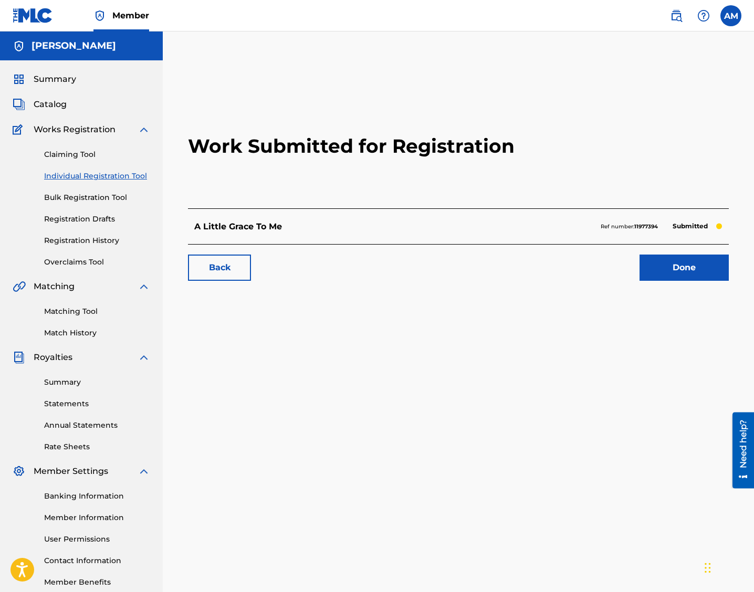
click at [540, 259] on link "Done" at bounding box center [684, 268] width 89 height 26
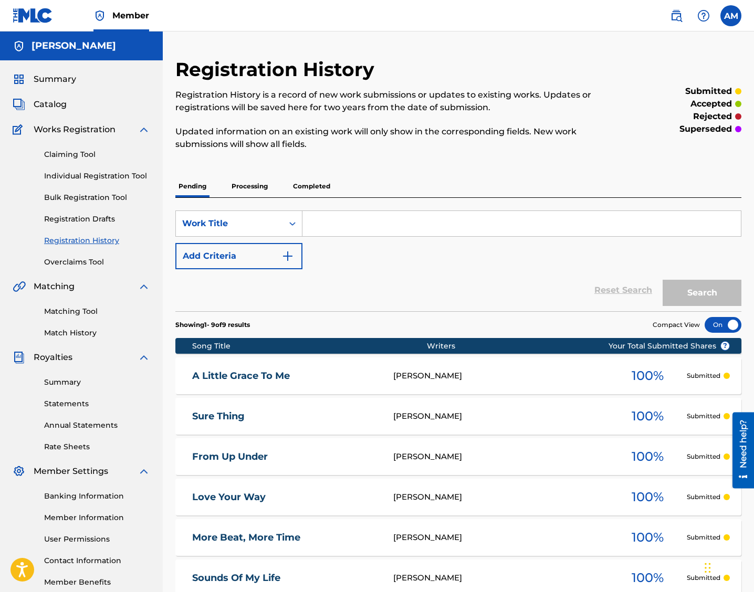
click at [86, 180] on link "Individual Registration Tool" at bounding box center [97, 176] width 106 height 11
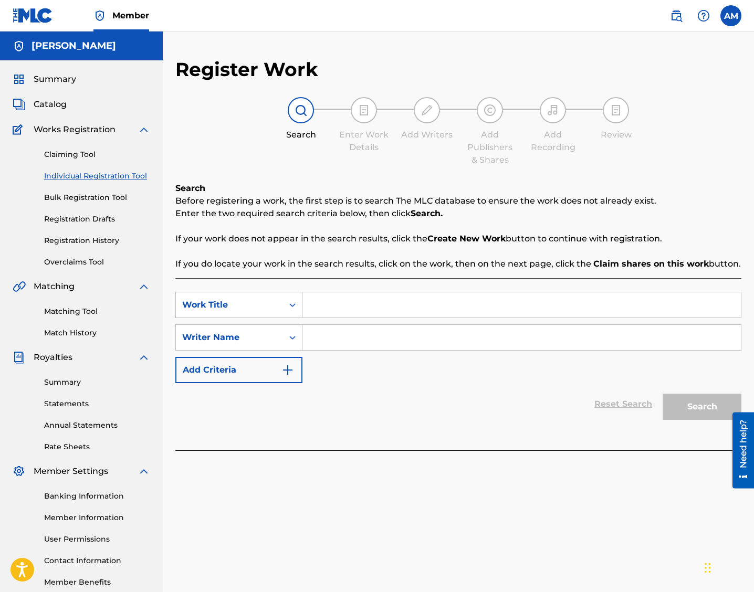
click at [337, 300] on input "Search Form" at bounding box center [521, 304] width 438 height 25
paste input "Better Way"
type input "Better Way"
click at [343, 342] on input "Search Form" at bounding box center [521, 337] width 438 height 25
type input "MOATON"
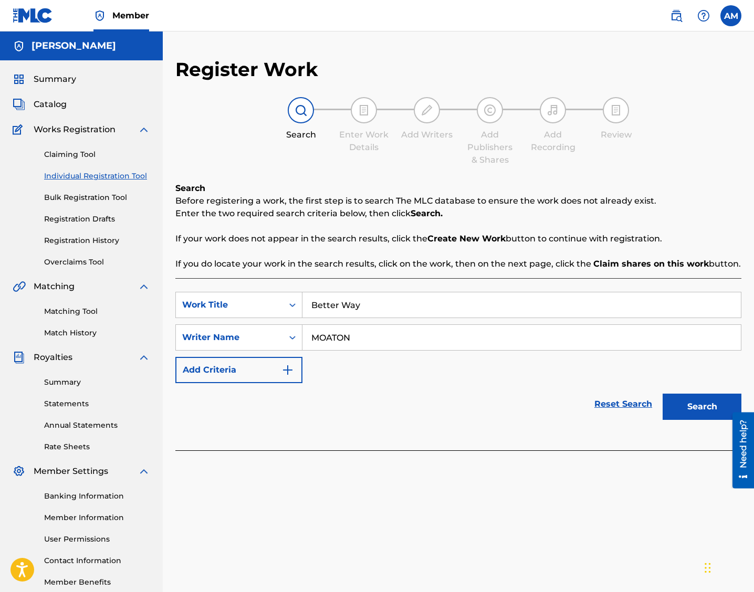
click at [540, 411] on button "Search" at bounding box center [702, 407] width 79 height 26
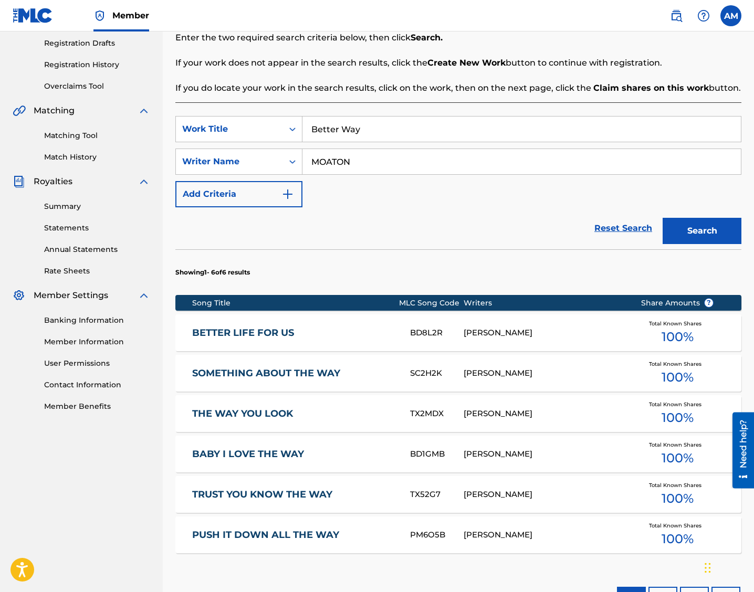
scroll to position [316, 0]
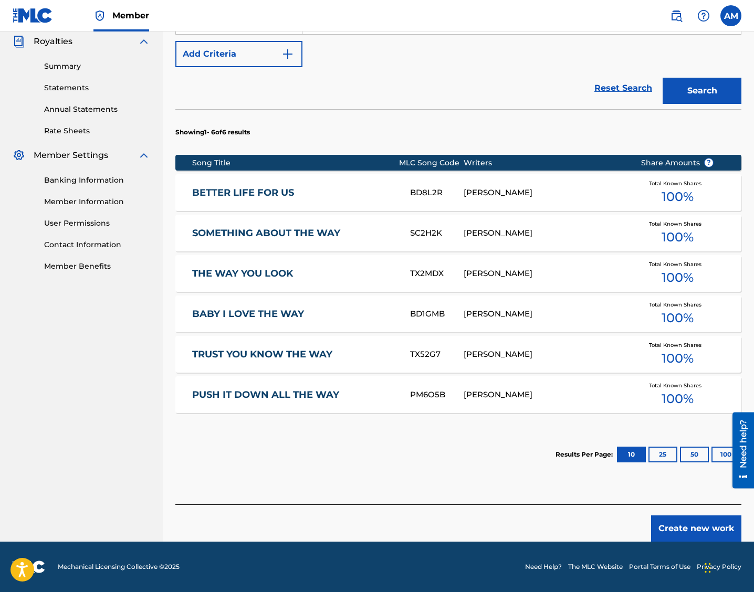
click at [540, 523] on button "Create new work" at bounding box center [696, 529] width 90 height 26
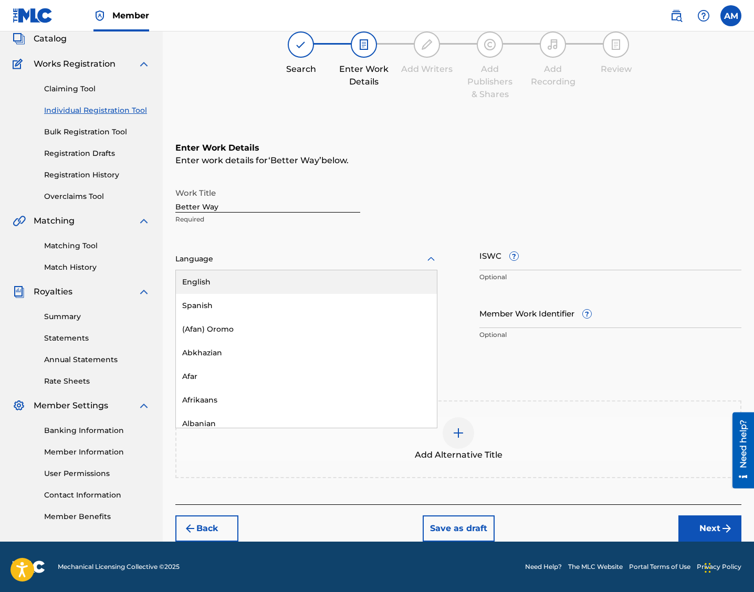
click at [291, 251] on div "Language" at bounding box center [306, 259] width 262 height 22
click at [273, 283] on div "English" at bounding box center [306, 282] width 261 height 24
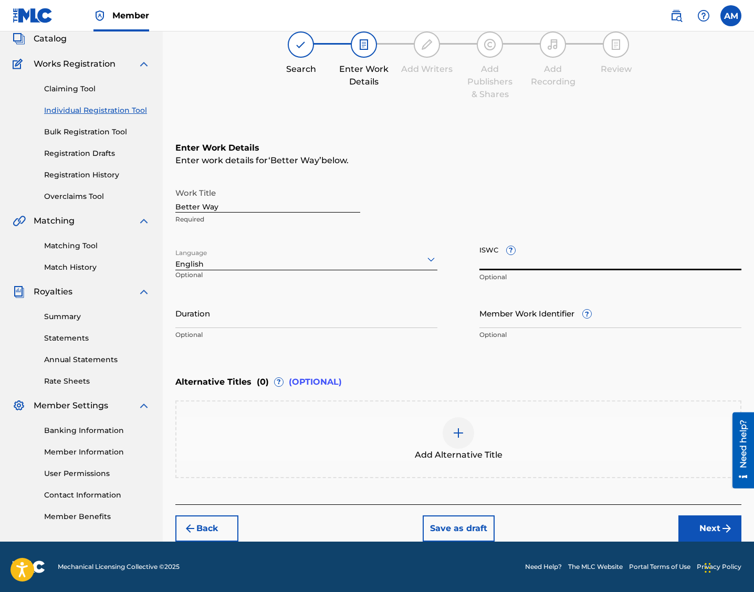
click at [495, 260] on input "ISWC ?" at bounding box center [610, 256] width 262 height 30
click at [488, 262] on input "ISWC ?" at bounding box center [610, 256] width 262 height 30
paste input "T3343646920"
type input "T3343646920"
click at [540, 528] on button "Next" at bounding box center [709, 529] width 63 height 26
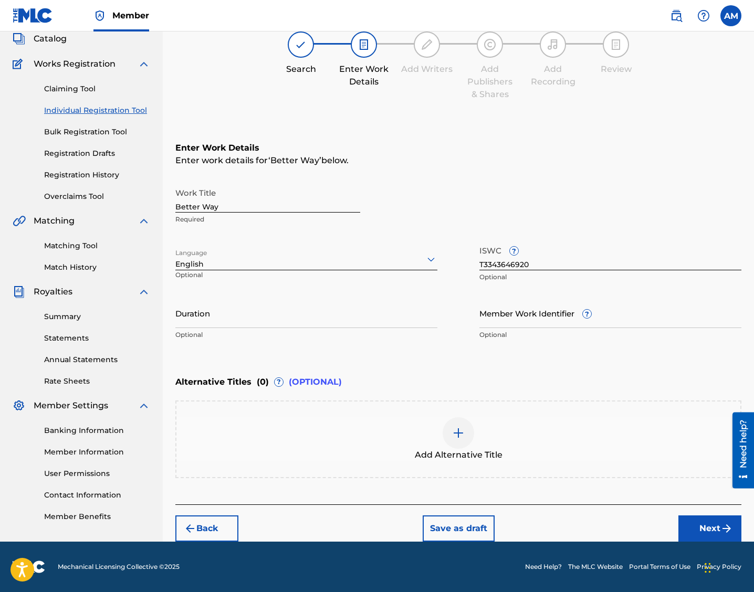
scroll to position [47, 0]
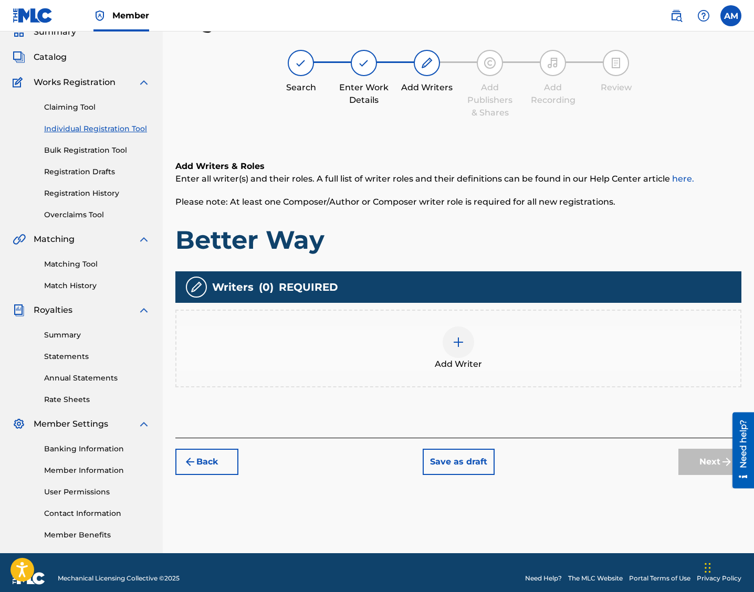
click at [458, 351] on div at bounding box center [459, 343] width 32 height 32
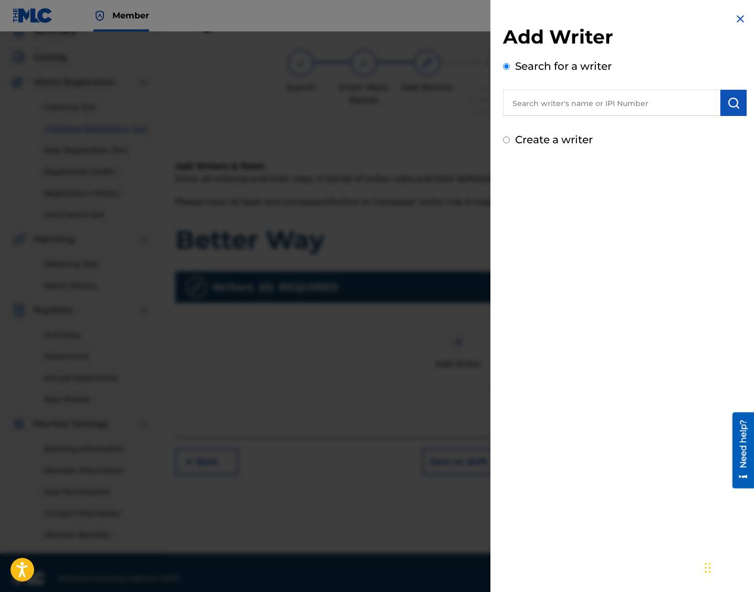
click at [540, 89] on div "Search for a writer" at bounding box center [625, 87] width 244 height 58
click at [537, 104] on input "text" at bounding box center [611, 103] width 217 height 26
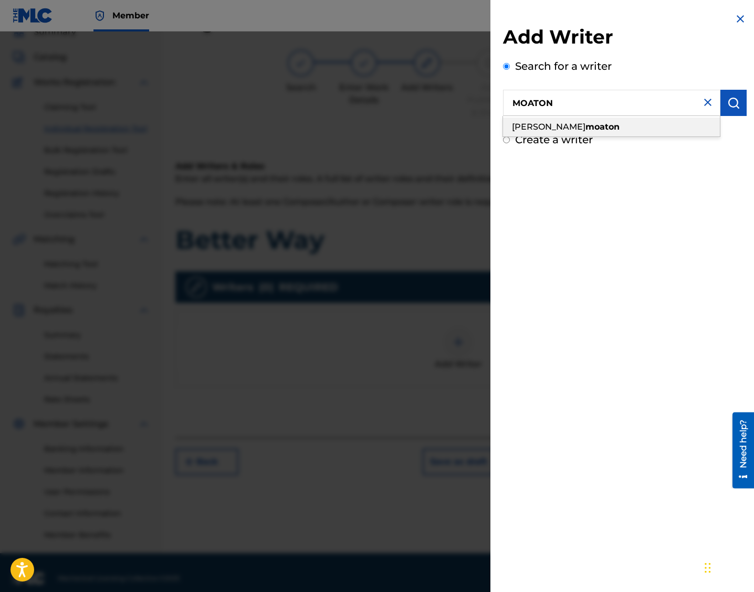
click at [540, 130] on span "[PERSON_NAME]" at bounding box center [549, 127] width 74 height 10
type input "[PERSON_NAME]"
click at [540, 112] on button "submit" at bounding box center [733, 103] width 26 height 26
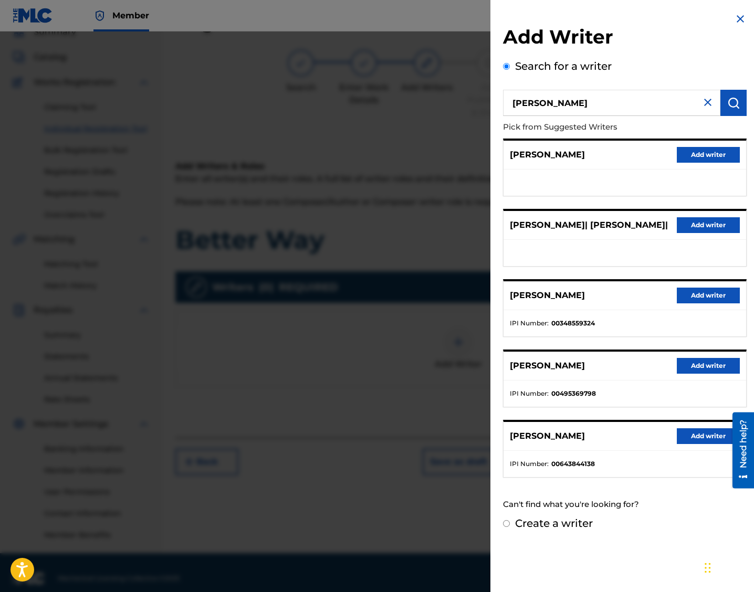
click at [540, 294] on button "Add writer" at bounding box center [708, 296] width 63 height 16
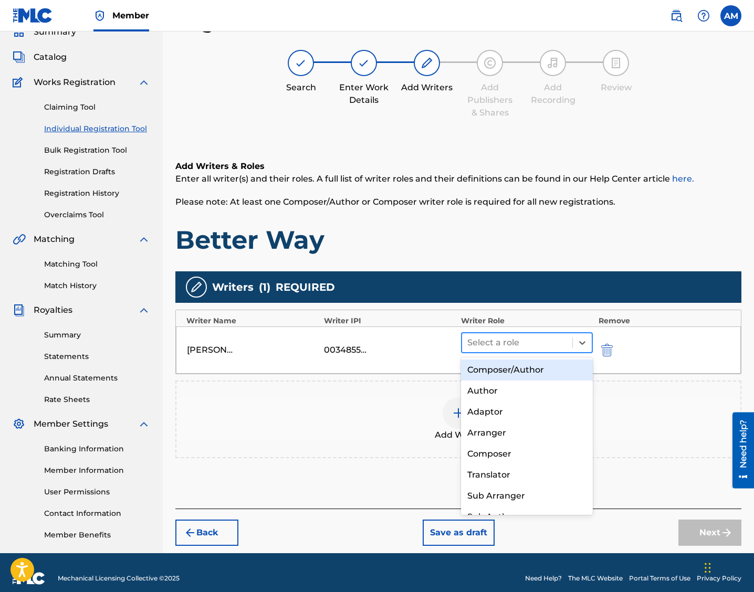
click at [487, 337] on div at bounding box center [517, 343] width 100 height 15
click at [483, 371] on div "Composer/Author" at bounding box center [527, 370] width 132 height 21
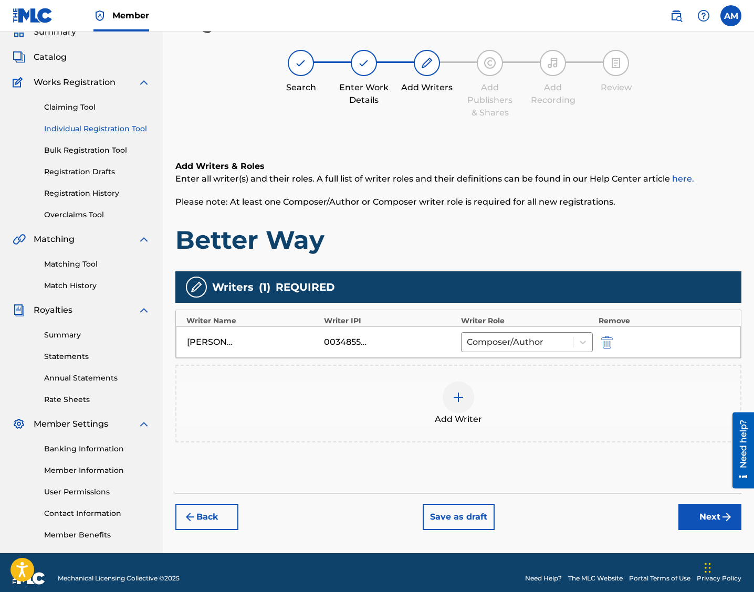
click at [540, 514] on button "Next" at bounding box center [709, 517] width 63 height 26
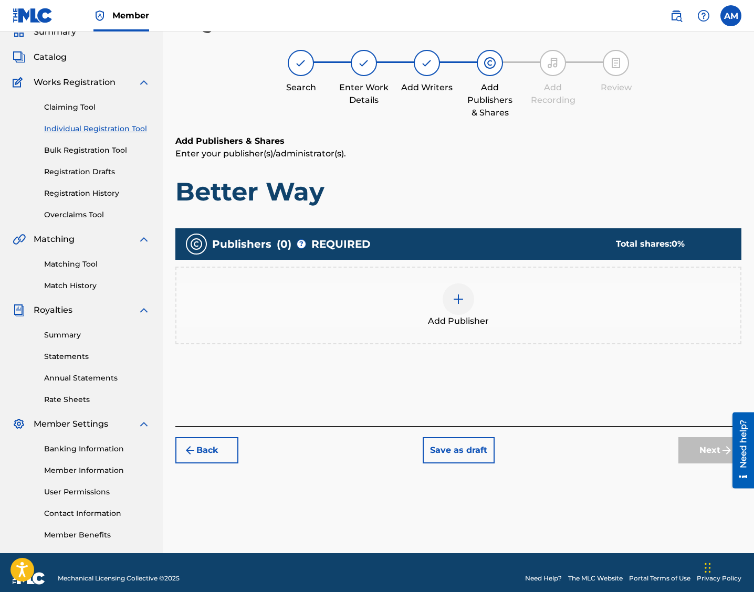
click at [452, 301] on img at bounding box center [458, 299] width 13 height 13
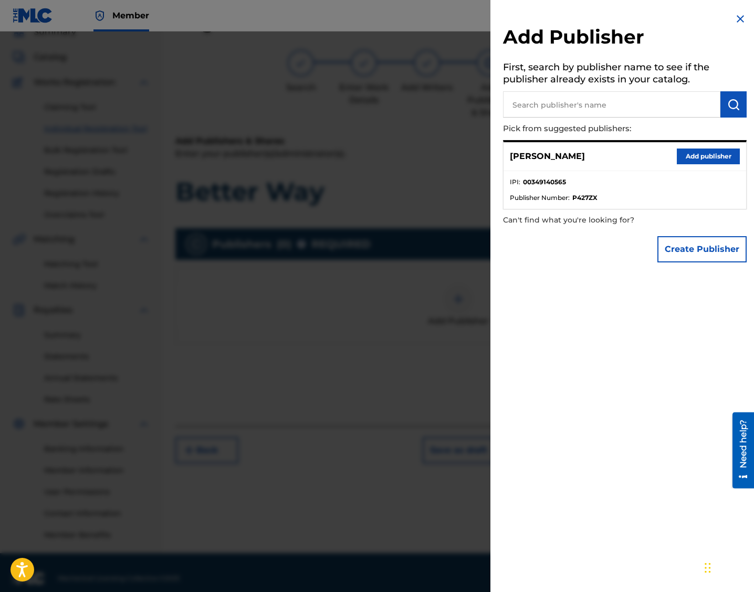
click at [540, 155] on button "Add publisher" at bounding box center [708, 157] width 63 height 16
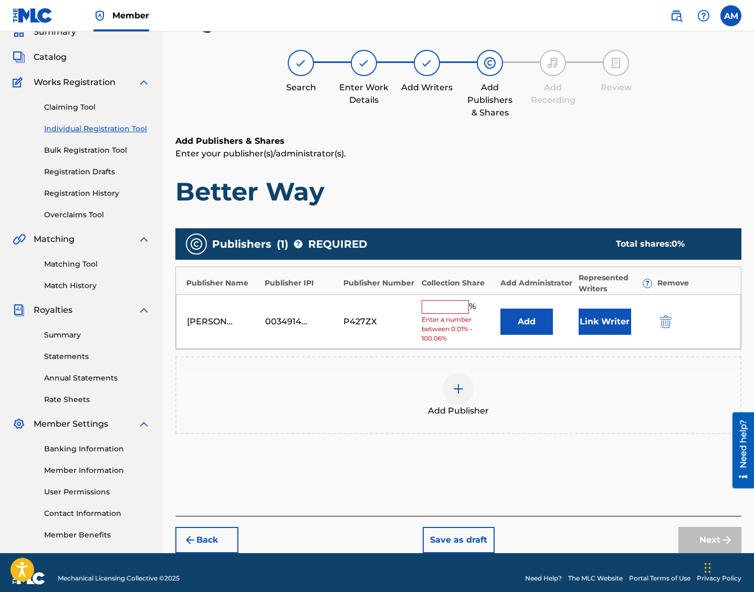
click at [444, 306] on input "text" at bounding box center [445, 307] width 47 height 14
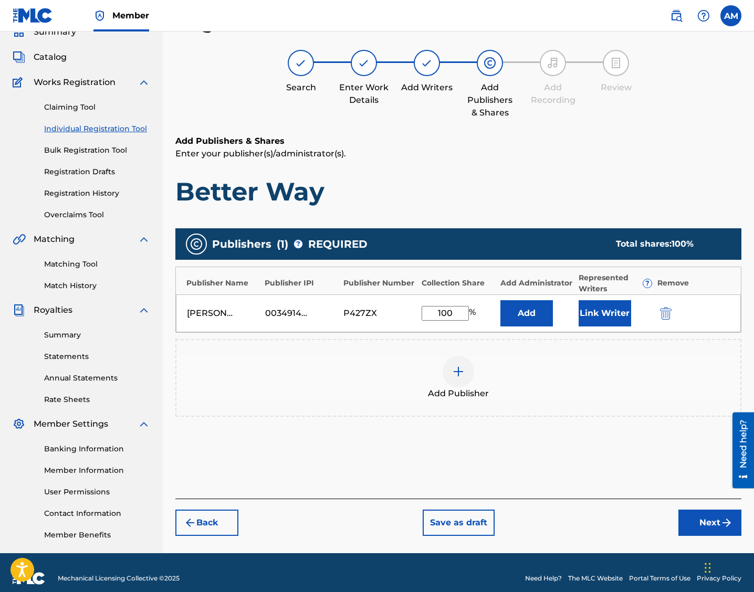
type input "100"
click at [540, 189] on h1 "Better Way" at bounding box center [458, 192] width 566 height 32
drag, startPoint x: 719, startPoint y: 189, endPoint x: 557, endPoint y: 362, distance: 237.0
click at [540, 362] on div "Add Publisher" at bounding box center [458, 378] width 564 height 44
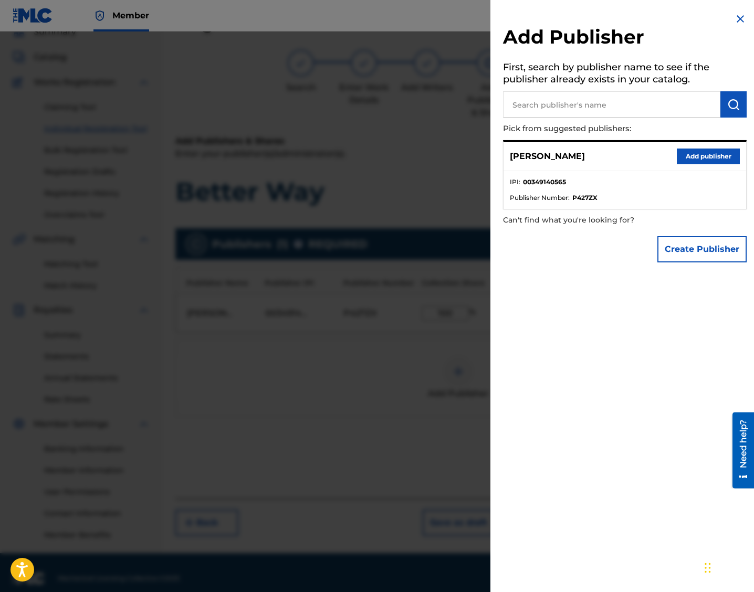
click at [540, 154] on button "Add publisher" at bounding box center [708, 157] width 63 height 16
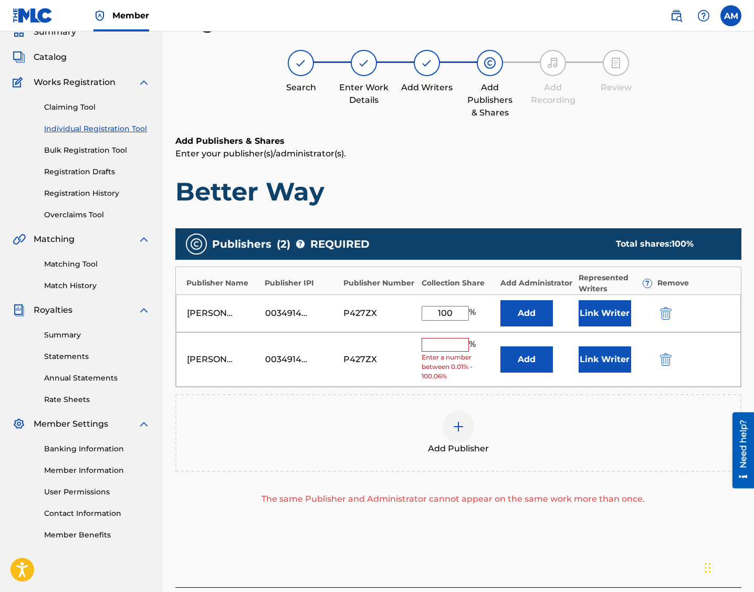
click at [540, 365] on img "submit" at bounding box center [666, 359] width 12 height 13
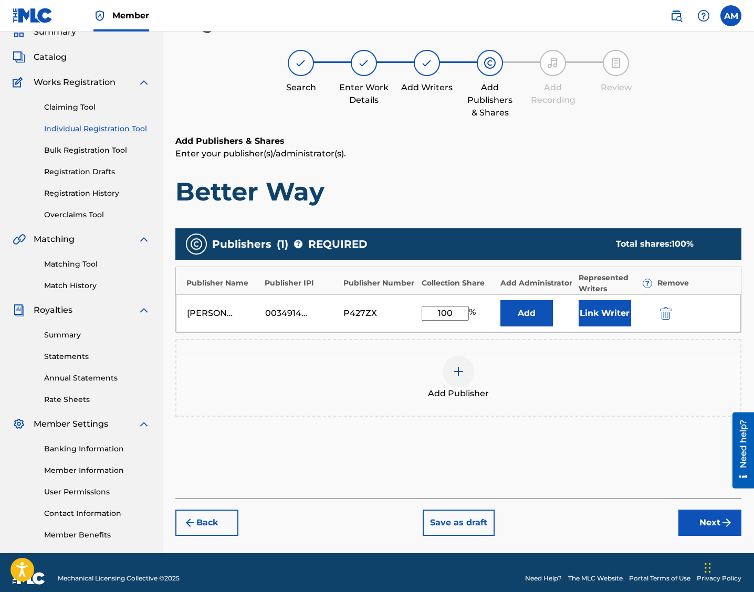
click at [540, 530] on button "Next" at bounding box center [709, 523] width 63 height 26
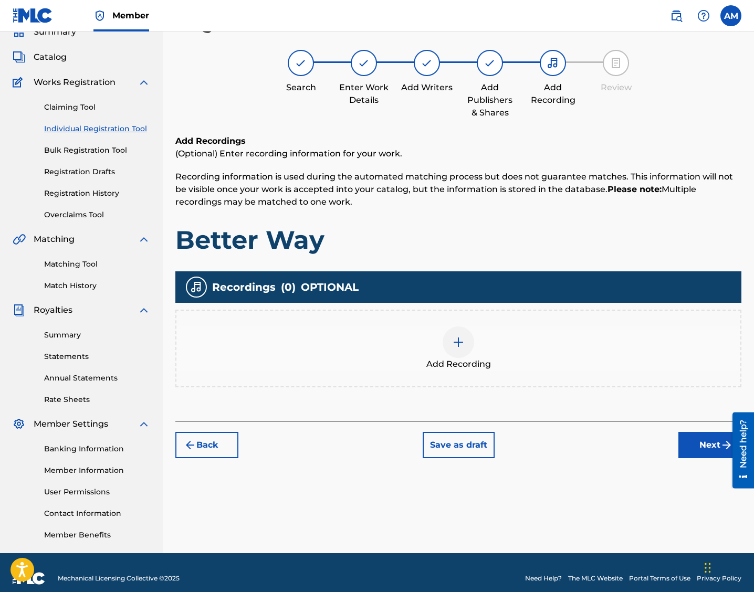
click at [456, 341] on img at bounding box center [458, 342] width 13 height 13
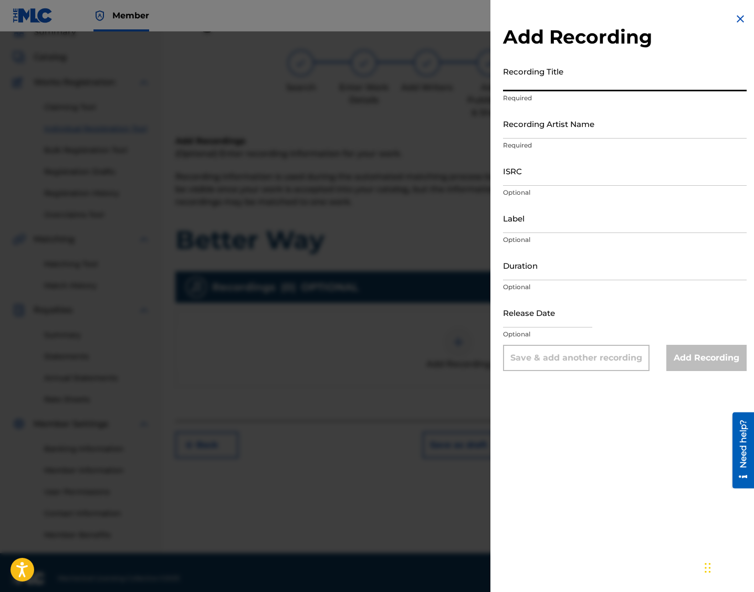
click at [540, 78] on input "Recording Title" at bounding box center [625, 76] width 244 height 30
paste input "Better Way"
type input "Better Way"
click at [540, 130] on input "Recording Artist Name" at bounding box center [625, 124] width 244 height 30
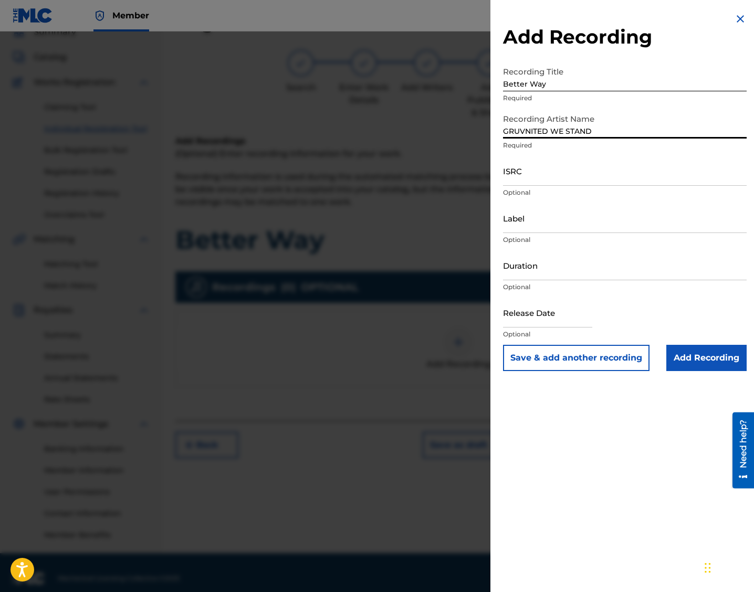
type input "GRUVNITED WE STAND"
click at [540, 184] on input "ISRC" at bounding box center [625, 171] width 244 height 30
click at [524, 183] on input "ISRC" at bounding box center [625, 171] width 244 height 30
paste input "QT2570000294"
type input "QT2570000294"
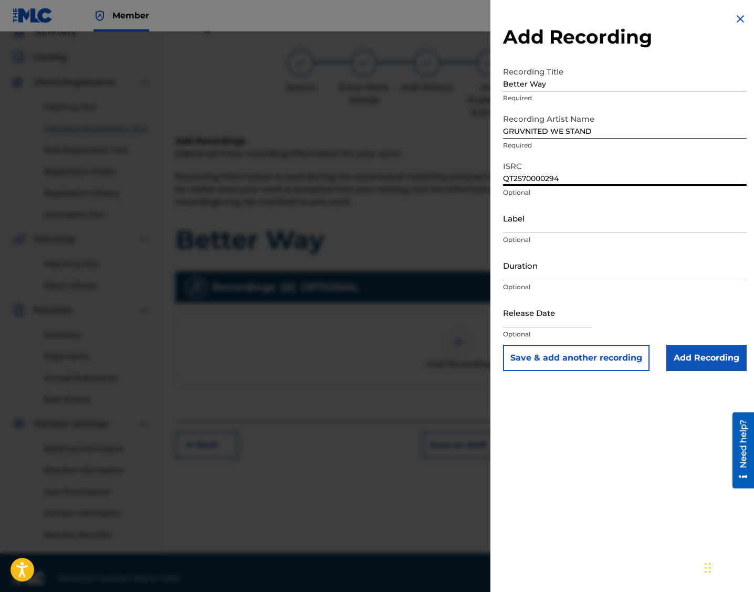
select select "7"
select select "2025"
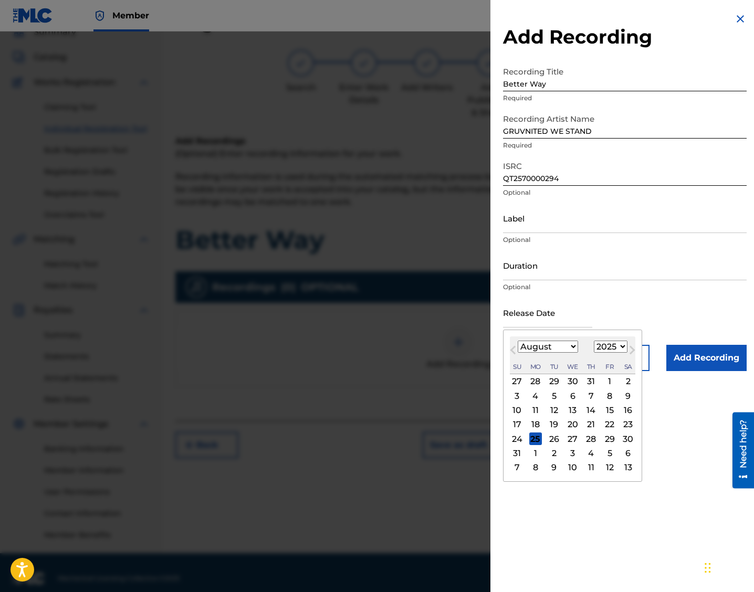
click at [523, 307] on input "text" at bounding box center [547, 313] width 89 height 30
click at [534, 438] on div "25" at bounding box center [535, 439] width 13 height 13
type input "[DATE]"
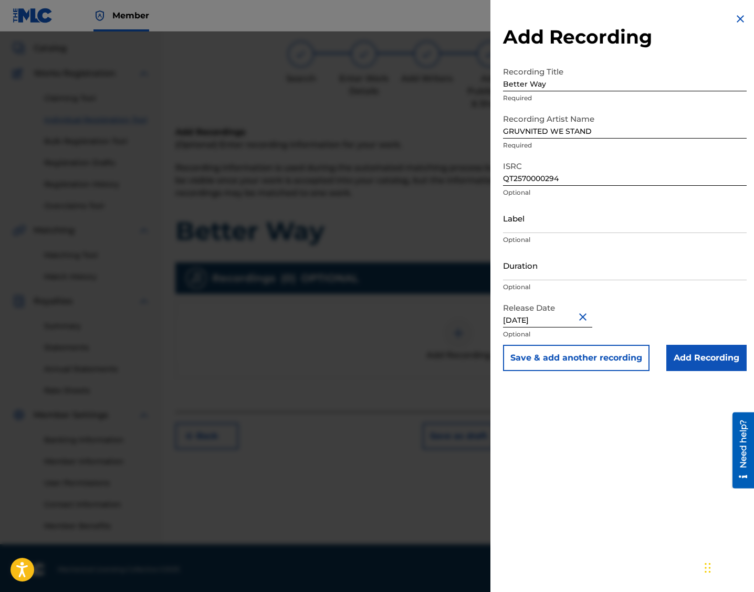
scroll to position [59, 0]
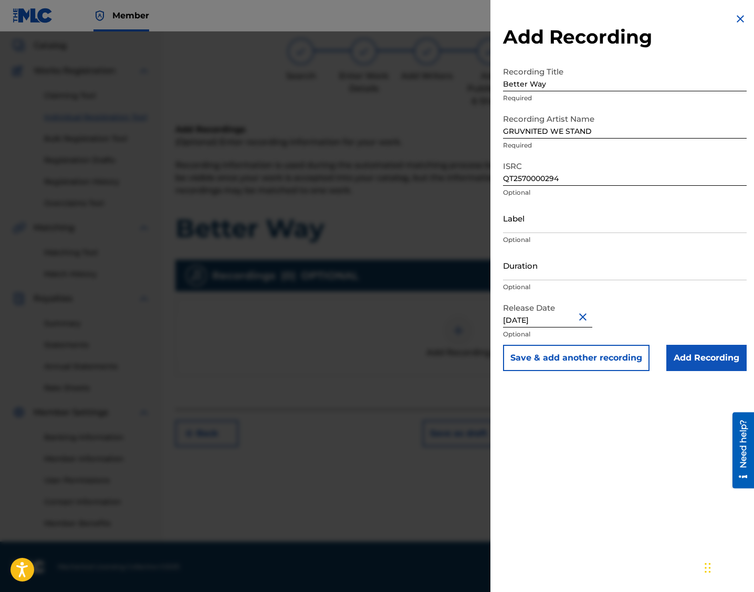
click at [540, 348] on input "Add Recording" at bounding box center [706, 358] width 80 height 26
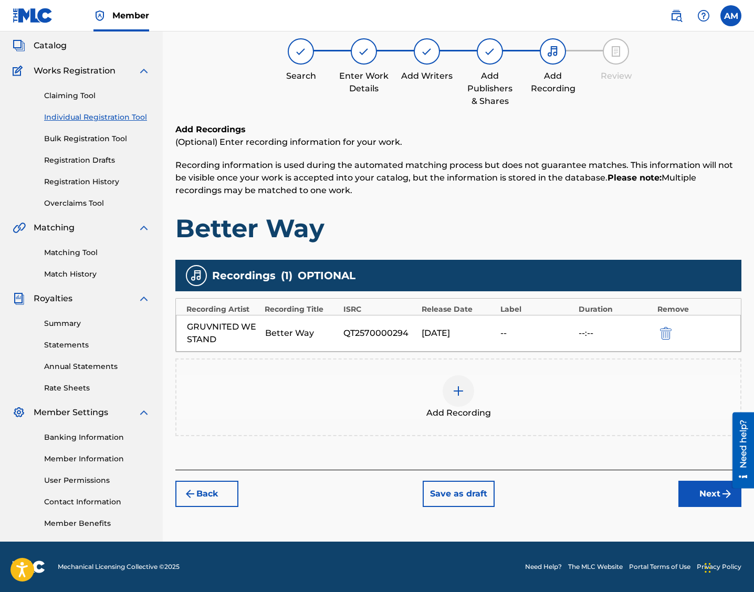
click at [540, 498] on button "Next" at bounding box center [709, 494] width 63 height 26
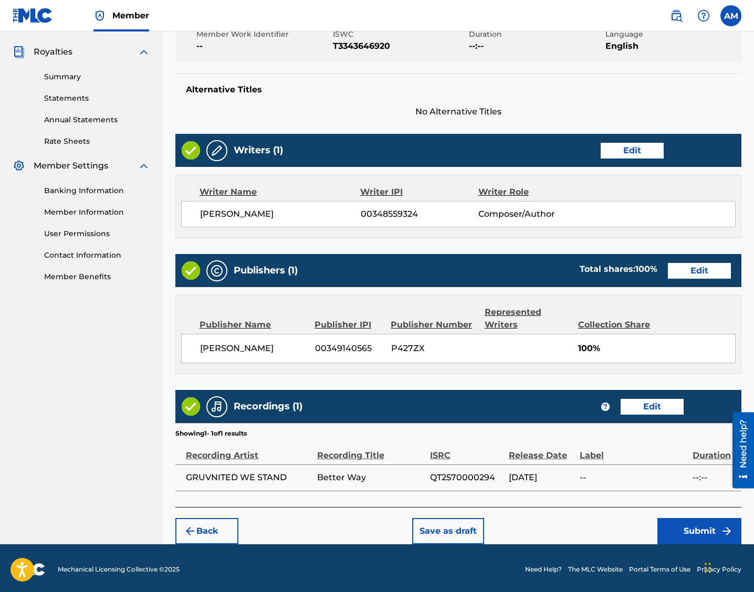
scroll to position [308, 0]
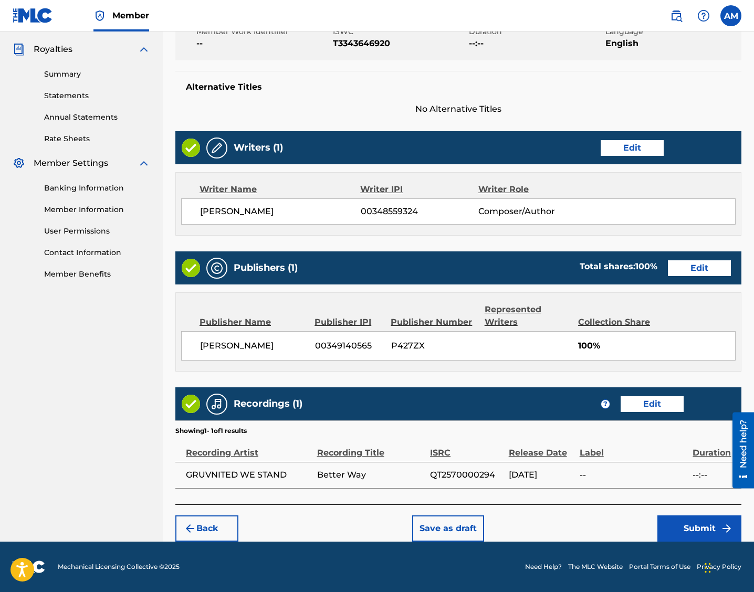
click at [540, 535] on button "Submit" at bounding box center [699, 529] width 84 height 26
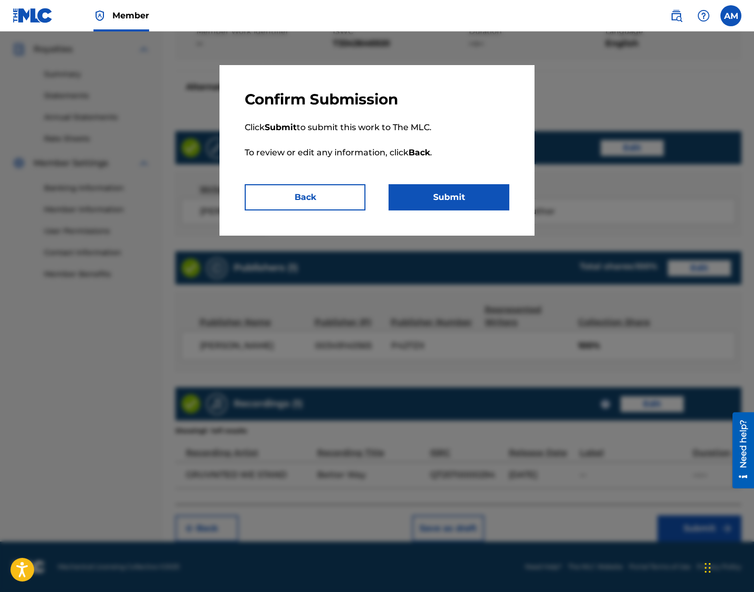
click at [451, 204] on button "Submit" at bounding box center [449, 197] width 121 height 26
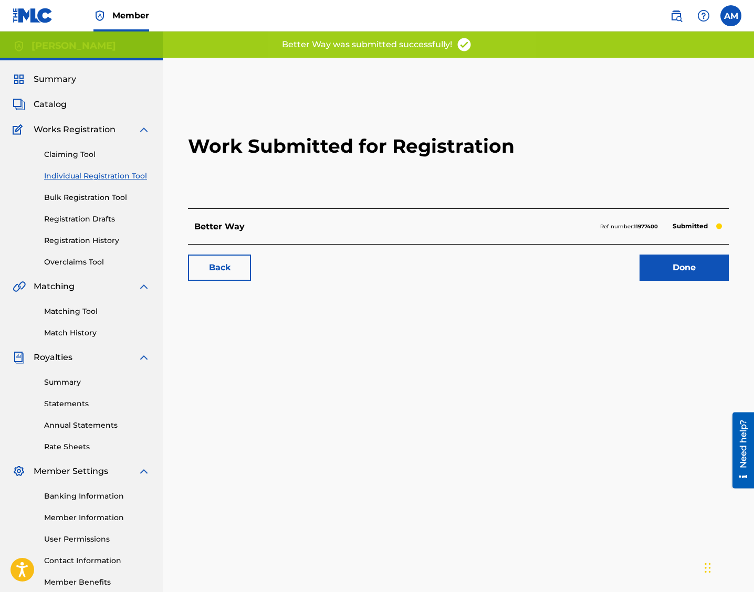
click at [540, 270] on link "Done" at bounding box center [684, 268] width 89 height 26
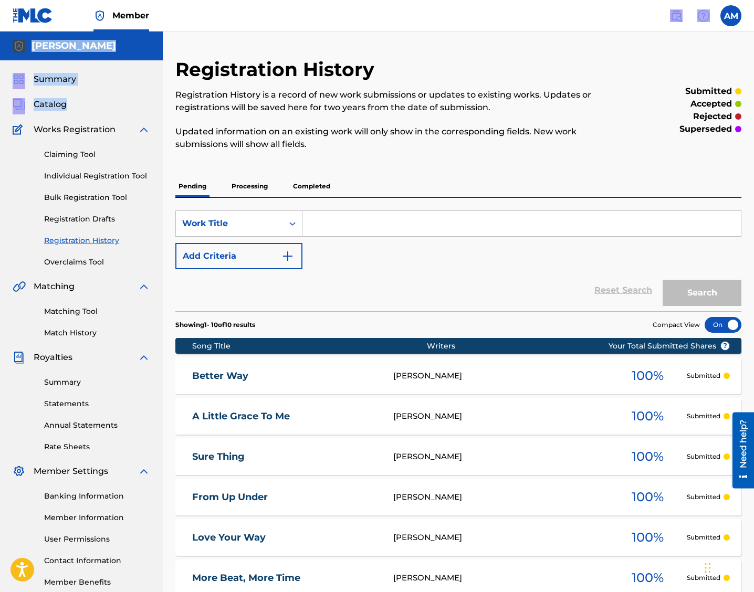
drag, startPoint x: 234, startPoint y: 3, endPoint x: 152, endPoint y: -50, distance: 97.3
click at [152, 0] on html "Accessibility Screen-Reader Guide, Feedback, and Issue Reporting | New window C…" at bounding box center [377, 296] width 754 height 592
